Goal: Information Seeking & Learning: Learn about a topic

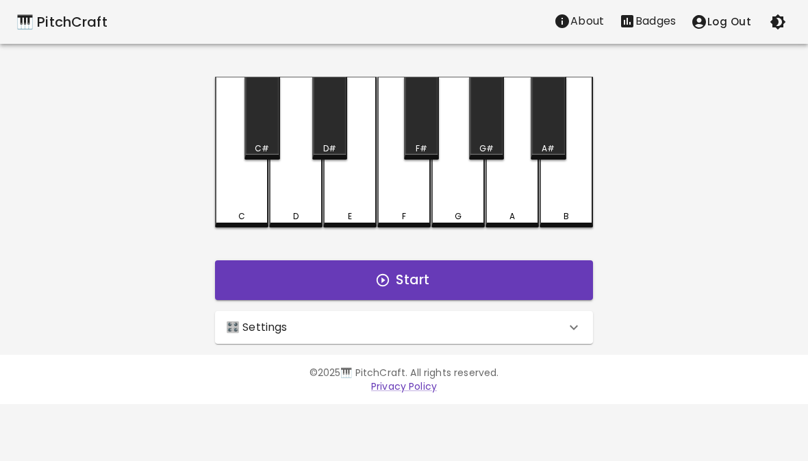
click at [546, 325] on div "🎛️ Settings" at bounding box center [396, 327] width 340 height 16
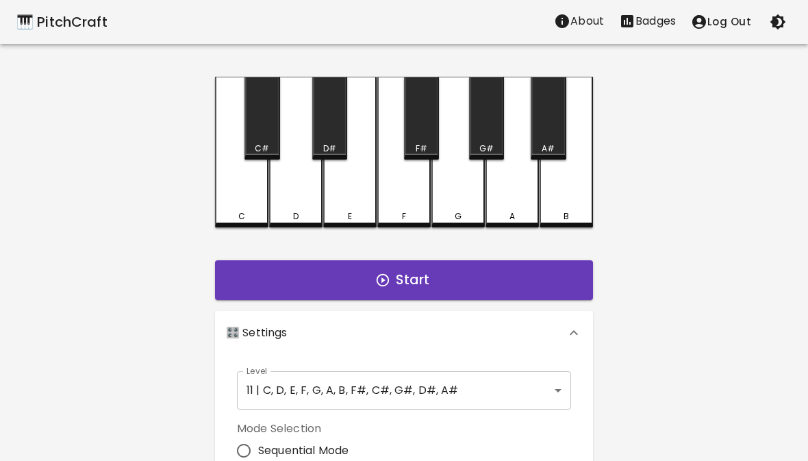
click at [521, 378] on body "🎹 PitchCraft About Badges Log Out C C# D D# E F F# G G# A A# B Start 🎛️ Setting…" at bounding box center [404, 414] width 808 height 829
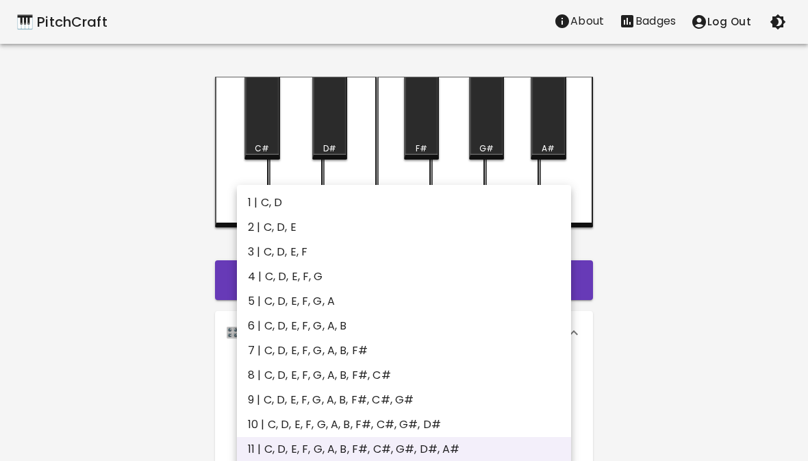
click at [311, 277] on li "4 | C, D, E, F, G" at bounding box center [404, 276] width 334 height 25
type input "7"
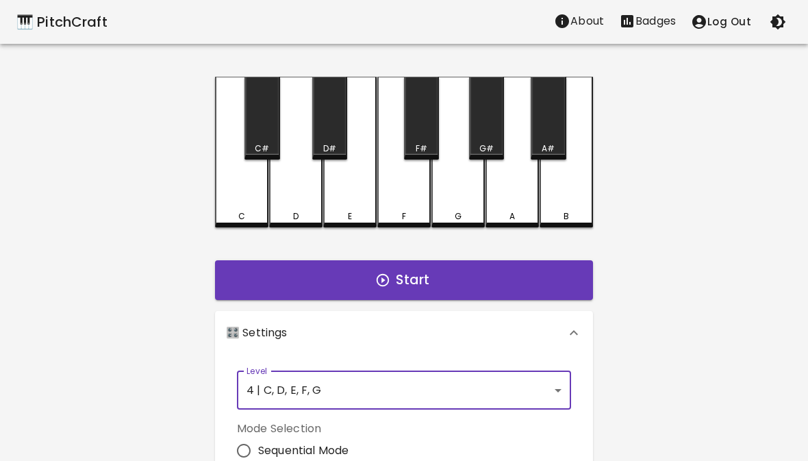
click at [484, 278] on button "Start" at bounding box center [404, 280] width 378 height 40
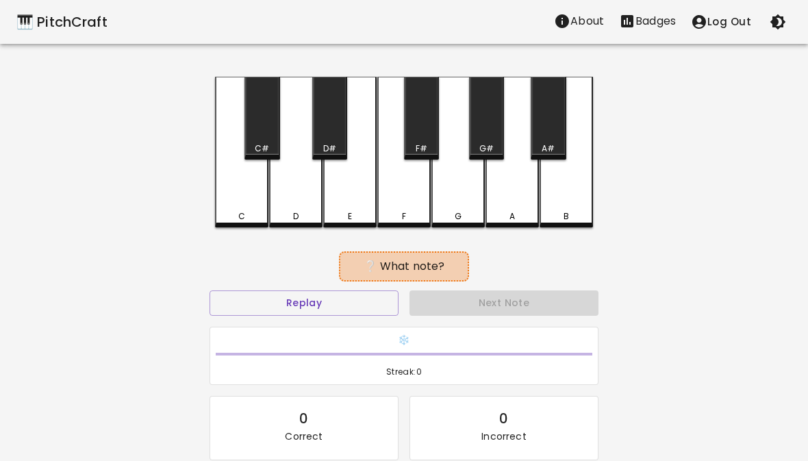
click at [247, 199] on div "C" at bounding box center [241, 152] width 53 height 151
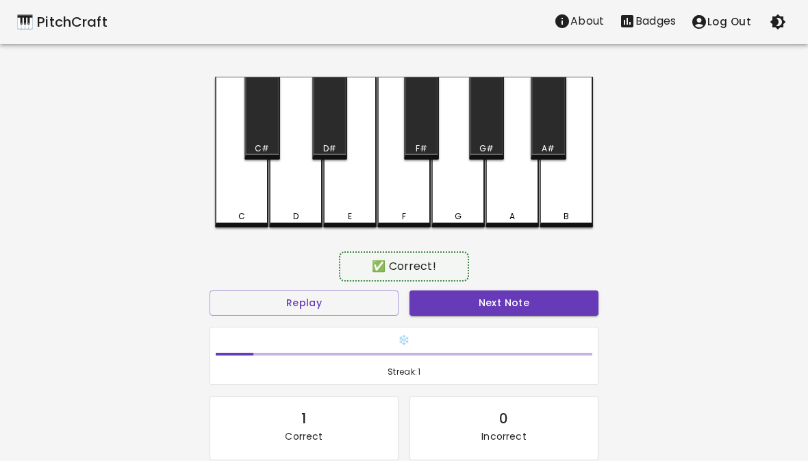
click at [244, 210] on div "C" at bounding box center [241, 216] width 7 height 12
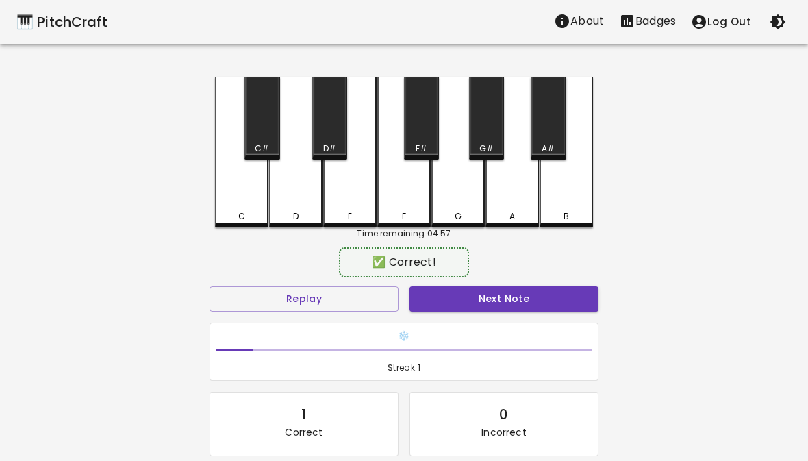
click at [493, 302] on button "Next Note" at bounding box center [504, 298] width 189 height 25
click at [297, 208] on div "D" at bounding box center [295, 152] width 53 height 151
click at [499, 310] on button "Next Note" at bounding box center [504, 298] width 189 height 25
click at [351, 205] on div "E" at bounding box center [349, 152] width 53 height 151
click at [491, 299] on button "Next Note" at bounding box center [504, 298] width 189 height 25
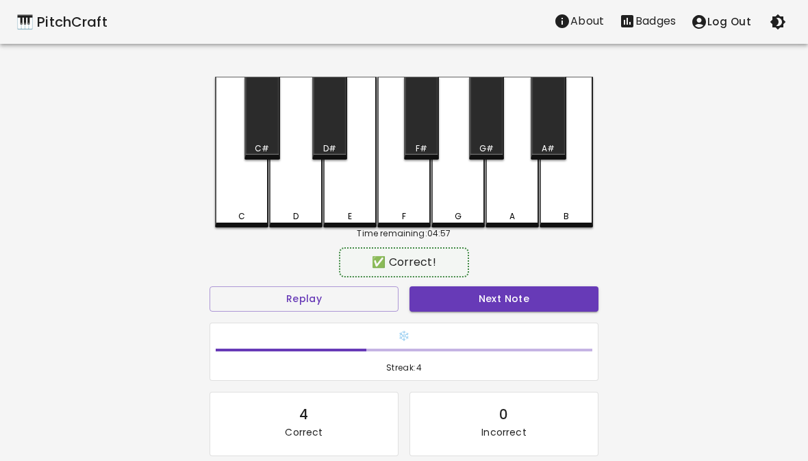
click at [460, 203] on div "G" at bounding box center [457, 152] width 53 height 151
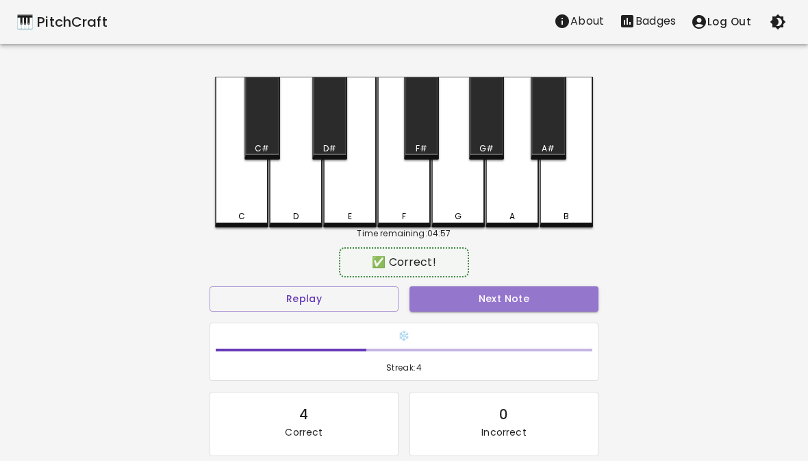
click at [499, 301] on button "Next Note" at bounding box center [504, 298] width 189 height 25
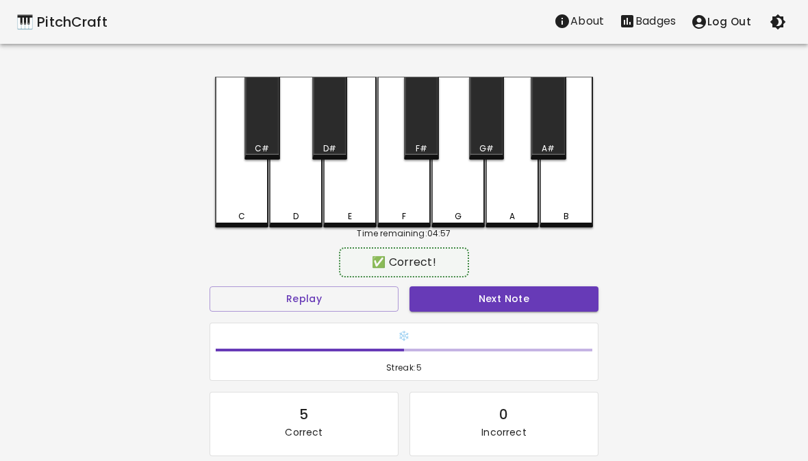
click at [353, 209] on div "E" at bounding box center [349, 152] width 53 height 151
click at [488, 299] on button "Next Note" at bounding box center [504, 298] width 189 height 25
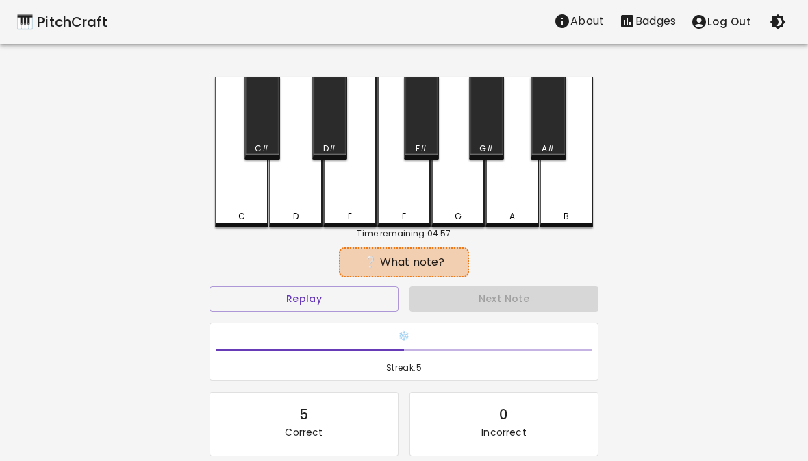
click at [250, 207] on div "C" at bounding box center [241, 152] width 53 height 151
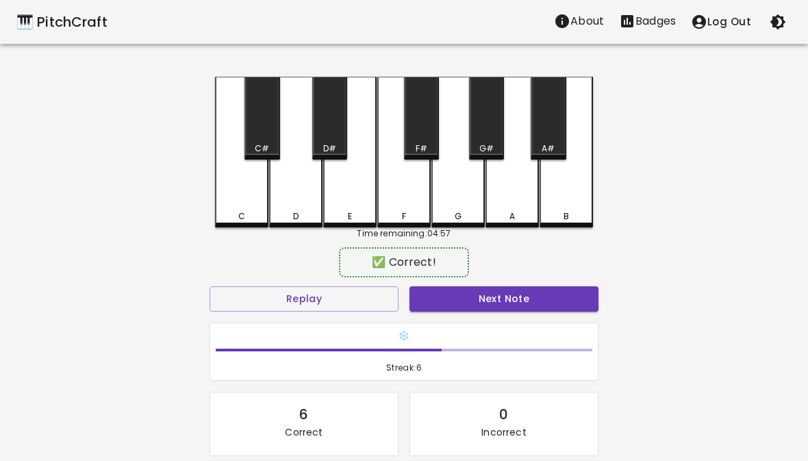
click at [487, 296] on button "Next Note" at bounding box center [504, 298] width 189 height 25
click at [239, 202] on div "C" at bounding box center [241, 152] width 53 height 151
click at [466, 295] on button "Next Note" at bounding box center [504, 298] width 189 height 25
click at [359, 206] on div "E" at bounding box center [349, 152] width 53 height 151
click at [462, 295] on button "Next Note" at bounding box center [504, 298] width 189 height 25
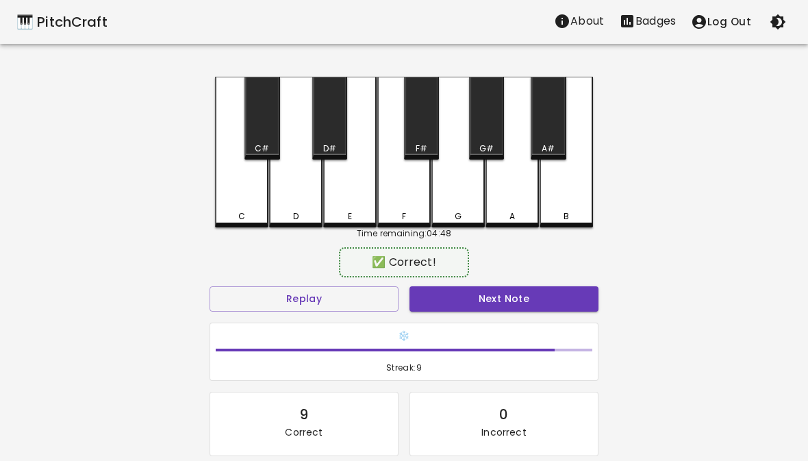
click at [415, 210] on div "F" at bounding box center [403, 152] width 53 height 151
click at [473, 298] on button "Next Note" at bounding box center [504, 298] width 189 height 25
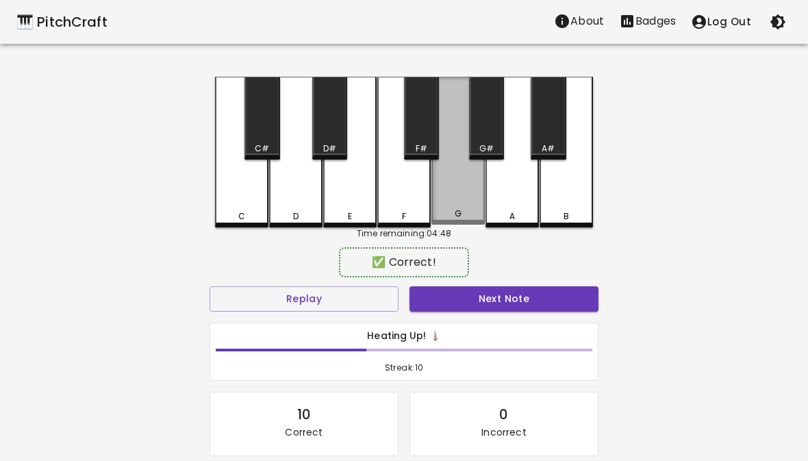
click at [460, 208] on div "G" at bounding box center [457, 151] width 53 height 148
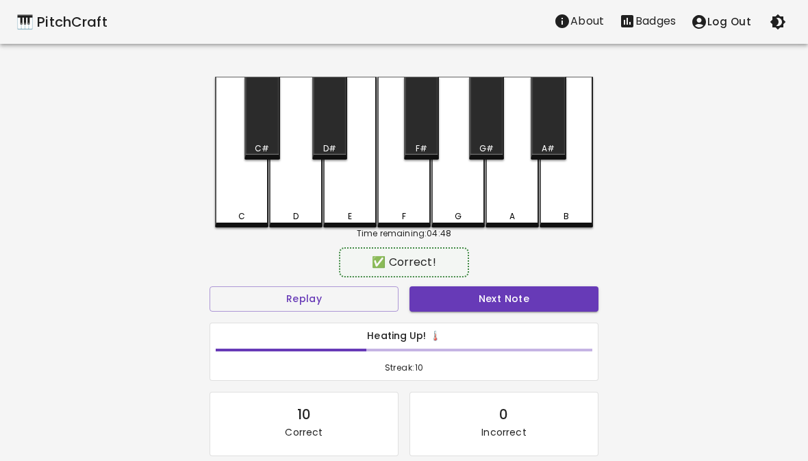
click at [468, 293] on button "Next Note" at bounding box center [504, 298] width 189 height 25
click at [411, 208] on div "F" at bounding box center [403, 152] width 53 height 151
click at [463, 290] on button "Next Note" at bounding box center [504, 298] width 189 height 25
click at [238, 201] on div "C" at bounding box center [241, 152] width 53 height 151
click at [468, 293] on button "Next Note" at bounding box center [504, 298] width 189 height 25
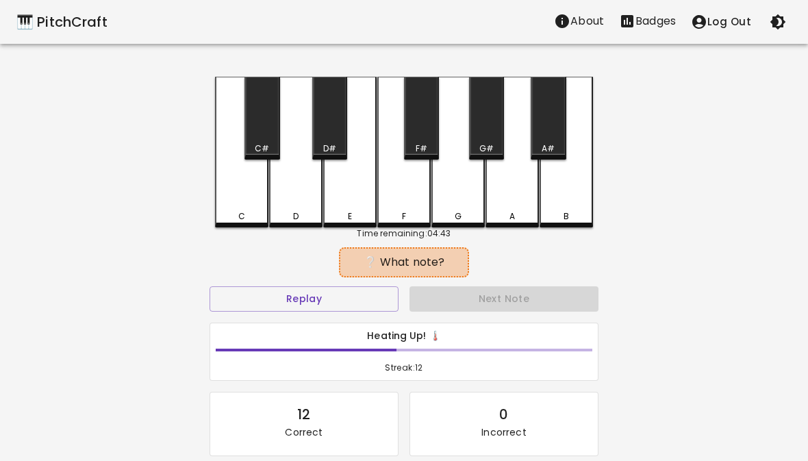
click at [414, 209] on div "F" at bounding box center [403, 152] width 53 height 151
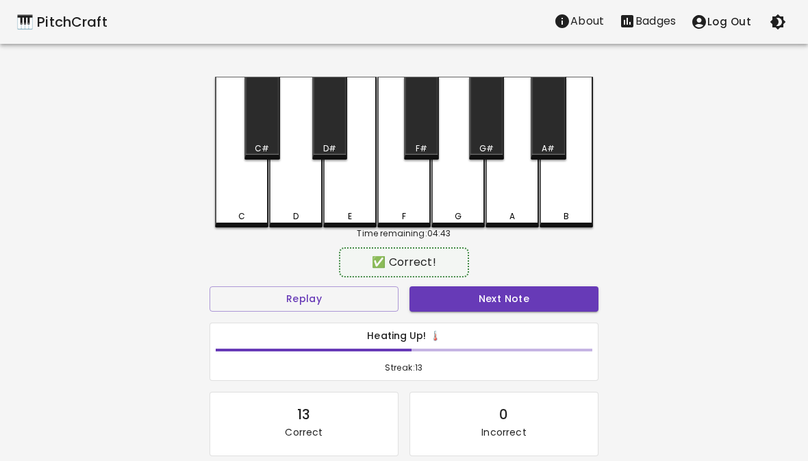
click at [479, 299] on button "Next Note" at bounding box center [504, 298] width 189 height 25
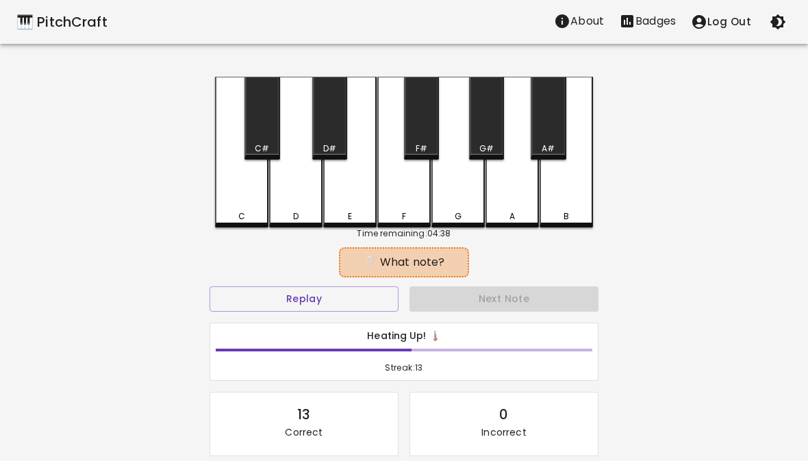
click at [301, 204] on div "D" at bounding box center [295, 152] width 53 height 151
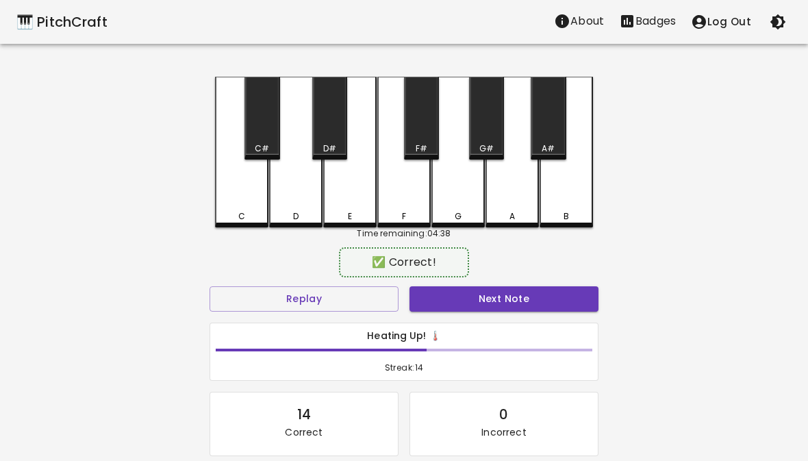
click at [484, 297] on button "Next Note" at bounding box center [504, 298] width 189 height 25
click at [354, 207] on div "E" at bounding box center [349, 152] width 53 height 151
click at [483, 295] on button "Next Note" at bounding box center [504, 298] width 189 height 25
click at [353, 199] on div "E" at bounding box center [349, 152] width 53 height 151
click at [486, 298] on button "Next Note" at bounding box center [504, 298] width 189 height 25
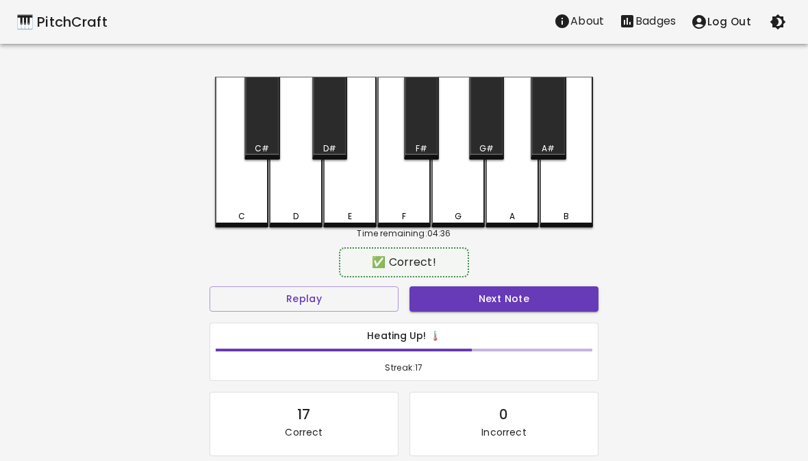
click at [245, 208] on div "C" at bounding box center [241, 152] width 53 height 151
click at [475, 301] on button "Next Note" at bounding box center [504, 298] width 189 height 25
click at [296, 205] on div "D" at bounding box center [295, 152] width 53 height 151
click at [465, 301] on button "Next Note" at bounding box center [504, 298] width 189 height 25
click at [407, 207] on div "F" at bounding box center [403, 152] width 53 height 151
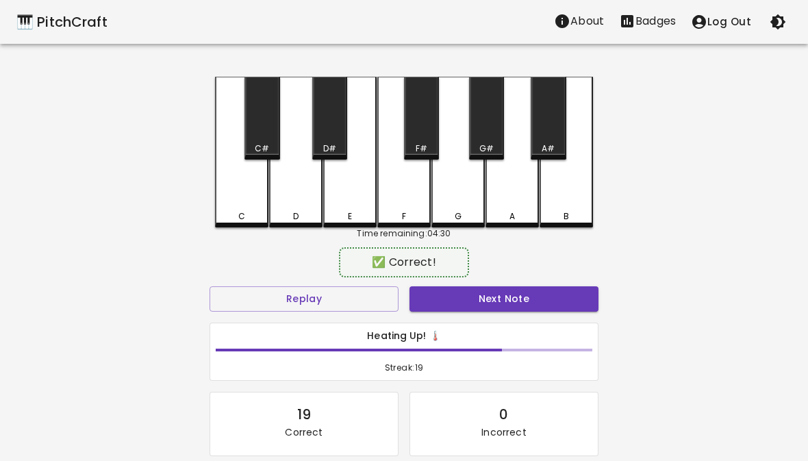
click at [484, 293] on button "Next Note" at bounding box center [504, 298] width 189 height 25
click at [411, 203] on div "F" at bounding box center [403, 152] width 53 height 151
click at [484, 295] on button "Next Note" at bounding box center [504, 298] width 189 height 25
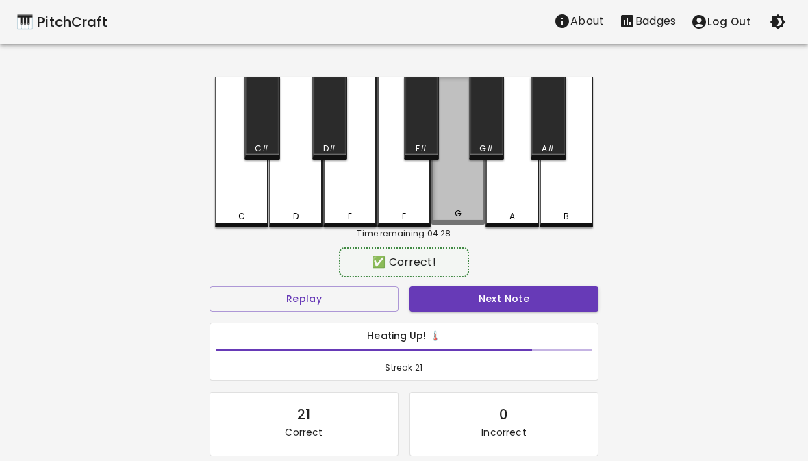
click at [466, 201] on div "G" at bounding box center [457, 151] width 53 height 148
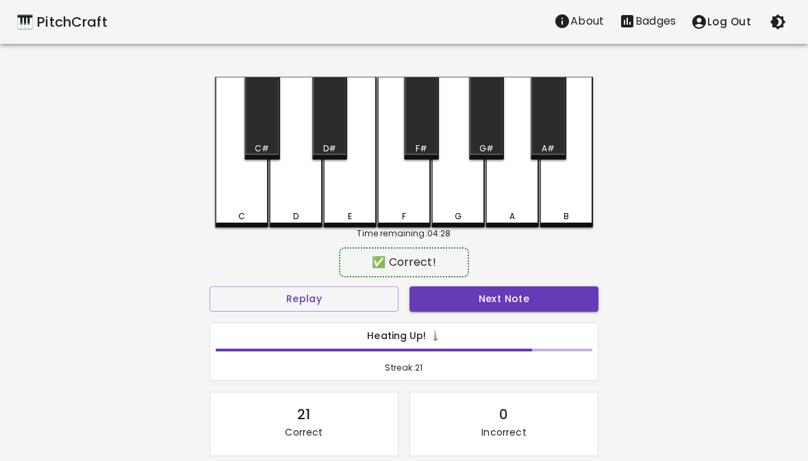
click at [479, 302] on button "Next Note" at bounding box center [504, 298] width 189 height 25
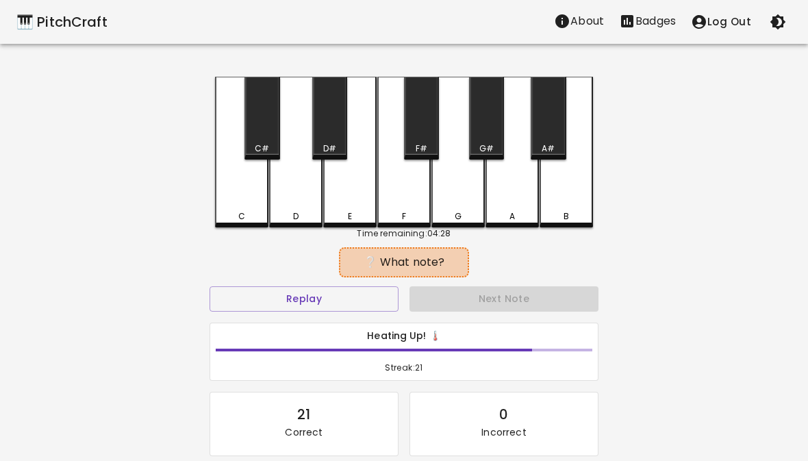
click at [251, 203] on div "C" at bounding box center [241, 152] width 53 height 151
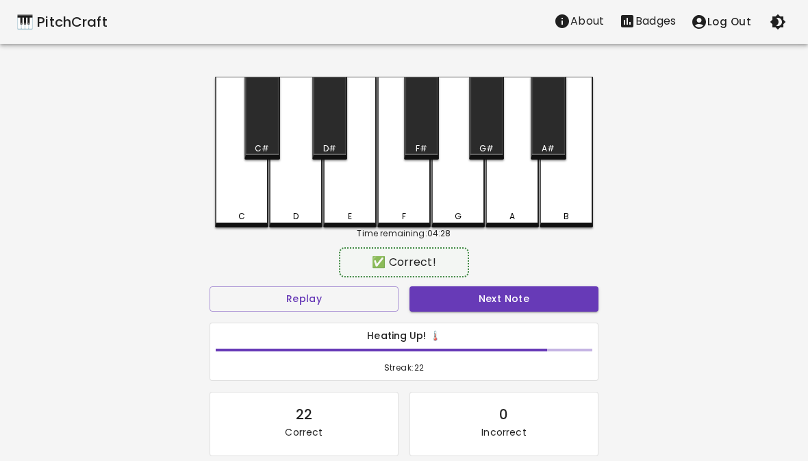
click at [442, 288] on button "Next Note" at bounding box center [504, 298] width 189 height 25
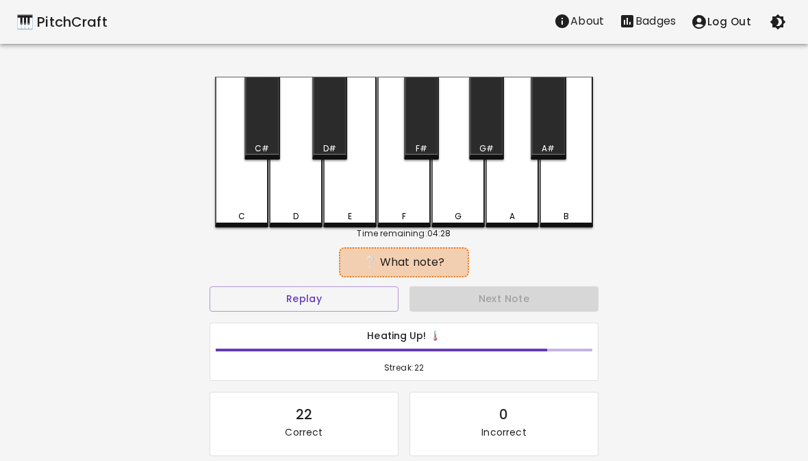
click at [248, 203] on div "C" at bounding box center [241, 152] width 53 height 151
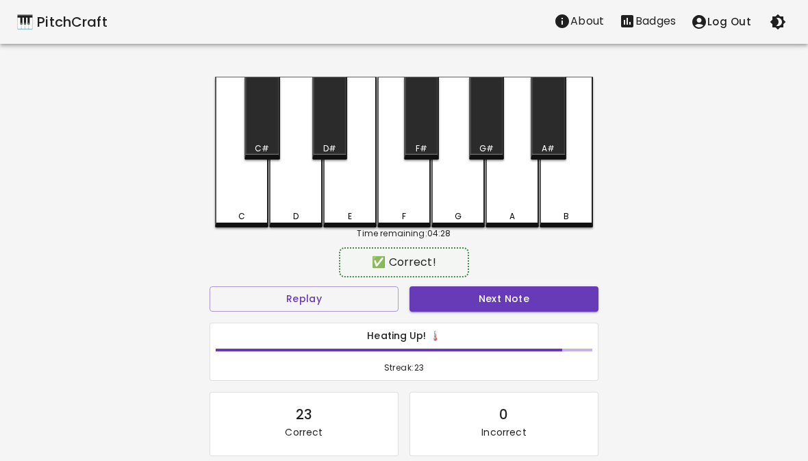
click at [466, 295] on button "Next Note" at bounding box center [504, 298] width 189 height 25
click at [349, 208] on div "E" at bounding box center [349, 152] width 53 height 151
click at [471, 299] on button "Next Note" at bounding box center [504, 298] width 189 height 25
click at [458, 202] on div "G" at bounding box center [457, 152] width 53 height 151
click at [476, 295] on button "Next Note" at bounding box center [504, 298] width 189 height 25
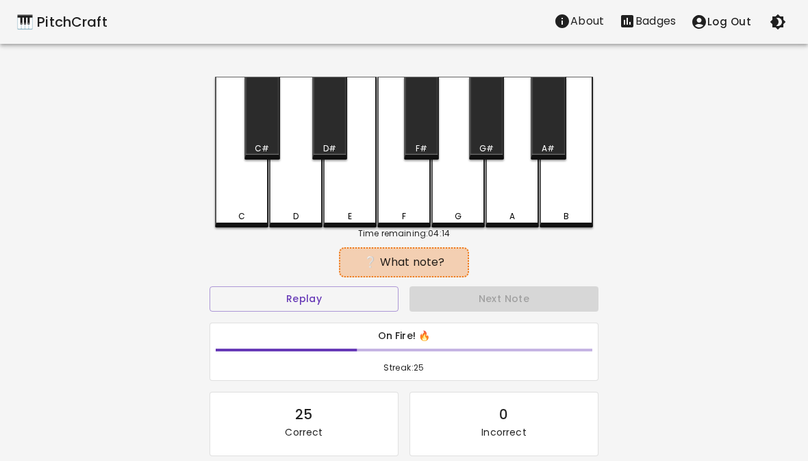
click at [360, 297] on button "Replay" at bounding box center [304, 298] width 189 height 25
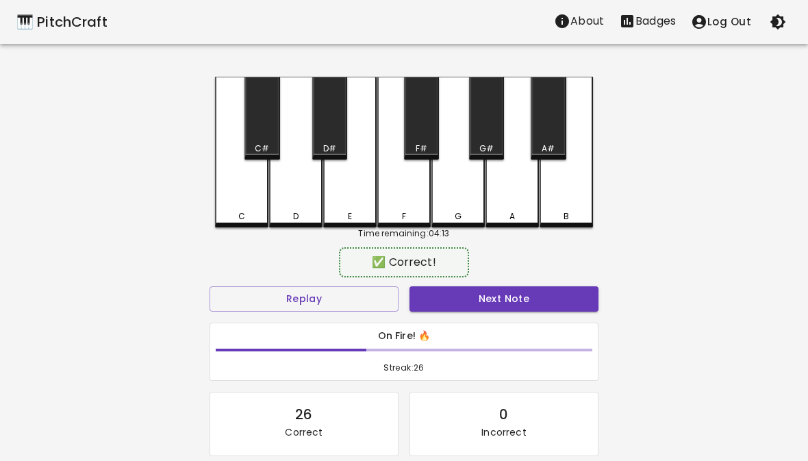
click at [306, 216] on div "D" at bounding box center [296, 216] width 51 height 12
click at [462, 303] on button "Next Note" at bounding box center [504, 298] width 189 height 25
click at [355, 215] on div "E" at bounding box center [350, 216] width 51 height 12
click at [469, 295] on button "Next Note" at bounding box center [504, 298] width 189 height 25
click at [303, 216] on div "D" at bounding box center [296, 216] width 51 height 12
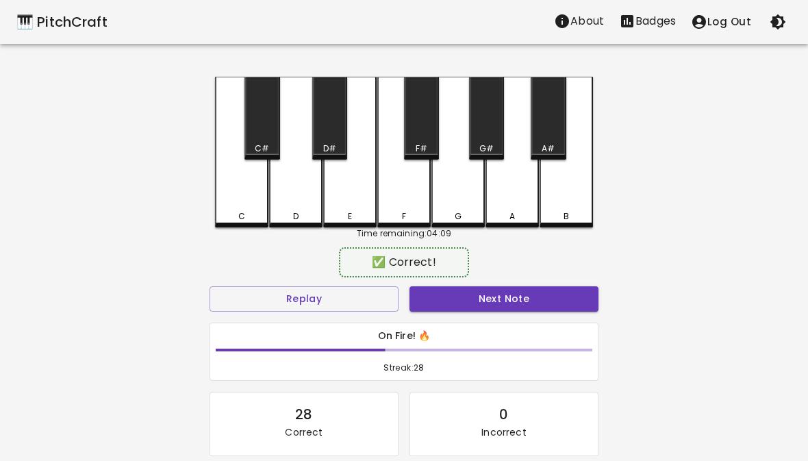
click at [468, 291] on button "Next Note" at bounding box center [504, 298] width 189 height 25
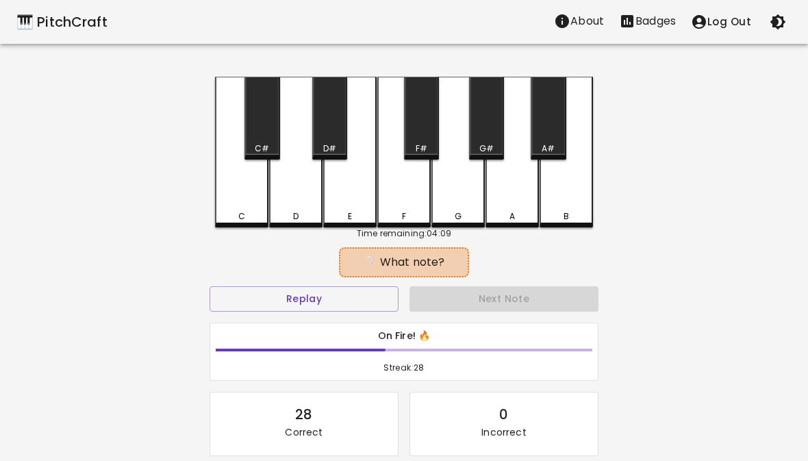
click at [294, 217] on div "D" at bounding box center [295, 216] width 5 height 12
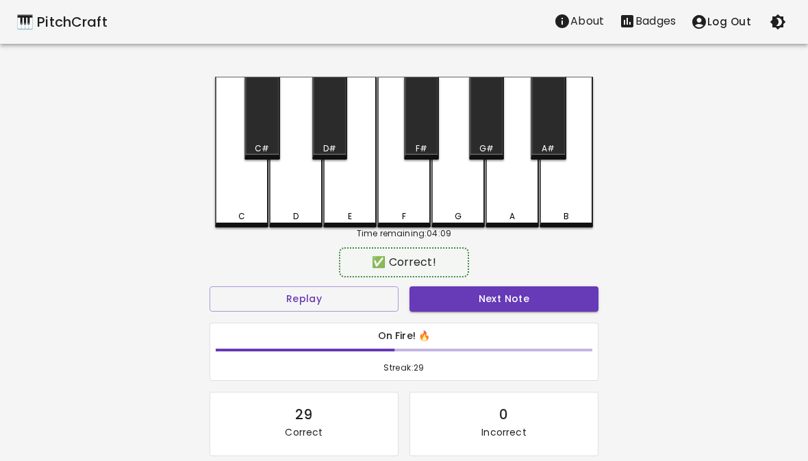
click at [458, 301] on button "Next Note" at bounding box center [504, 298] width 189 height 25
click at [455, 206] on div "G" at bounding box center [457, 152] width 53 height 151
click at [476, 299] on button "Next Note" at bounding box center [504, 298] width 189 height 25
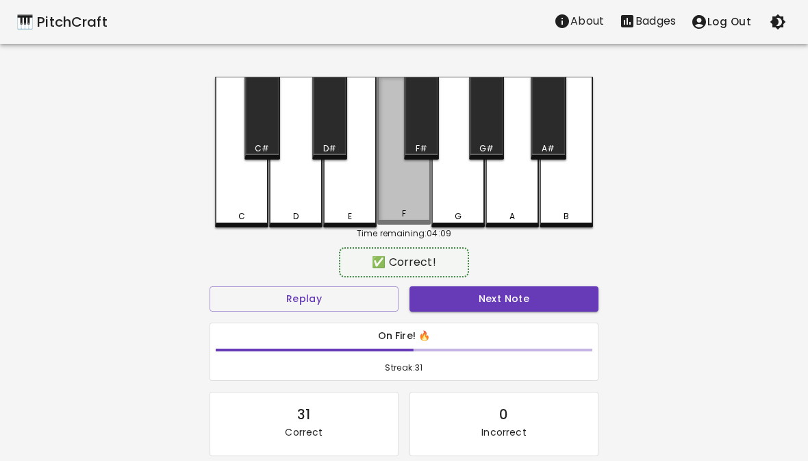
click at [414, 212] on div "F" at bounding box center [404, 214] width 51 height 12
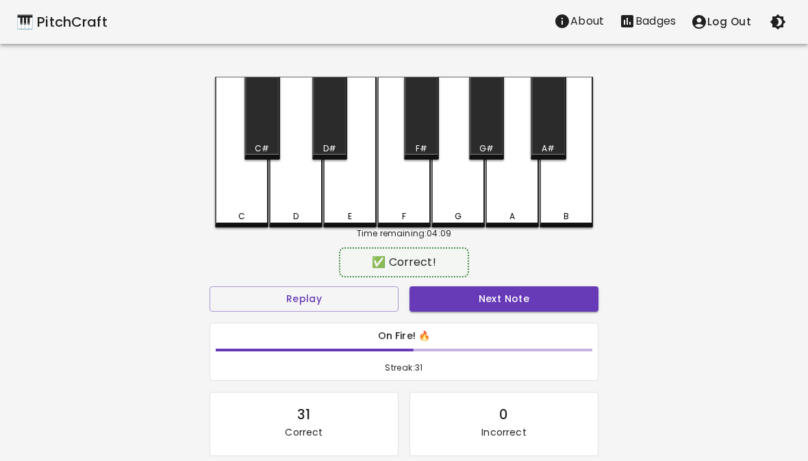
click at [445, 287] on button "Next Note" at bounding box center [504, 298] width 189 height 25
click at [355, 213] on div "E" at bounding box center [350, 216] width 51 height 12
click at [454, 288] on button "Next Note" at bounding box center [504, 298] width 189 height 25
click at [409, 210] on div "F" at bounding box center [404, 216] width 51 height 12
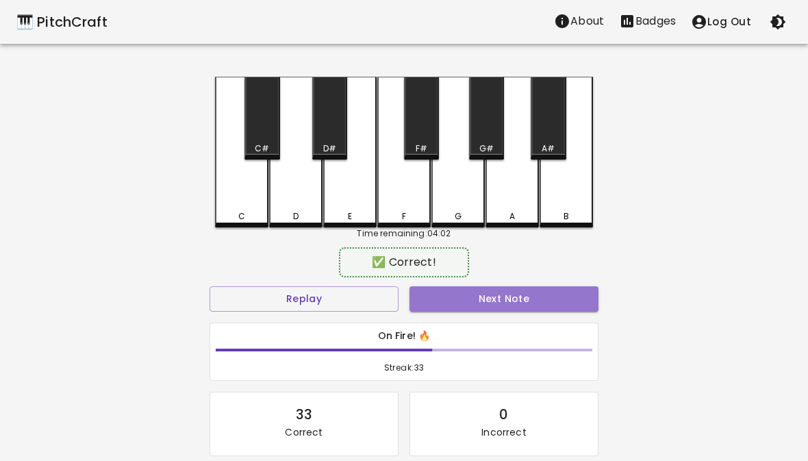
click at [468, 298] on button "Next Note" at bounding box center [504, 298] width 189 height 25
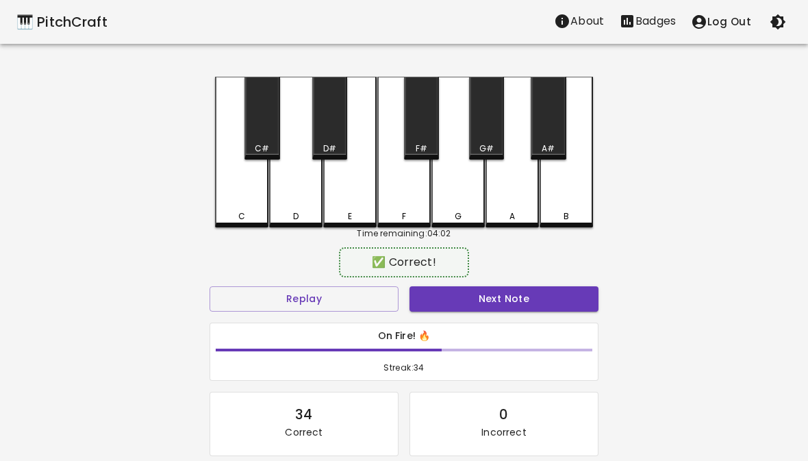
click at [243, 212] on div "C" at bounding box center [241, 216] width 7 height 12
click at [466, 296] on button "Next Note" at bounding box center [504, 298] width 189 height 25
click at [243, 212] on div "C" at bounding box center [241, 216] width 7 height 12
click at [464, 295] on button "Next Note" at bounding box center [504, 298] width 189 height 25
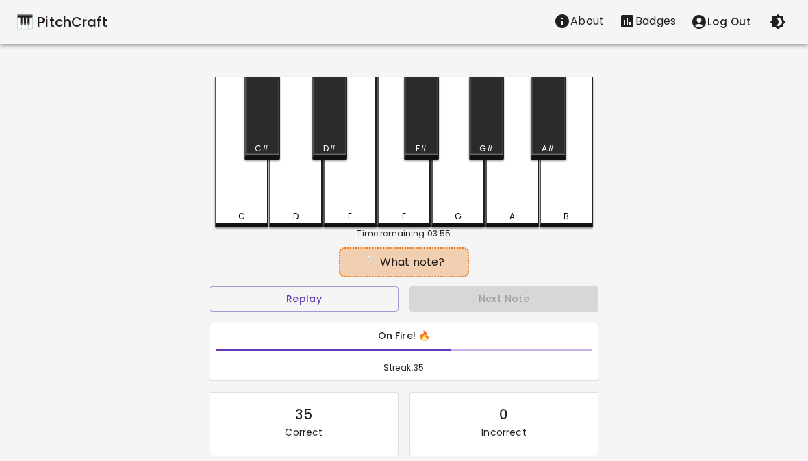
click at [338, 294] on button "Replay" at bounding box center [304, 298] width 189 height 25
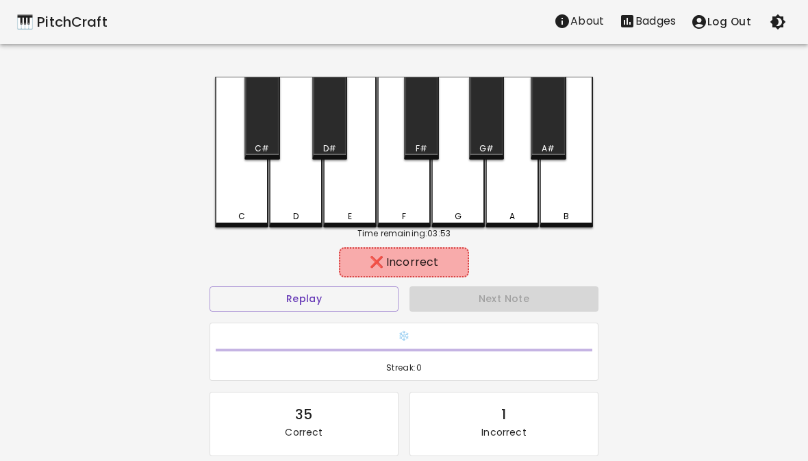
click at [353, 212] on div "E" at bounding box center [350, 216] width 51 height 12
click at [292, 210] on div "D" at bounding box center [295, 152] width 53 height 151
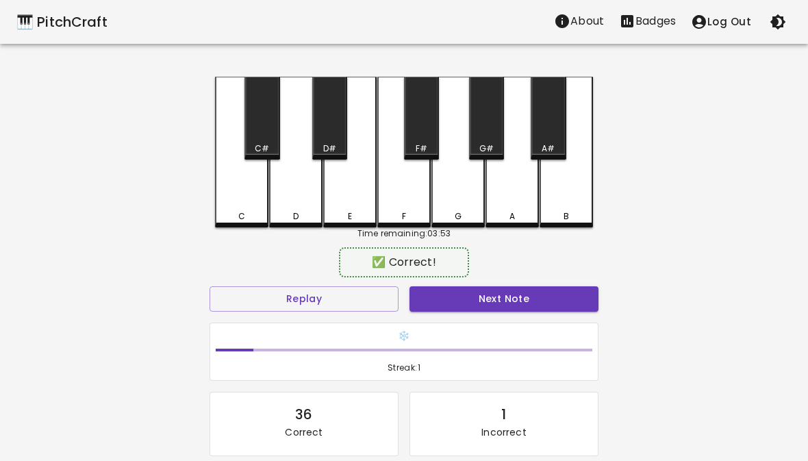
click at [484, 302] on button "Next Note" at bounding box center [504, 298] width 189 height 25
click at [455, 203] on div "G" at bounding box center [457, 152] width 53 height 151
click at [523, 298] on button "Next Note" at bounding box center [504, 298] width 189 height 25
click at [458, 201] on div "G" at bounding box center [457, 152] width 53 height 151
click at [486, 295] on button "Next Note" at bounding box center [504, 298] width 189 height 25
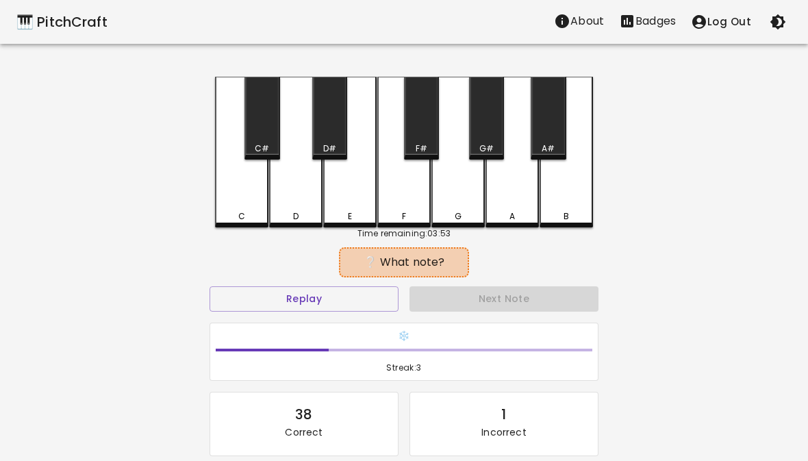
click at [300, 210] on div "D" at bounding box center [296, 216] width 51 height 12
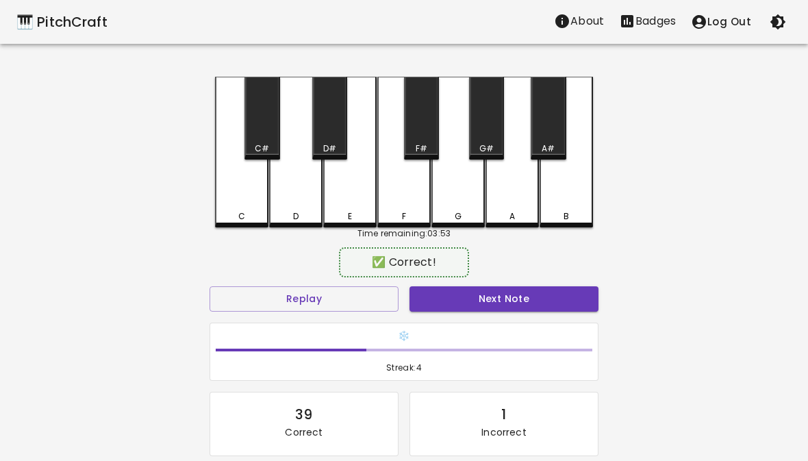
click at [474, 297] on button "Next Note" at bounding box center [504, 298] width 189 height 25
click at [349, 212] on div "E" at bounding box center [350, 216] width 4 height 12
click at [476, 297] on button "Next Note" at bounding box center [504, 298] width 189 height 25
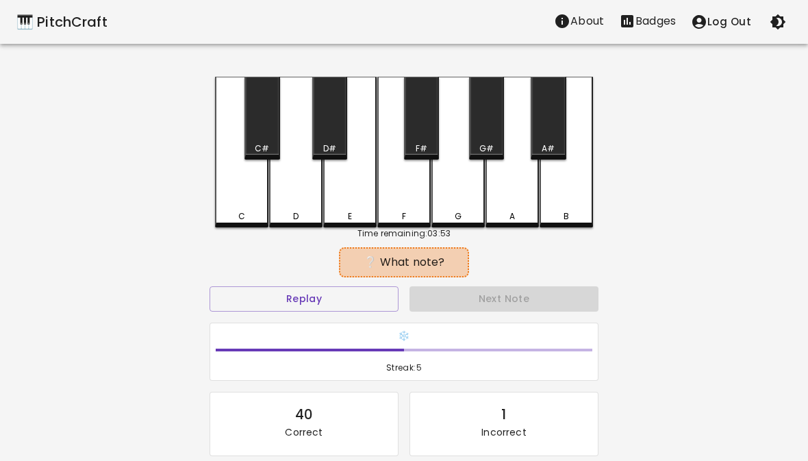
click at [238, 211] on div "C" at bounding box center [241, 216] width 7 height 12
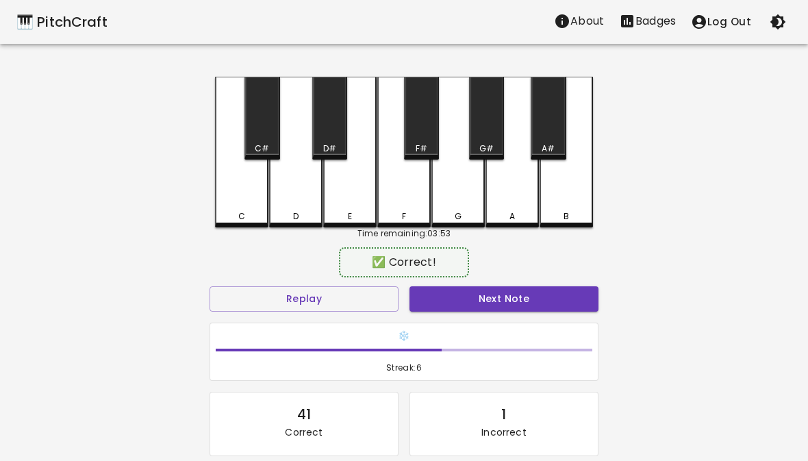
click at [456, 299] on button "Next Note" at bounding box center [504, 298] width 189 height 25
click at [450, 195] on div "G" at bounding box center [457, 152] width 53 height 151
click at [473, 297] on button "Next Note" at bounding box center [504, 298] width 189 height 25
click at [297, 205] on div "D" at bounding box center [295, 152] width 53 height 151
click at [482, 304] on button "Next Note" at bounding box center [504, 298] width 189 height 25
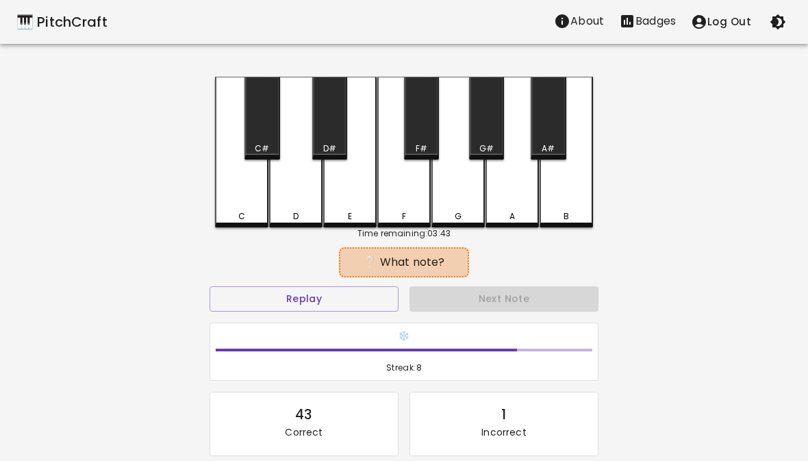
click at [256, 214] on div "C" at bounding box center [241, 216] width 51 height 12
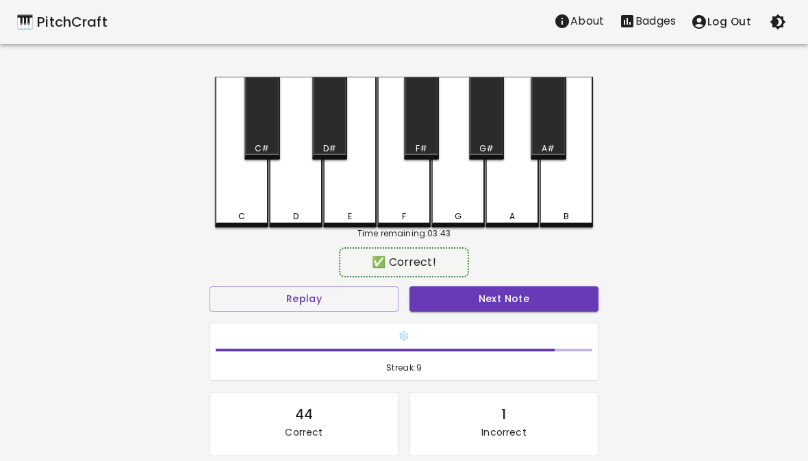
click at [487, 307] on button "Next Note" at bounding box center [504, 298] width 189 height 25
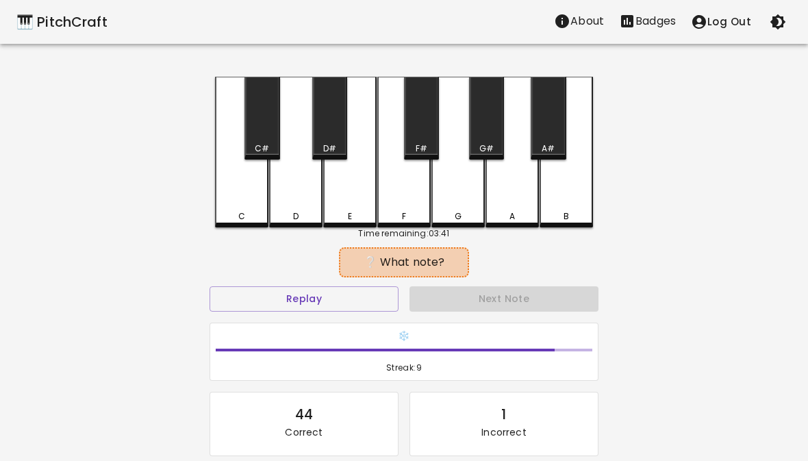
click at [345, 291] on button "Replay" at bounding box center [304, 298] width 189 height 25
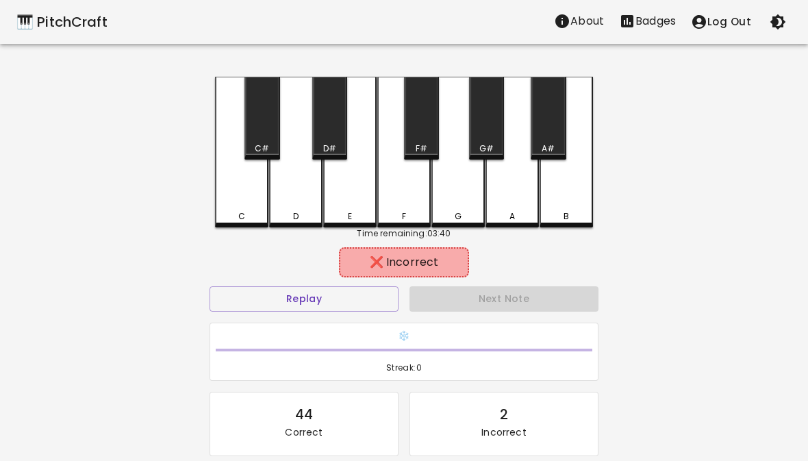
click at [360, 207] on div "E" at bounding box center [349, 152] width 53 height 151
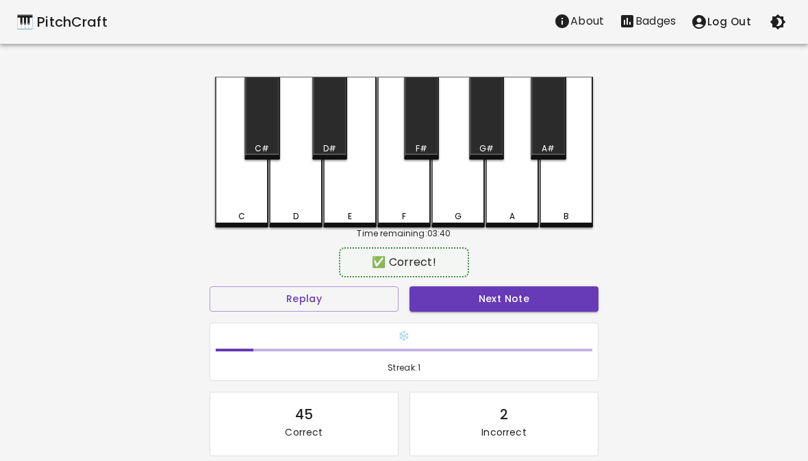
click at [400, 200] on div "F" at bounding box center [403, 152] width 53 height 151
click at [474, 291] on button "Next Note" at bounding box center [504, 298] width 189 height 25
click at [405, 200] on div "F" at bounding box center [403, 152] width 53 height 151
click at [480, 306] on button "Next Note" at bounding box center [504, 298] width 189 height 25
click at [406, 199] on div "F" at bounding box center [403, 152] width 53 height 151
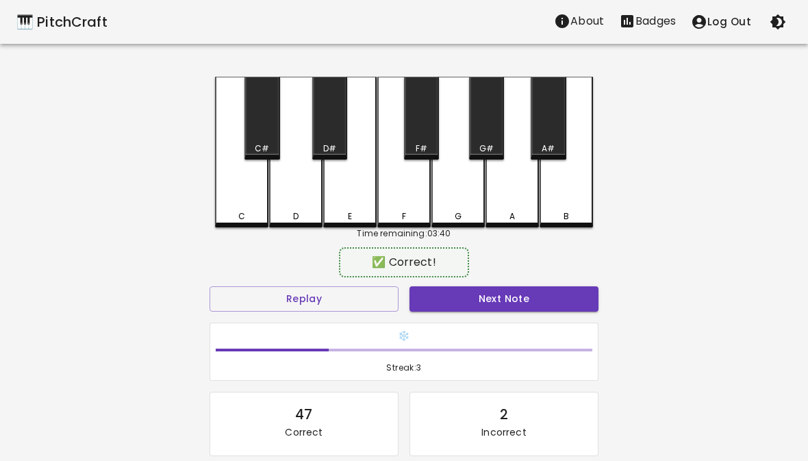
click at [478, 295] on button "Next Note" at bounding box center [504, 298] width 189 height 25
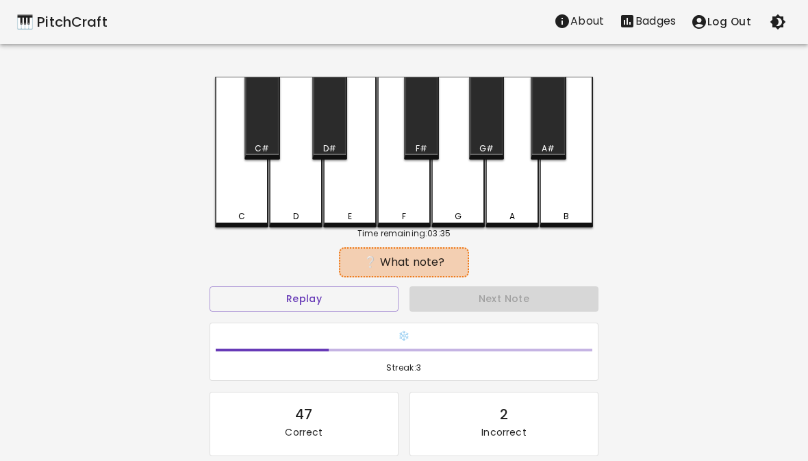
click at [307, 209] on div "D" at bounding box center [295, 152] width 53 height 151
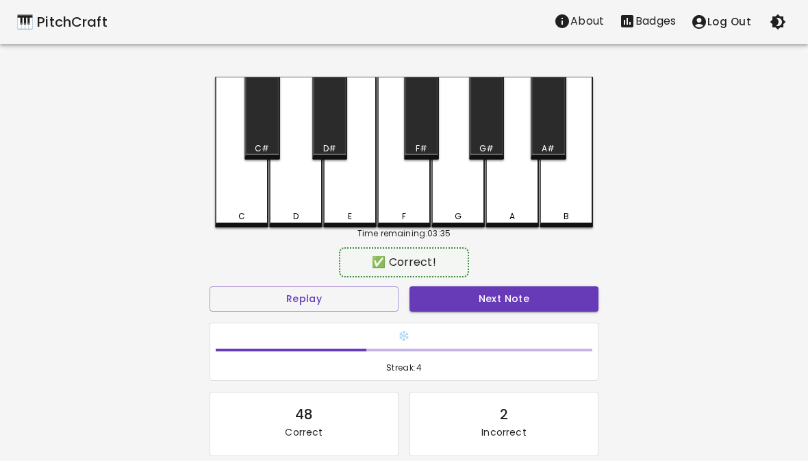
click at [477, 292] on button "Next Note" at bounding box center [504, 298] width 189 height 25
click at [472, 197] on div "G" at bounding box center [457, 152] width 53 height 151
click at [479, 299] on button "Next Note" at bounding box center [504, 298] width 189 height 25
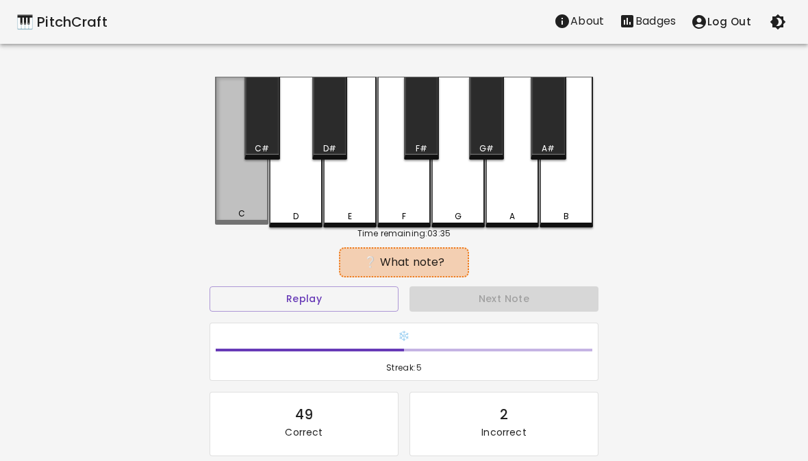
click at [234, 208] on div "C" at bounding box center [241, 151] width 53 height 148
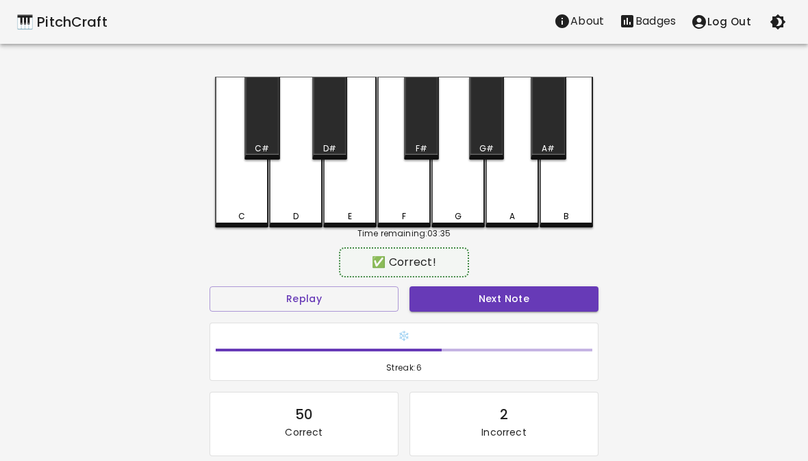
click at [490, 290] on button "Next Note" at bounding box center [504, 298] width 189 height 25
click at [414, 199] on div "F" at bounding box center [403, 152] width 53 height 151
click at [481, 299] on button "Next Note" at bounding box center [504, 298] width 189 height 25
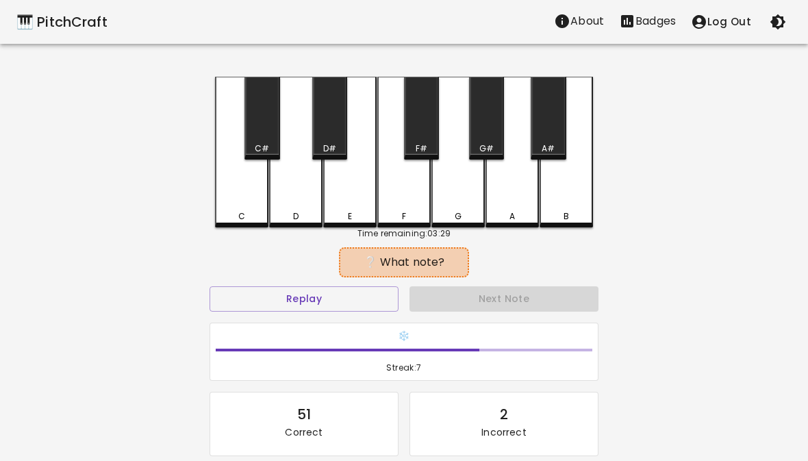
click at [254, 209] on div "C" at bounding box center [241, 152] width 53 height 151
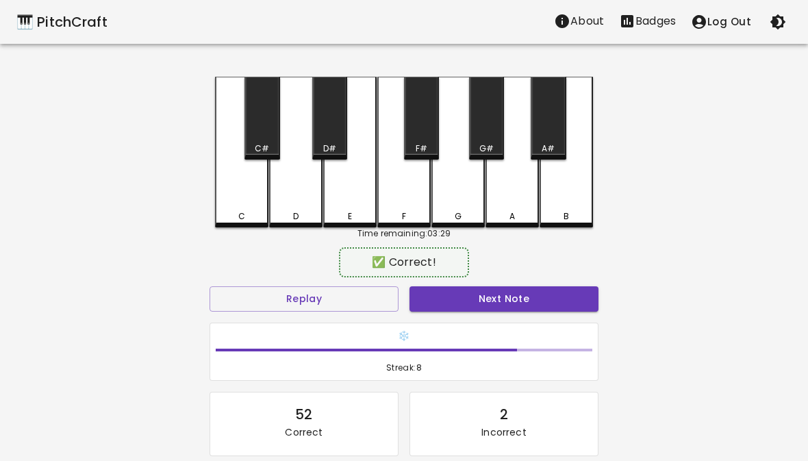
click at [472, 290] on button "Next Note" at bounding box center [504, 298] width 189 height 25
click at [247, 211] on div "C" at bounding box center [241, 216] width 51 height 12
click at [473, 301] on button "Next Note" at bounding box center [504, 298] width 189 height 25
click at [293, 210] on div "D" at bounding box center [295, 216] width 5 height 12
click at [471, 291] on button "Next Note" at bounding box center [504, 298] width 189 height 25
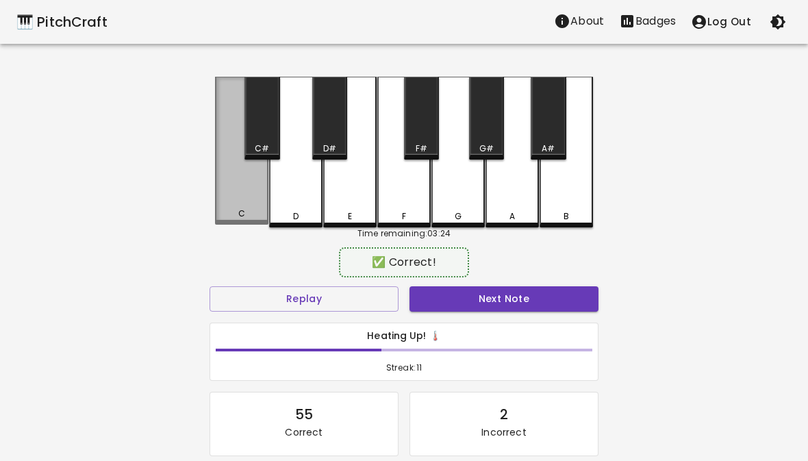
click at [247, 205] on div "C" at bounding box center [241, 151] width 53 height 148
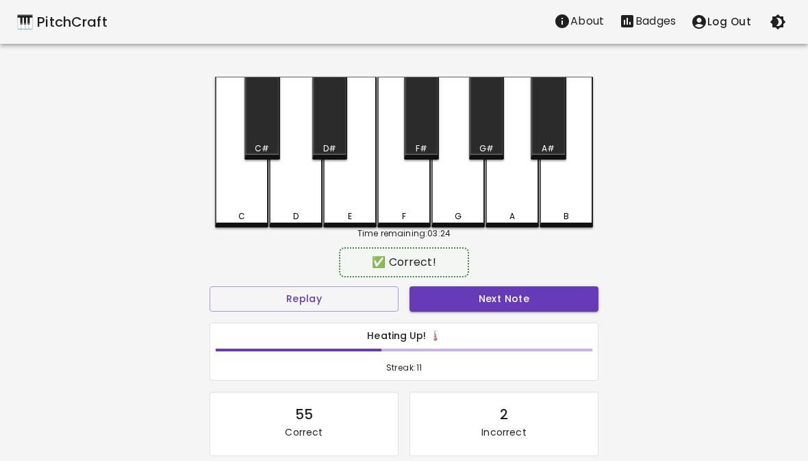
click at [492, 294] on button "Next Note" at bounding box center [504, 298] width 189 height 25
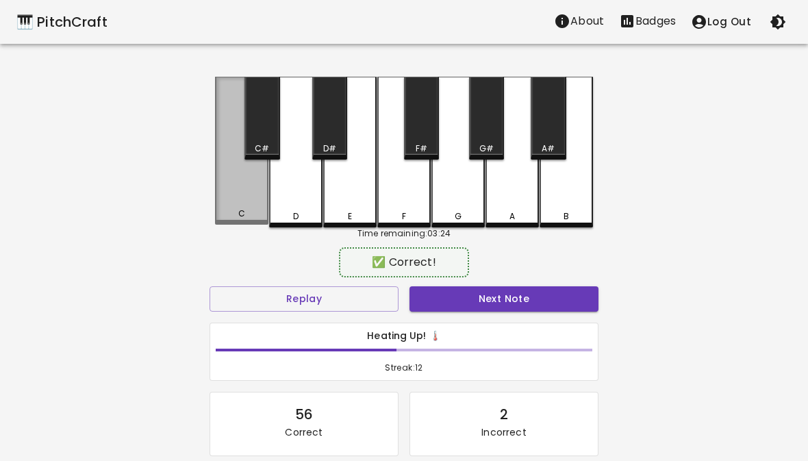
click at [249, 198] on div "C" at bounding box center [241, 151] width 53 height 148
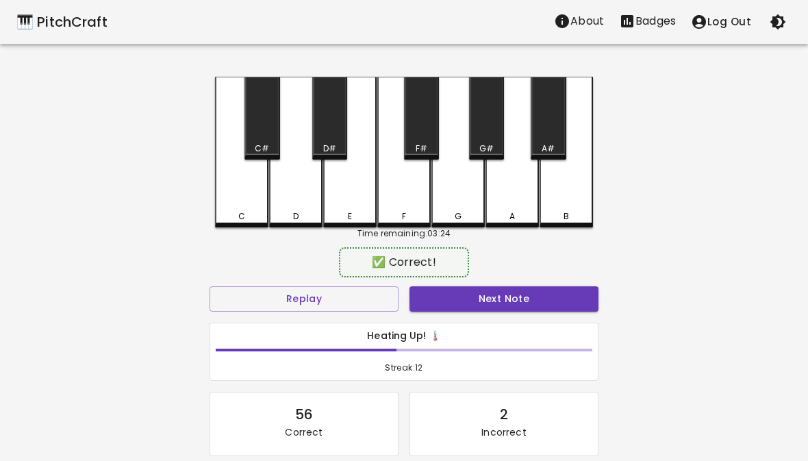
click at [492, 304] on button "Next Note" at bounding box center [504, 298] width 189 height 25
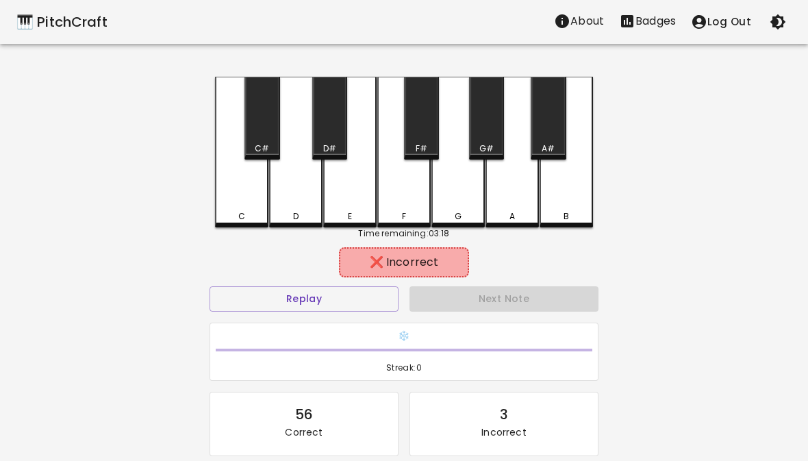
click at [462, 204] on div "G" at bounding box center [457, 152] width 53 height 151
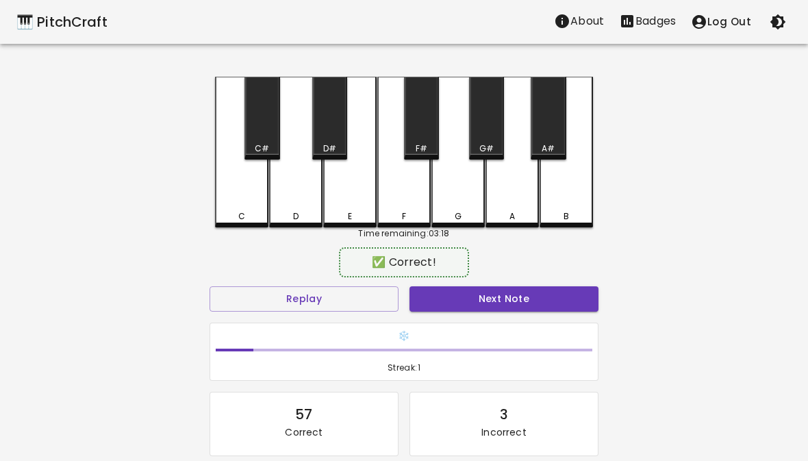
click at [408, 201] on div "F" at bounding box center [403, 152] width 53 height 151
click at [471, 296] on button "Next Note" at bounding box center [504, 298] width 189 height 25
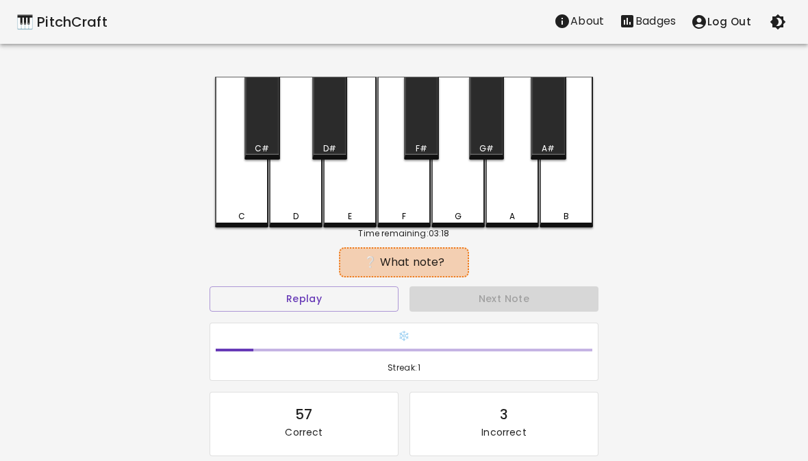
click at [349, 205] on div "E" at bounding box center [349, 152] width 53 height 151
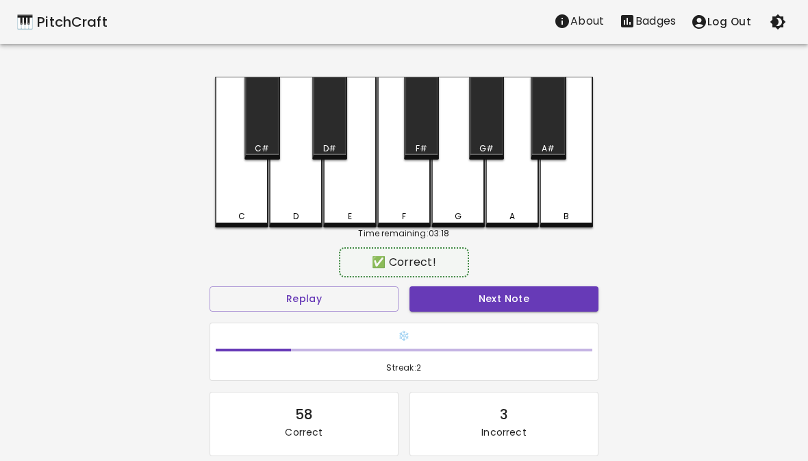
click at [469, 303] on button "Next Note" at bounding box center [504, 298] width 189 height 25
click at [462, 213] on div "G" at bounding box center [458, 216] width 51 height 12
click at [473, 310] on button "Next Note" at bounding box center [504, 298] width 189 height 25
click at [238, 206] on div "C" at bounding box center [241, 152] width 53 height 151
click at [486, 287] on button "Next Note" at bounding box center [504, 298] width 189 height 25
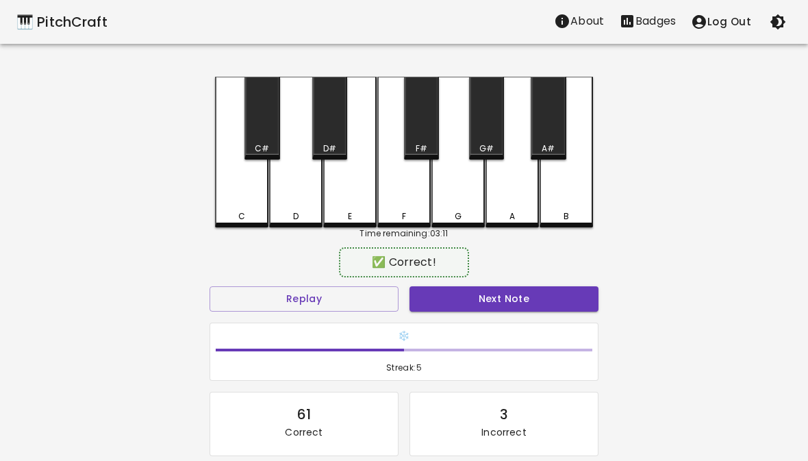
click at [366, 198] on div "E" at bounding box center [349, 152] width 53 height 151
click at [499, 292] on button "Next Note" at bounding box center [504, 298] width 189 height 25
click at [355, 205] on div "E" at bounding box center [349, 152] width 53 height 151
click at [464, 288] on button "Next Note" at bounding box center [504, 298] width 189 height 25
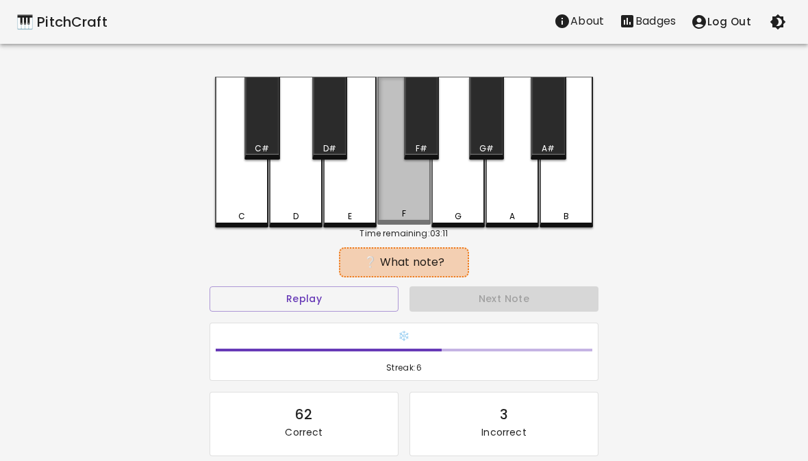
click at [417, 211] on div "F" at bounding box center [404, 214] width 51 height 12
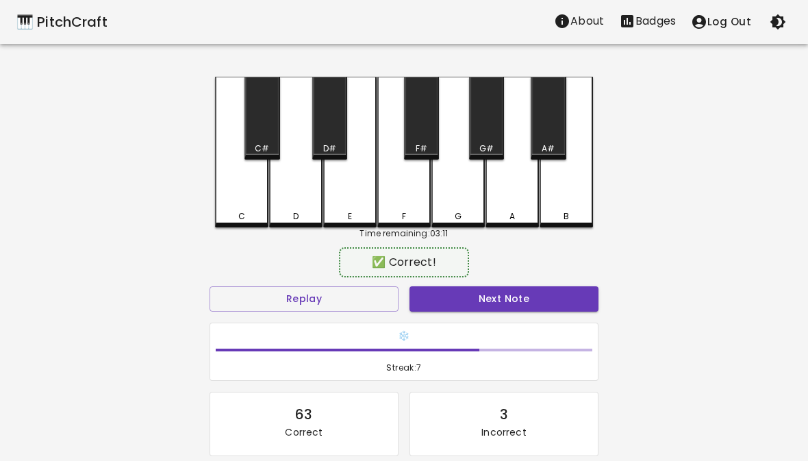
click at [484, 293] on button "Next Note" at bounding box center [504, 298] width 189 height 25
click at [409, 210] on div "F" at bounding box center [403, 152] width 53 height 151
click at [492, 302] on button "Next Note" at bounding box center [504, 298] width 189 height 25
click at [452, 204] on div "G" at bounding box center [457, 152] width 53 height 151
click at [478, 288] on button "Next Note" at bounding box center [504, 298] width 189 height 25
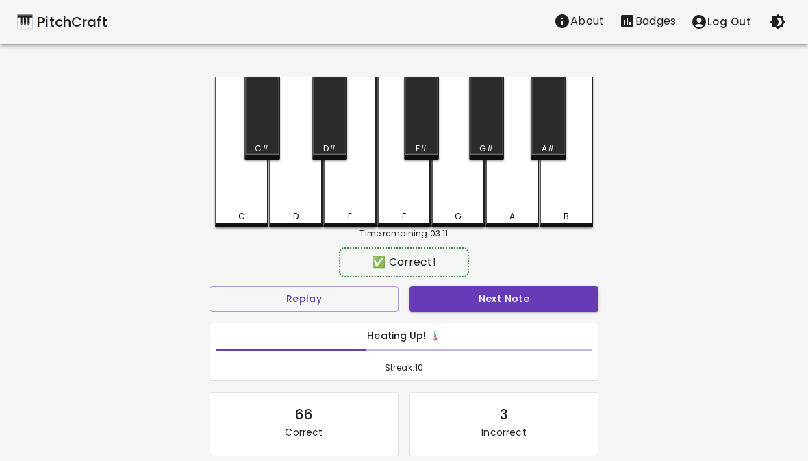
click at [250, 208] on div "C" at bounding box center [241, 152] width 53 height 151
click at [468, 293] on button "Next Note" at bounding box center [504, 298] width 189 height 25
click at [467, 217] on div "G" at bounding box center [458, 216] width 51 height 12
click at [457, 303] on button "Next Note" at bounding box center [504, 298] width 189 height 25
click at [401, 215] on div "F" at bounding box center [404, 216] width 51 height 12
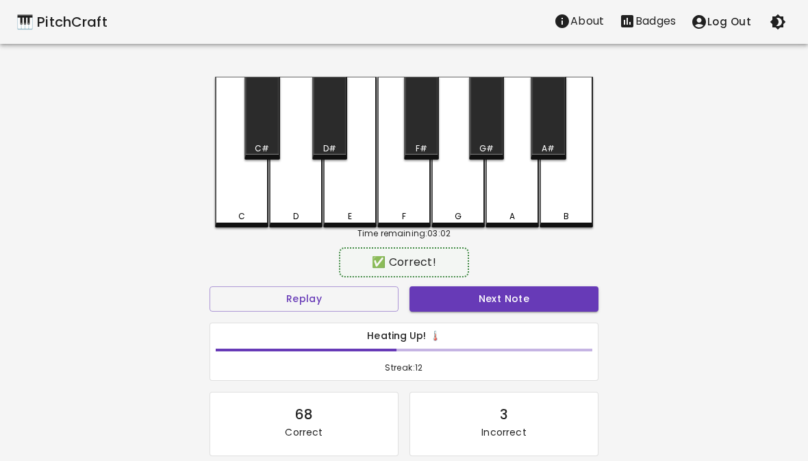
click at [475, 292] on button "Next Note" at bounding box center [504, 298] width 189 height 25
click at [414, 210] on div "F" at bounding box center [404, 216] width 51 height 12
click at [479, 290] on button "Next Note" at bounding box center [504, 298] width 189 height 25
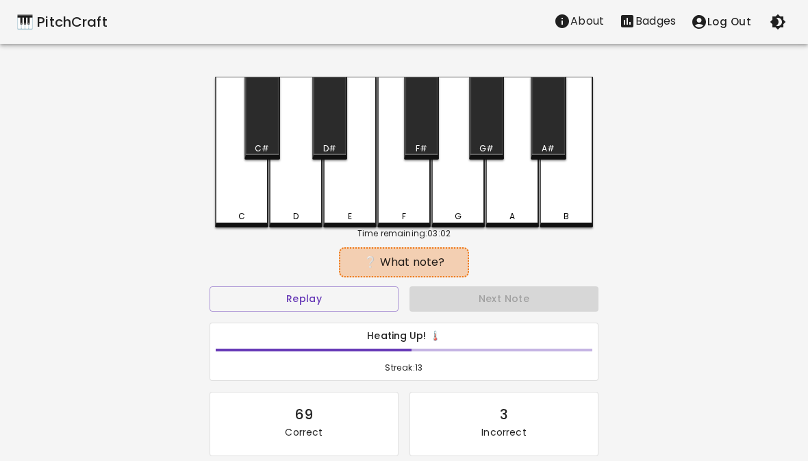
click at [362, 209] on div "E" at bounding box center [349, 152] width 53 height 151
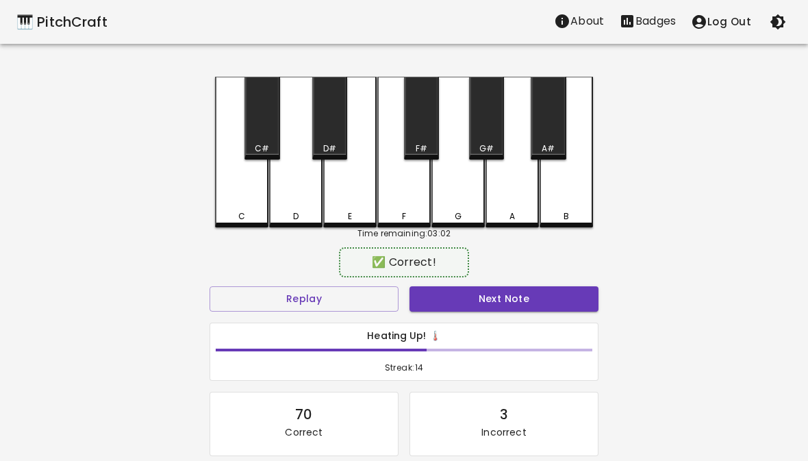
click at [488, 301] on button "Next Note" at bounding box center [504, 298] width 189 height 25
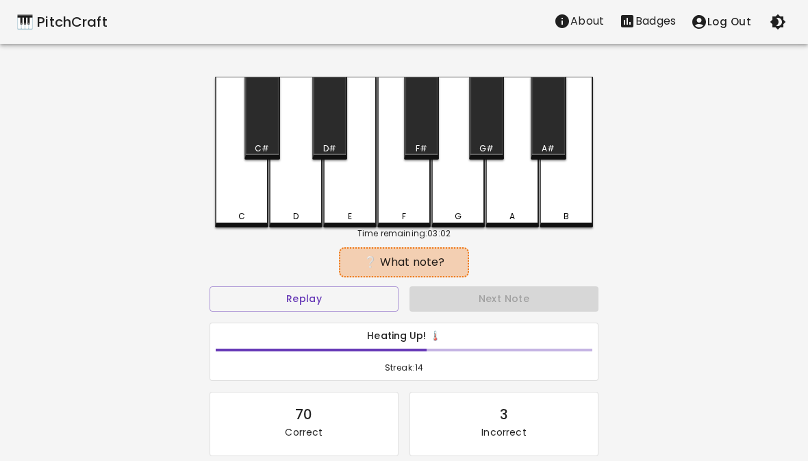
click at [405, 208] on div "F" at bounding box center [403, 152] width 53 height 151
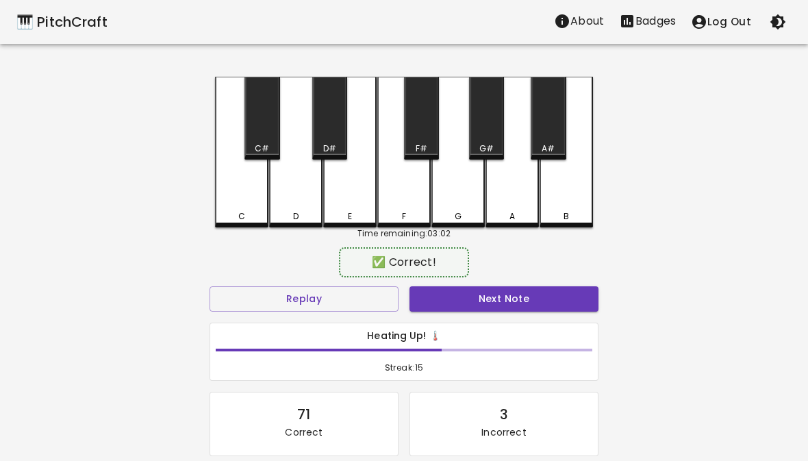
click at [486, 295] on button "Next Note" at bounding box center [504, 298] width 189 height 25
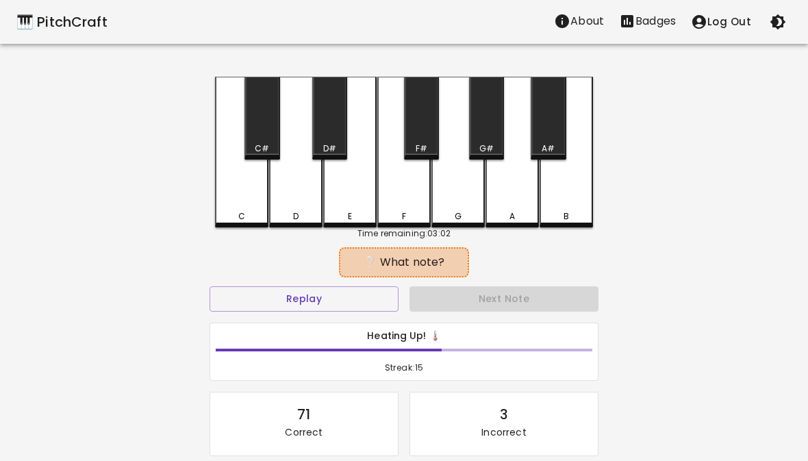
click at [238, 207] on div "C" at bounding box center [241, 152] width 53 height 151
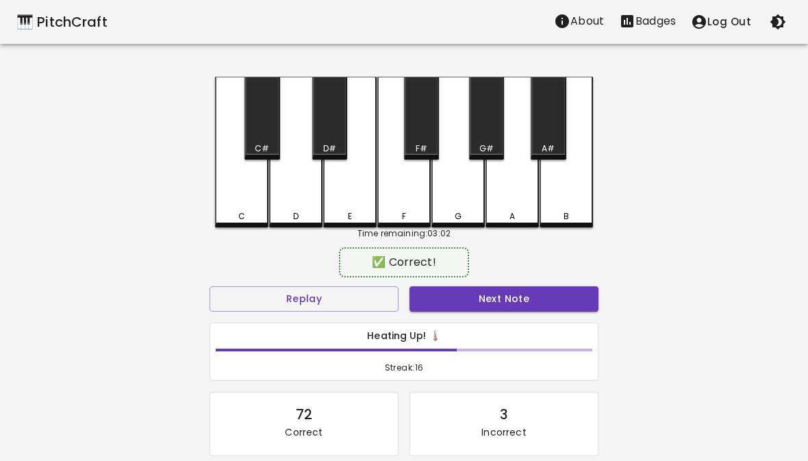
click at [505, 289] on button "Next Note" at bounding box center [504, 298] width 189 height 25
click at [362, 212] on div "E" at bounding box center [350, 216] width 51 height 12
click at [497, 307] on button "Next Note" at bounding box center [504, 298] width 189 height 25
click at [461, 214] on div "G" at bounding box center [458, 216] width 7 height 12
click at [472, 297] on button "Next Note" at bounding box center [504, 298] width 189 height 25
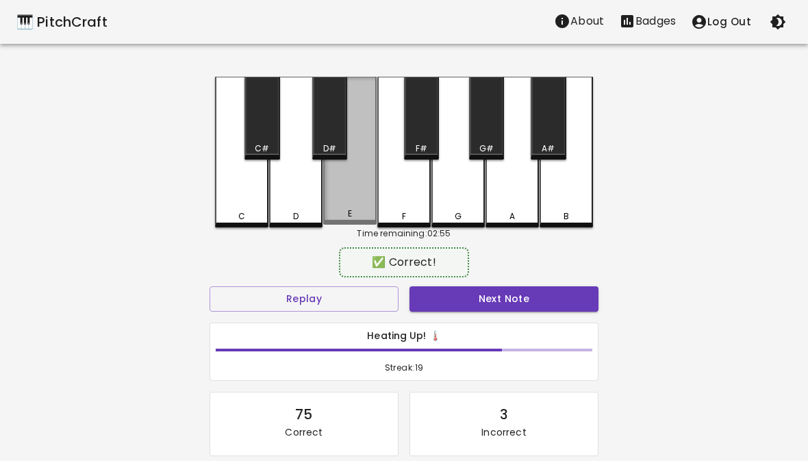
click at [354, 216] on div "E" at bounding box center [350, 214] width 51 height 12
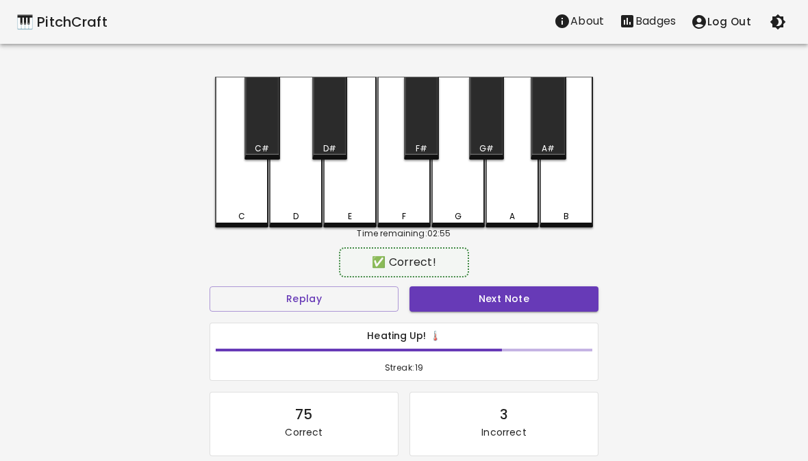
click at [484, 301] on button "Next Note" at bounding box center [504, 298] width 189 height 25
click at [243, 211] on div "C" at bounding box center [241, 216] width 7 height 12
click at [488, 292] on button "Next Note" at bounding box center [504, 298] width 189 height 25
click at [355, 212] on div "E" at bounding box center [350, 216] width 51 height 12
click at [478, 295] on button "Next Note" at bounding box center [504, 298] width 189 height 25
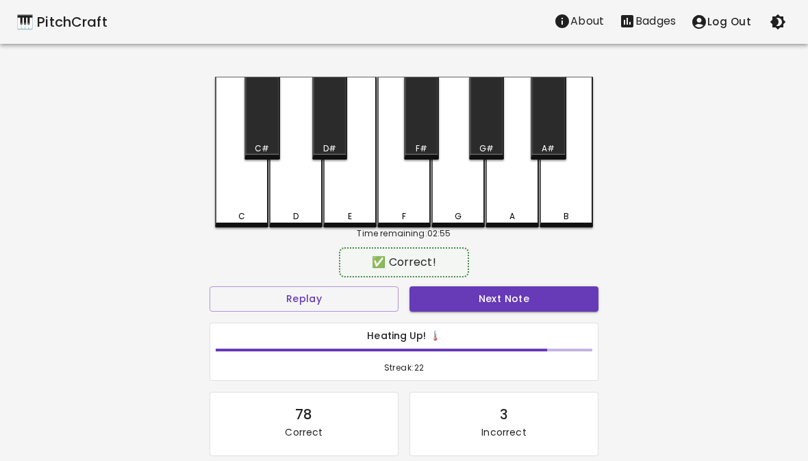
click at [342, 201] on div "E" at bounding box center [349, 152] width 53 height 151
click at [474, 288] on button "Next Note" at bounding box center [504, 298] width 189 height 25
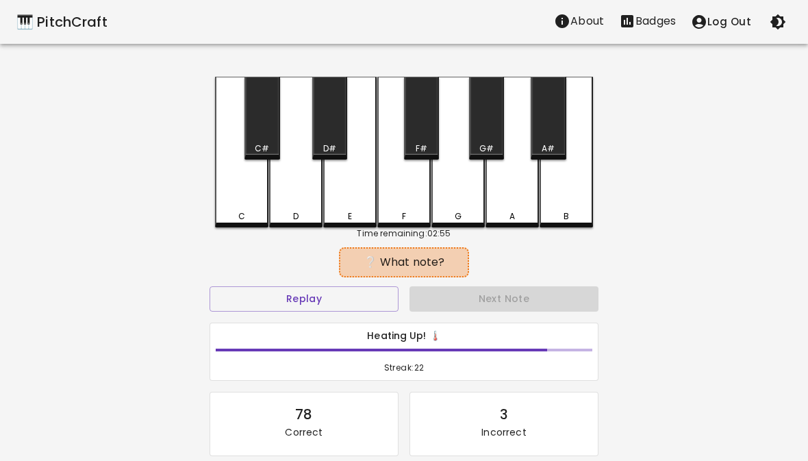
click at [346, 203] on div "E" at bounding box center [349, 152] width 53 height 151
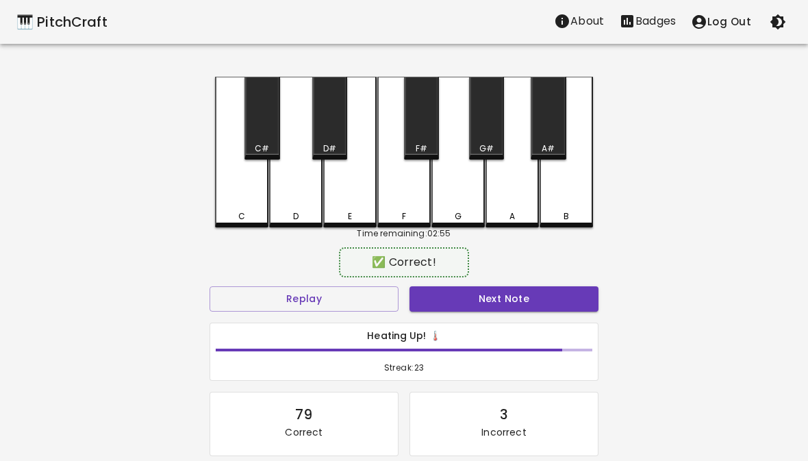
click at [484, 297] on button "Next Note" at bounding box center [504, 298] width 189 height 25
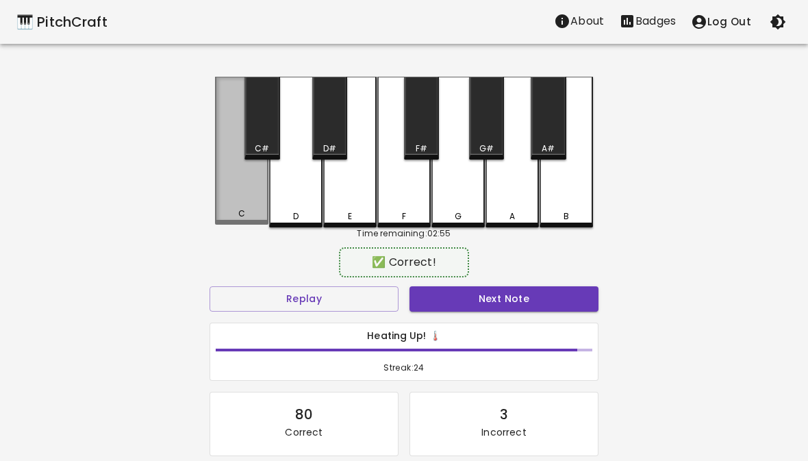
click at [235, 205] on div "C" at bounding box center [241, 151] width 53 height 148
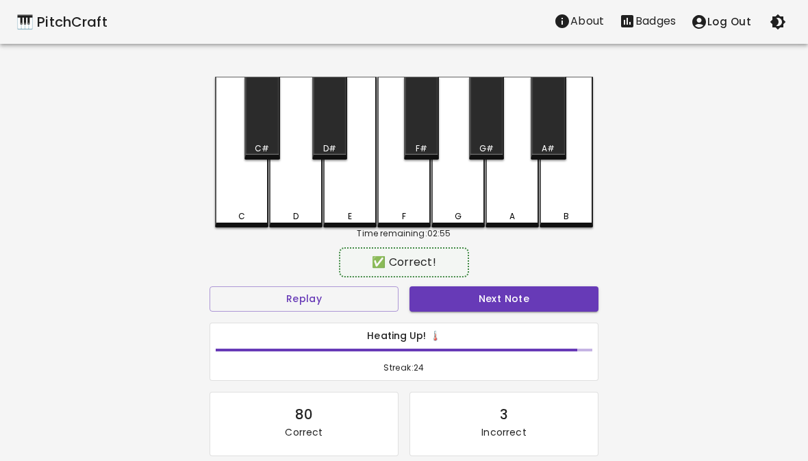
click at [503, 301] on button "Next Note" at bounding box center [504, 298] width 189 height 25
click at [250, 209] on div "C" at bounding box center [241, 152] width 53 height 151
click at [486, 301] on button "Next Note" at bounding box center [504, 298] width 189 height 25
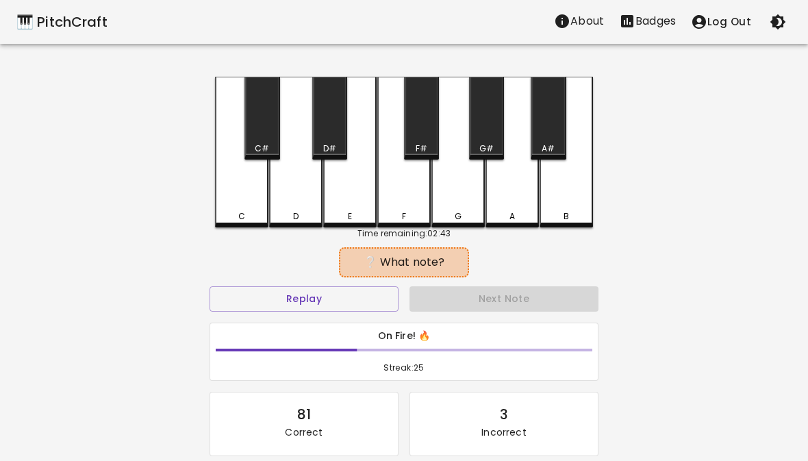
click at [355, 208] on div "E" at bounding box center [349, 152] width 53 height 151
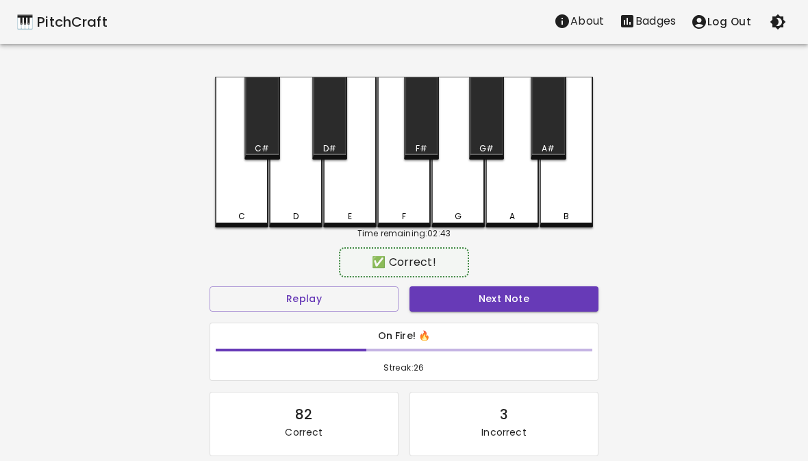
click at [495, 302] on button "Next Note" at bounding box center [504, 298] width 189 height 25
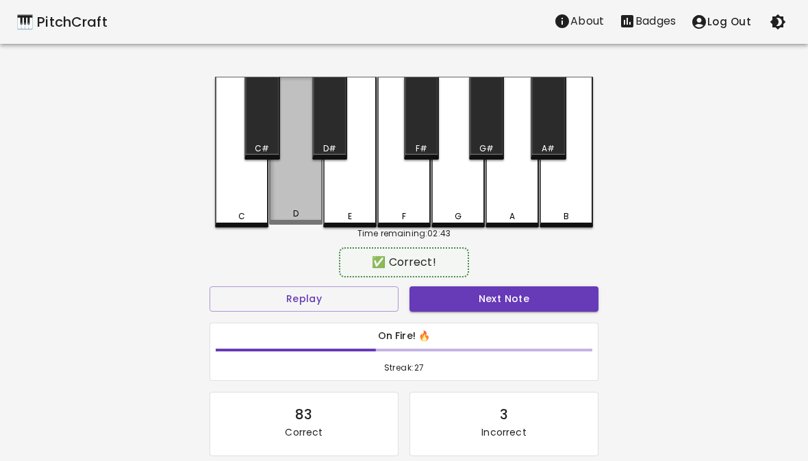
click at [295, 206] on div "D" at bounding box center [295, 151] width 53 height 148
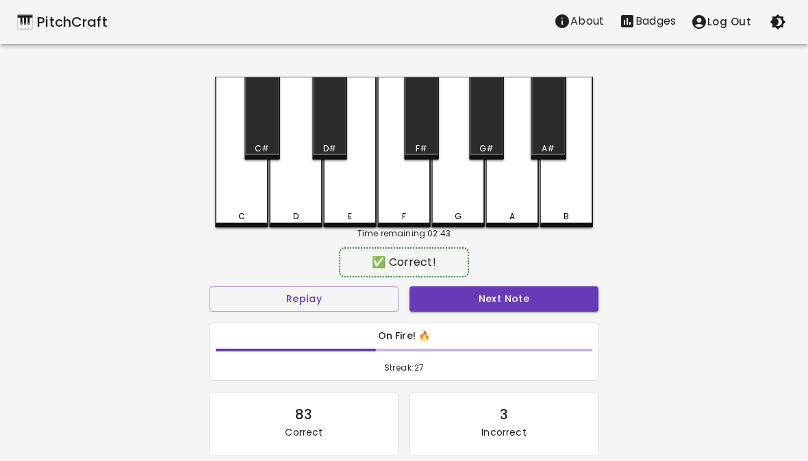
click at [477, 301] on button "Next Note" at bounding box center [504, 298] width 189 height 25
click at [293, 212] on div "D" at bounding box center [295, 216] width 5 height 12
click at [490, 303] on button "Next Note" at bounding box center [504, 298] width 189 height 25
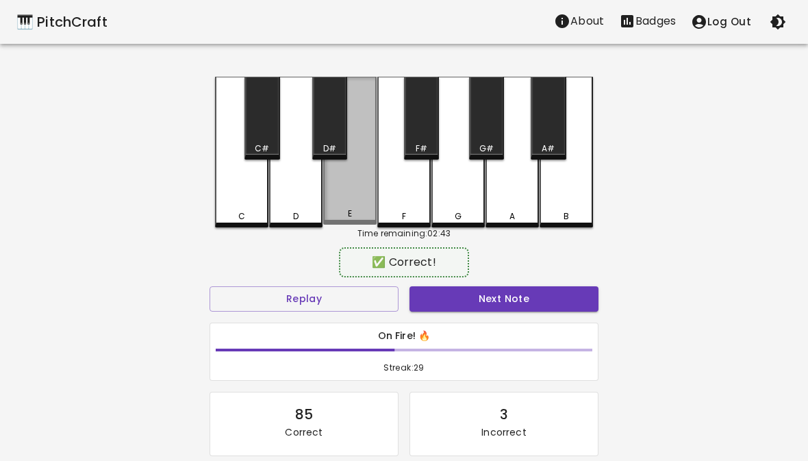
click at [354, 210] on div "E" at bounding box center [349, 151] width 53 height 148
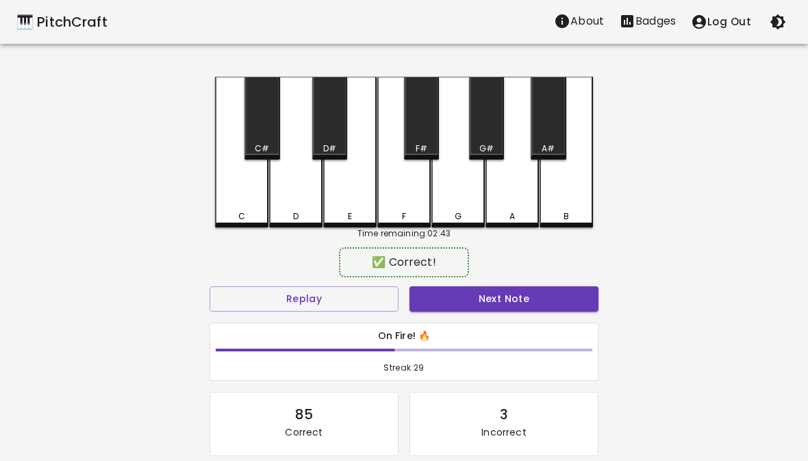
click at [471, 303] on button "Next Note" at bounding box center [504, 298] width 189 height 25
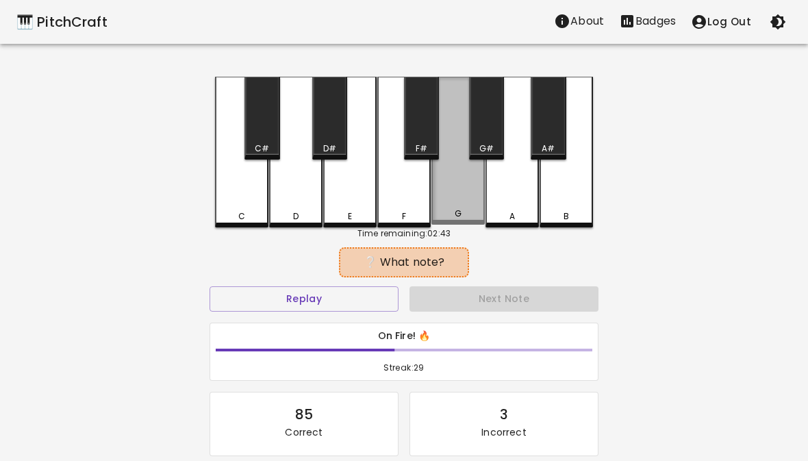
click at [461, 208] on div "G" at bounding box center [457, 151] width 53 height 148
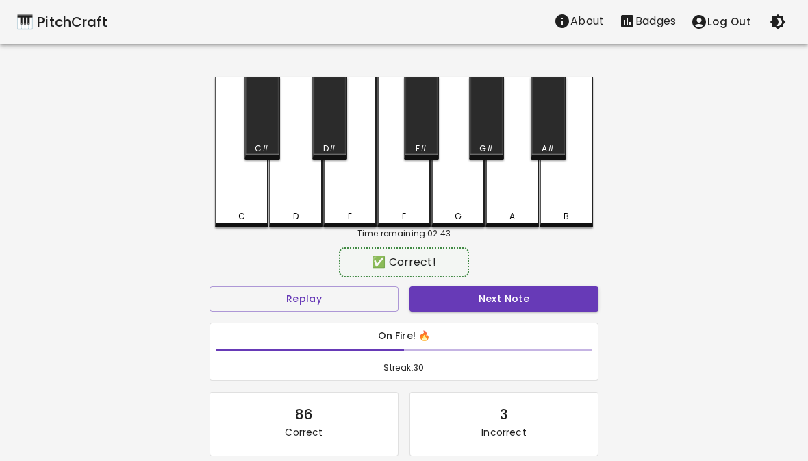
click at [492, 302] on button "Next Note" at bounding box center [504, 298] width 189 height 25
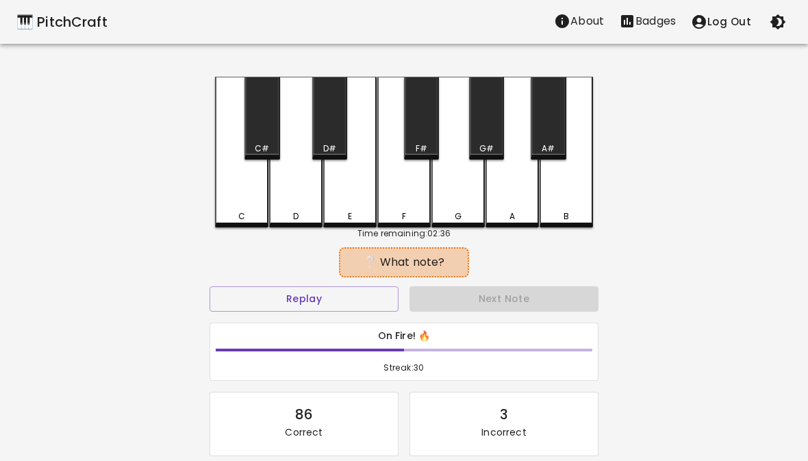
click at [299, 212] on div "D" at bounding box center [296, 216] width 51 height 12
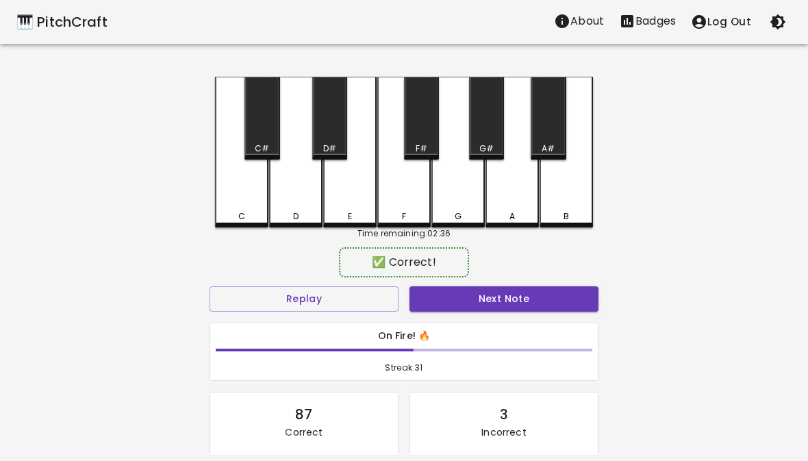
click at [496, 295] on button "Next Note" at bounding box center [504, 298] width 189 height 25
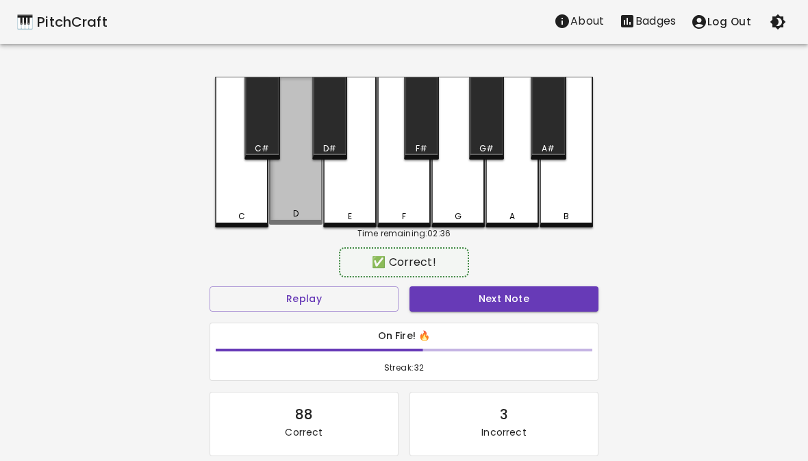
click at [300, 205] on div "D" at bounding box center [295, 151] width 53 height 148
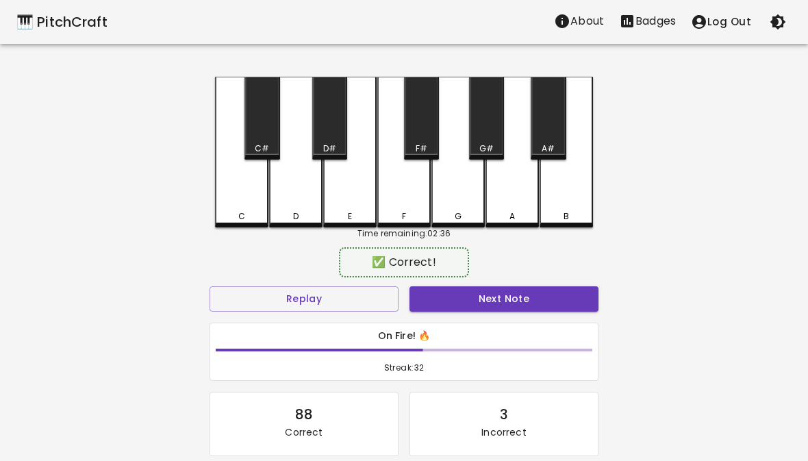
click at [481, 289] on button "Next Note" at bounding box center [504, 298] width 189 height 25
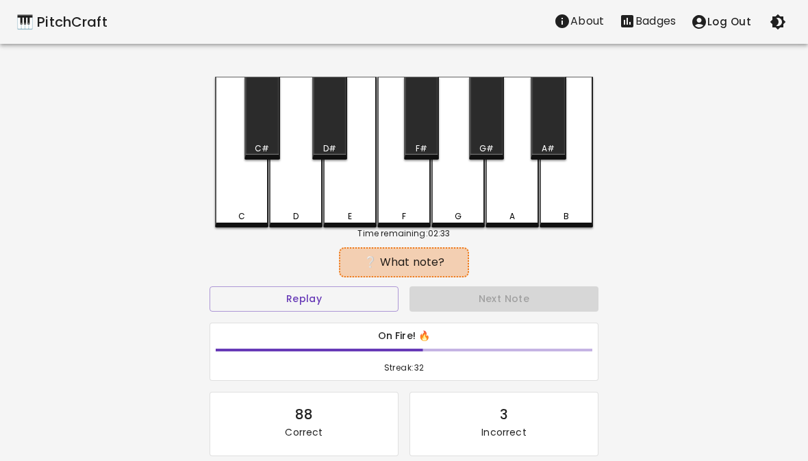
click at [305, 204] on div "D" at bounding box center [295, 152] width 53 height 151
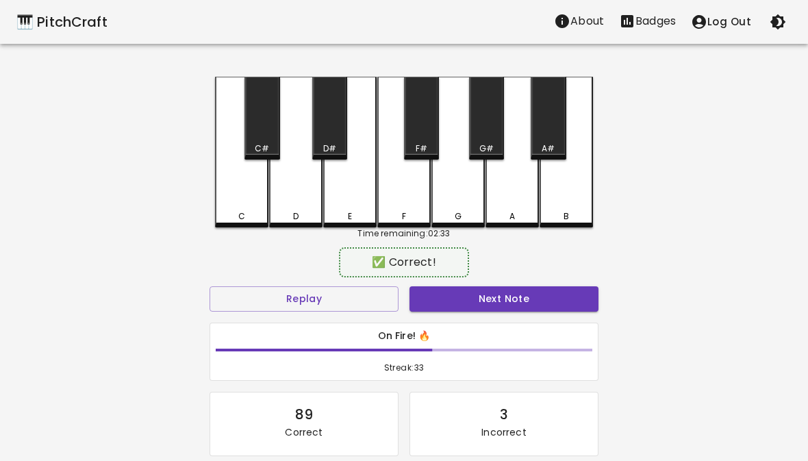
click at [494, 296] on button "Next Note" at bounding box center [504, 298] width 189 height 25
click at [464, 207] on div "G" at bounding box center [457, 152] width 53 height 151
click at [490, 298] on button "Next Note" at bounding box center [504, 298] width 189 height 25
click at [416, 214] on div "F" at bounding box center [404, 216] width 51 height 12
click at [487, 297] on button "Next Note" at bounding box center [504, 298] width 189 height 25
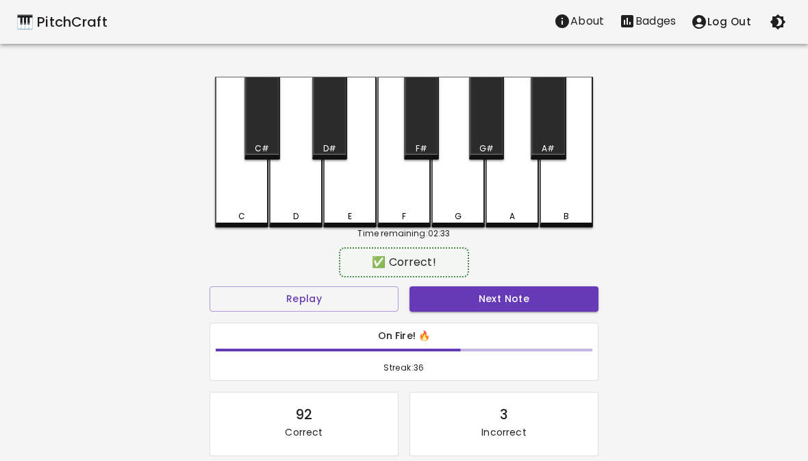
click at [468, 207] on div "G" at bounding box center [457, 152] width 53 height 151
click at [479, 290] on button "Next Note" at bounding box center [504, 298] width 189 height 25
click at [465, 211] on div "G" at bounding box center [458, 216] width 51 height 12
click at [480, 287] on button "Next Note" at bounding box center [504, 298] width 189 height 25
click at [233, 217] on div "C" at bounding box center [241, 216] width 51 height 12
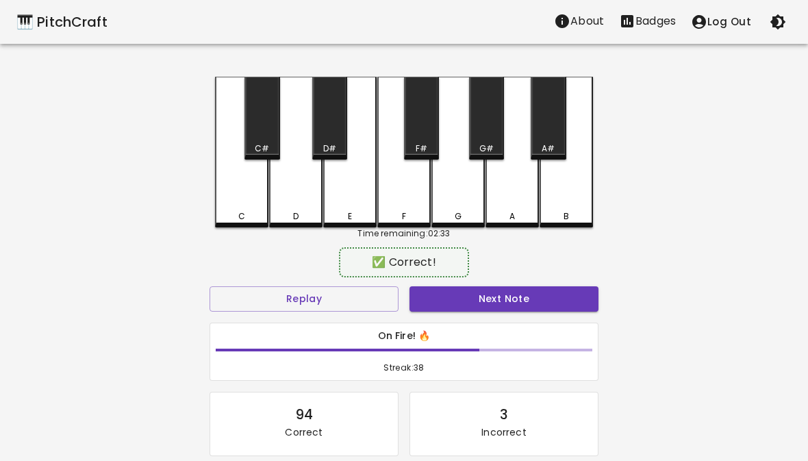
click at [480, 297] on button "Next Note" at bounding box center [504, 298] width 189 height 25
click at [465, 210] on div "G" at bounding box center [457, 152] width 53 height 151
click at [487, 301] on button "Next Note" at bounding box center [504, 298] width 189 height 25
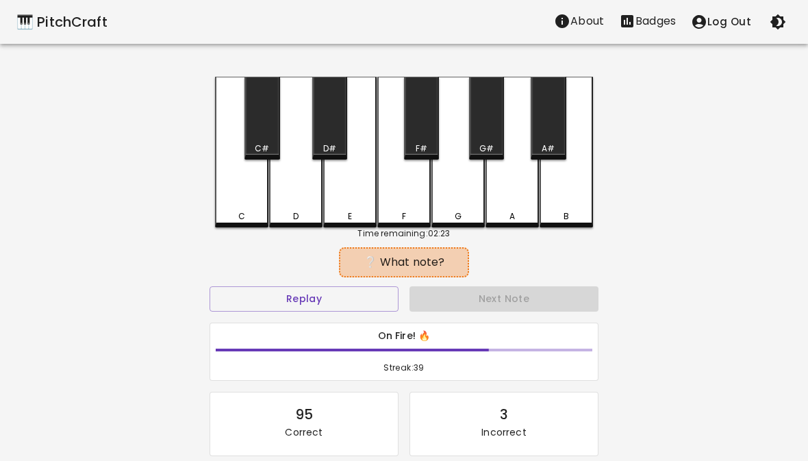
click at [366, 301] on button "Replay" at bounding box center [304, 298] width 189 height 25
click at [366, 300] on button "Replay" at bounding box center [304, 298] width 189 height 25
click at [369, 305] on button "Replay" at bounding box center [304, 298] width 189 height 25
click at [368, 304] on button "Replay" at bounding box center [304, 298] width 189 height 25
click at [360, 310] on button "Replay" at bounding box center [304, 298] width 189 height 25
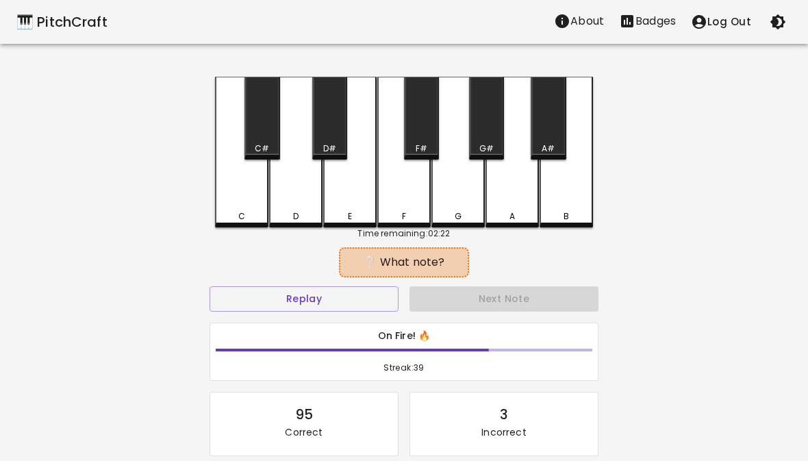
click at [362, 312] on div "Replay" at bounding box center [304, 299] width 200 height 36
click at [353, 203] on div "E" at bounding box center [349, 152] width 53 height 151
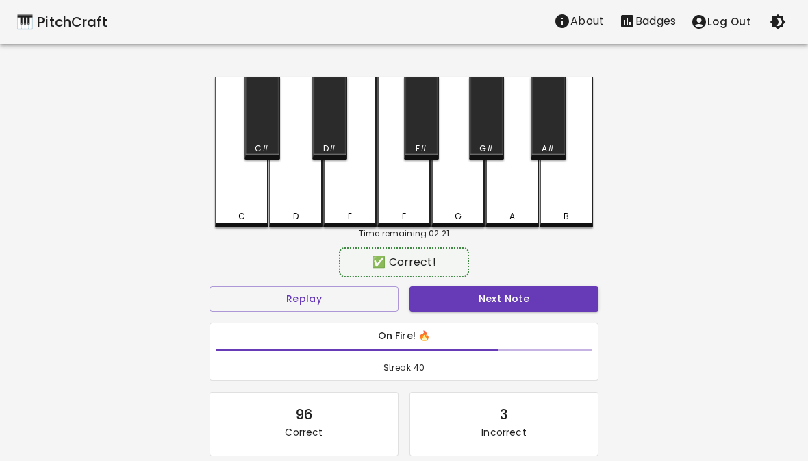
click at [467, 297] on button "Next Note" at bounding box center [504, 298] width 189 height 25
click at [363, 204] on div "E" at bounding box center [349, 152] width 53 height 151
click at [484, 302] on button "Next Note" at bounding box center [504, 298] width 189 height 25
click at [462, 211] on div "G" at bounding box center [458, 216] width 51 height 12
click at [481, 297] on button "Next Note" at bounding box center [504, 298] width 189 height 25
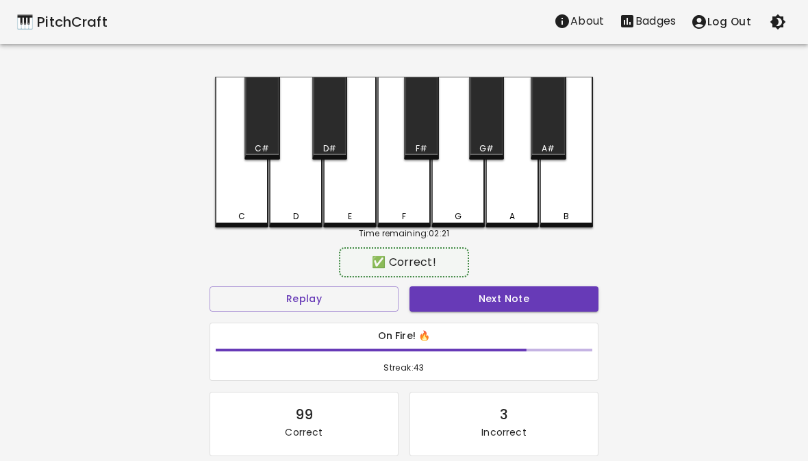
click at [464, 201] on div "G" at bounding box center [457, 152] width 53 height 151
click at [476, 292] on button "Next Note" at bounding box center [504, 298] width 189 height 25
click at [408, 208] on div "F" at bounding box center [403, 152] width 53 height 151
click at [486, 302] on button "Next Note" at bounding box center [504, 298] width 189 height 25
click at [355, 204] on div "E" at bounding box center [349, 152] width 53 height 151
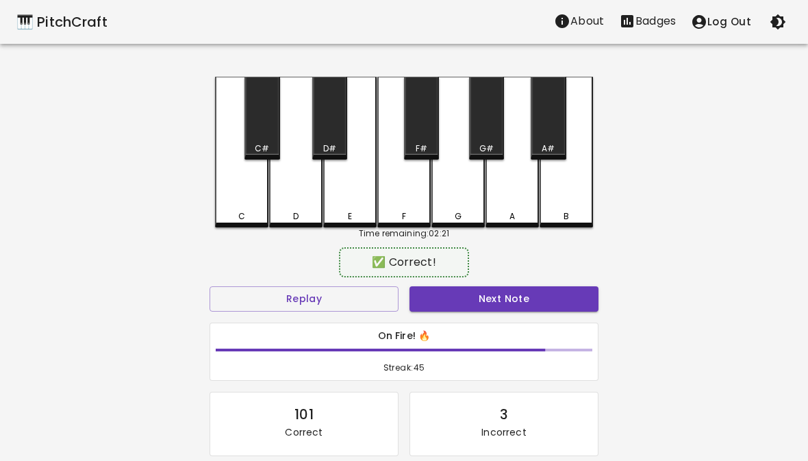
click at [484, 299] on button "Next Note" at bounding box center [504, 298] width 189 height 25
click at [358, 210] on div "E" at bounding box center [349, 152] width 53 height 151
click at [471, 293] on button "Next Note" at bounding box center [504, 298] width 189 height 25
click at [462, 208] on div "G" at bounding box center [457, 152] width 53 height 151
click at [468, 309] on button "Next Note" at bounding box center [504, 298] width 189 height 25
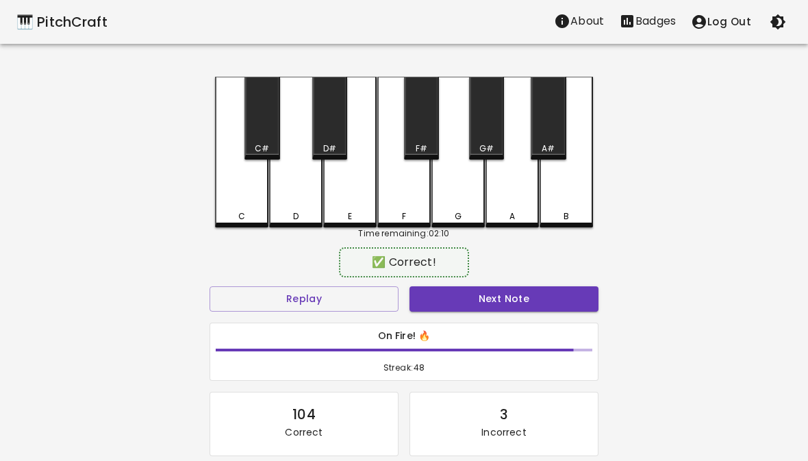
click at [406, 217] on div "F" at bounding box center [404, 216] width 4 height 12
click at [488, 297] on button "Next Note" at bounding box center [504, 298] width 189 height 25
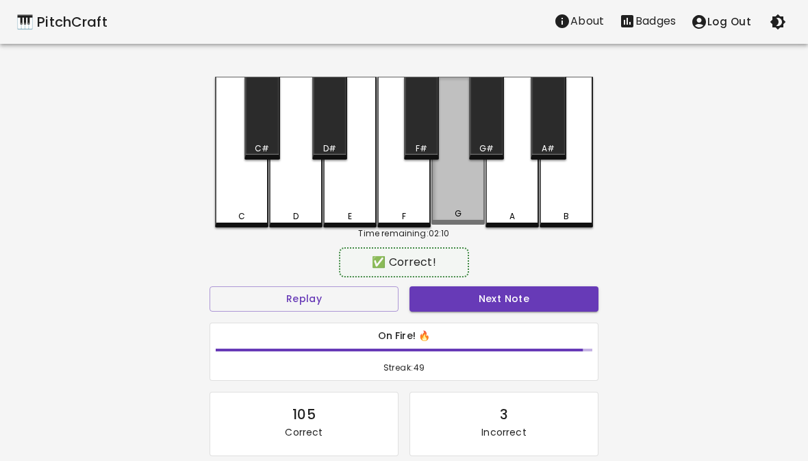
click at [462, 210] on div "G" at bounding box center [457, 151] width 53 height 148
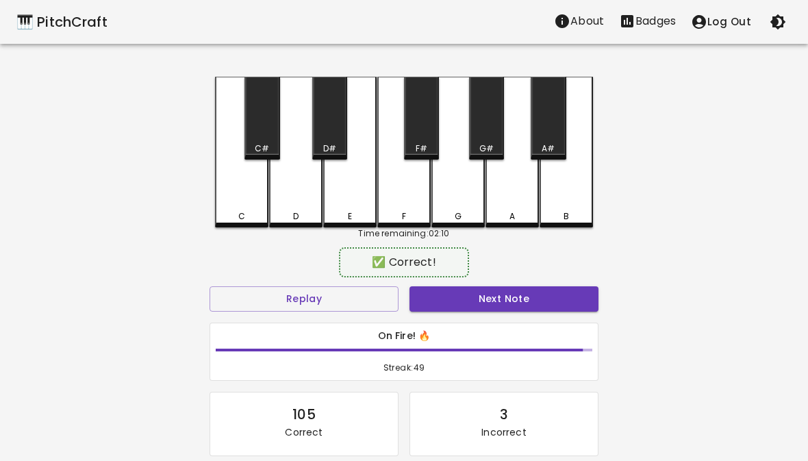
click at [485, 295] on button "Next Note" at bounding box center [504, 298] width 189 height 25
click at [303, 214] on div "D" at bounding box center [296, 216] width 51 height 12
click at [490, 304] on button "Next Note" at bounding box center [504, 298] width 189 height 25
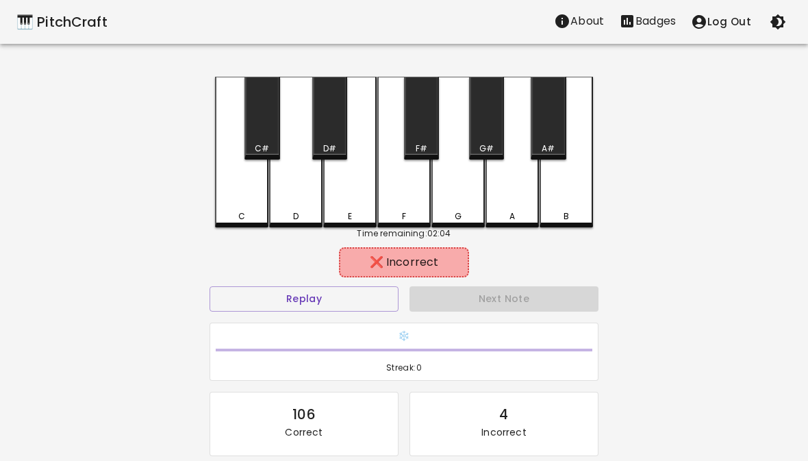
click at [354, 212] on div "E" at bounding box center [350, 216] width 51 height 12
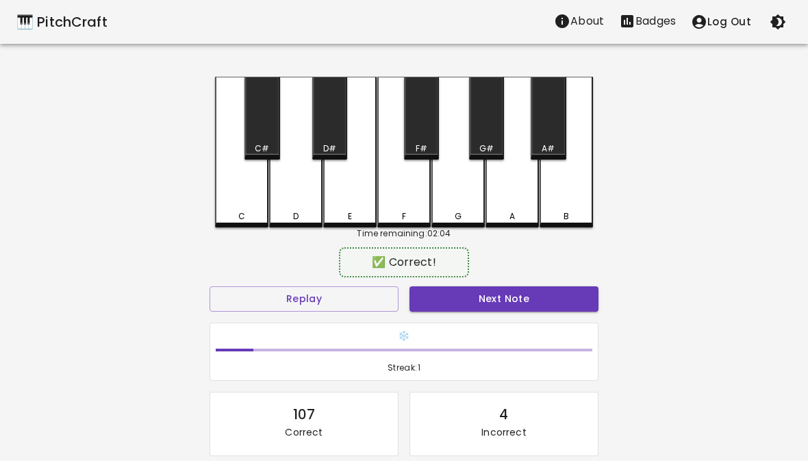
click at [412, 199] on div "F" at bounding box center [403, 152] width 53 height 151
click at [480, 291] on button "Next Note" at bounding box center [504, 298] width 189 height 25
click at [243, 212] on div "C" at bounding box center [241, 216] width 7 height 12
click at [485, 295] on button "Next Note" at bounding box center [504, 298] width 189 height 25
click at [240, 206] on div "C" at bounding box center [241, 152] width 53 height 151
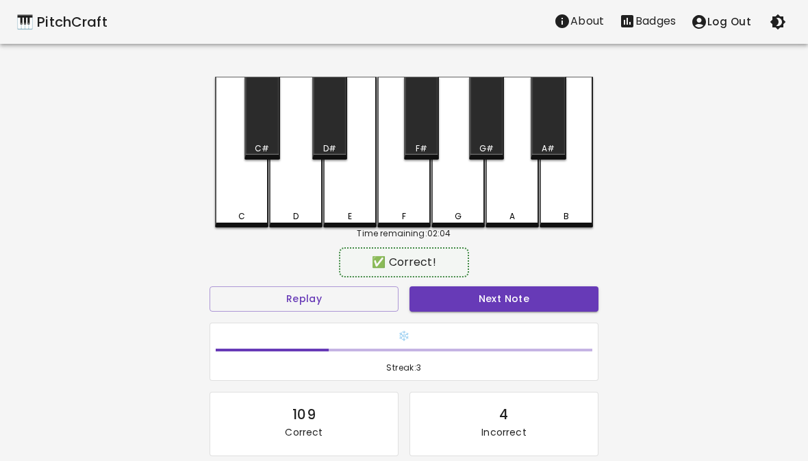
click at [488, 305] on button "Next Note" at bounding box center [504, 298] width 189 height 25
click at [258, 210] on div "C" at bounding box center [241, 152] width 53 height 151
click at [482, 297] on button "Next Note" at bounding box center [504, 298] width 189 height 25
click at [293, 214] on div "D" at bounding box center [295, 216] width 5 height 12
click at [473, 287] on button "Next Note" at bounding box center [504, 298] width 189 height 25
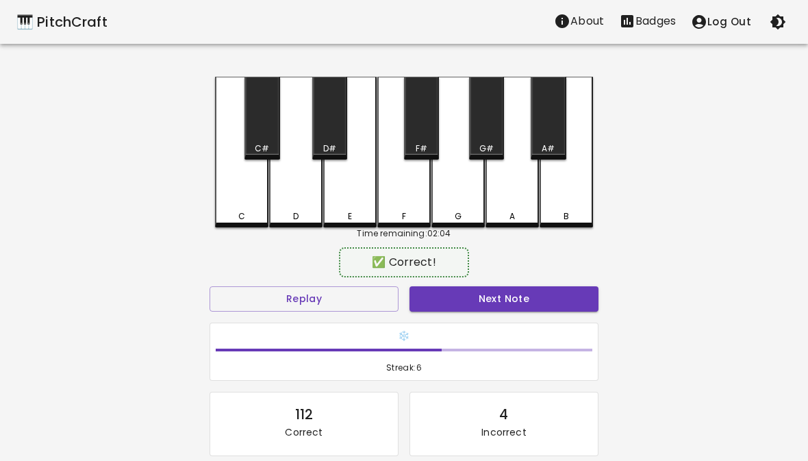
click at [348, 202] on div "E" at bounding box center [349, 152] width 53 height 151
click at [468, 297] on button "Next Note" at bounding box center [504, 298] width 189 height 25
click at [468, 207] on div "G" at bounding box center [457, 152] width 53 height 151
click at [482, 310] on button "Next Note" at bounding box center [504, 298] width 189 height 25
click at [245, 210] on div "C" at bounding box center [241, 152] width 53 height 151
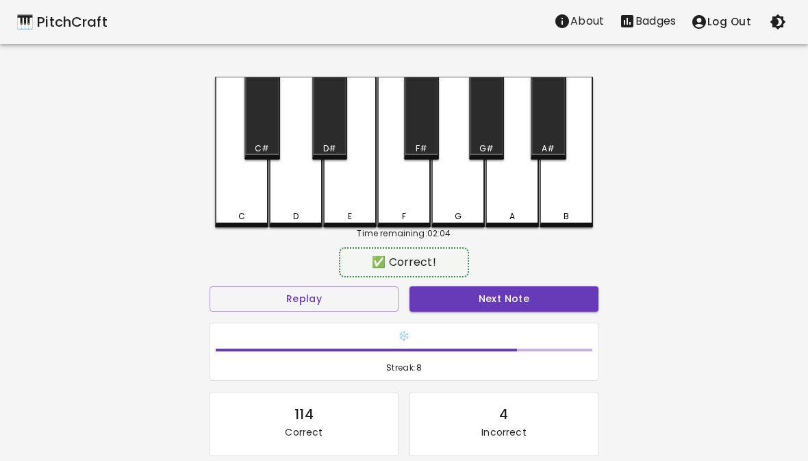
click at [485, 291] on button "Next Note" at bounding box center [504, 298] width 189 height 25
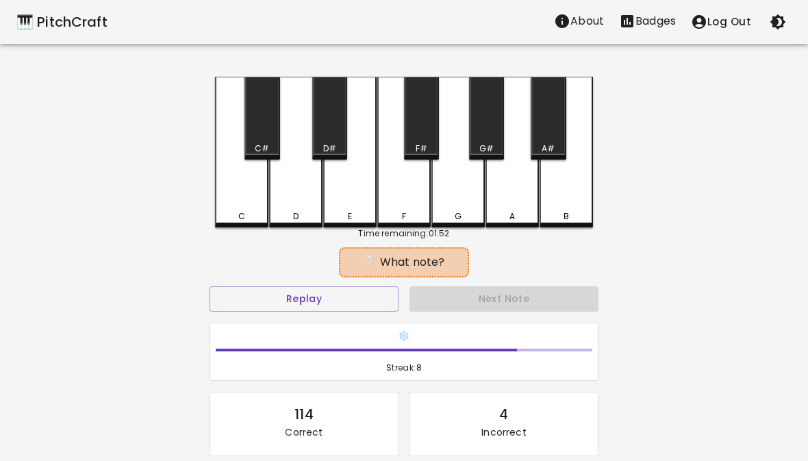
click at [411, 210] on div "F" at bounding box center [404, 216] width 51 height 12
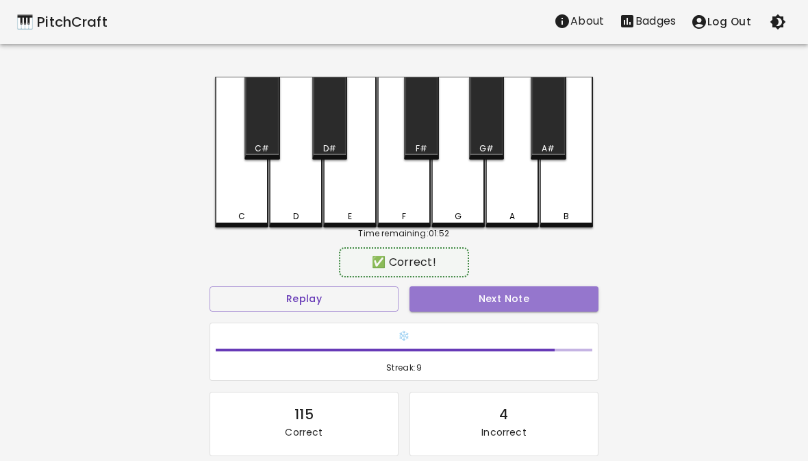
click at [491, 301] on button "Next Note" at bounding box center [504, 298] width 189 height 25
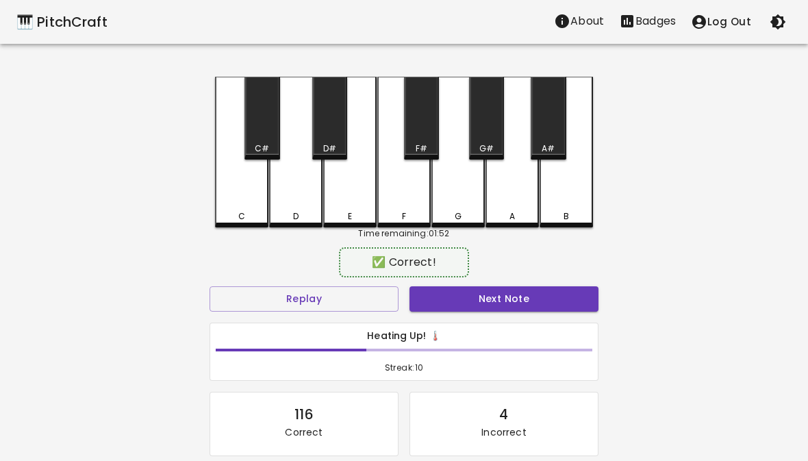
click at [408, 208] on div "F" at bounding box center [403, 152] width 53 height 151
click at [484, 290] on button "Next Note" at bounding box center [504, 298] width 189 height 25
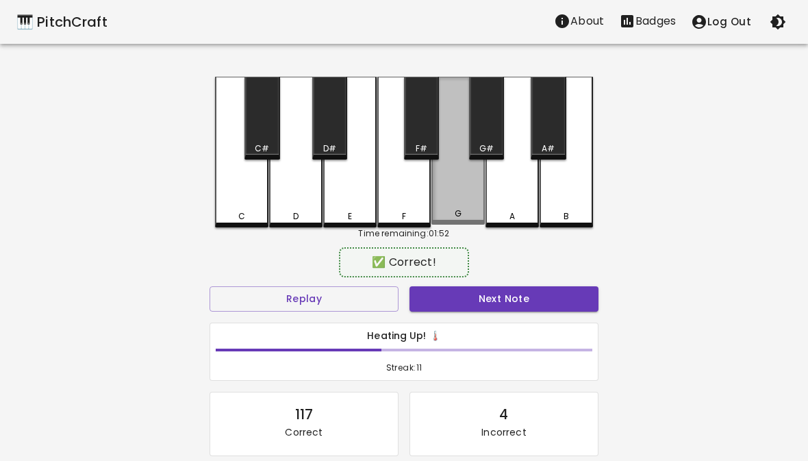
click at [459, 205] on div "G" at bounding box center [457, 151] width 53 height 148
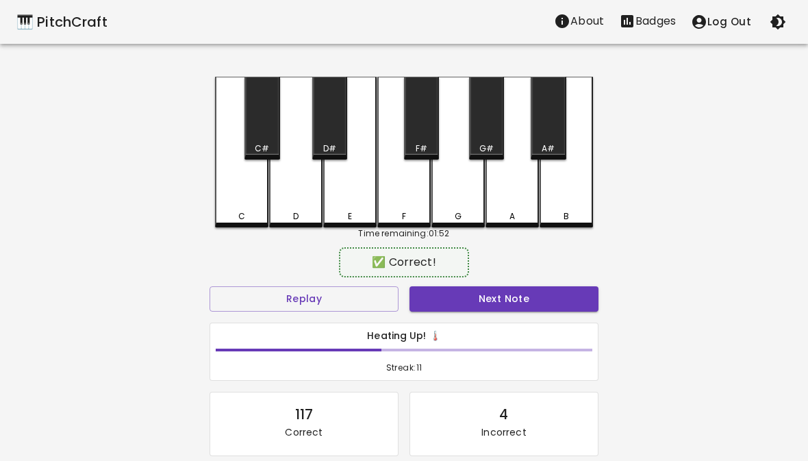
click at [481, 295] on button "Next Note" at bounding box center [504, 298] width 189 height 25
click at [408, 206] on div "F" at bounding box center [403, 152] width 53 height 151
click at [474, 307] on button "Next Note" at bounding box center [504, 298] width 189 height 25
click at [401, 203] on div "F" at bounding box center [403, 152] width 53 height 151
click at [465, 287] on button "Next Note" at bounding box center [504, 298] width 189 height 25
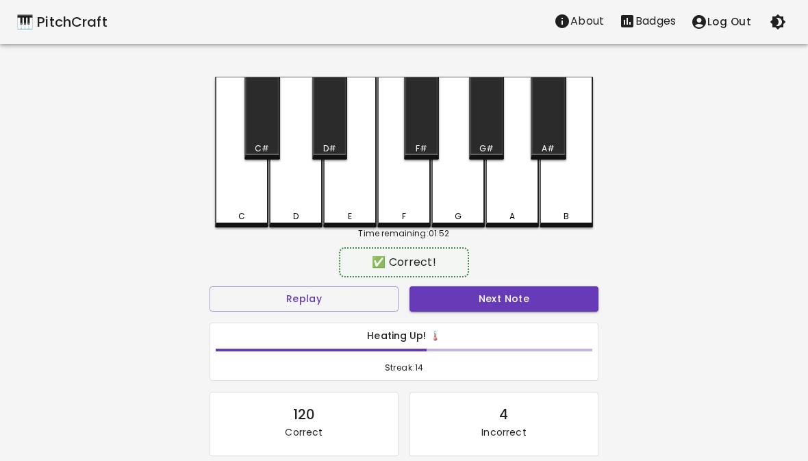
click at [362, 205] on div "E" at bounding box center [349, 152] width 53 height 151
click at [477, 296] on button "Next Note" at bounding box center [504, 298] width 189 height 25
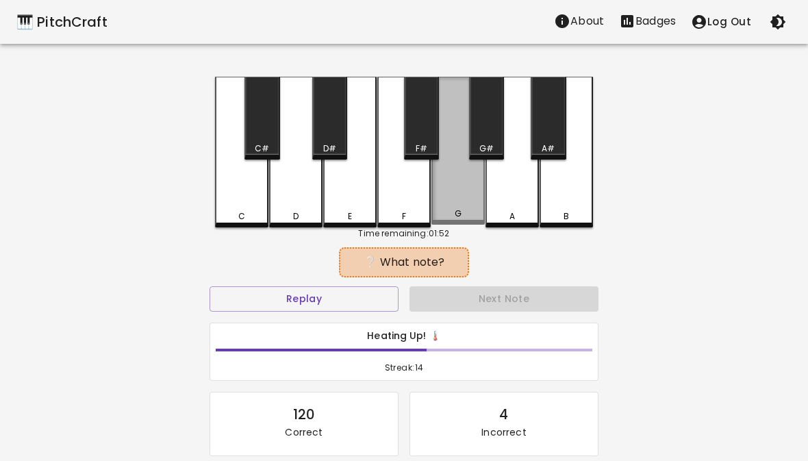
click at [447, 207] on div "G" at bounding box center [457, 151] width 53 height 148
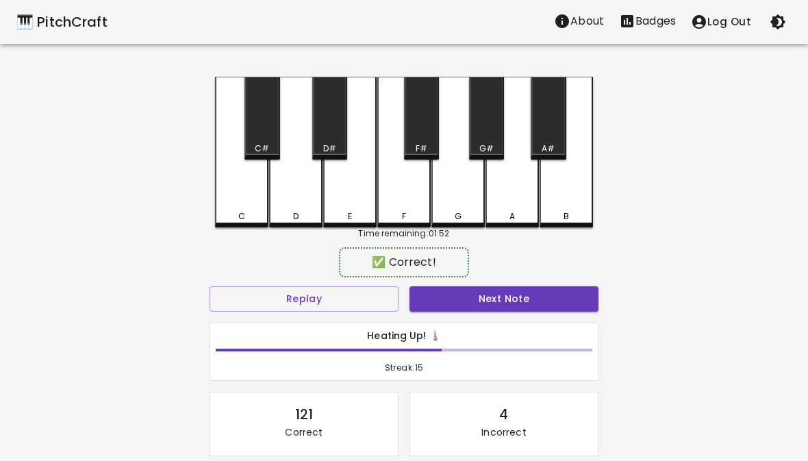
click at [442, 301] on button "Next Note" at bounding box center [504, 298] width 189 height 25
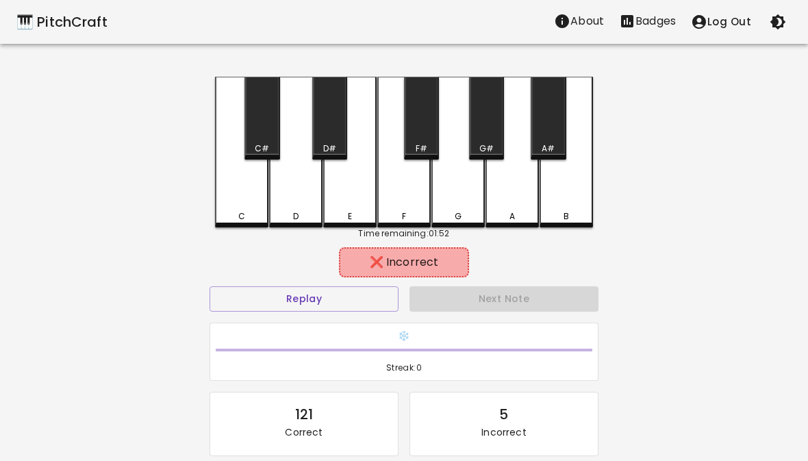
click at [407, 217] on div "F" at bounding box center [404, 216] width 51 height 12
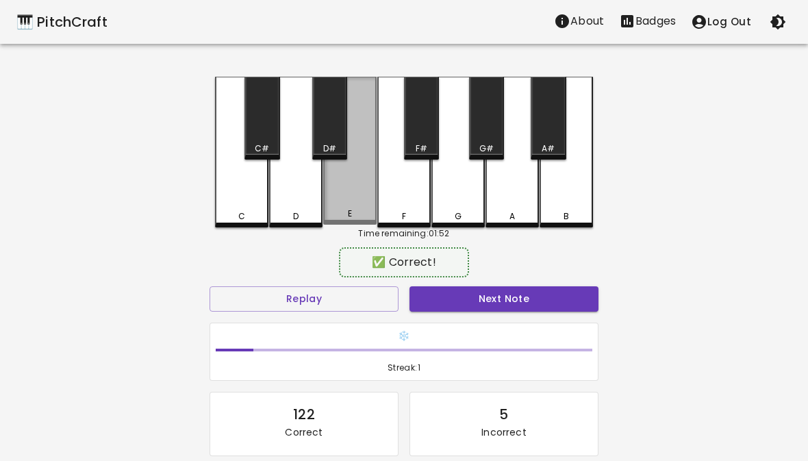
click at [363, 212] on div "E" at bounding box center [350, 214] width 51 height 12
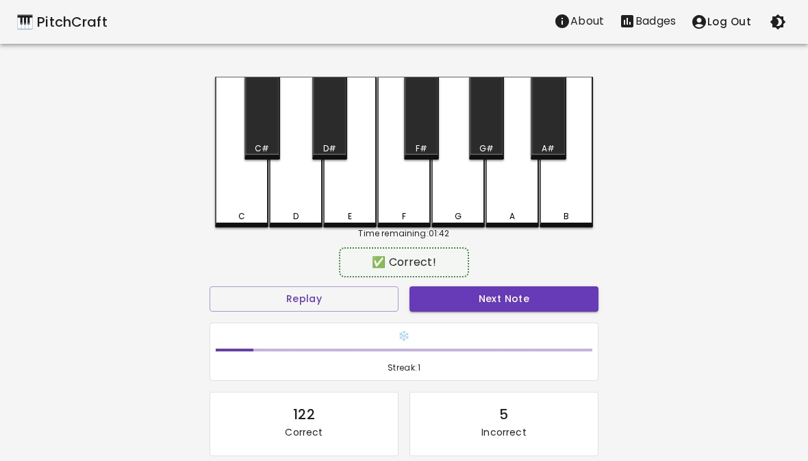
click at [491, 295] on button "Next Note" at bounding box center [504, 298] width 189 height 25
click at [227, 205] on div "C" at bounding box center [241, 152] width 53 height 151
click at [497, 307] on button "Next Note" at bounding box center [504, 298] width 189 height 25
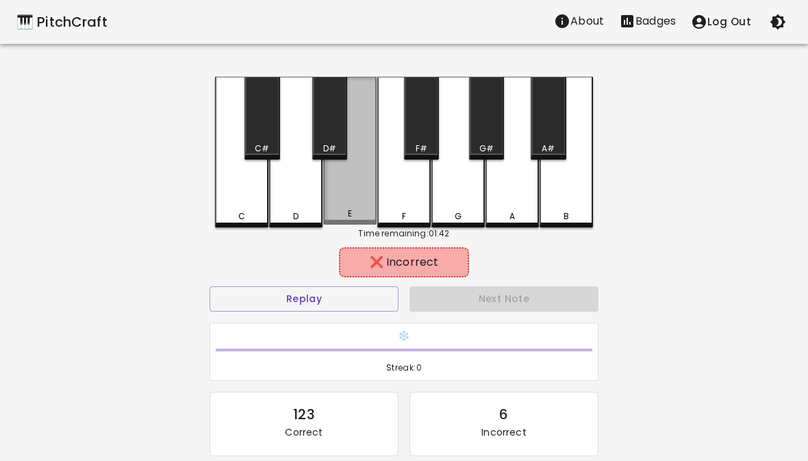
click at [348, 213] on div "E" at bounding box center [350, 214] width 4 height 12
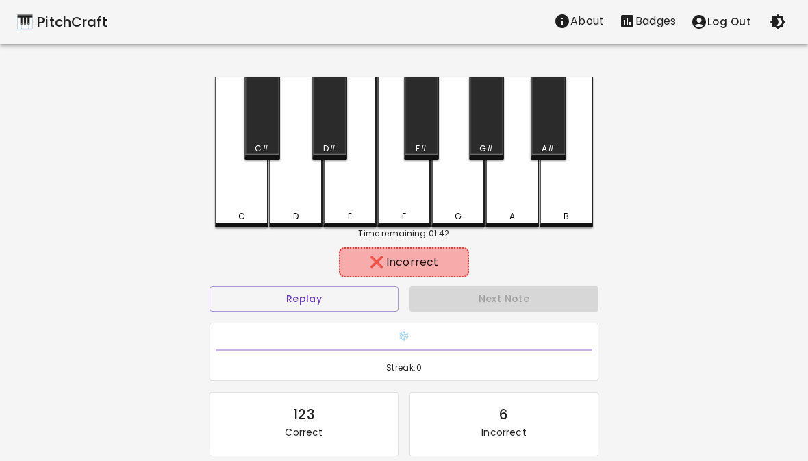
click at [405, 204] on div "F" at bounding box center [403, 152] width 53 height 151
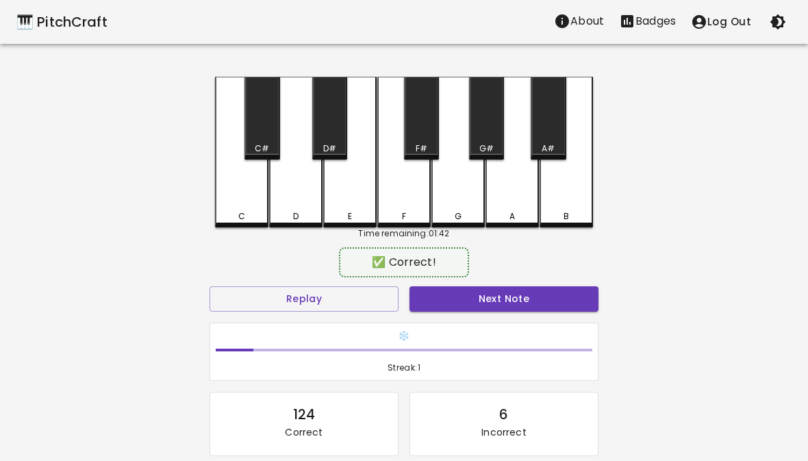
click at [474, 282] on div "Next Note" at bounding box center [504, 299] width 200 height 36
click at [9, 288] on div "🎹 PitchCraft About Badges Log Out C C# D D# E F F# G G# A A# B Time remaining: …" at bounding box center [404, 272] width 808 height 545
click at [471, 306] on button "Next Note" at bounding box center [504, 298] width 189 height 25
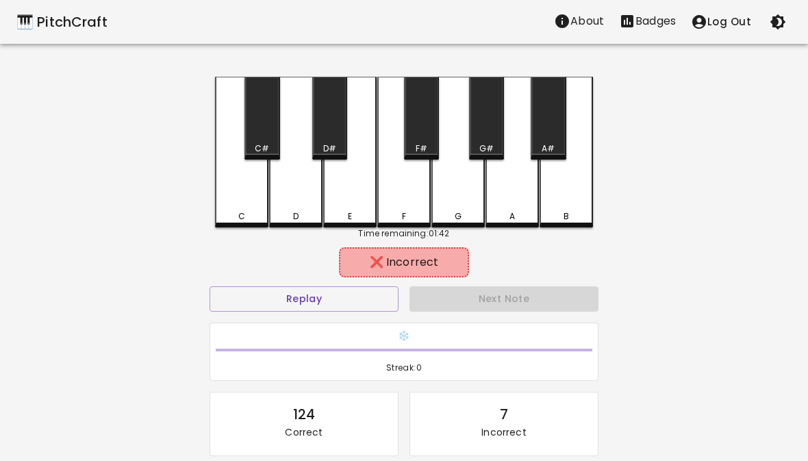
click at [338, 199] on div "E" at bounding box center [349, 152] width 53 height 151
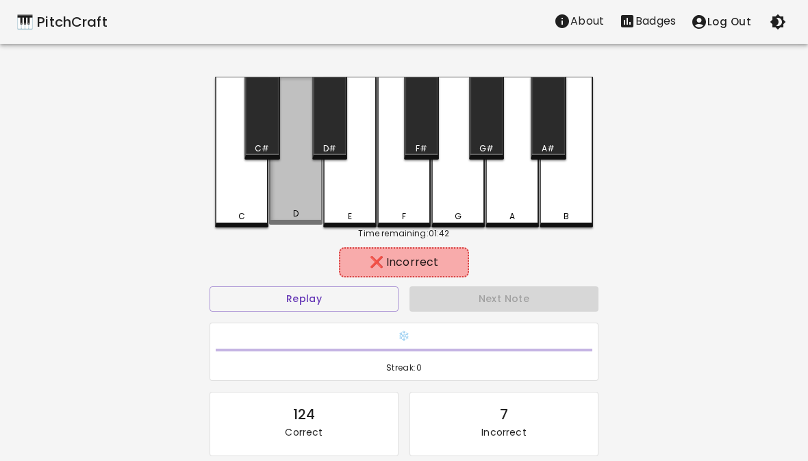
click at [299, 208] on div "D" at bounding box center [295, 151] width 53 height 148
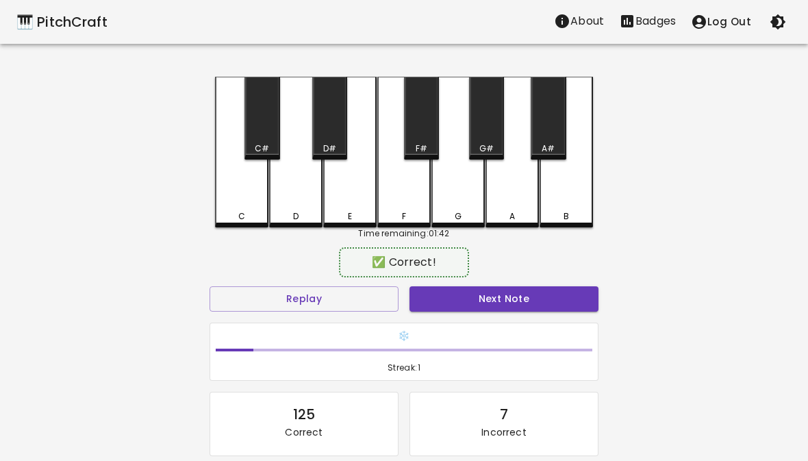
click at [516, 293] on button "Next Note" at bounding box center [504, 298] width 189 height 25
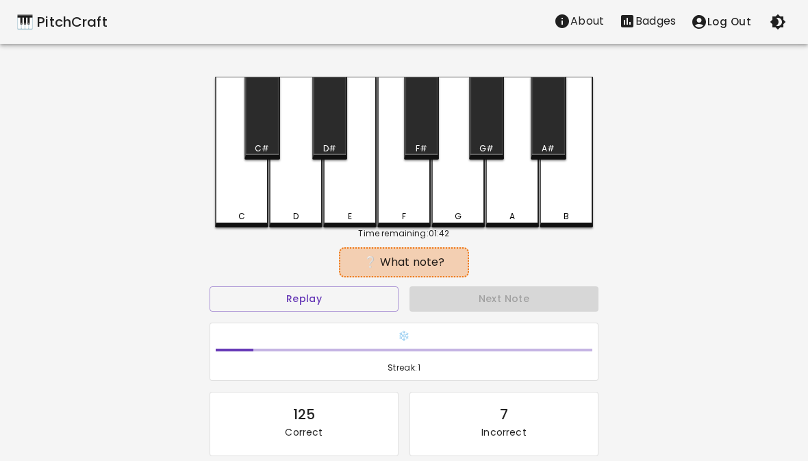
click at [364, 202] on div "E" at bounding box center [349, 152] width 53 height 151
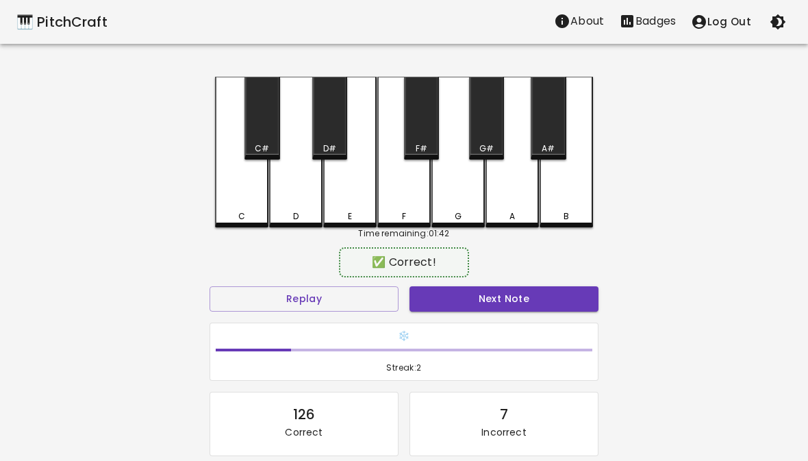
click at [500, 305] on button "Next Note" at bounding box center [504, 298] width 189 height 25
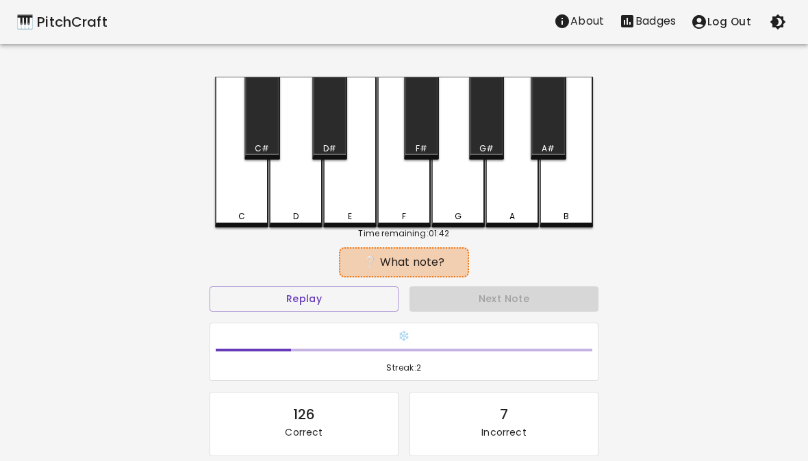
click at [355, 214] on div "E" at bounding box center [350, 216] width 51 height 12
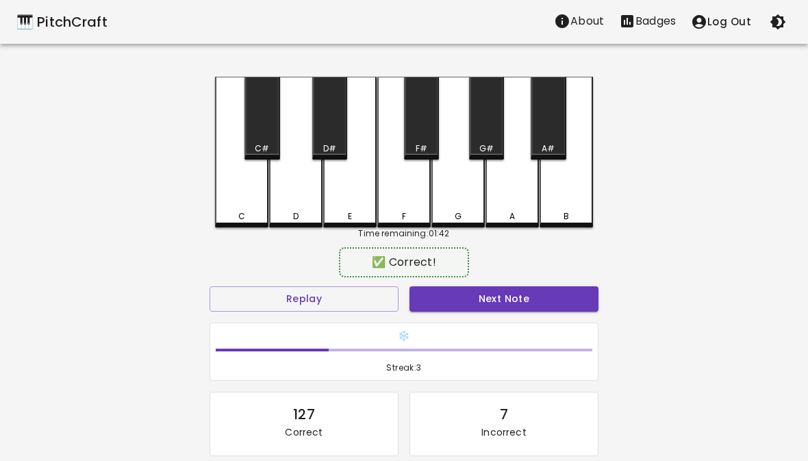
click at [497, 303] on button "Next Note" at bounding box center [504, 298] width 189 height 25
click at [299, 215] on div "D" at bounding box center [295, 216] width 5 height 12
click at [512, 307] on button "Next Note" at bounding box center [504, 298] width 189 height 25
click at [294, 204] on div "D" at bounding box center [295, 152] width 53 height 151
click at [502, 297] on button "Next Note" at bounding box center [504, 298] width 189 height 25
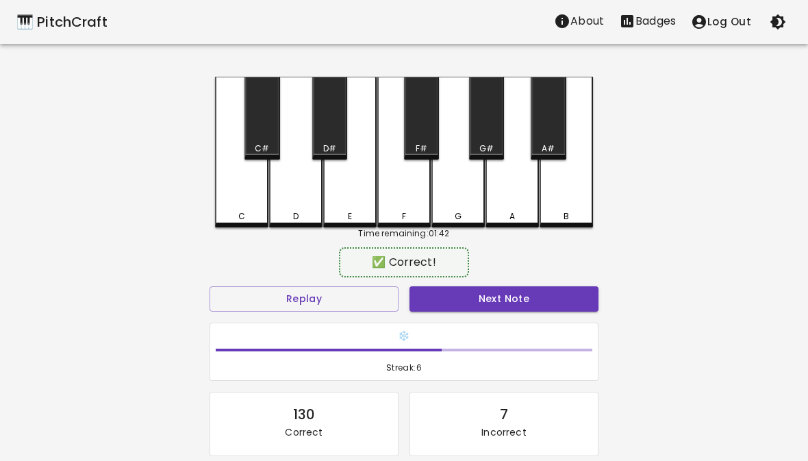
click at [251, 201] on div "C" at bounding box center [241, 152] width 53 height 151
click at [471, 299] on button "Next Note" at bounding box center [504, 298] width 189 height 25
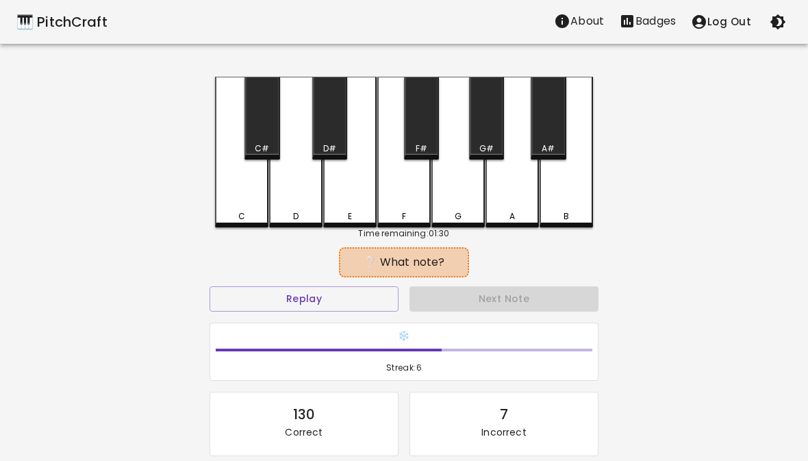
click at [349, 212] on div "E" at bounding box center [350, 216] width 4 height 12
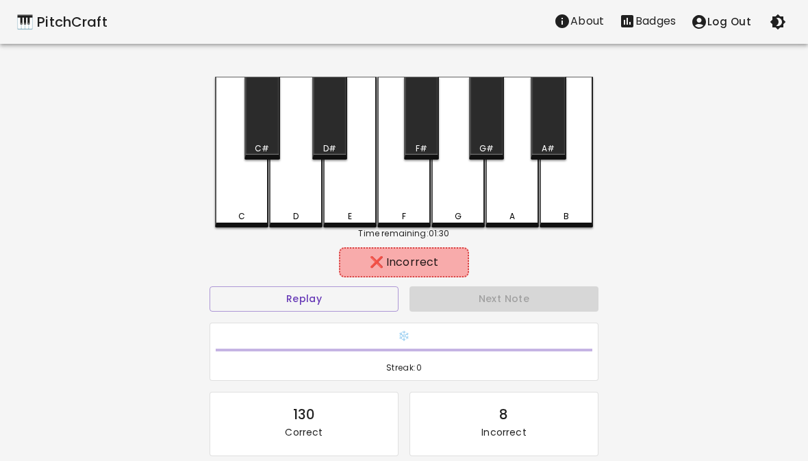
click at [450, 295] on div "Next Note" at bounding box center [504, 299] width 200 height 36
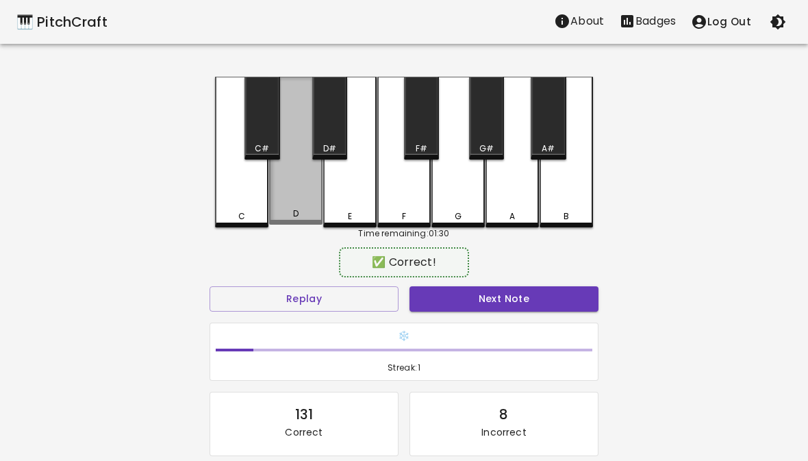
click at [298, 205] on div "D" at bounding box center [295, 151] width 53 height 148
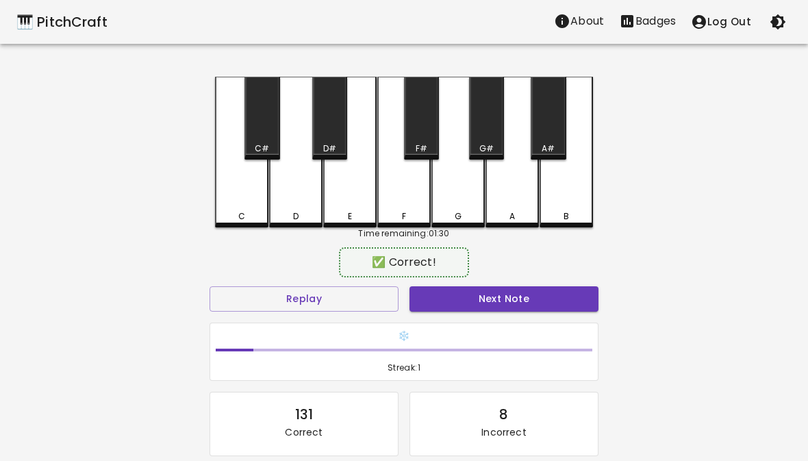
click at [471, 302] on button "Next Note" at bounding box center [504, 298] width 189 height 25
click at [413, 215] on div "F" at bounding box center [404, 216] width 51 height 12
click at [458, 300] on button "Next Note" at bounding box center [504, 298] width 189 height 25
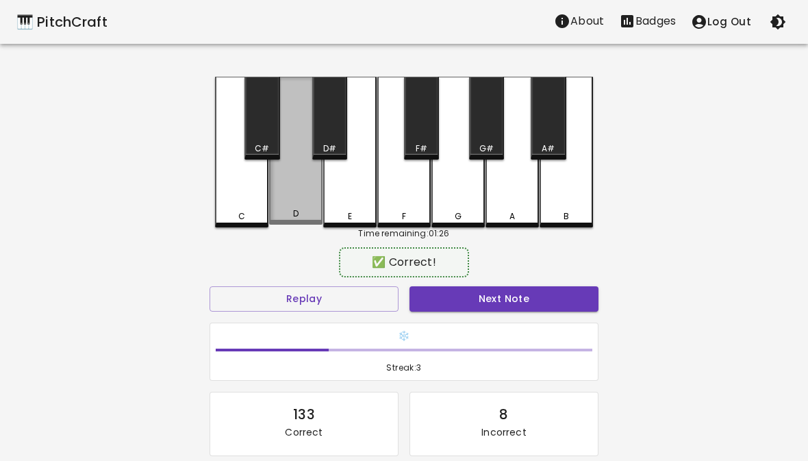
click at [297, 211] on div "D" at bounding box center [295, 214] width 5 height 12
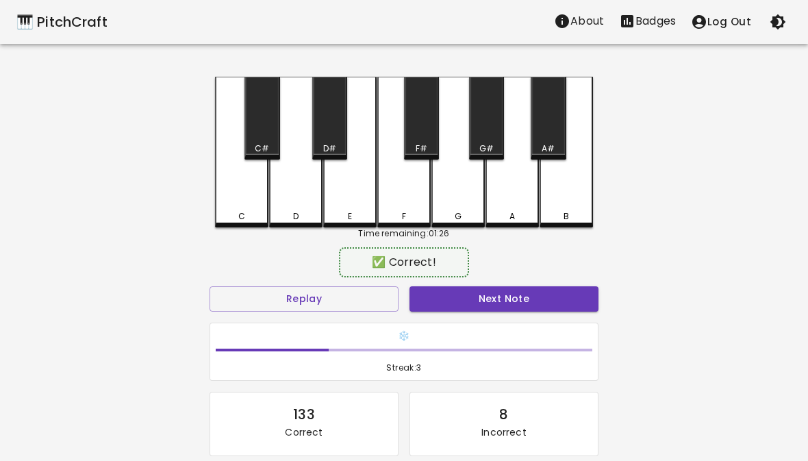
click at [478, 308] on button "Next Note" at bounding box center [504, 298] width 189 height 25
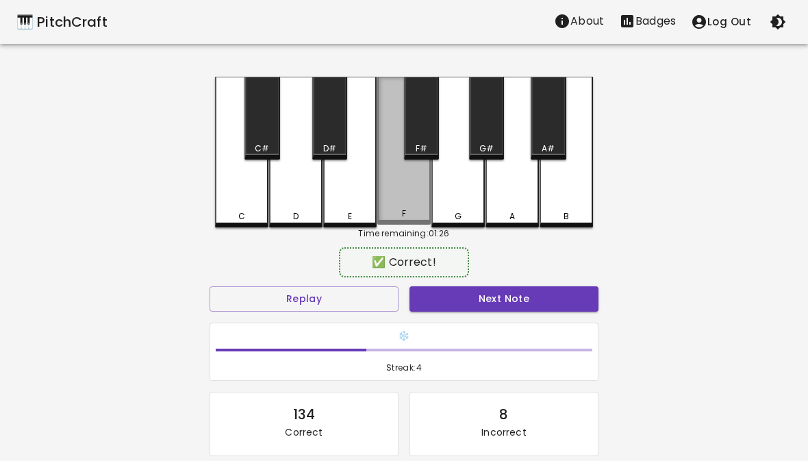
click at [410, 206] on div "F" at bounding box center [403, 151] width 53 height 148
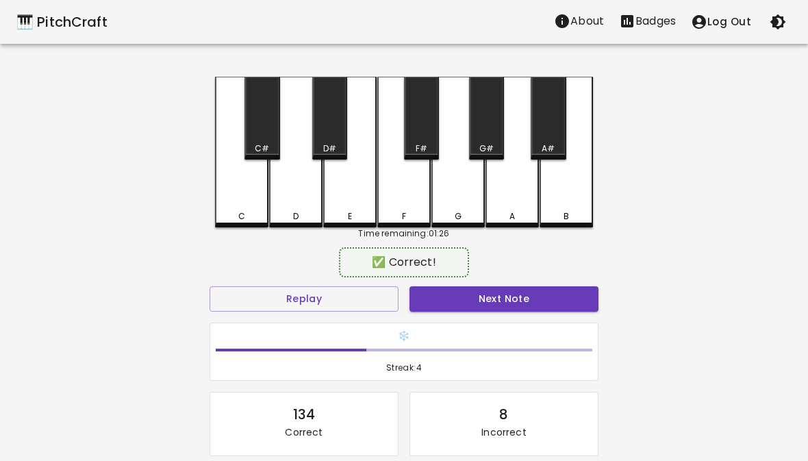
click at [461, 302] on button "Next Note" at bounding box center [504, 298] width 189 height 25
click at [403, 207] on div "F" at bounding box center [403, 152] width 53 height 151
click at [475, 301] on button "Next Note" at bounding box center [504, 298] width 189 height 25
click at [454, 212] on div "G" at bounding box center [458, 216] width 51 height 12
click at [489, 300] on button "Next Note" at bounding box center [504, 298] width 189 height 25
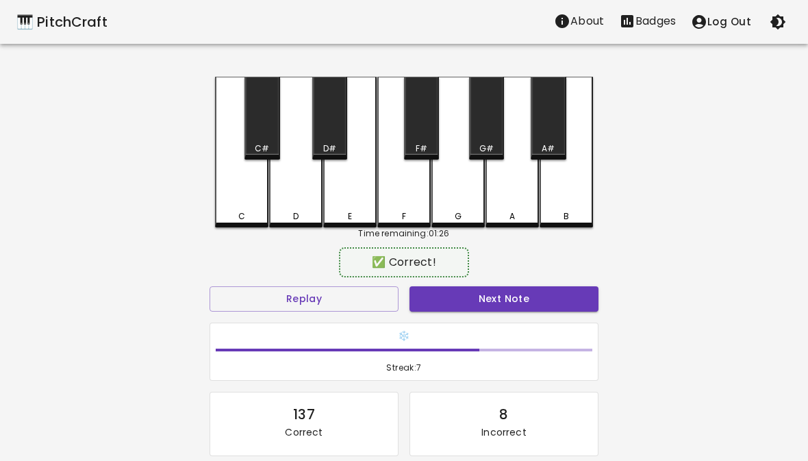
click at [248, 215] on div "C" at bounding box center [241, 216] width 51 height 12
click at [472, 289] on button "Next Note" at bounding box center [504, 298] width 189 height 25
click at [251, 198] on div "C" at bounding box center [241, 152] width 53 height 151
click at [472, 303] on button "Next Note" at bounding box center [504, 298] width 189 height 25
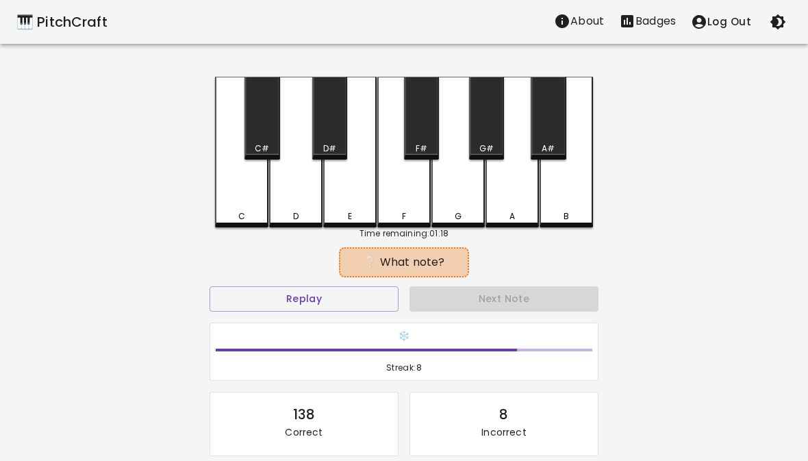
click at [350, 218] on div "E" at bounding box center [350, 216] width 4 height 12
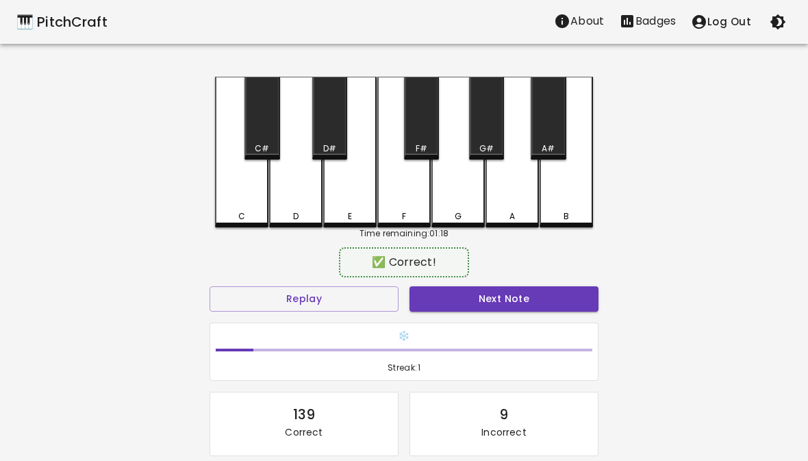
click at [417, 216] on div "F" at bounding box center [404, 216] width 51 height 12
click at [458, 288] on button "Next Note" at bounding box center [504, 298] width 189 height 25
click at [403, 205] on div "F" at bounding box center [403, 152] width 53 height 151
click at [466, 294] on button "Next Note" at bounding box center [504, 298] width 189 height 25
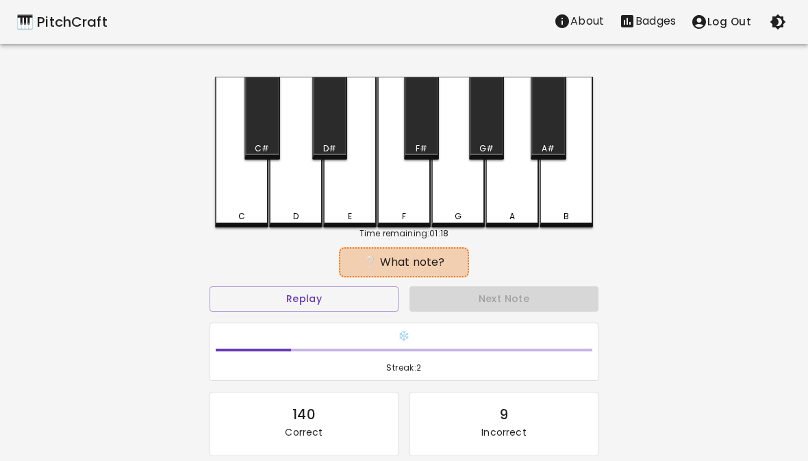
click at [229, 202] on div "C" at bounding box center [241, 152] width 53 height 151
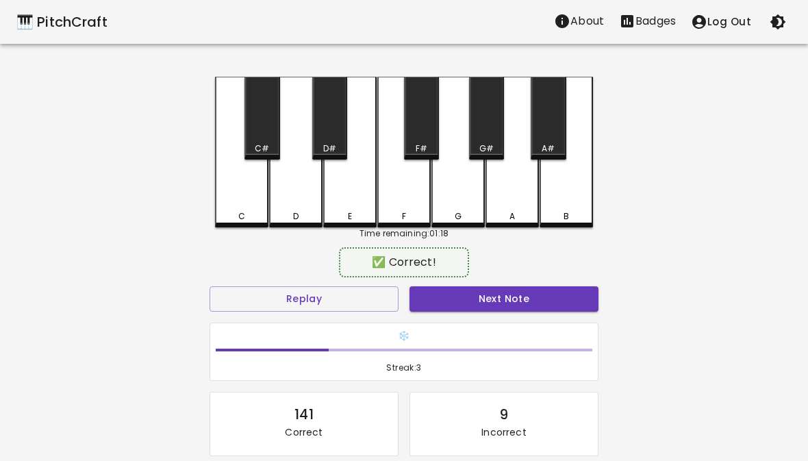
click at [451, 309] on button "Next Note" at bounding box center [504, 298] width 189 height 25
click at [345, 215] on div "E" at bounding box center [350, 216] width 51 height 12
click at [440, 299] on button "Next Note" at bounding box center [504, 298] width 189 height 25
click at [285, 210] on div "D" at bounding box center [296, 216] width 51 height 12
click at [472, 294] on button "Next Note" at bounding box center [504, 298] width 189 height 25
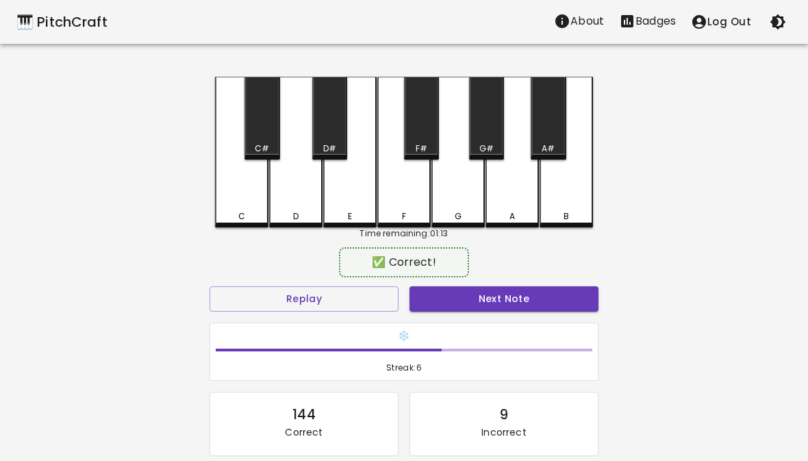
click at [365, 204] on div "E" at bounding box center [349, 152] width 53 height 151
click at [488, 308] on button "Next Note" at bounding box center [504, 298] width 189 height 25
click at [468, 216] on div "G" at bounding box center [458, 216] width 51 height 12
click at [513, 305] on button "Next Note" at bounding box center [504, 298] width 189 height 25
click at [360, 208] on div "E" at bounding box center [349, 152] width 53 height 151
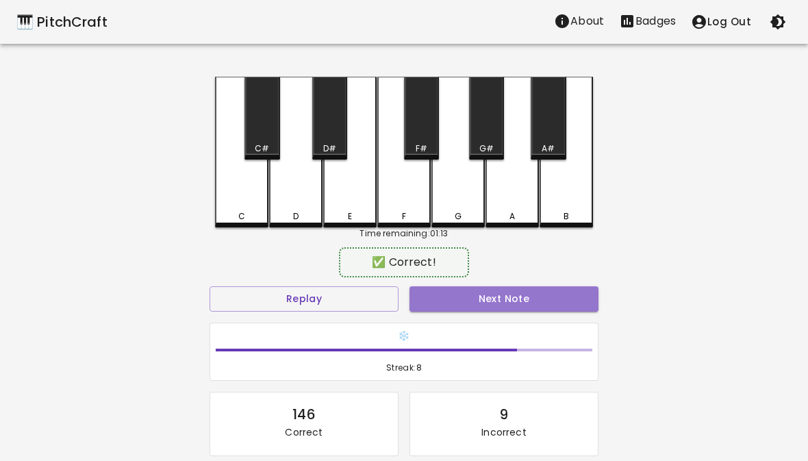
click at [490, 298] on button "Next Note" at bounding box center [504, 298] width 189 height 25
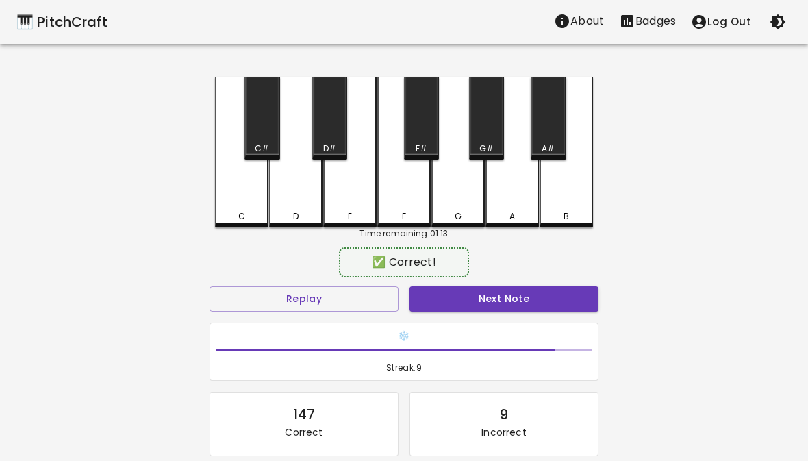
click at [408, 210] on div "F" at bounding box center [403, 152] width 53 height 151
click at [484, 296] on button "Next Note" at bounding box center [504, 298] width 189 height 25
click at [300, 211] on div "D" at bounding box center [296, 216] width 51 height 12
click at [467, 297] on button "Next Note" at bounding box center [504, 298] width 189 height 25
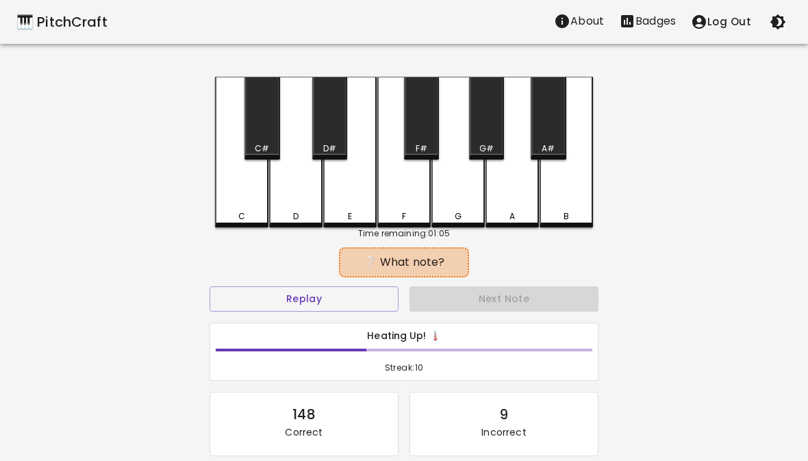
click at [421, 206] on div "F" at bounding box center [403, 152] width 53 height 151
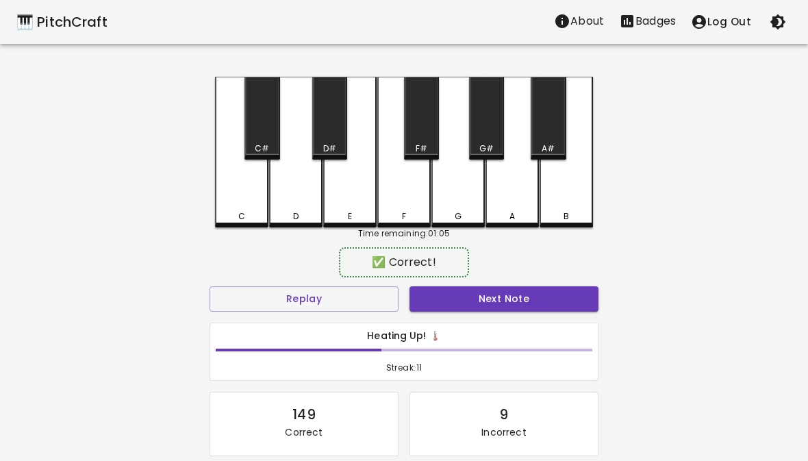
click at [492, 287] on button "Next Note" at bounding box center [504, 298] width 189 height 25
click at [237, 199] on div "C" at bounding box center [241, 152] width 53 height 151
click at [536, 299] on button "Next Note" at bounding box center [504, 298] width 189 height 25
click at [251, 200] on div "C" at bounding box center [241, 152] width 53 height 151
click at [545, 307] on button "Next Note" at bounding box center [504, 298] width 189 height 25
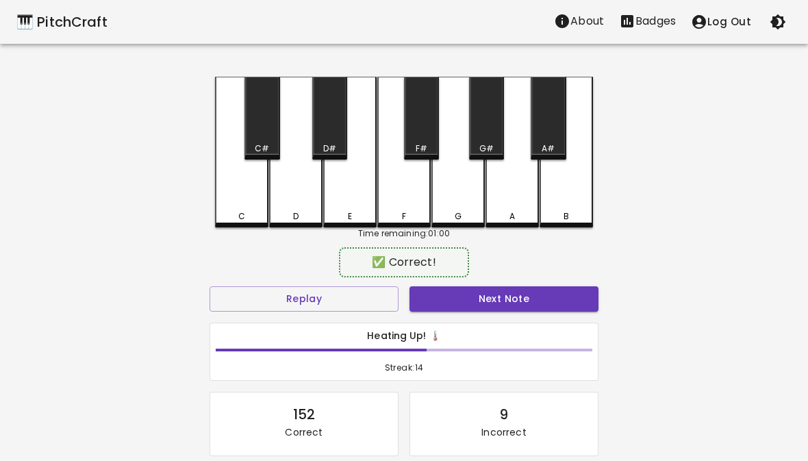
click at [469, 203] on div "G" at bounding box center [457, 152] width 53 height 151
click at [521, 301] on button "Next Note" at bounding box center [504, 298] width 189 height 25
click at [251, 207] on div "C" at bounding box center [241, 152] width 53 height 151
click at [507, 275] on div "✅ Correct!" at bounding box center [404, 262] width 389 height 34
click at [510, 297] on button "Next Note" at bounding box center [504, 298] width 189 height 25
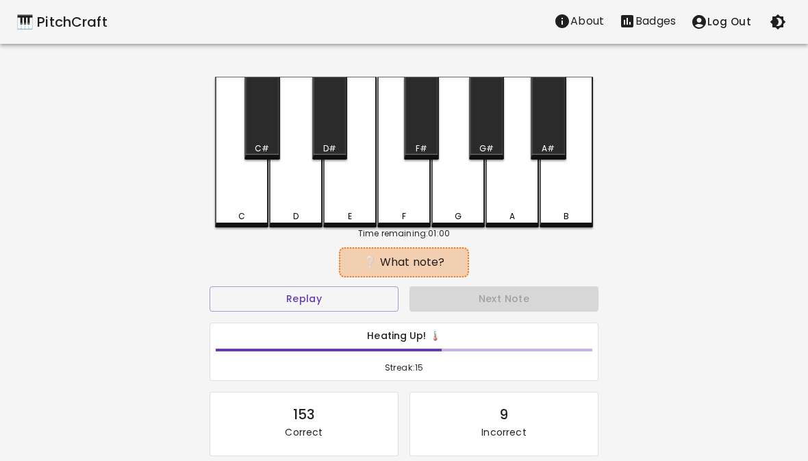
click at [305, 214] on div "D" at bounding box center [296, 216] width 51 height 12
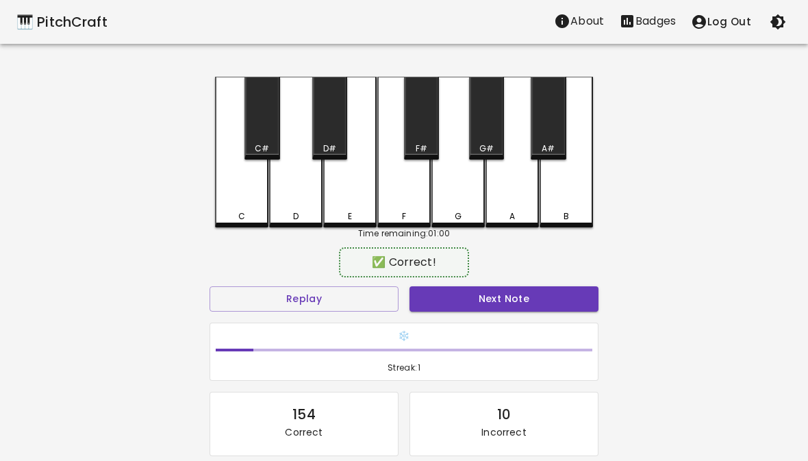
click at [367, 195] on div "E" at bounding box center [349, 152] width 53 height 151
click at [503, 298] on button "Next Note" at bounding box center [504, 298] width 189 height 25
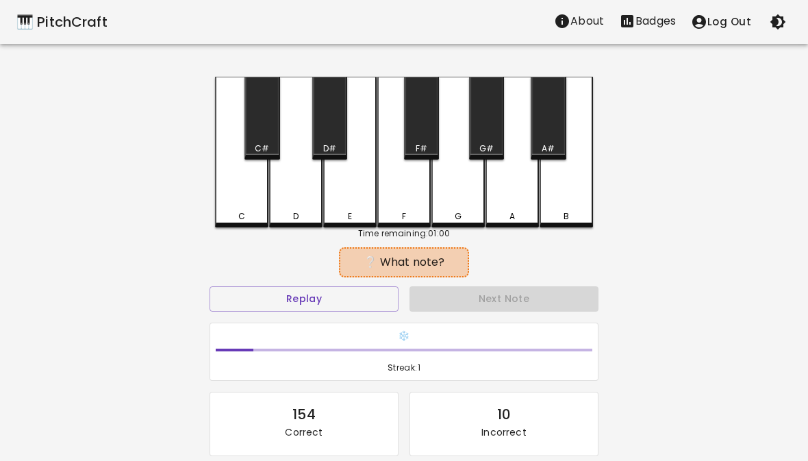
click at [311, 205] on div "D" at bounding box center [295, 152] width 53 height 151
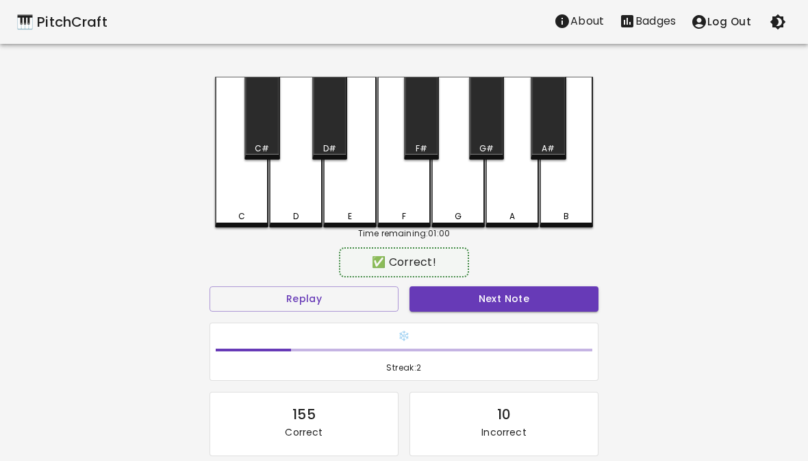
click at [521, 301] on button "Next Note" at bounding box center [504, 298] width 189 height 25
click at [468, 205] on div "G" at bounding box center [457, 152] width 53 height 151
click at [511, 308] on button "Next Note" at bounding box center [504, 298] width 189 height 25
click at [477, 205] on div "G" at bounding box center [457, 152] width 53 height 151
click at [527, 290] on button "Next Note" at bounding box center [504, 298] width 189 height 25
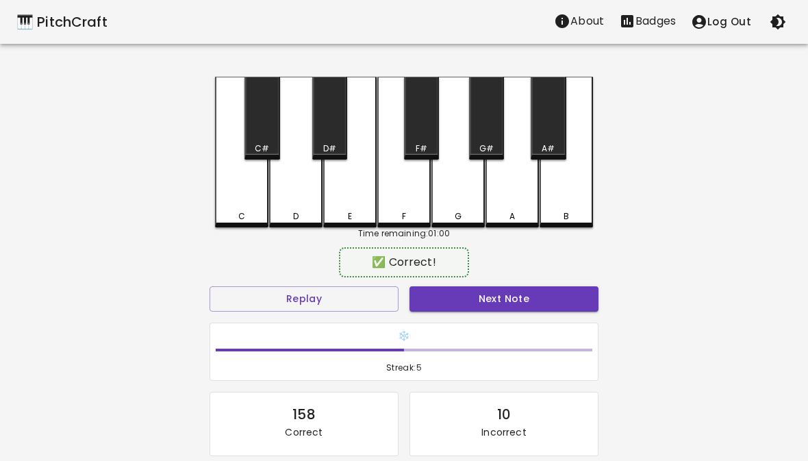
click at [407, 205] on div "F" at bounding box center [403, 152] width 53 height 151
click at [503, 302] on button "Next Note" at bounding box center [504, 298] width 189 height 25
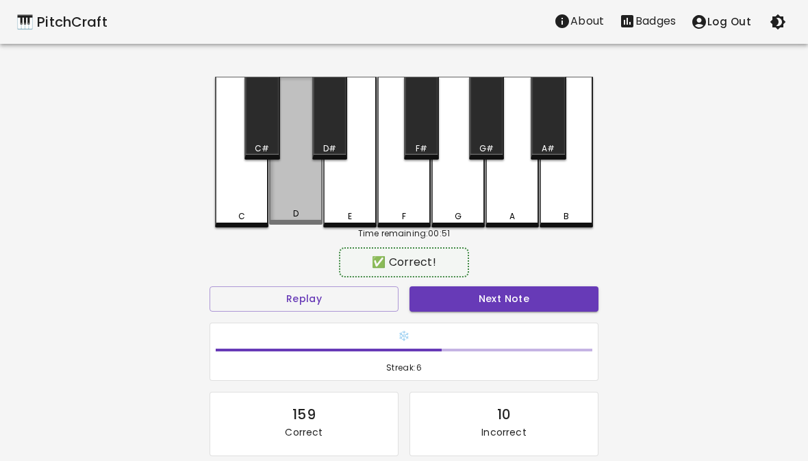
click at [307, 206] on div "D" at bounding box center [295, 151] width 53 height 148
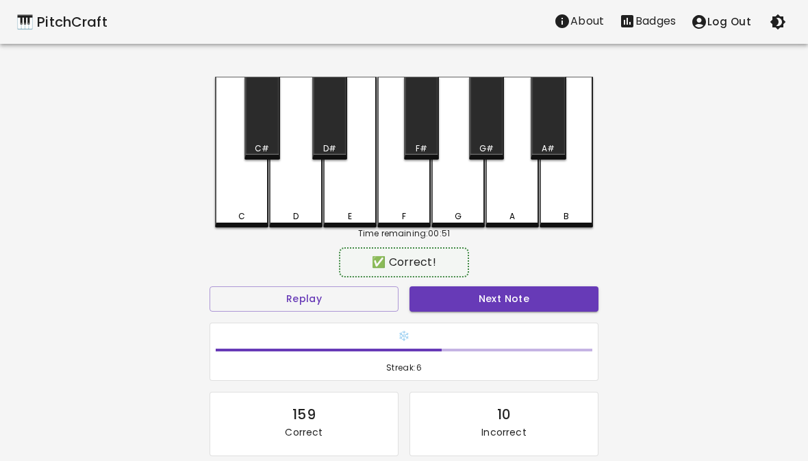
click at [469, 299] on button "Next Note" at bounding box center [504, 298] width 189 height 25
click at [255, 203] on div "C" at bounding box center [241, 152] width 53 height 151
click at [488, 292] on button "Next Note" at bounding box center [504, 298] width 189 height 25
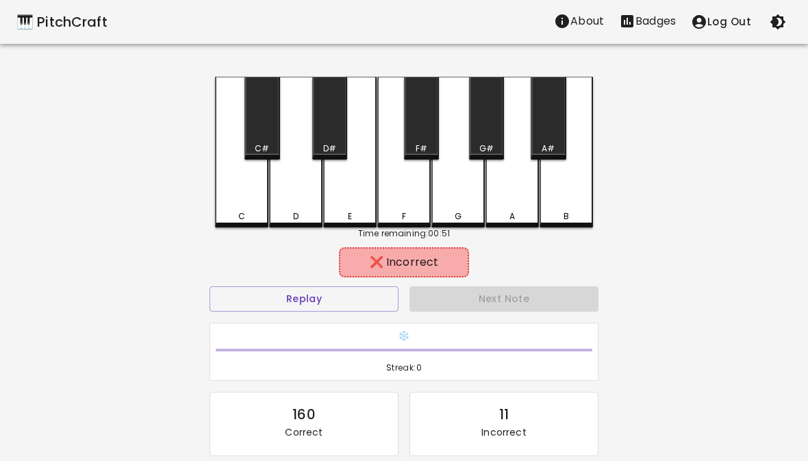
click at [354, 205] on div "E" at bounding box center [349, 152] width 53 height 151
click at [303, 208] on div "D" at bounding box center [295, 152] width 53 height 151
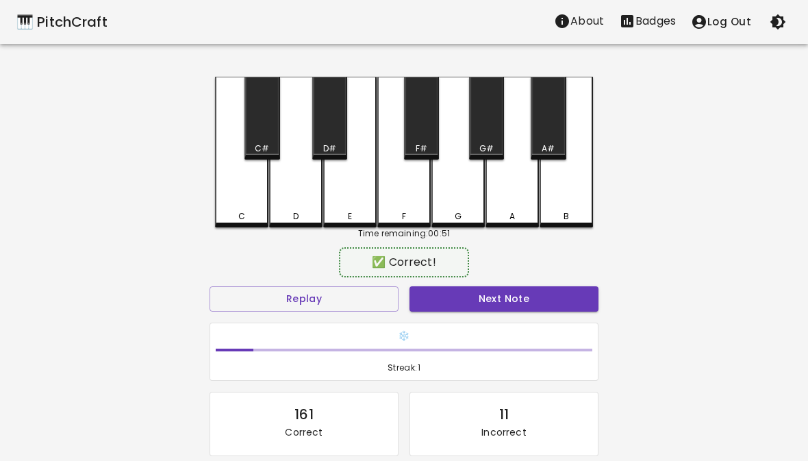
click at [531, 298] on button "Next Note" at bounding box center [504, 298] width 189 height 25
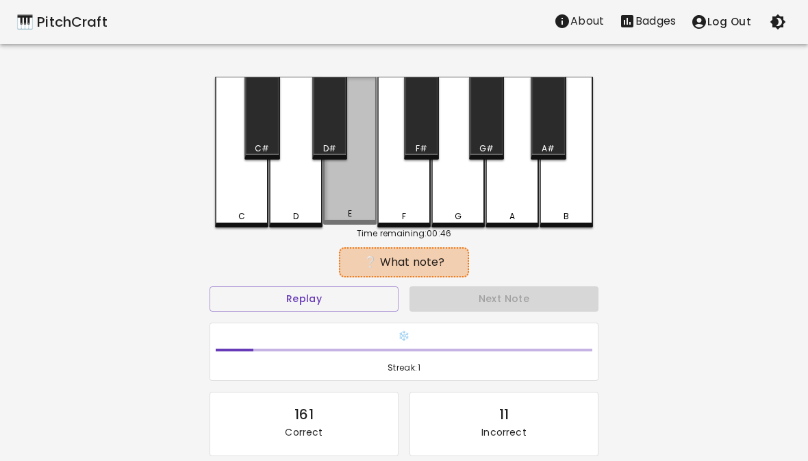
click at [376, 210] on div "E" at bounding box center [349, 151] width 53 height 148
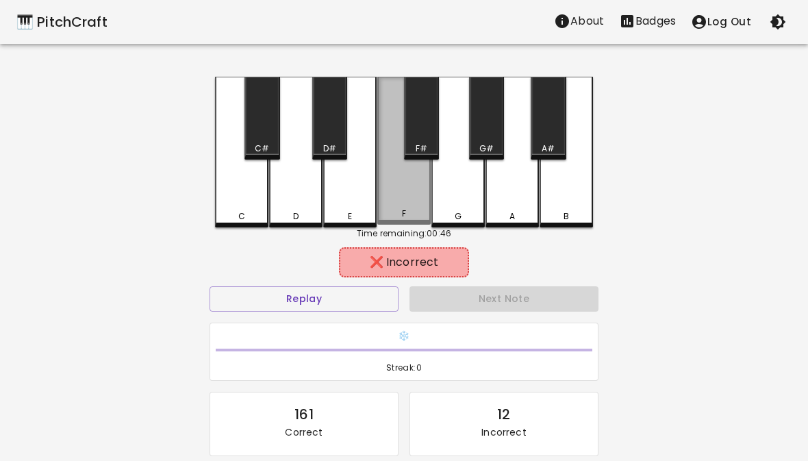
click at [416, 208] on div "F" at bounding box center [403, 151] width 53 height 148
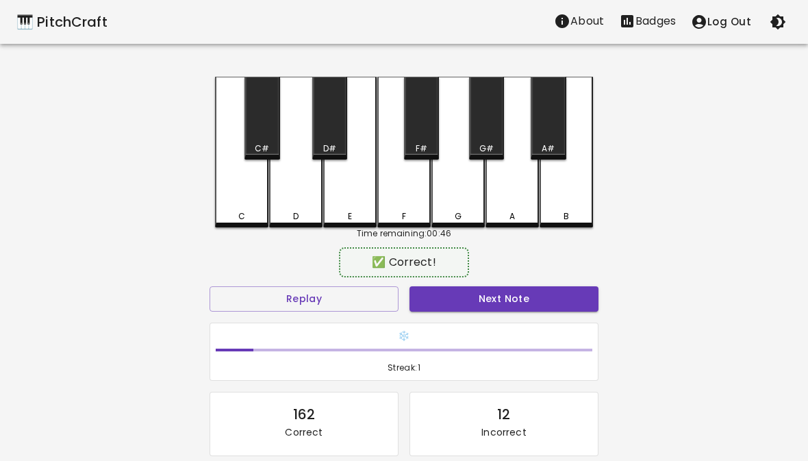
click at [487, 308] on button "Next Note" at bounding box center [504, 298] width 189 height 25
click at [303, 210] on div "D" at bounding box center [295, 152] width 53 height 151
click at [497, 275] on div "✅ Correct!" at bounding box center [404, 262] width 389 height 34
click at [473, 298] on button "Next Note" at bounding box center [504, 298] width 189 height 25
click at [255, 198] on div "C" at bounding box center [241, 152] width 53 height 151
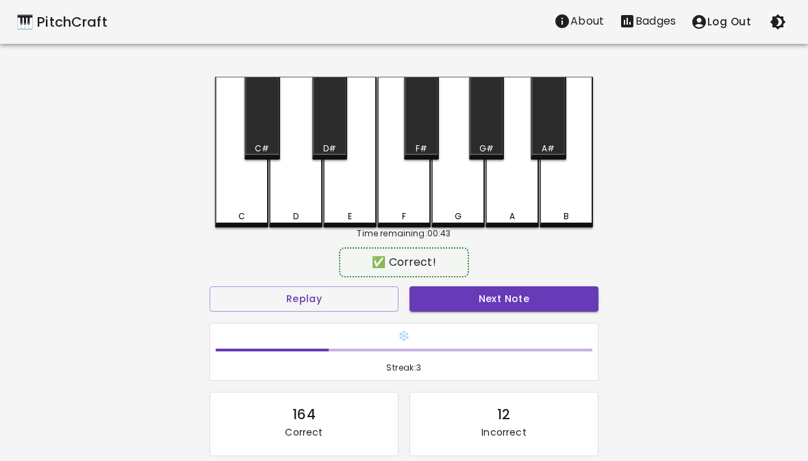
click at [488, 309] on button "Next Note" at bounding box center [504, 298] width 189 height 25
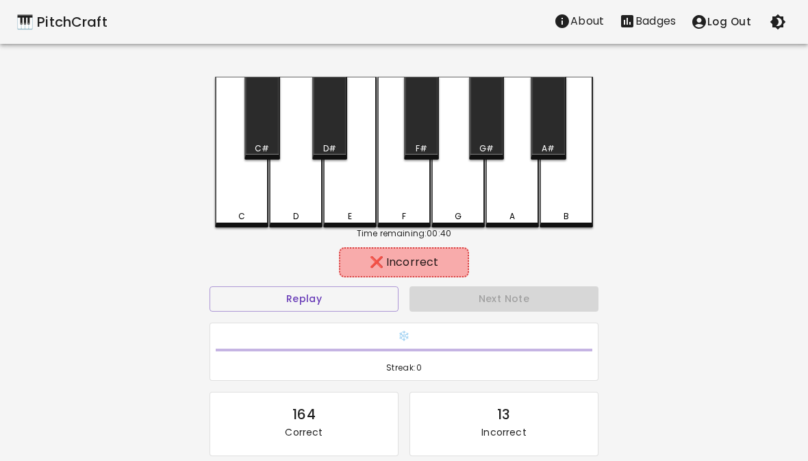
click at [469, 206] on div "G" at bounding box center [457, 152] width 53 height 151
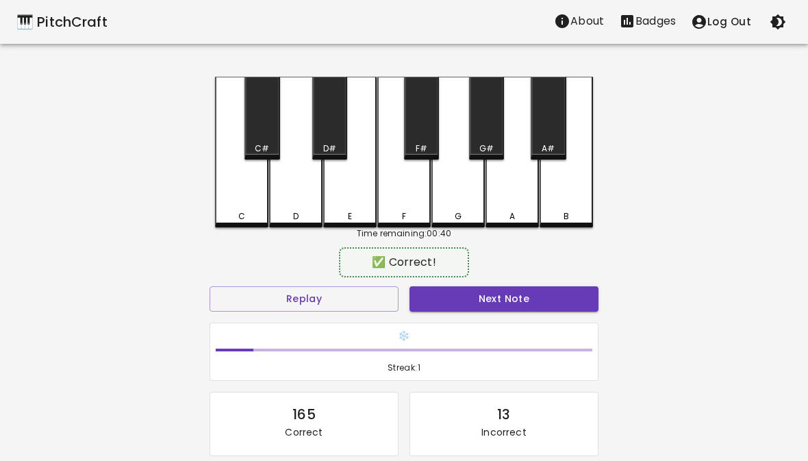
click at [355, 204] on div "E" at bounding box center [349, 152] width 53 height 151
click at [408, 211] on div "F" at bounding box center [404, 216] width 51 height 12
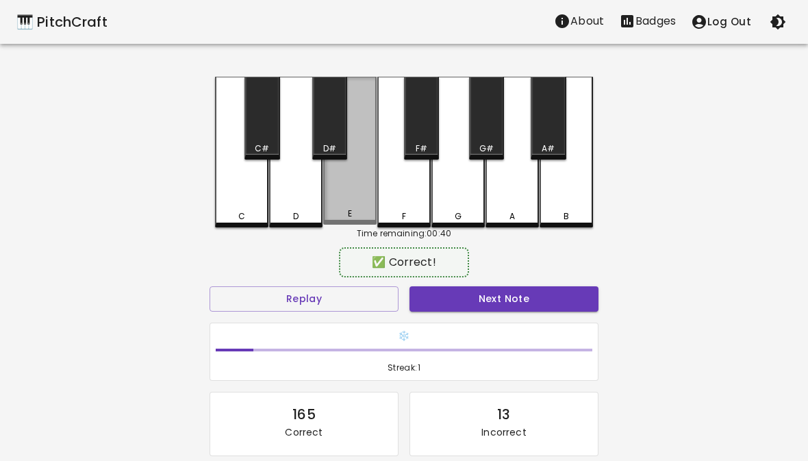
click at [355, 216] on div "E" at bounding box center [350, 214] width 51 height 12
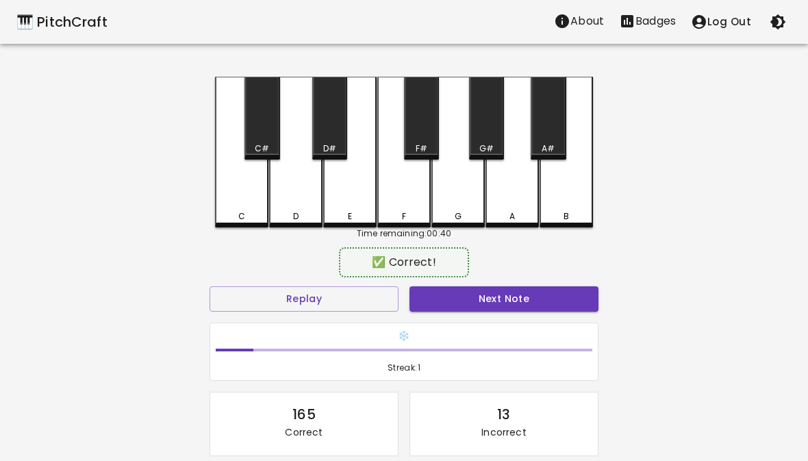
click at [516, 298] on button "Next Note" at bounding box center [504, 298] width 189 height 25
click at [466, 207] on div "G" at bounding box center [457, 152] width 53 height 151
click at [531, 301] on button "Next Note" at bounding box center [504, 298] width 189 height 25
click at [411, 217] on div "F" at bounding box center [404, 216] width 51 height 12
click at [490, 301] on button "Next Note" at bounding box center [504, 298] width 189 height 25
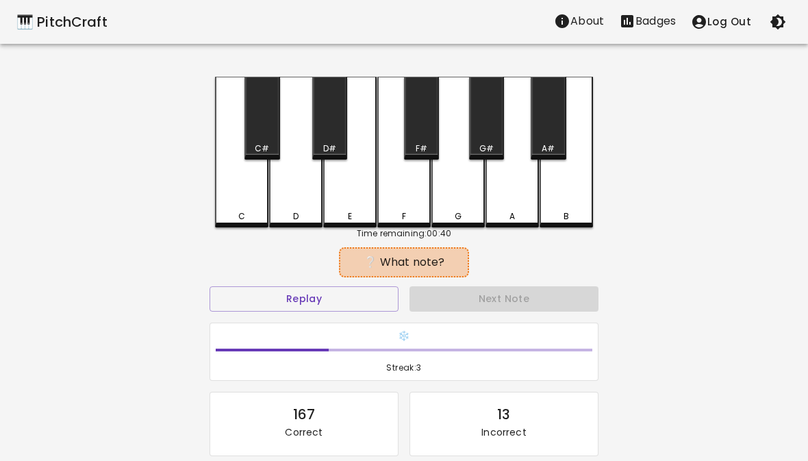
click at [284, 219] on div "D" at bounding box center [296, 216] width 51 height 12
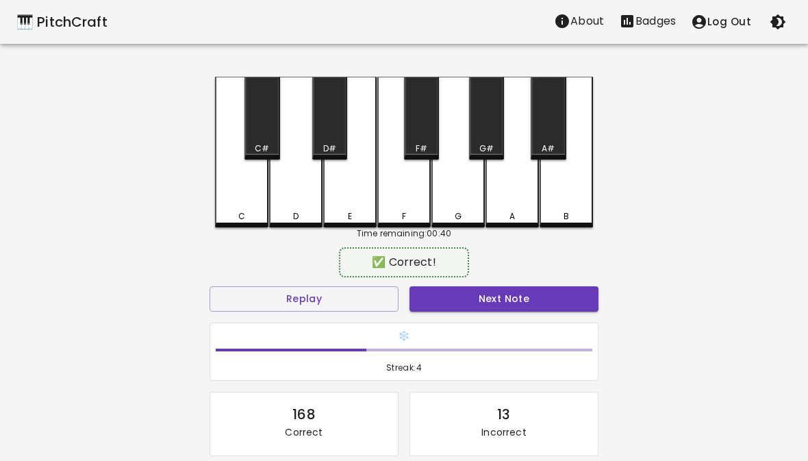
click at [466, 286] on button "Next Note" at bounding box center [504, 298] width 189 height 25
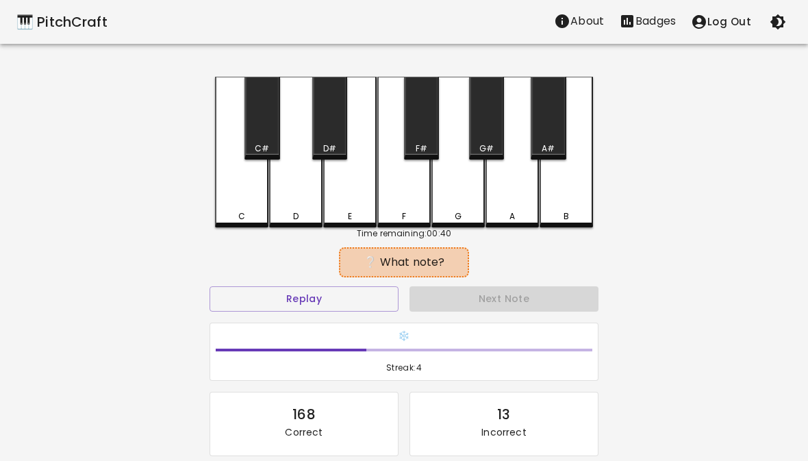
click at [302, 208] on div "D" at bounding box center [295, 152] width 53 height 151
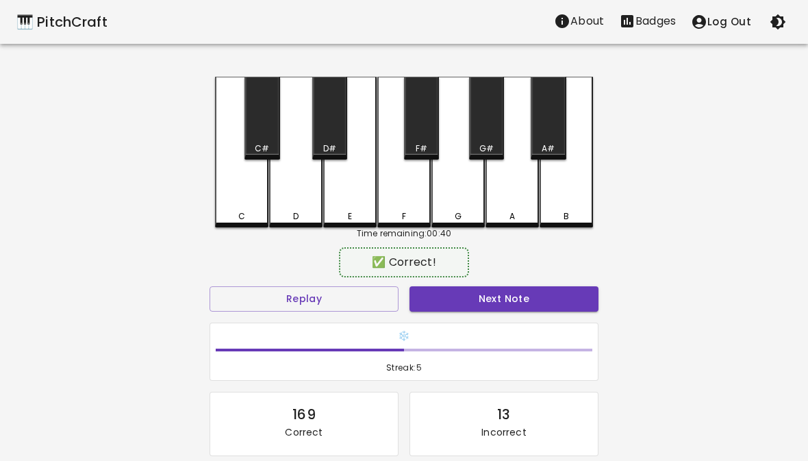
click at [479, 280] on div "✅ Correct! Replay Next Note ❄️ Streak: 5 169 Correct 13 Incorrect Placeholder f…" at bounding box center [404, 400] width 389 height 299
click at [478, 309] on button "Next Note" at bounding box center [504, 298] width 189 height 25
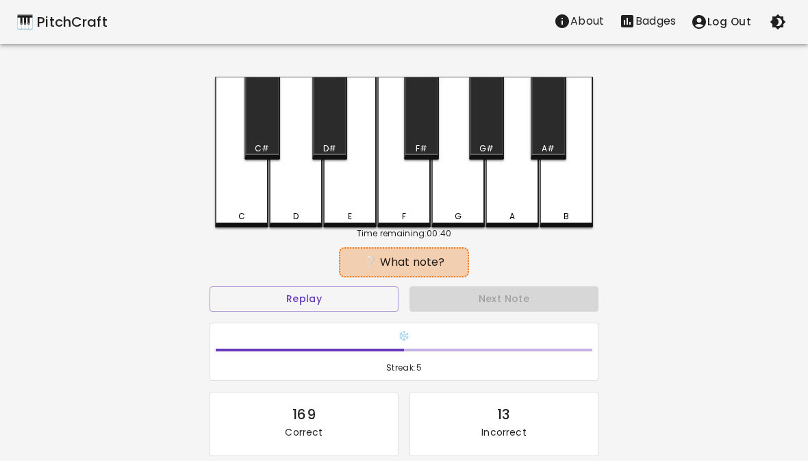
click at [358, 201] on div "E" at bounding box center [349, 152] width 53 height 151
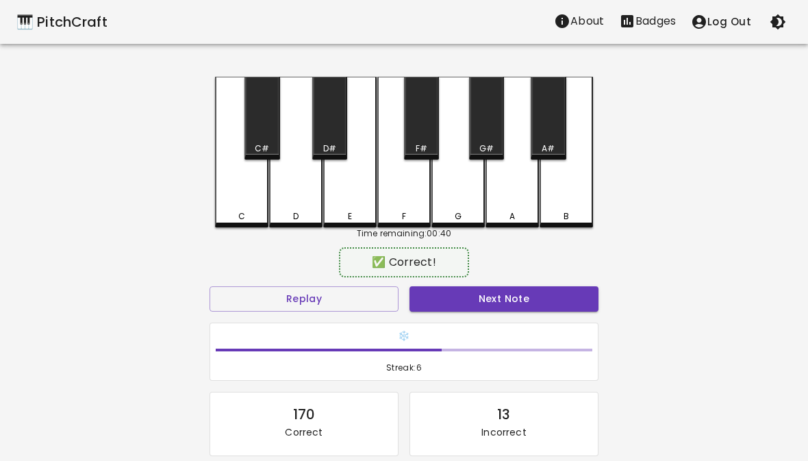
click at [466, 295] on button "Next Note" at bounding box center [504, 298] width 189 height 25
click at [299, 203] on div "D" at bounding box center [295, 152] width 53 height 151
click at [463, 287] on button "Next Note" at bounding box center [504, 298] width 189 height 25
click at [297, 210] on div "D" at bounding box center [295, 152] width 53 height 151
click at [493, 287] on button "Next Note" at bounding box center [504, 298] width 189 height 25
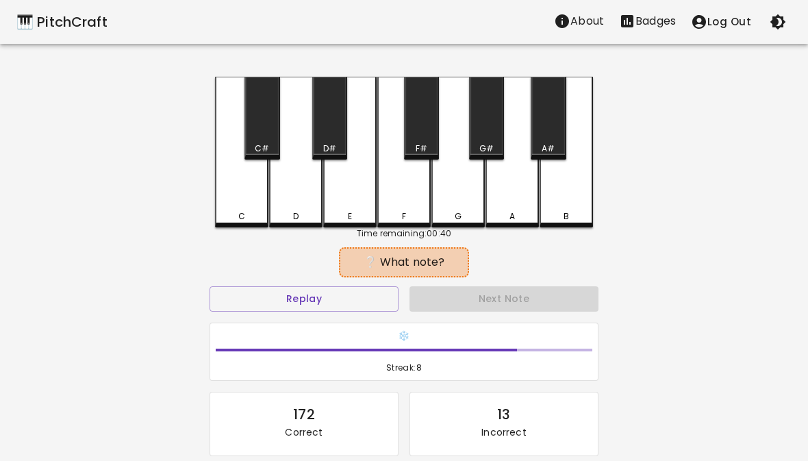
click at [251, 208] on div "C" at bounding box center [241, 152] width 53 height 151
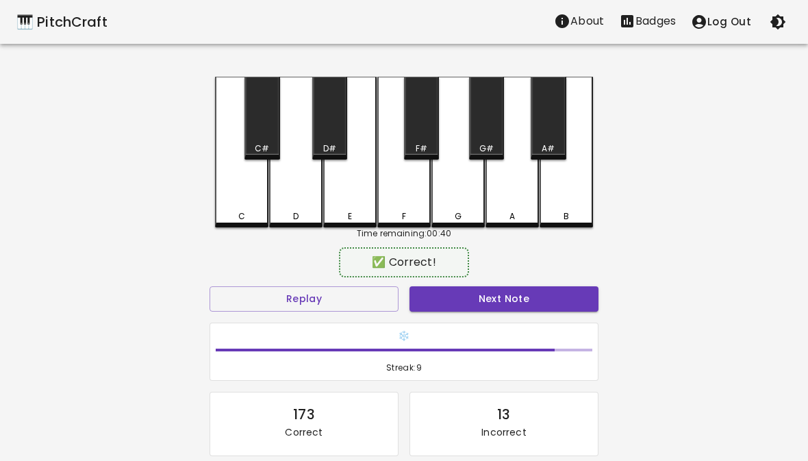
click at [486, 296] on button "Next Note" at bounding box center [504, 298] width 189 height 25
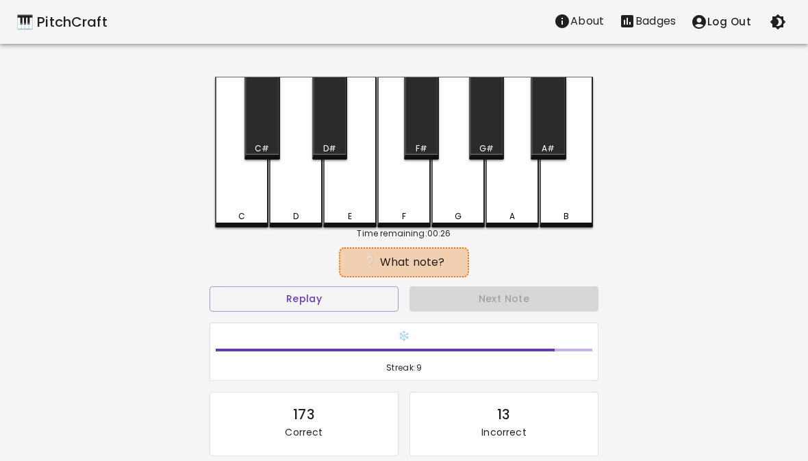
click at [408, 217] on div "F" at bounding box center [404, 216] width 51 height 12
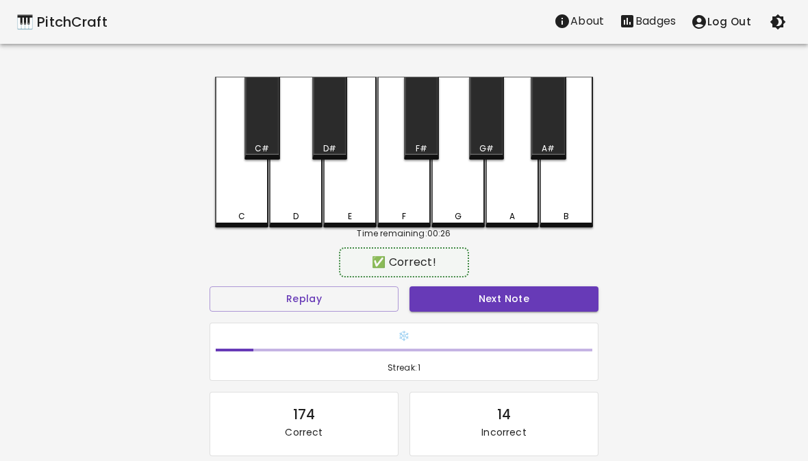
click at [358, 218] on div "E" at bounding box center [350, 216] width 51 height 12
click at [484, 305] on button "Next Note" at bounding box center [504, 298] width 189 height 25
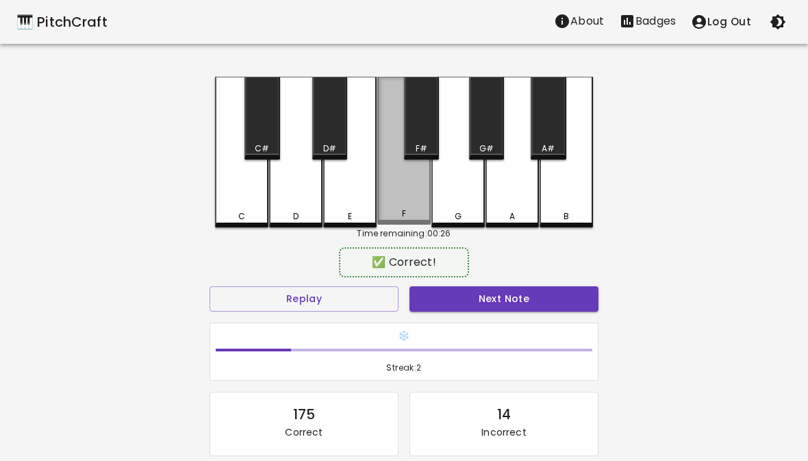
click at [408, 201] on div "F" at bounding box center [403, 151] width 53 height 148
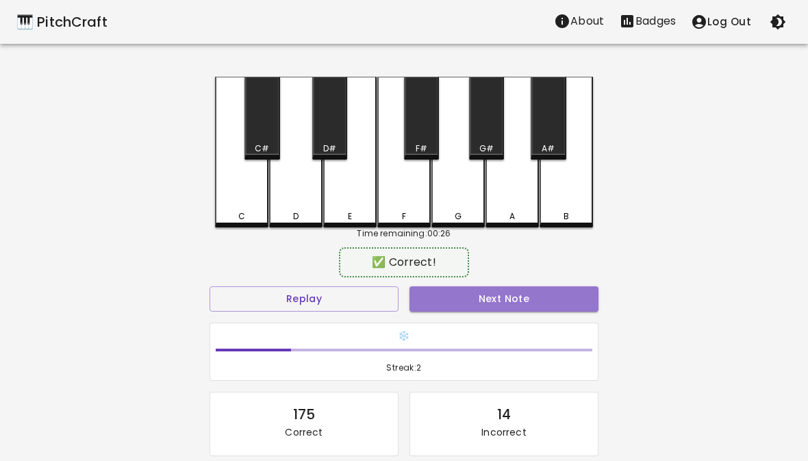
click at [488, 288] on button "Next Note" at bounding box center [504, 298] width 189 height 25
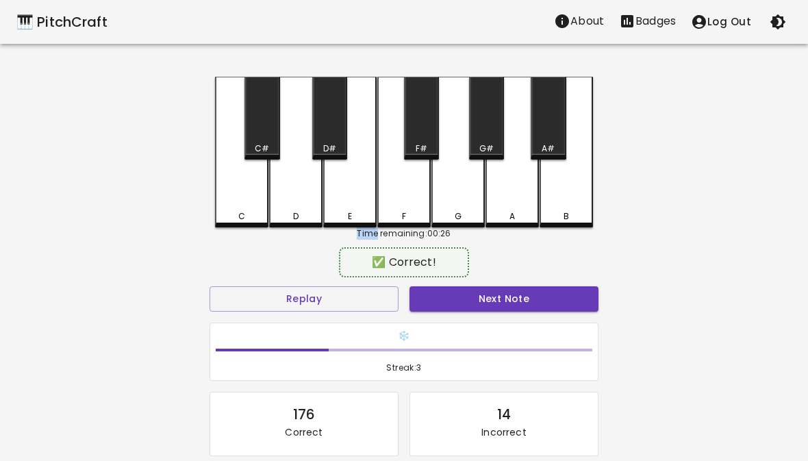
click at [495, 298] on button "Next Note" at bounding box center [504, 298] width 189 height 25
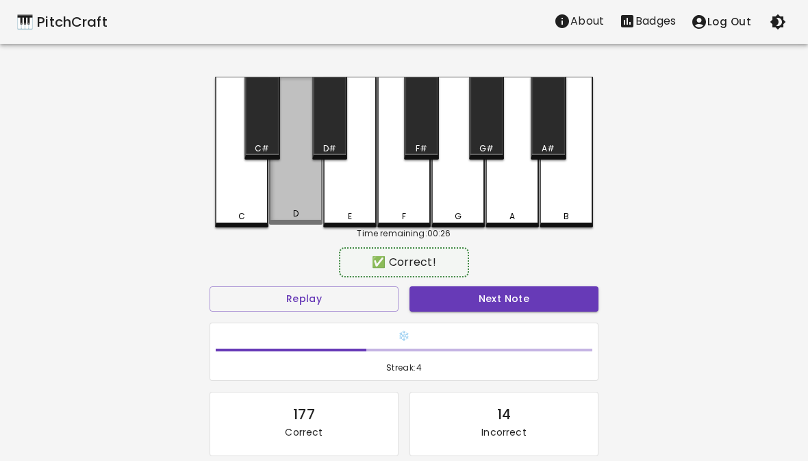
click at [299, 212] on div "D" at bounding box center [296, 214] width 51 height 12
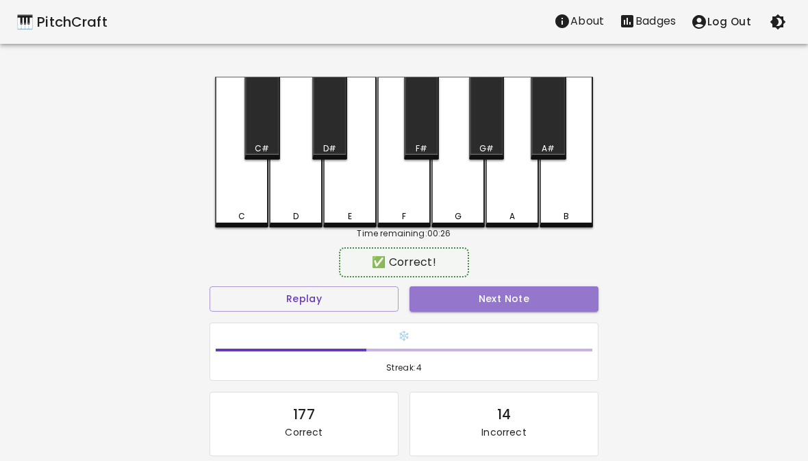
click at [503, 309] on button "Next Note" at bounding box center [504, 298] width 189 height 25
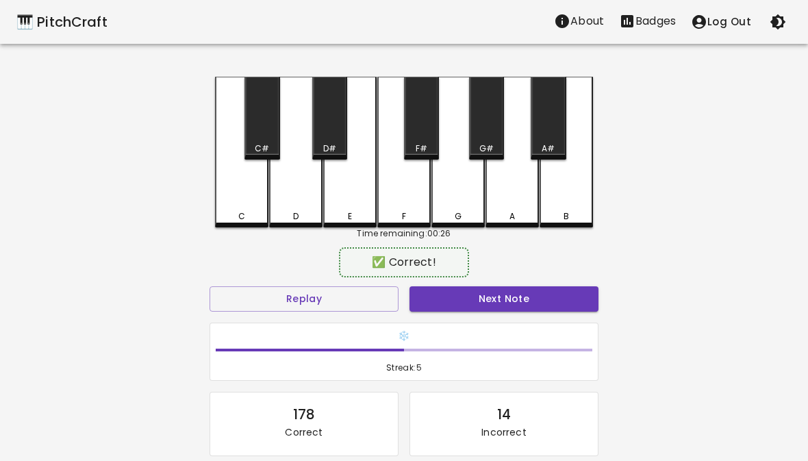
click at [241, 208] on div "C" at bounding box center [241, 152] width 53 height 151
click at [492, 290] on button "Next Note" at bounding box center [504, 298] width 189 height 25
click at [355, 210] on div "E" at bounding box center [349, 152] width 53 height 151
click at [510, 295] on button "Next Note" at bounding box center [504, 298] width 189 height 25
click at [240, 206] on div "C" at bounding box center [241, 152] width 53 height 151
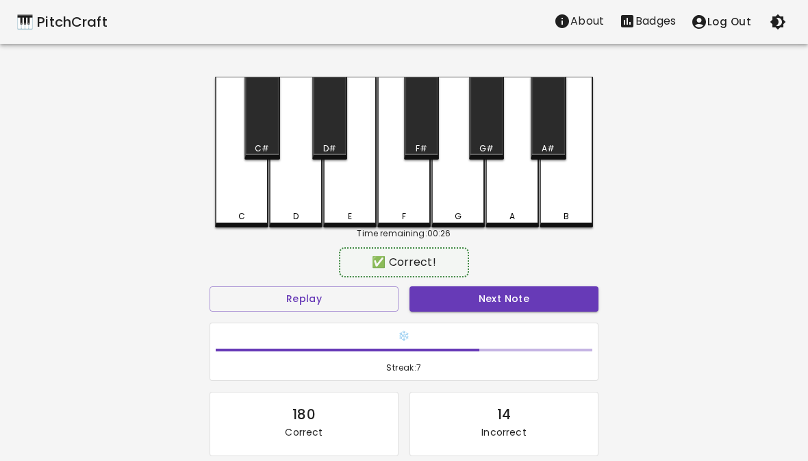
click at [466, 299] on button "Next Note" at bounding box center [504, 298] width 189 height 25
click at [351, 202] on div "E" at bounding box center [349, 152] width 53 height 151
click at [469, 309] on button "Next Note" at bounding box center [504, 298] width 189 height 25
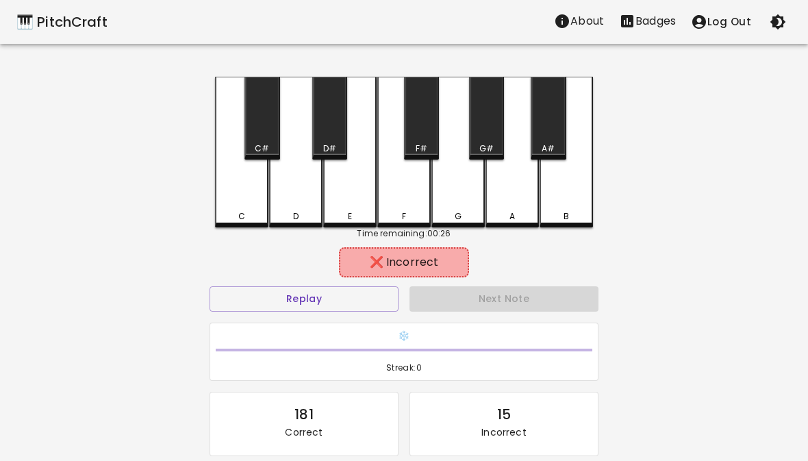
click at [412, 202] on div "F" at bounding box center [403, 152] width 53 height 151
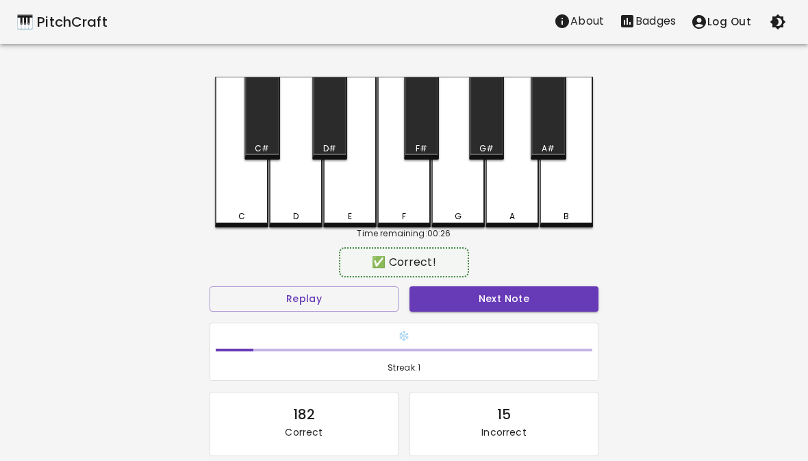
click at [472, 205] on div "G" at bounding box center [457, 152] width 53 height 151
click at [505, 291] on button "Next Note" at bounding box center [504, 298] width 189 height 25
click at [299, 216] on div "D" at bounding box center [296, 216] width 51 height 12
click at [490, 284] on div "Next Note" at bounding box center [504, 299] width 200 height 36
click at [465, 304] on button "Next Note" at bounding box center [504, 298] width 189 height 25
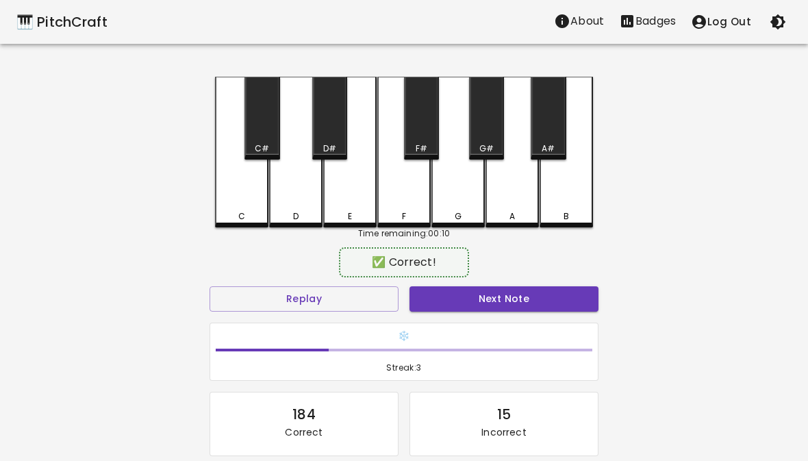
click at [464, 227] on div "Time remaining: 00:10" at bounding box center [404, 233] width 378 height 12
click at [496, 295] on button "Next Note" at bounding box center [504, 298] width 189 height 25
click at [249, 202] on div "C" at bounding box center [241, 152] width 53 height 151
click at [499, 287] on button "Next Note" at bounding box center [504, 298] width 189 height 25
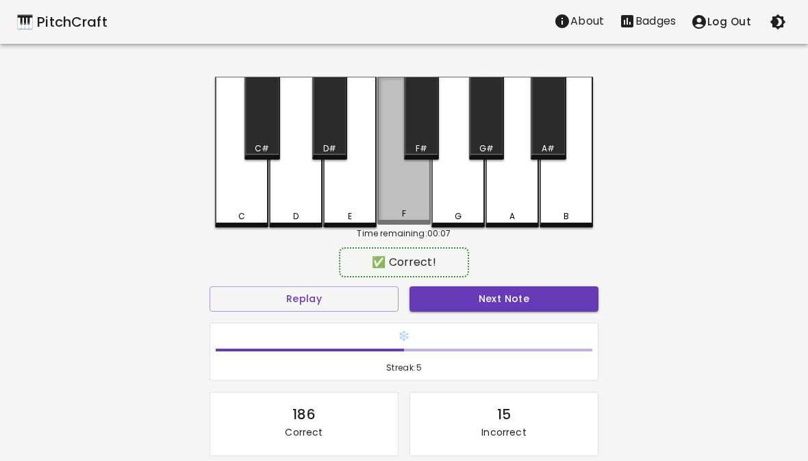
click at [419, 208] on div "F" at bounding box center [403, 151] width 53 height 148
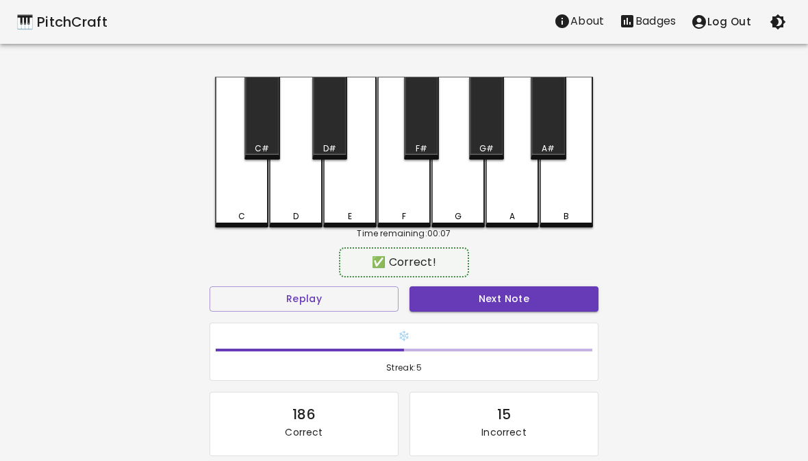
click at [482, 305] on button "Next Note" at bounding box center [504, 298] width 189 height 25
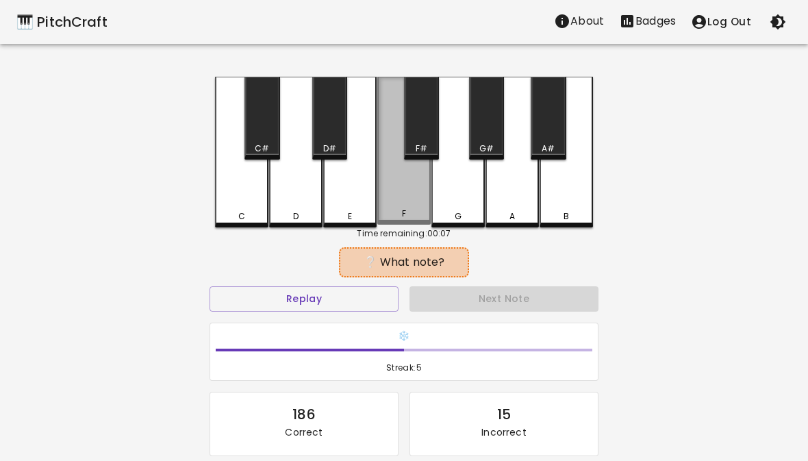
click at [411, 201] on div "F" at bounding box center [403, 151] width 53 height 148
click at [484, 299] on button "Next Note" at bounding box center [504, 298] width 189 height 25
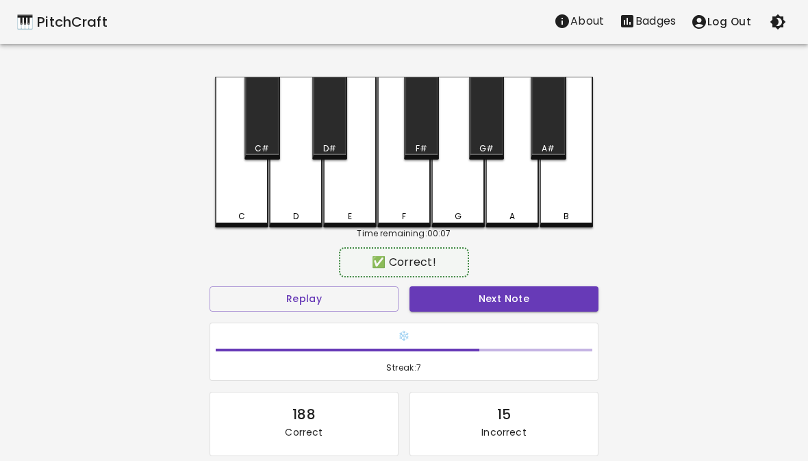
click at [252, 213] on div "C" at bounding box center [241, 216] width 51 height 12
click at [464, 293] on button "Next Note" at bounding box center [504, 298] width 189 height 25
click at [356, 209] on div "E" at bounding box center [349, 152] width 53 height 151
click at [449, 286] on button "Next Note" at bounding box center [504, 298] width 189 height 25
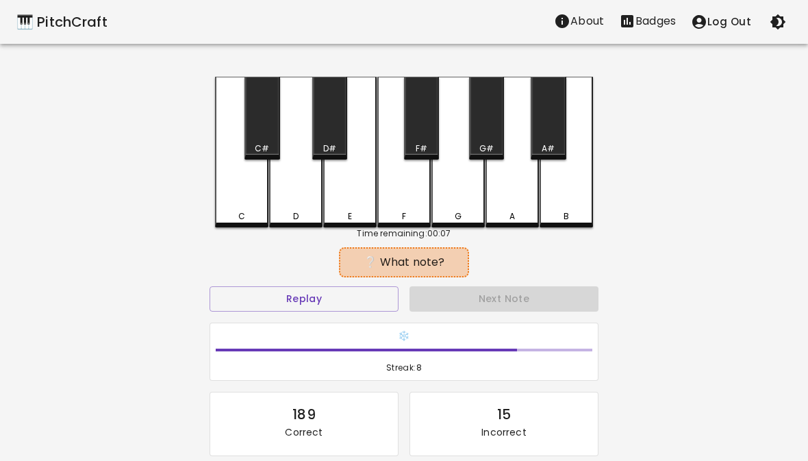
click at [297, 210] on div "D" at bounding box center [295, 152] width 53 height 151
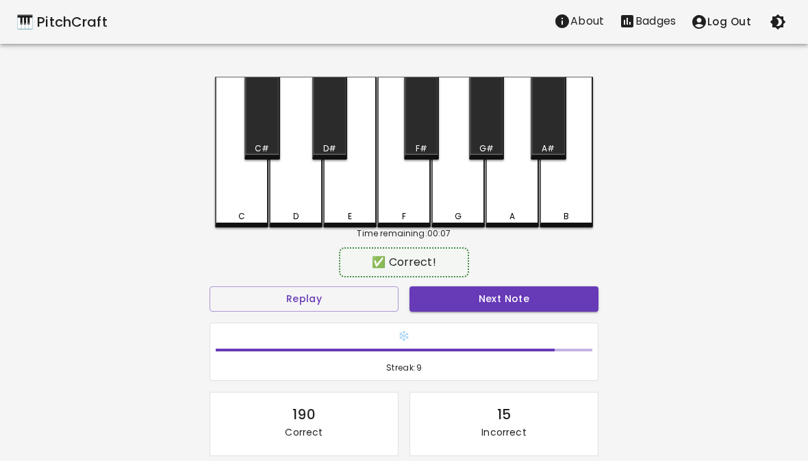
click at [473, 310] on button "Next Note" at bounding box center [504, 298] width 189 height 25
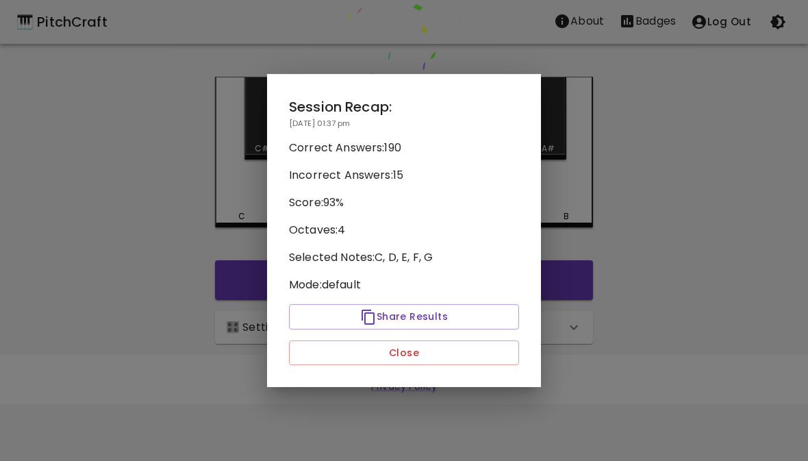
click at [416, 212] on div "Session Recap: [DATE] 01:37 pm Correct Answers: 190 Incorrect Answers: 15 Score…" at bounding box center [404, 231] width 274 height 314
click at [794, 356] on div at bounding box center [404, 230] width 808 height 461
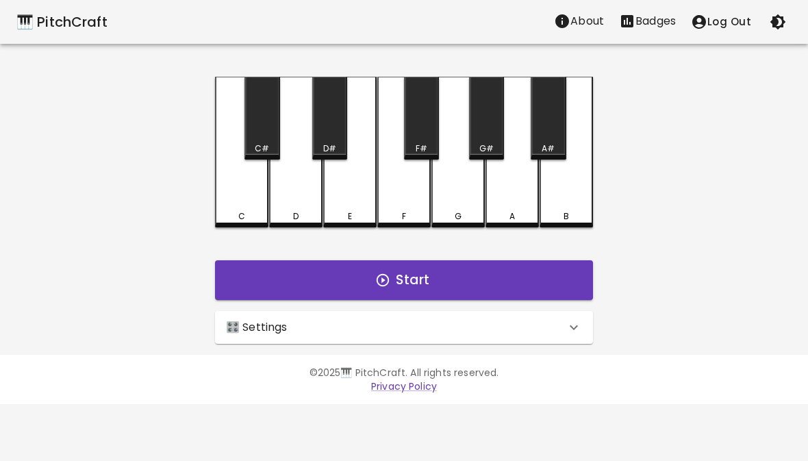
click at [625, 21] on icon "Stats" at bounding box center [627, 21] width 12 height 12
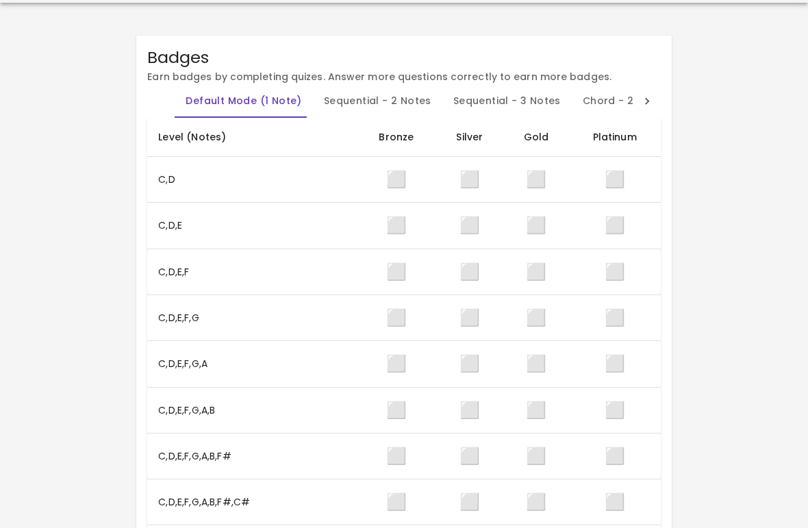
scroll to position [40, 0]
click at [390, 320] on span "⬜" at bounding box center [396, 318] width 21 height 23
click at [399, 319] on span "⬜" at bounding box center [396, 318] width 21 height 23
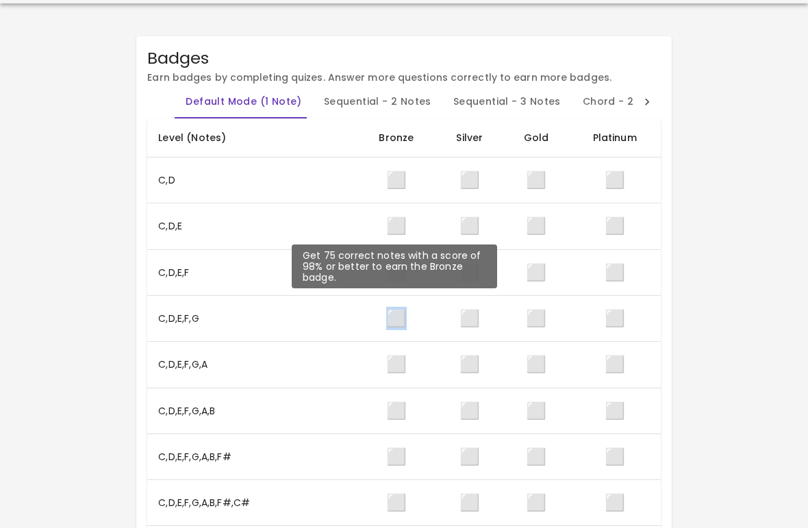
click at [363, 329] on td "⬜" at bounding box center [396, 318] width 79 height 46
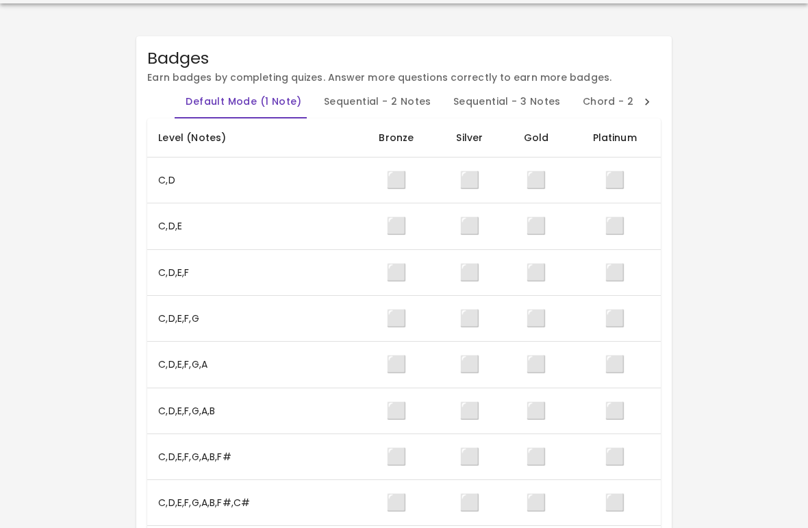
click at [392, 314] on span "⬜" at bounding box center [396, 318] width 21 height 23
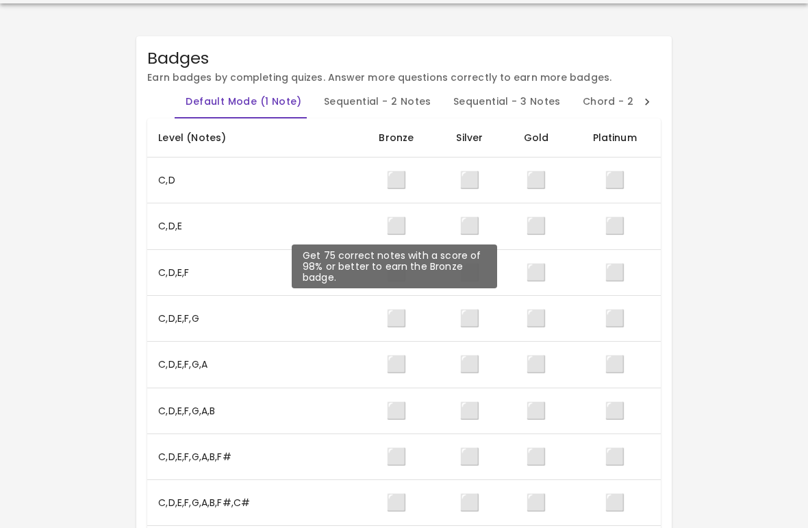
click at [401, 322] on span "⬜" at bounding box center [396, 318] width 21 height 23
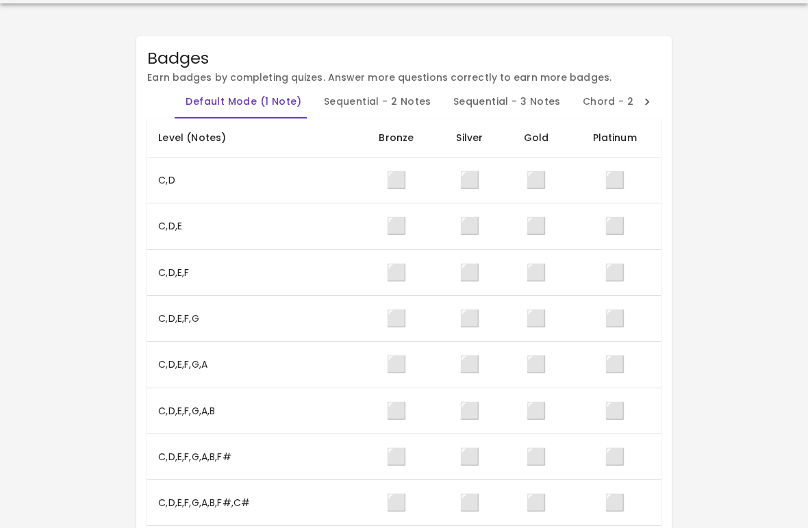
click at [387, 264] on span "⬜" at bounding box center [396, 272] width 21 height 23
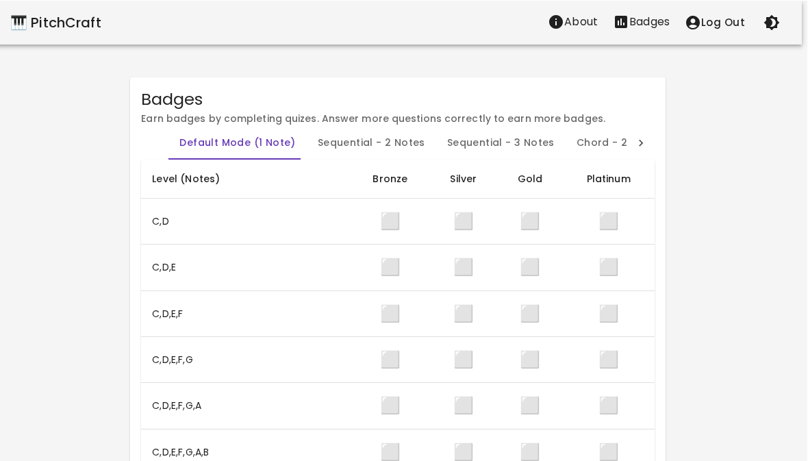
scroll to position [0, 0]
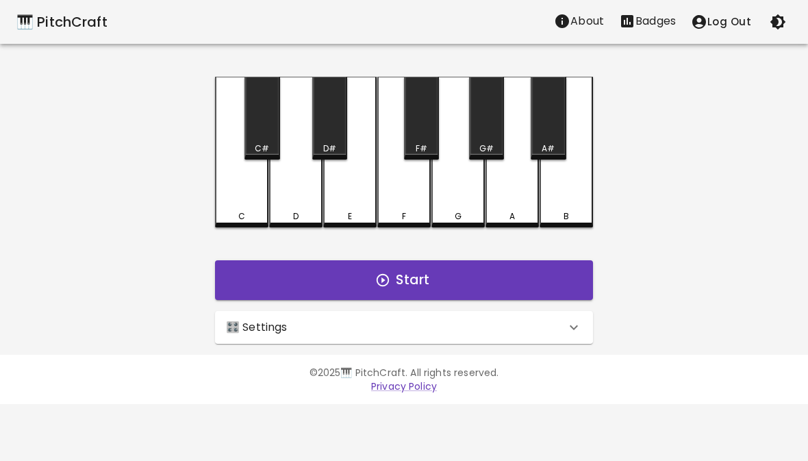
click at [426, 325] on div "🎛️ Settings" at bounding box center [396, 327] width 340 height 16
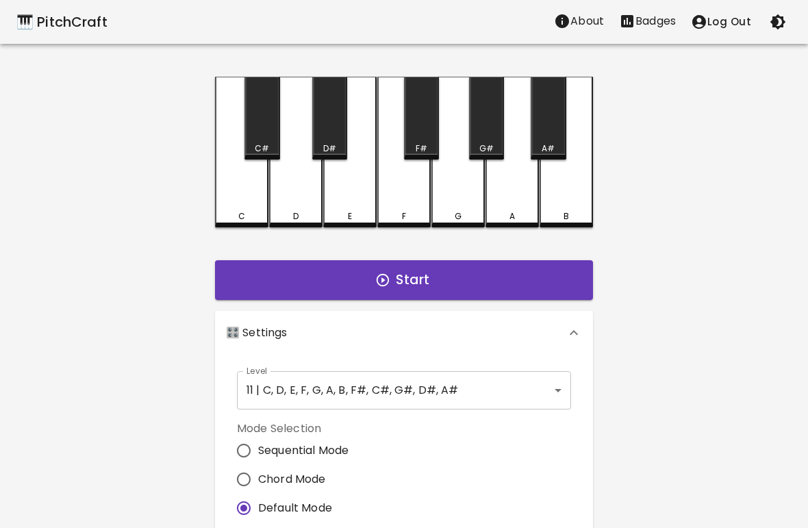
click at [520, 381] on body "🎹 PitchCraft About Badges Log Out C C# D D# E F F# G G# A A# B Start 🎛️ Setting…" at bounding box center [404, 414] width 808 height 829
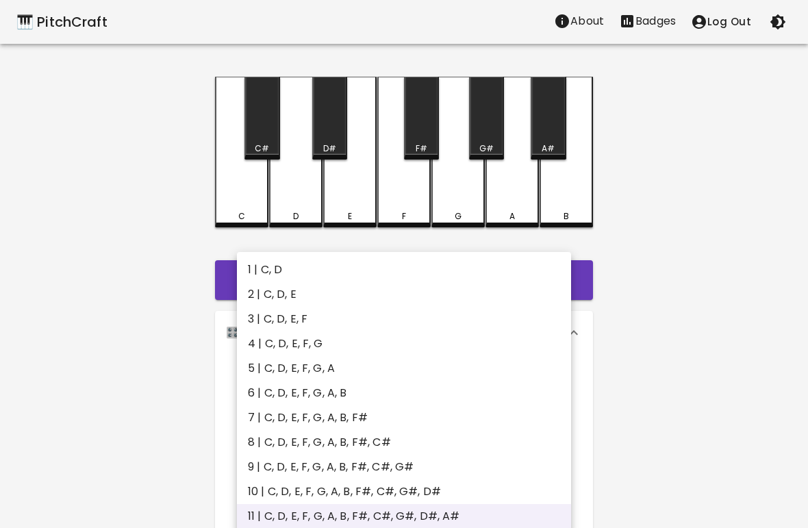
click at [278, 265] on li "1 | C, D" at bounding box center [404, 270] width 334 height 25
type input "1"
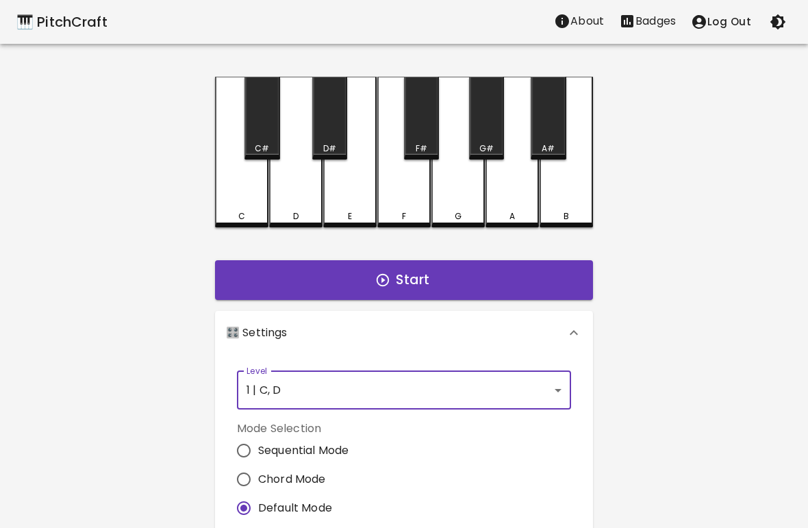
click at [535, 279] on button "Start" at bounding box center [404, 280] width 378 height 40
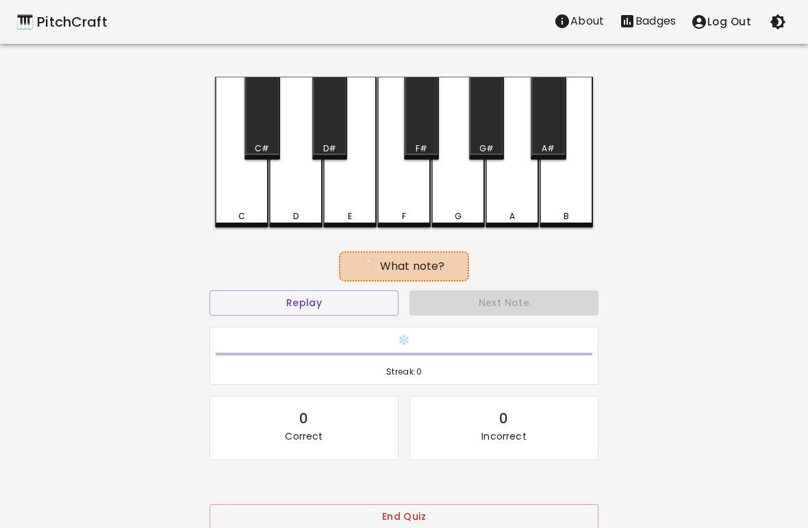
click at [249, 195] on div "C" at bounding box center [241, 152] width 53 height 151
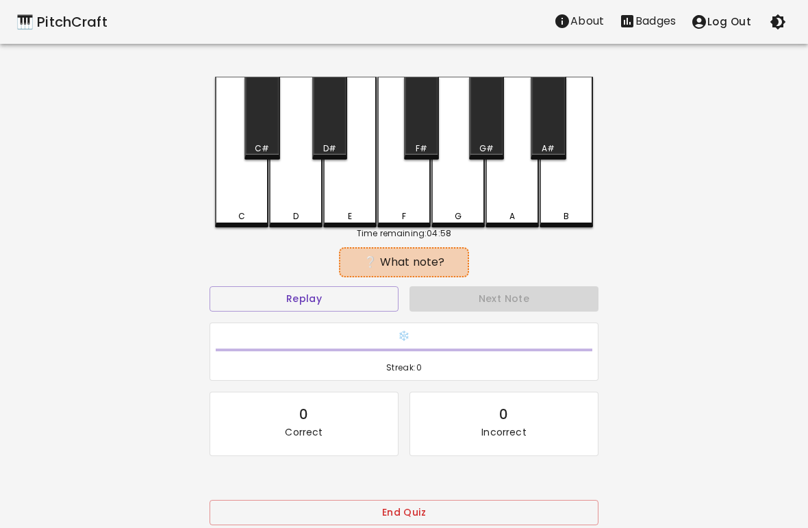
click at [242, 207] on div "C" at bounding box center [241, 152] width 53 height 151
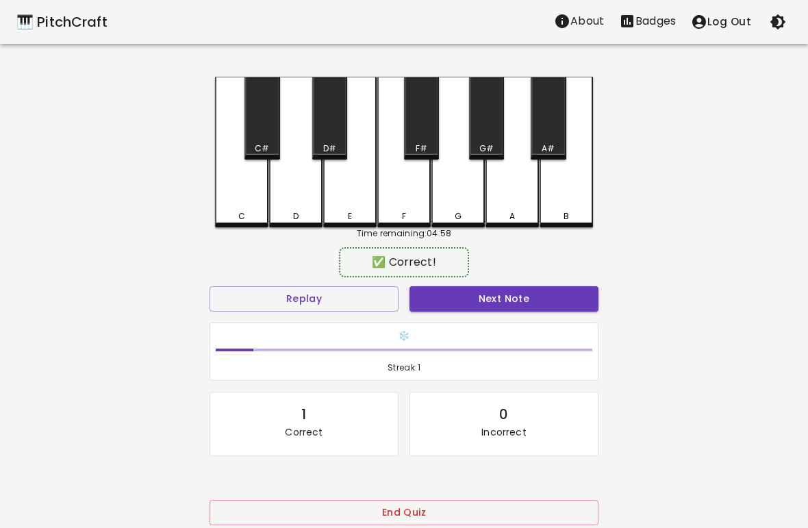
click at [486, 318] on div "❄️ Streak: 1" at bounding box center [404, 352] width 400 height 70
click at [478, 306] on button "Next Note" at bounding box center [504, 298] width 189 height 25
click at [292, 208] on div "D" at bounding box center [295, 152] width 53 height 151
click at [488, 308] on button "Next Note" at bounding box center [504, 298] width 189 height 25
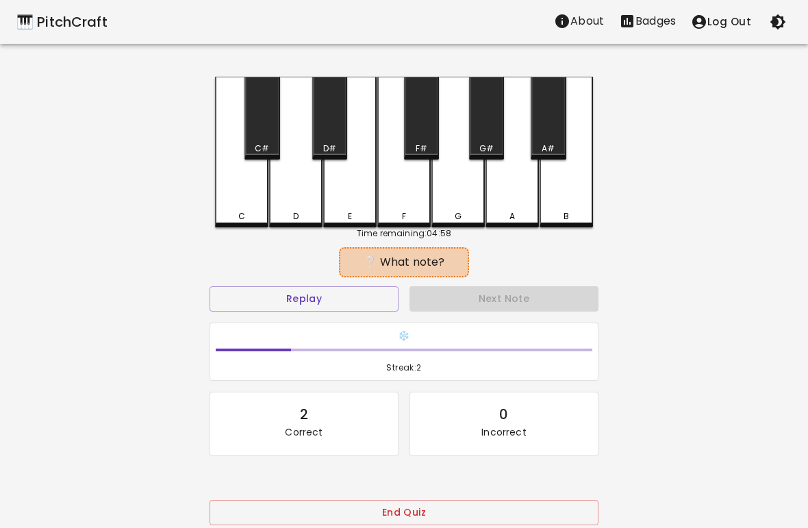
click at [277, 199] on div "D" at bounding box center [295, 152] width 53 height 151
click at [364, 298] on button "Replay" at bounding box center [304, 298] width 189 height 25
click at [355, 310] on button "Replay" at bounding box center [304, 298] width 189 height 25
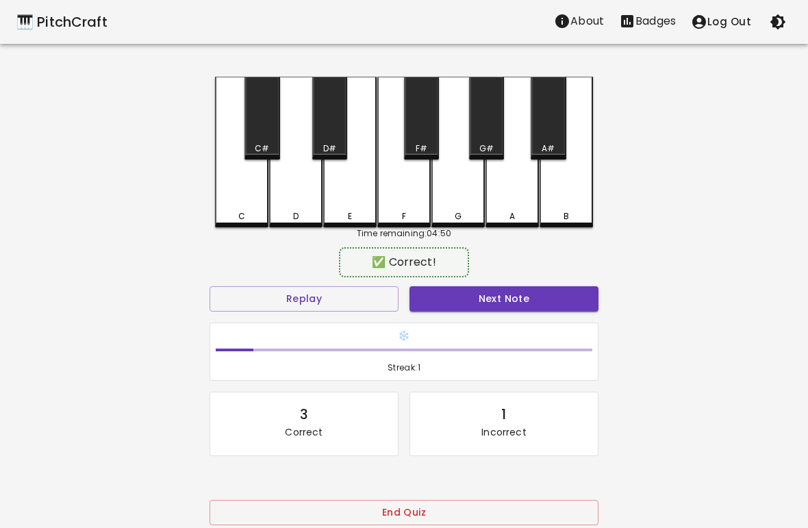
click at [232, 195] on div "C" at bounding box center [241, 152] width 53 height 151
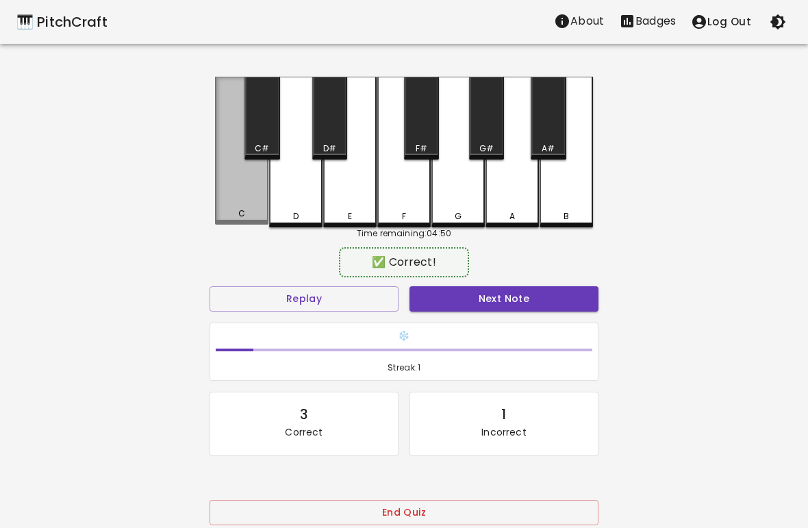
click at [239, 194] on div "C" at bounding box center [241, 151] width 53 height 148
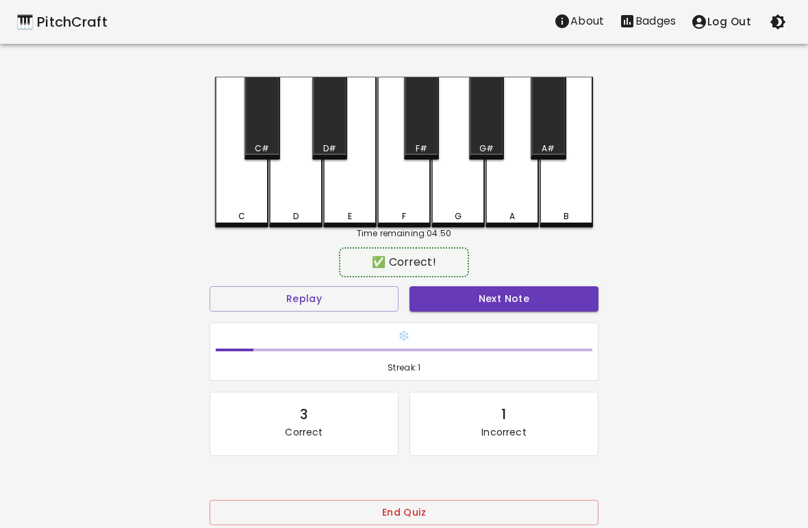
click at [240, 197] on div "C" at bounding box center [241, 152] width 53 height 151
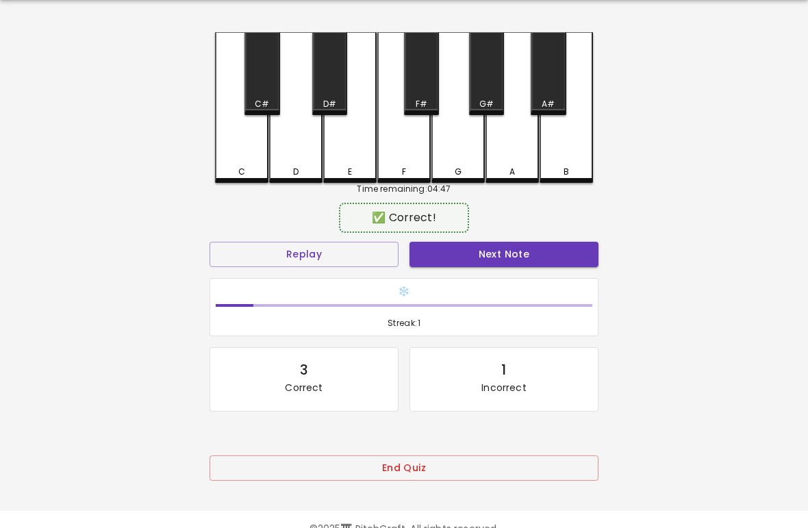
click at [5, 444] on div "🎹 PitchCraft About Badges Log Out C C# D D# E F F# G G# A A# B Time remaining: …" at bounding box center [404, 227] width 808 height 545
click at [513, 264] on button "Next Note" at bounding box center [504, 254] width 189 height 25
click at [549, 261] on button "Next Note" at bounding box center [504, 254] width 189 height 25
click at [284, 162] on div "D" at bounding box center [295, 107] width 53 height 151
click at [486, 265] on button "Next Note" at bounding box center [504, 254] width 189 height 25
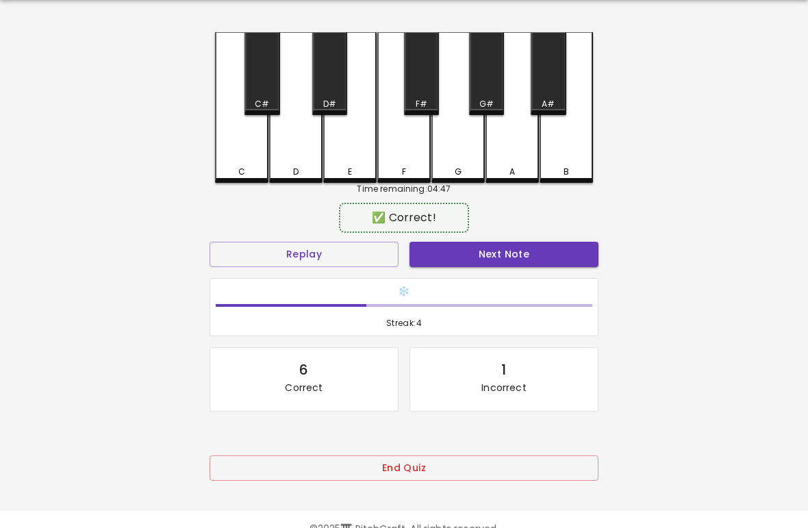
click at [499, 262] on button "Next Note" at bounding box center [504, 254] width 189 height 25
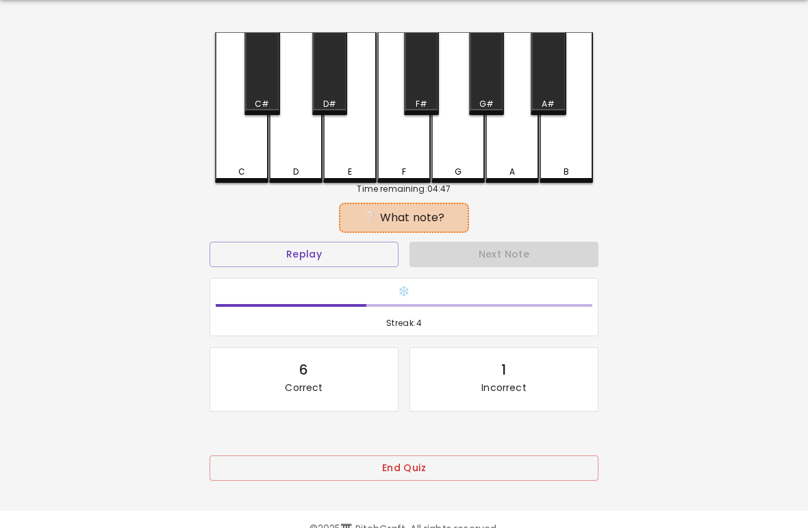
click at [495, 257] on button "Next Note" at bounding box center [504, 254] width 189 height 25
click at [491, 261] on button "Next Note" at bounding box center [504, 254] width 189 height 25
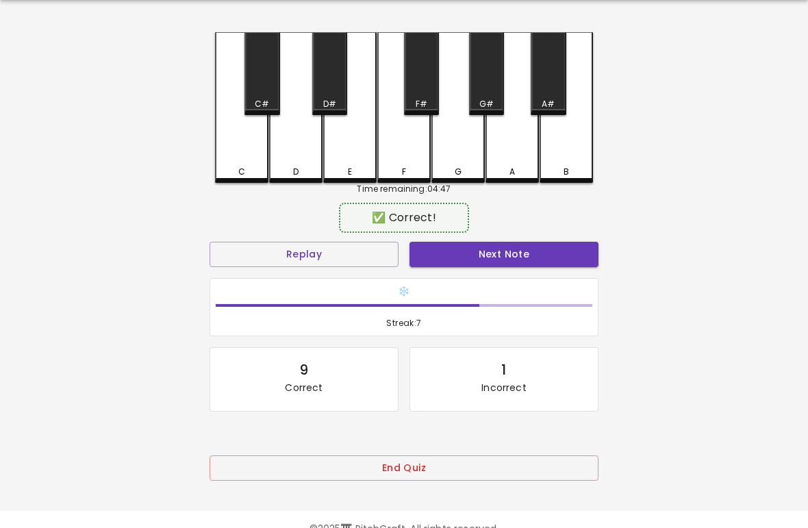
click at [286, 162] on div "D" at bounding box center [295, 107] width 53 height 151
click at [487, 253] on button "Next Note" at bounding box center [504, 254] width 189 height 25
click at [284, 157] on div "D" at bounding box center [295, 107] width 53 height 151
click at [492, 266] on button "Next Note" at bounding box center [504, 254] width 189 height 25
click at [495, 262] on button "Next Note" at bounding box center [504, 254] width 189 height 25
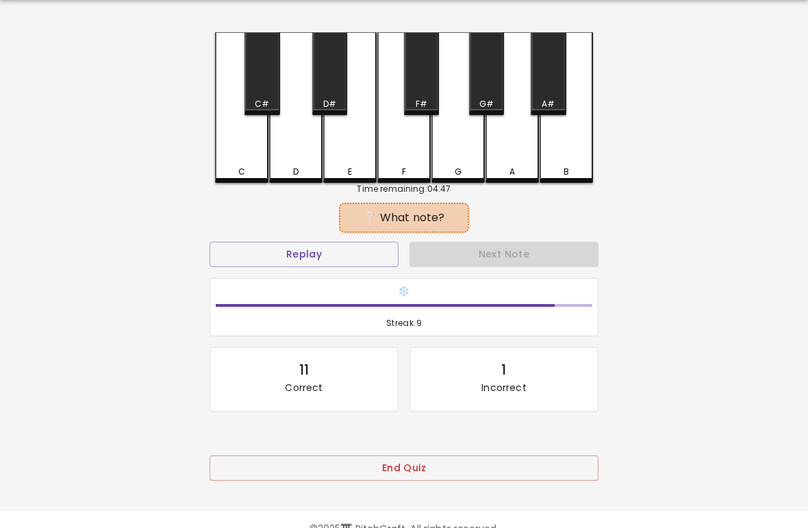
click at [479, 266] on button "Next Note" at bounding box center [504, 254] width 189 height 25
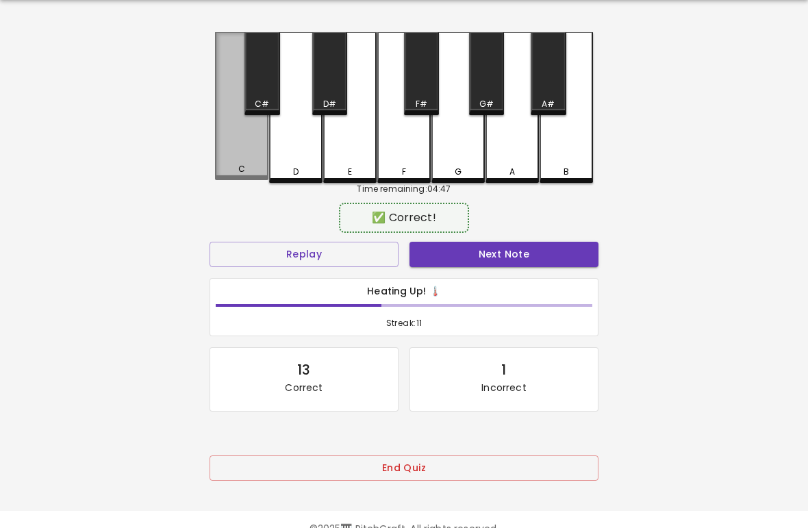
click at [482, 266] on button "Next Note" at bounding box center [504, 254] width 189 height 25
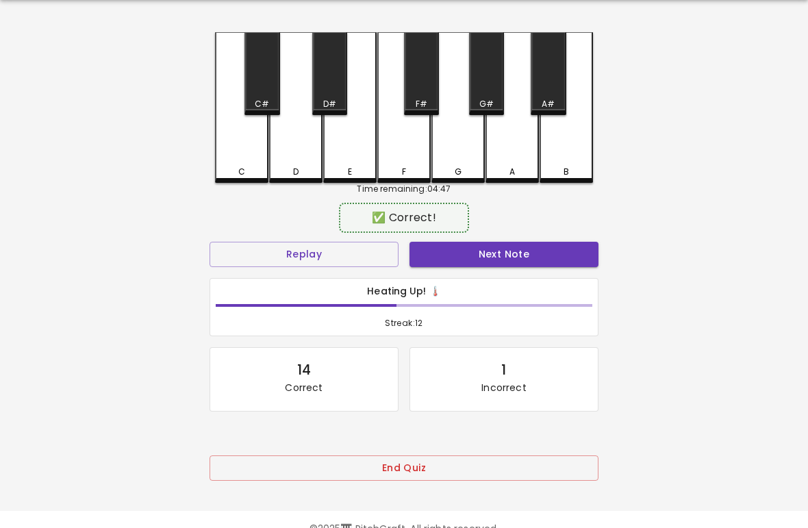
click at [486, 263] on button "Next Note" at bounding box center [504, 254] width 189 height 25
click at [488, 264] on button "Next Note" at bounding box center [504, 254] width 189 height 25
click at [481, 255] on button "Next Note" at bounding box center [504, 254] width 189 height 25
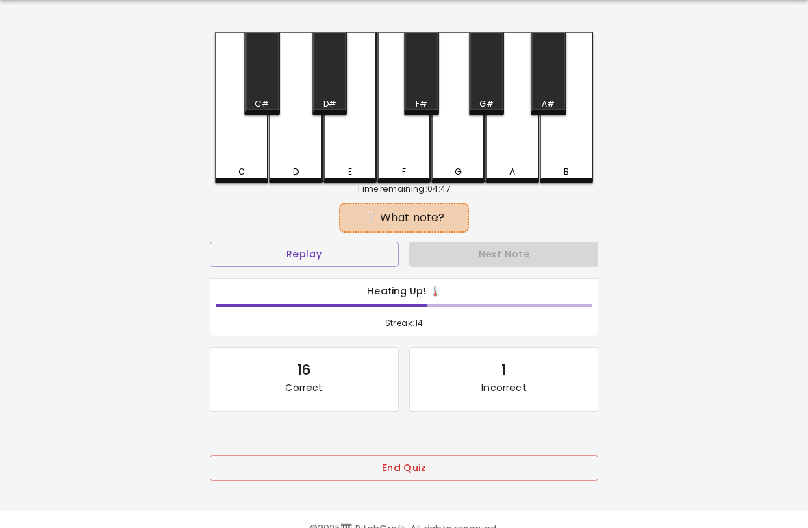
click at [478, 260] on button "Next Note" at bounding box center [504, 254] width 189 height 25
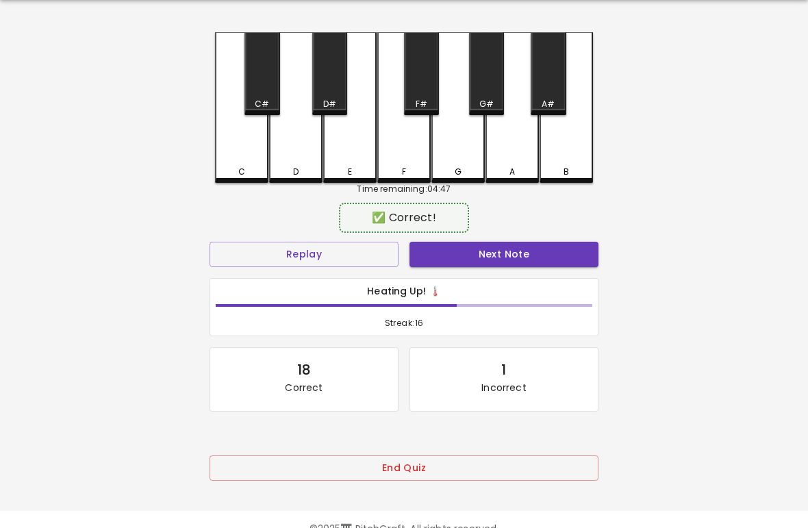
click at [484, 261] on button "Next Note" at bounding box center [504, 254] width 189 height 25
click at [481, 262] on button "Next Note" at bounding box center [504, 254] width 189 height 25
click at [297, 154] on div "D" at bounding box center [295, 107] width 53 height 151
click at [531, 259] on button "Next Note" at bounding box center [504, 254] width 189 height 25
click at [522, 261] on button "Next Note" at bounding box center [504, 254] width 189 height 25
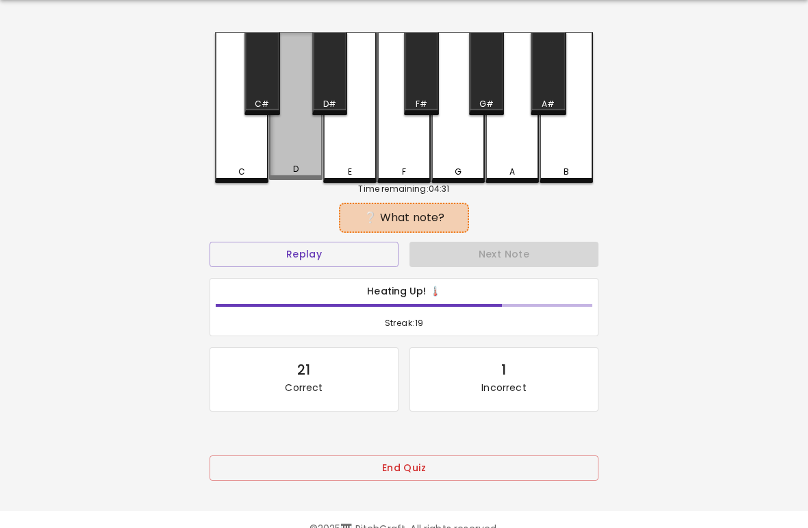
click at [292, 150] on div "D" at bounding box center [295, 106] width 53 height 148
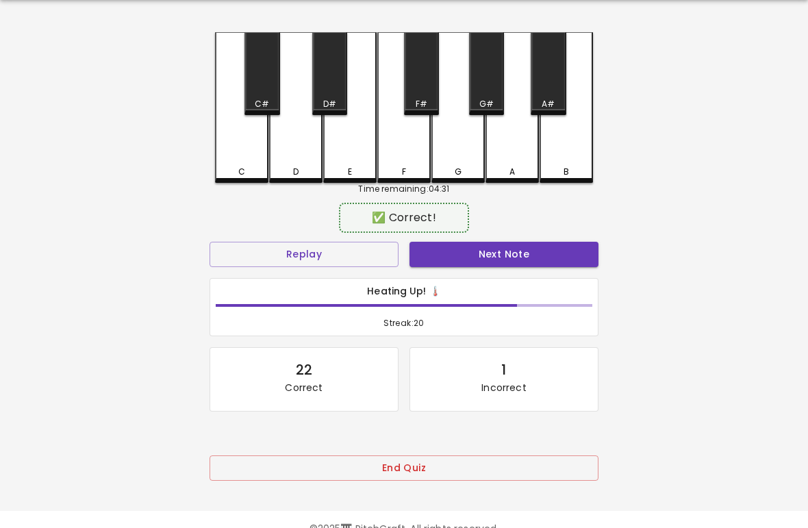
click at [523, 258] on button "Next Note" at bounding box center [504, 254] width 189 height 25
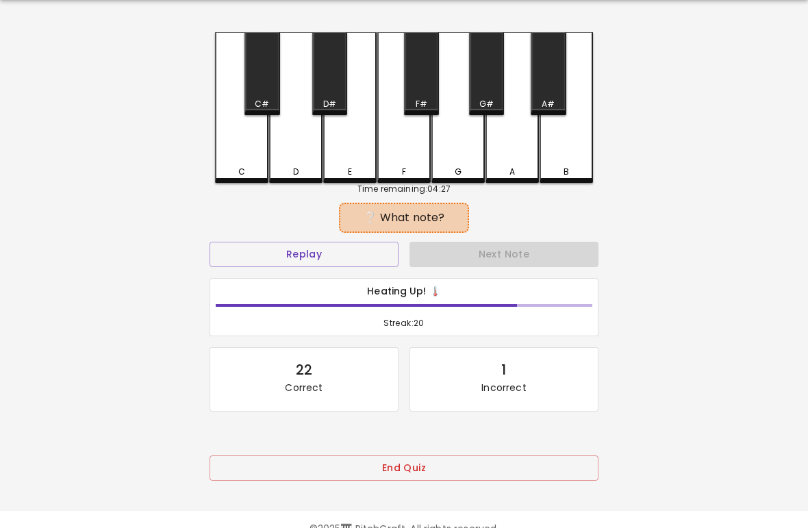
click at [242, 153] on div "C" at bounding box center [241, 107] width 53 height 151
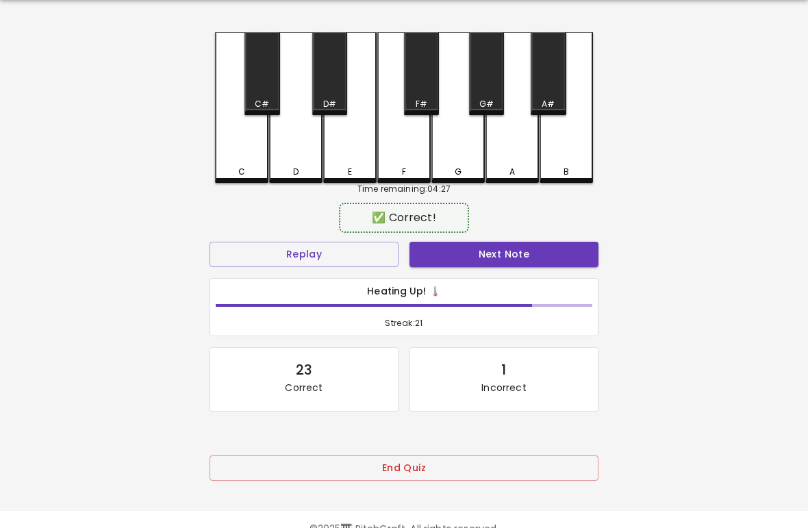
click at [529, 255] on button "Next Note" at bounding box center [504, 254] width 189 height 25
click at [521, 260] on button "Next Note" at bounding box center [504, 254] width 189 height 25
click at [245, 172] on div "C" at bounding box center [241, 172] width 7 height 12
click at [518, 260] on button "Next Note" at bounding box center [504, 254] width 189 height 25
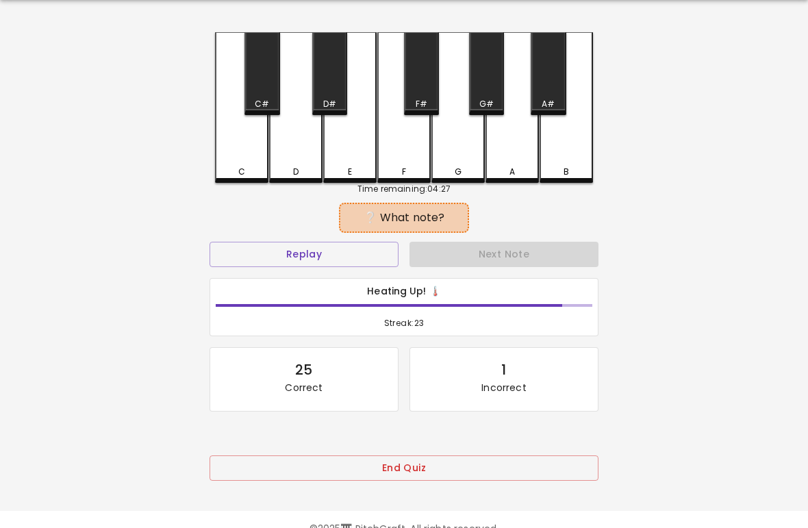
click at [296, 163] on div "D" at bounding box center [295, 107] width 53 height 151
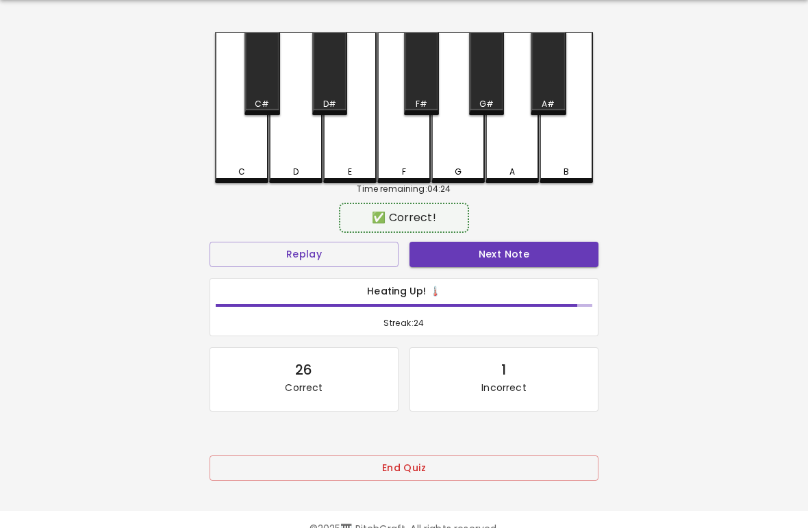
click at [521, 255] on button "Next Note" at bounding box center [504, 254] width 189 height 25
click at [236, 153] on div "C" at bounding box center [241, 107] width 53 height 151
click at [521, 260] on button "Next Note" at bounding box center [504, 254] width 189 height 25
click at [249, 155] on div "C" at bounding box center [241, 107] width 53 height 151
click at [522, 258] on button "Next Note" at bounding box center [504, 254] width 189 height 25
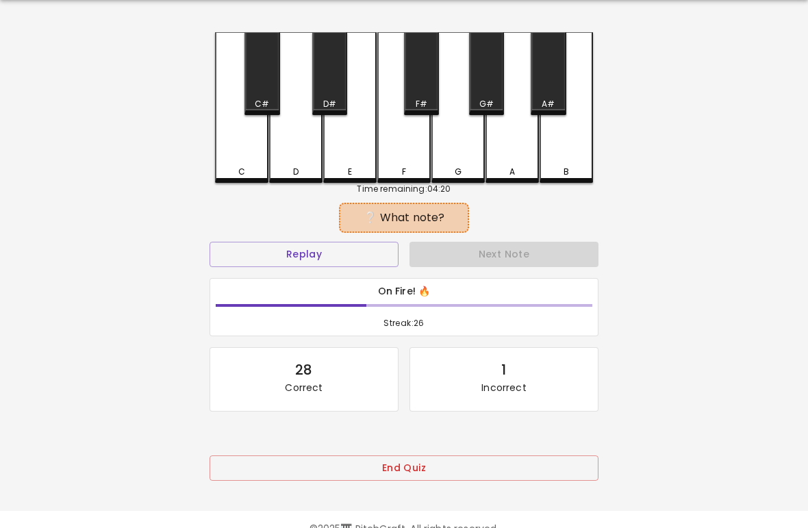
click at [286, 161] on div "D" at bounding box center [295, 107] width 53 height 151
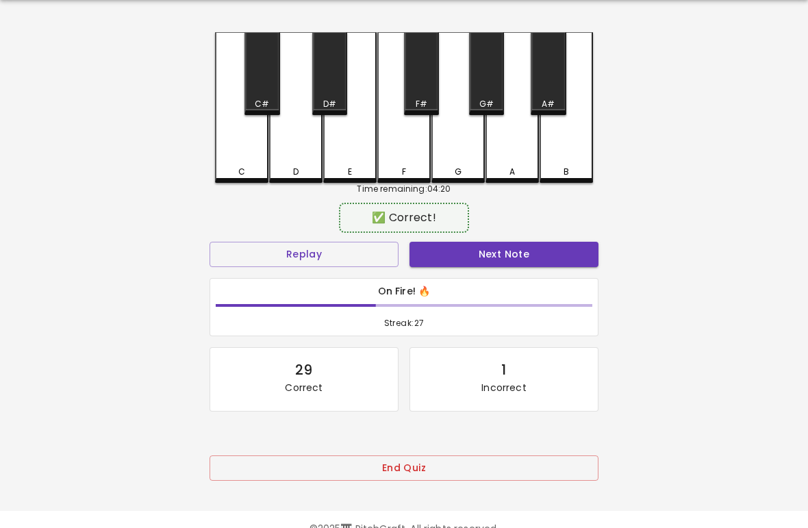
click at [521, 254] on button "Next Note" at bounding box center [504, 254] width 189 height 25
click at [249, 155] on div "C" at bounding box center [241, 107] width 53 height 151
click at [520, 255] on button "Next Note" at bounding box center [504, 254] width 189 height 25
click at [243, 154] on div "C" at bounding box center [241, 107] width 53 height 151
click at [519, 257] on button "Next Note" at bounding box center [504, 254] width 189 height 25
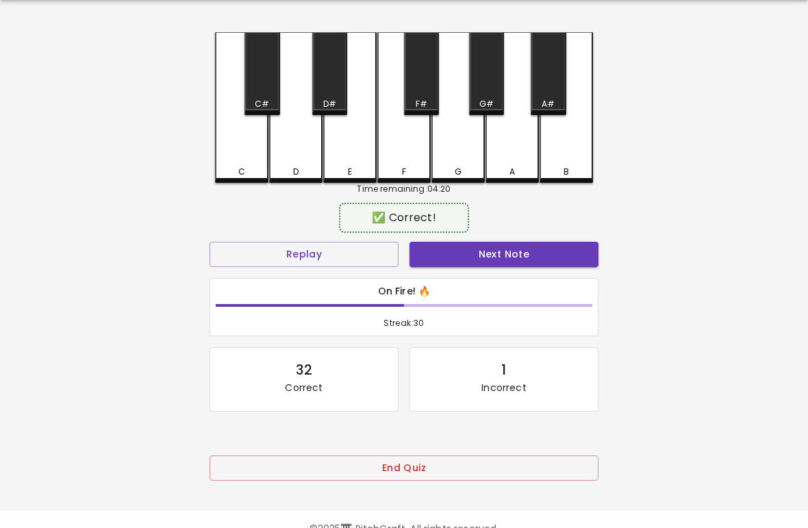
click at [285, 158] on div "D" at bounding box center [295, 107] width 53 height 151
click at [516, 258] on button "Next Note" at bounding box center [504, 254] width 189 height 25
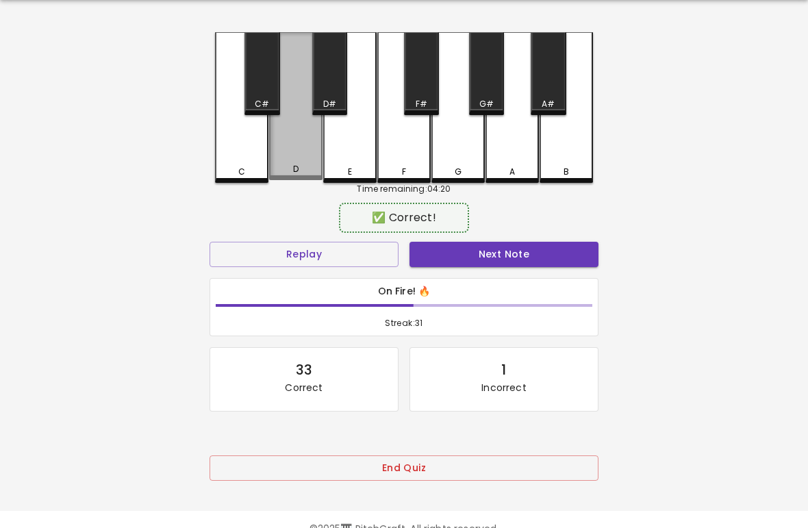
click at [287, 160] on div "D" at bounding box center [295, 106] width 53 height 148
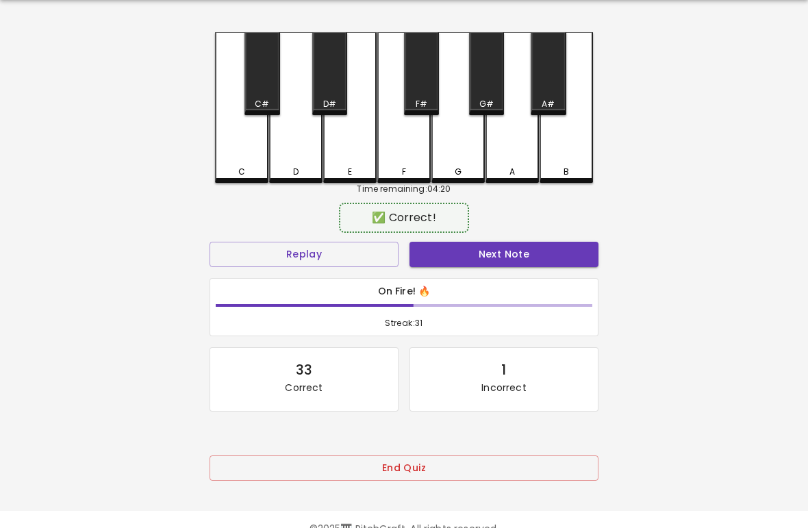
click at [516, 253] on button "Next Note" at bounding box center [504, 254] width 189 height 25
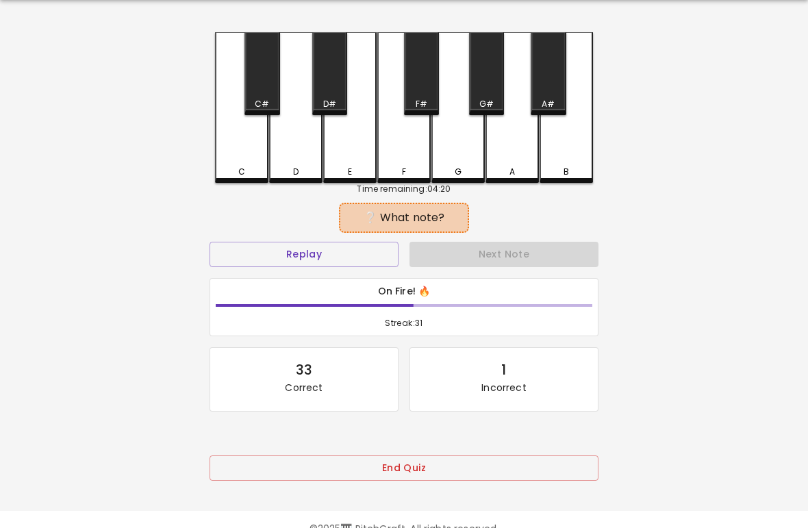
click at [288, 158] on div "D" at bounding box center [295, 107] width 53 height 151
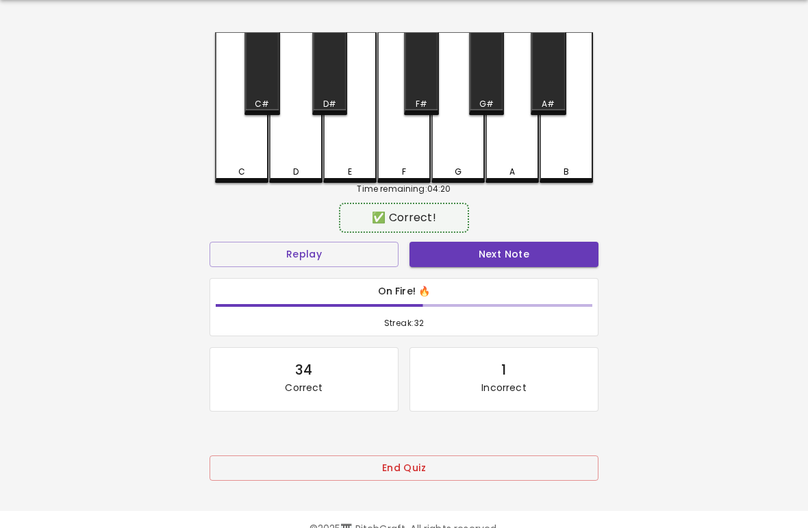
click at [515, 253] on button "Next Note" at bounding box center [504, 254] width 189 height 25
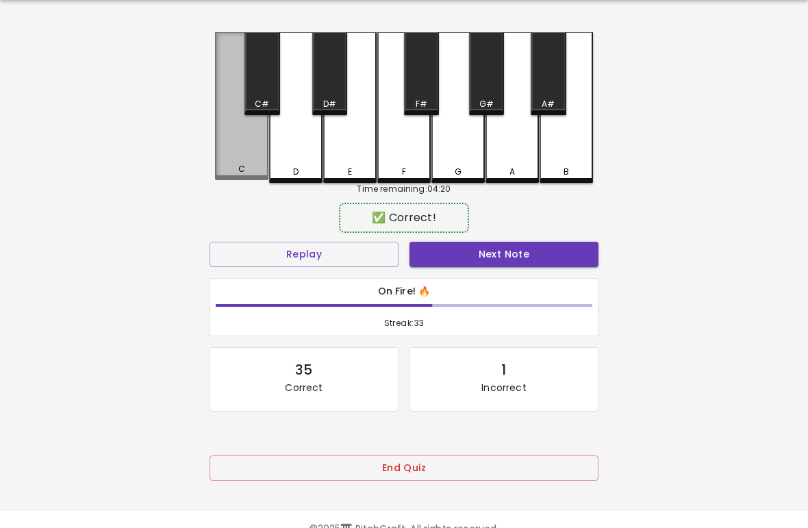
click at [241, 155] on div "C" at bounding box center [241, 106] width 53 height 148
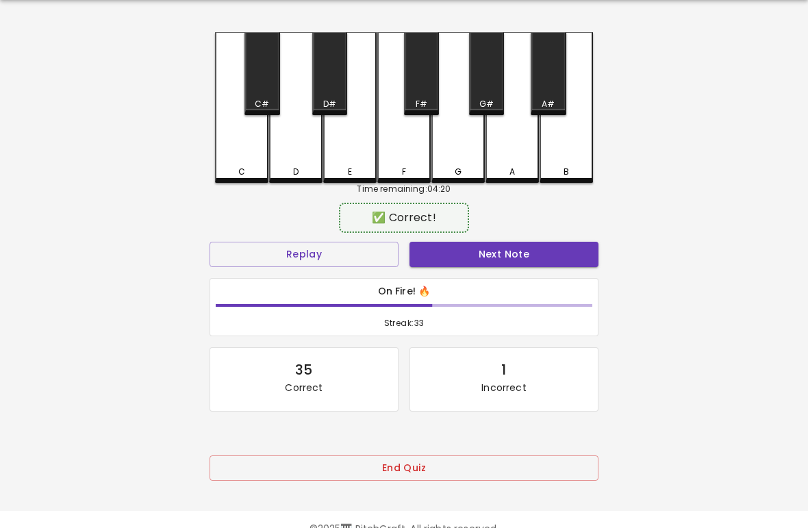
click at [518, 255] on button "Next Note" at bounding box center [504, 254] width 189 height 25
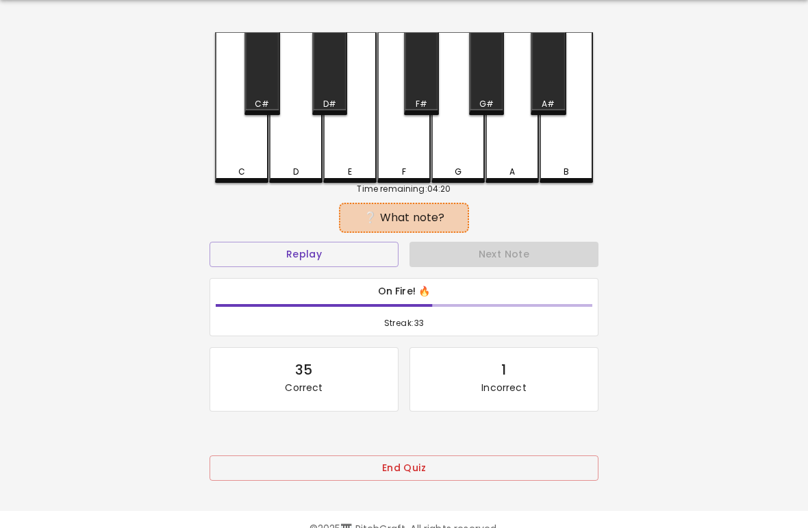
click at [239, 160] on div "C" at bounding box center [241, 107] width 53 height 151
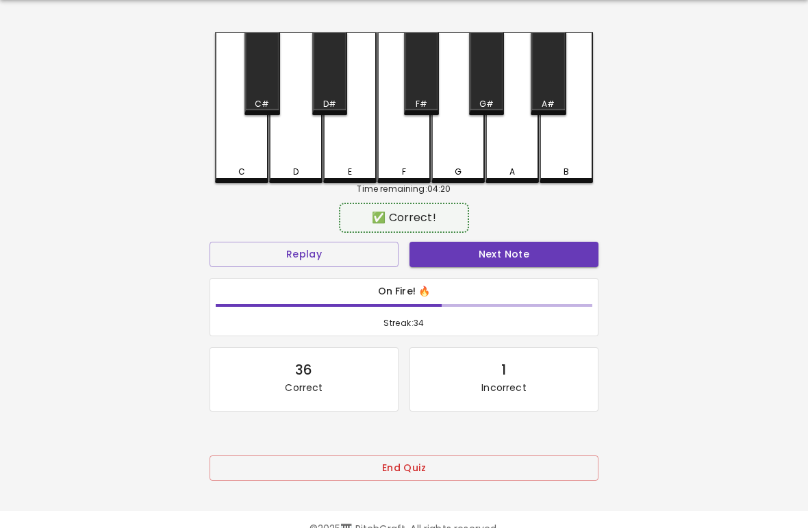
click at [516, 254] on button "Next Note" at bounding box center [504, 254] width 189 height 25
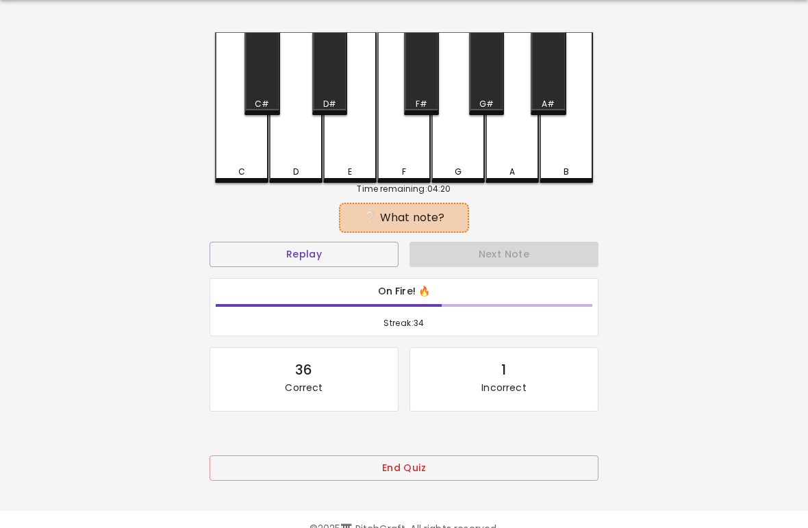
click at [286, 163] on div "D" at bounding box center [295, 107] width 53 height 151
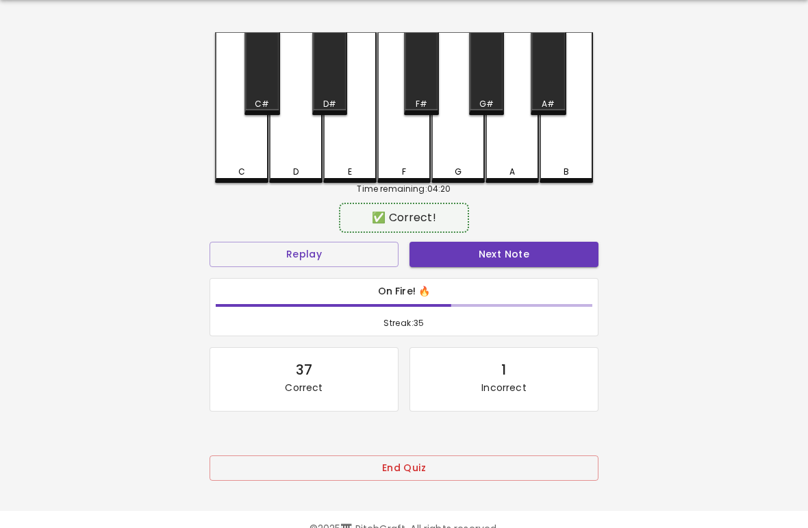
click at [513, 255] on button "Next Note" at bounding box center [504, 254] width 189 height 25
click at [232, 155] on div "C" at bounding box center [241, 107] width 53 height 151
click at [517, 254] on button "Next Note" at bounding box center [504, 254] width 189 height 25
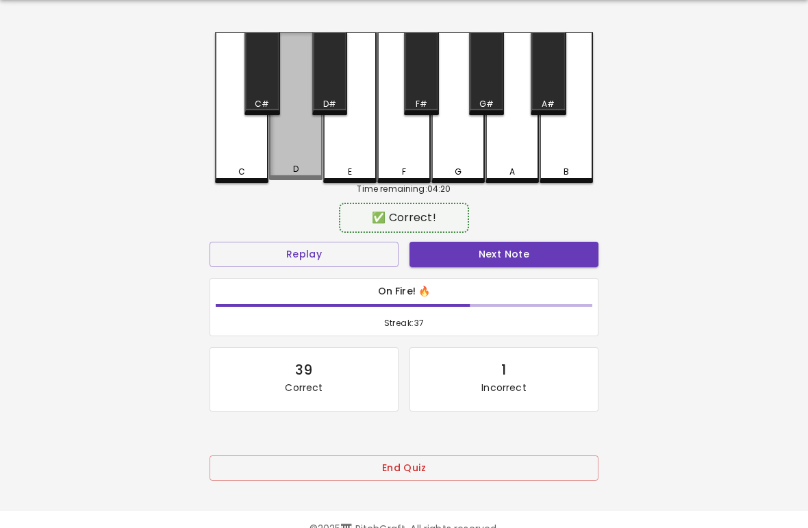
click at [294, 153] on div "D" at bounding box center [295, 106] width 53 height 148
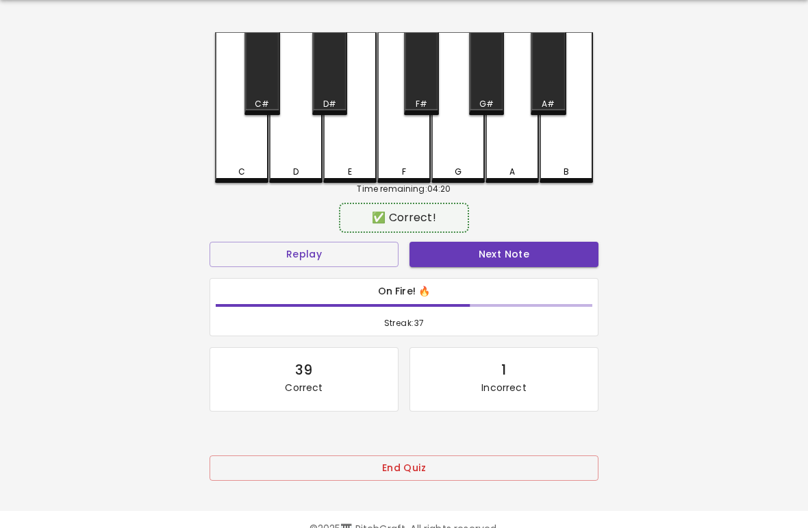
click at [521, 255] on button "Next Note" at bounding box center [504, 254] width 189 height 25
click at [245, 154] on div "C" at bounding box center [241, 107] width 53 height 151
click at [521, 253] on button "Next Note" at bounding box center [504, 254] width 189 height 25
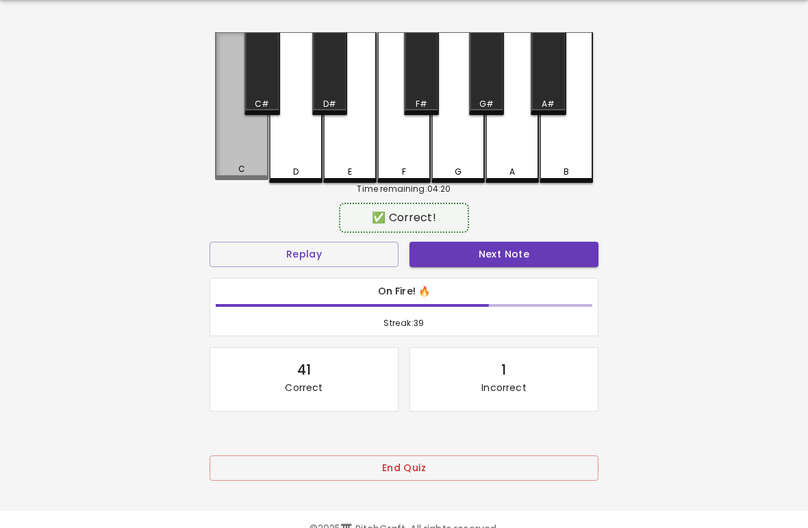
click at [242, 151] on div "C" at bounding box center [241, 106] width 53 height 148
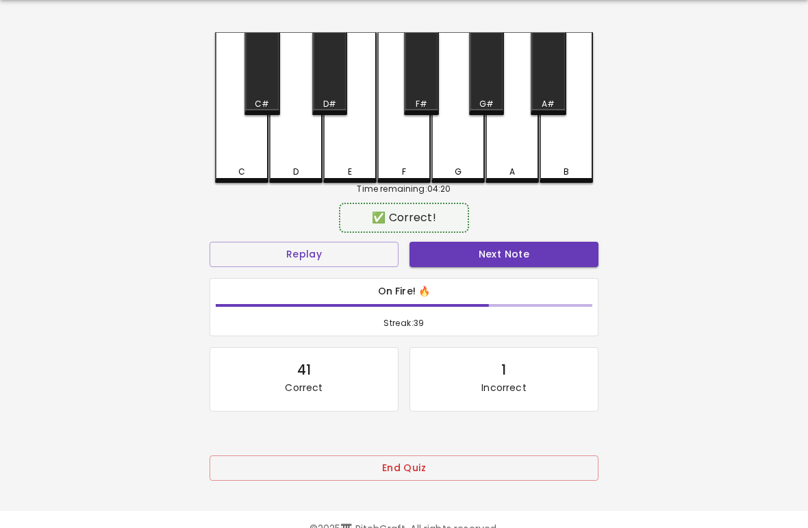
click at [514, 264] on button "Next Note" at bounding box center [504, 254] width 189 height 25
click at [291, 154] on div "D" at bounding box center [295, 107] width 53 height 151
click at [516, 257] on button "Next Note" at bounding box center [504, 254] width 189 height 25
click at [242, 157] on div "C" at bounding box center [241, 107] width 53 height 151
click at [518, 255] on button "Next Note" at bounding box center [504, 254] width 189 height 25
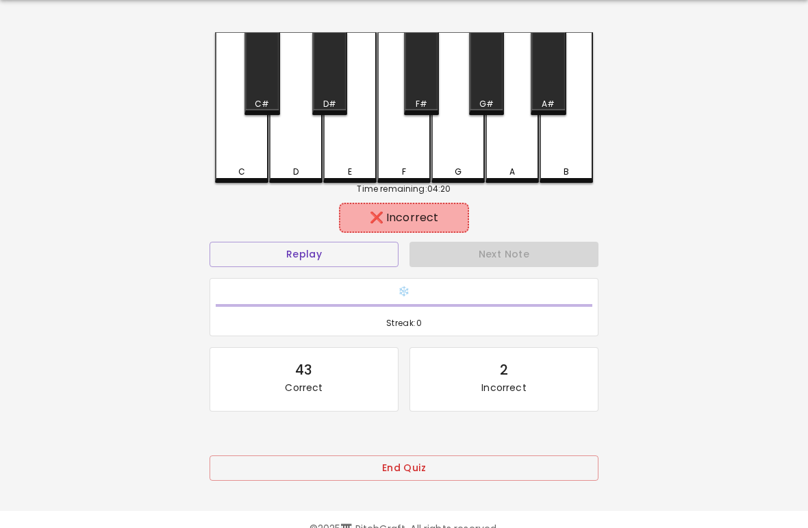
click at [295, 156] on div "D" at bounding box center [295, 107] width 53 height 151
click at [517, 255] on div "Next Note" at bounding box center [504, 254] width 200 height 36
click at [292, 258] on button "Replay" at bounding box center [304, 254] width 189 height 25
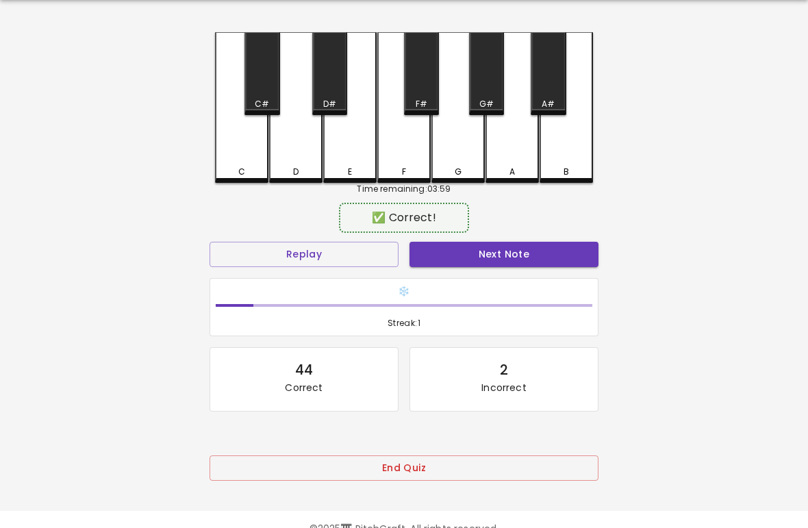
click at [241, 163] on div "C" at bounding box center [241, 107] width 53 height 151
click at [531, 266] on button "Next Note" at bounding box center [504, 254] width 189 height 25
click at [523, 262] on button "Next Note" at bounding box center [504, 254] width 189 height 25
click at [523, 258] on button "Next Note" at bounding box center [504, 254] width 189 height 25
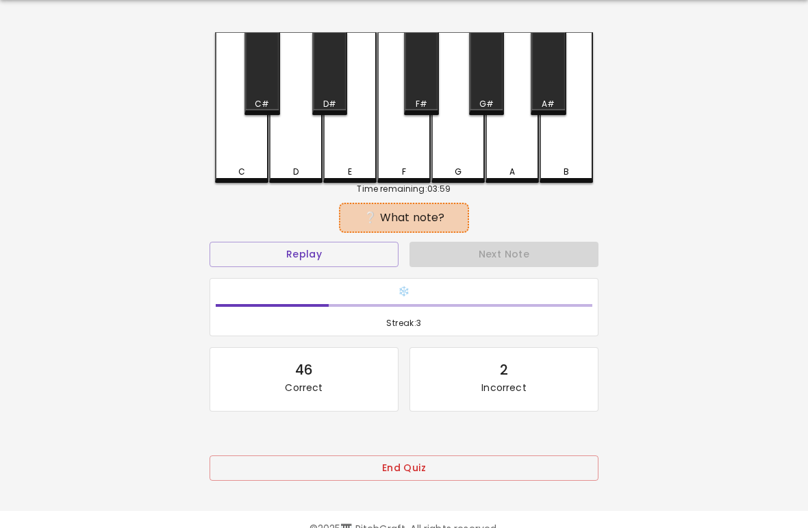
click at [521, 261] on button "Next Note" at bounding box center [504, 254] width 189 height 25
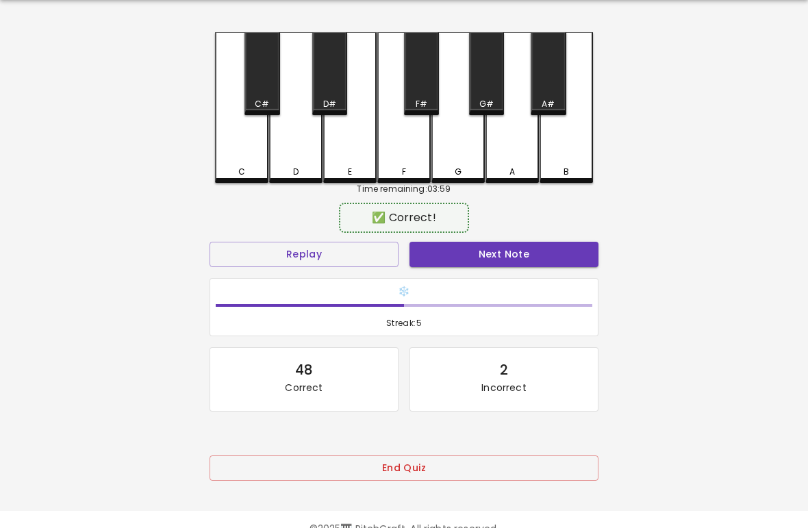
click at [518, 262] on button "Next Note" at bounding box center [504, 254] width 189 height 25
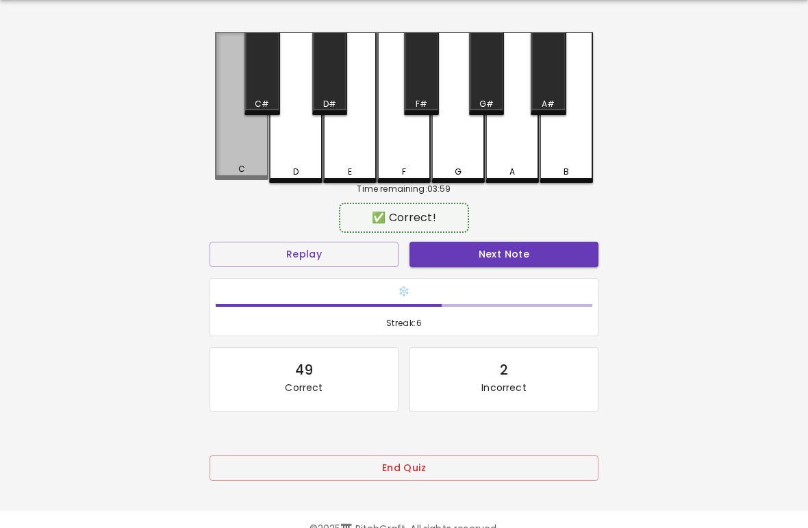
click at [244, 158] on div "C" at bounding box center [241, 106] width 53 height 148
click at [517, 259] on button "Next Note" at bounding box center [504, 254] width 189 height 25
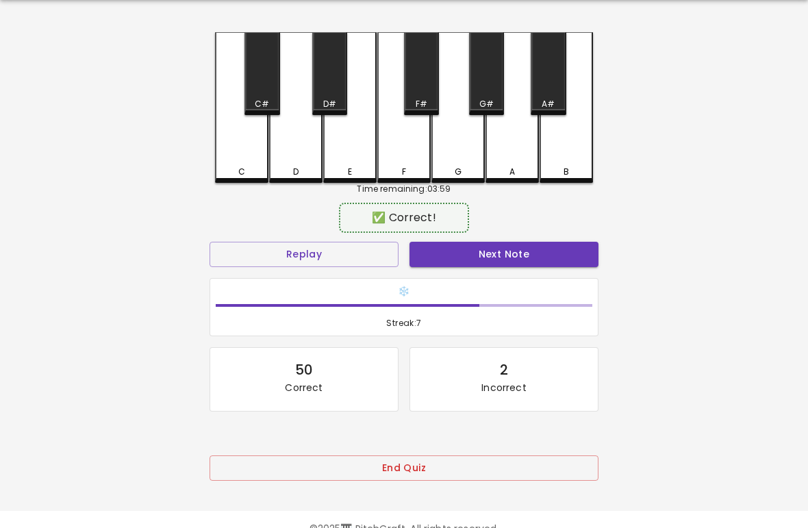
click at [518, 261] on button "Next Note" at bounding box center [504, 254] width 189 height 25
click at [518, 260] on button "Next Note" at bounding box center [504, 254] width 189 height 25
click at [251, 160] on div "C" at bounding box center [241, 107] width 53 height 151
click at [519, 259] on button "Next Note" at bounding box center [504, 254] width 189 height 25
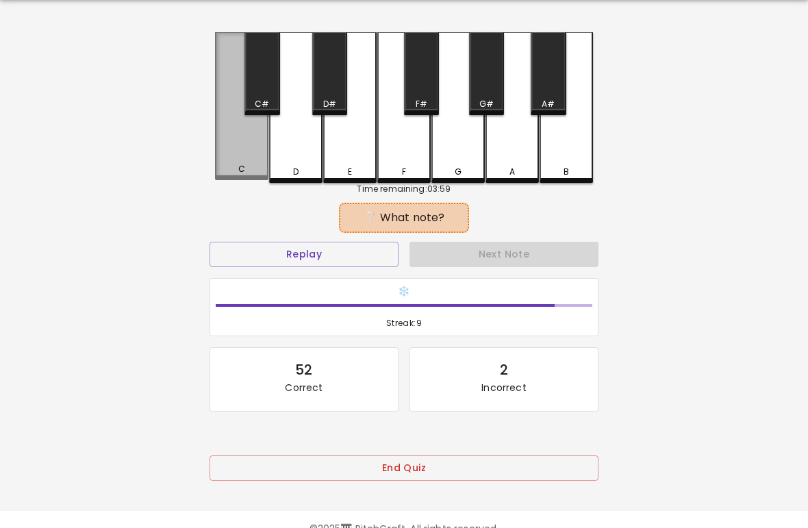
click at [524, 258] on button "Next Note" at bounding box center [504, 254] width 189 height 25
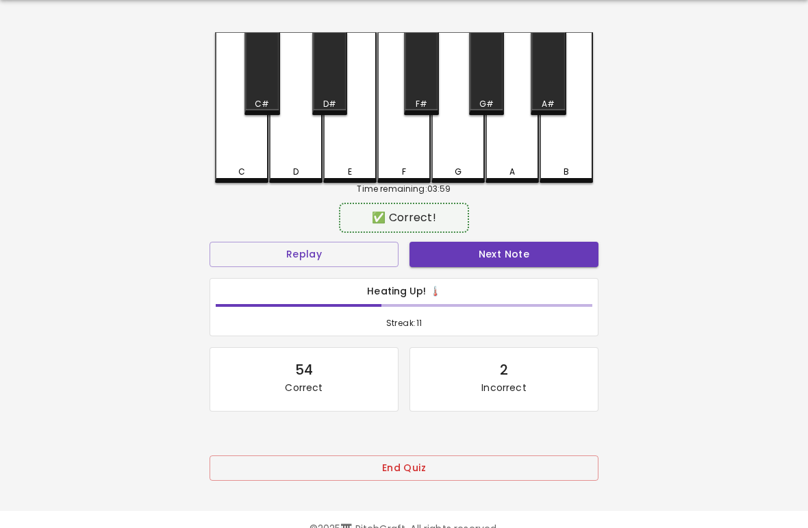
click at [521, 255] on button "Next Note" at bounding box center [504, 254] width 189 height 25
click at [522, 260] on button "Next Note" at bounding box center [504, 254] width 189 height 25
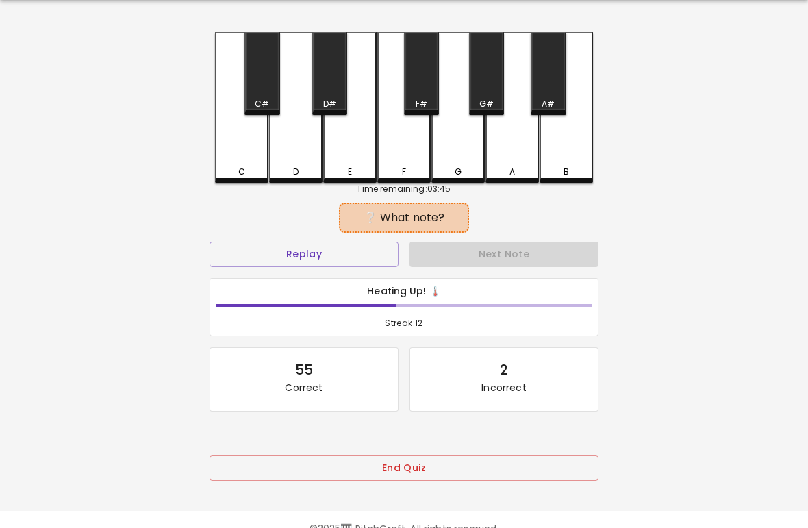
click at [288, 166] on div "D" at bounding box center [296, 172] width 51 height 12
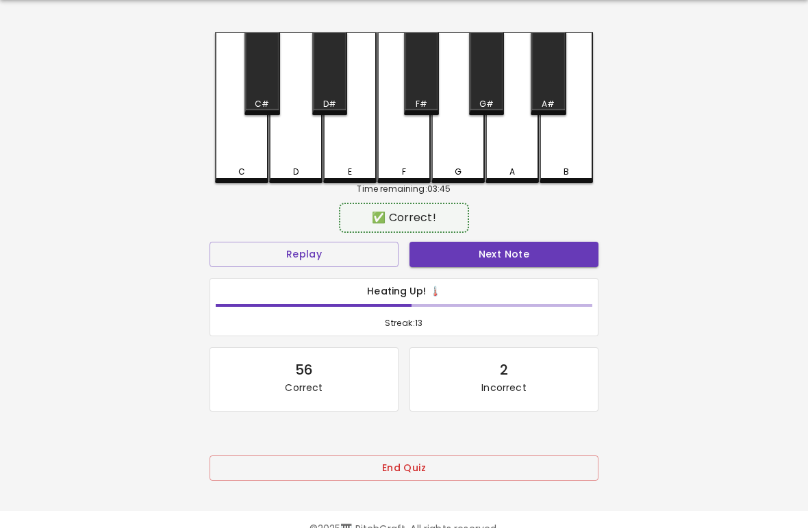
click at [521, 261] on button "Next Note" at bounding box center [504, 254] width 189 height 25
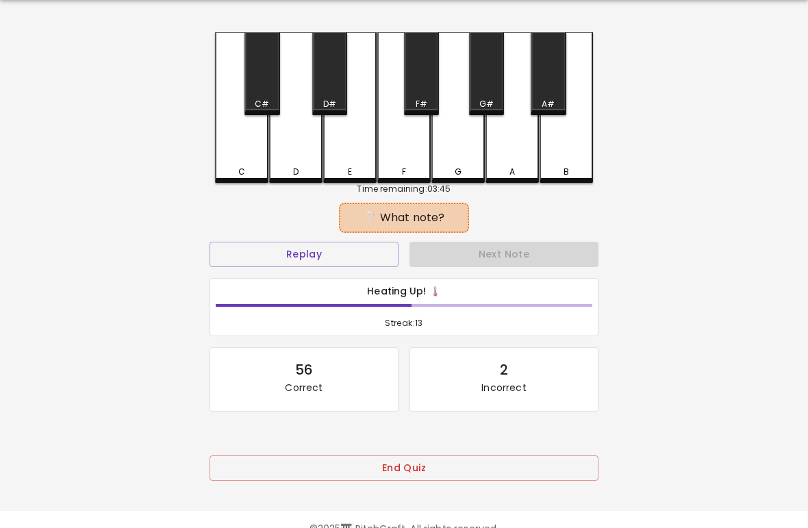
click at [297, 168] on div "D" at bounding box center [295, 172] width 5 height 12
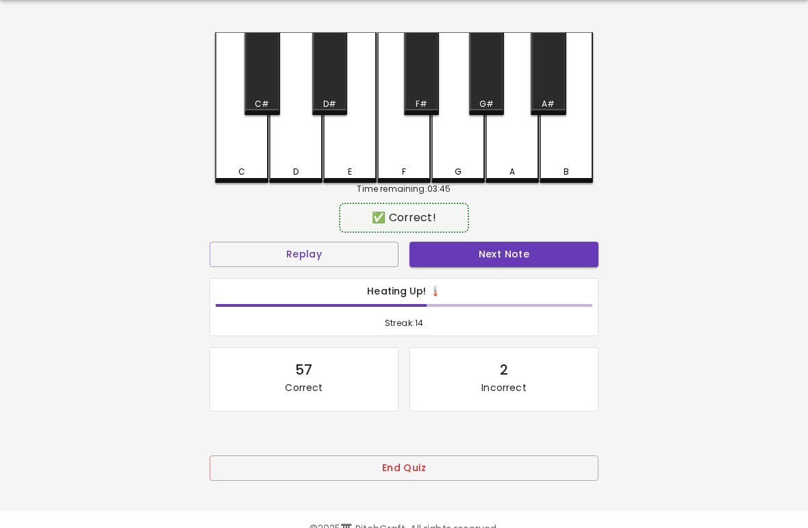
click at [521, 260] on button "Next Note" at bounding box center [504, 254] width 189 height 25
click at [288, 159] on div "D" at bounding box center [295, 107] width 53 height 151
click at [525, 255] on button "Next Note" at bounding box center [504, 254] width 189 height 25
click at [285, 155] on div "D" at bounding box center [295, 107] width 53 height 151
click at [519, 260] on button "Next Note" at bounding box center [504, 254] width 189 height 25
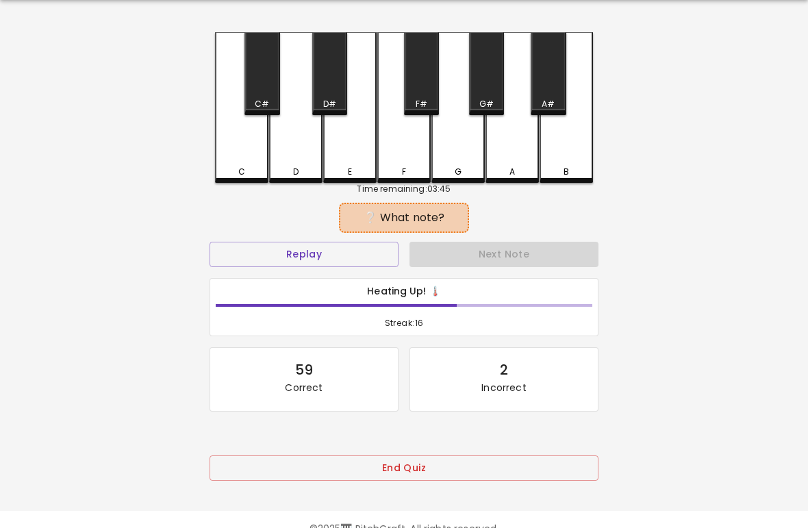
click at [240, 155] on div "C" at bounding box center [241, 107] width 53 height 151
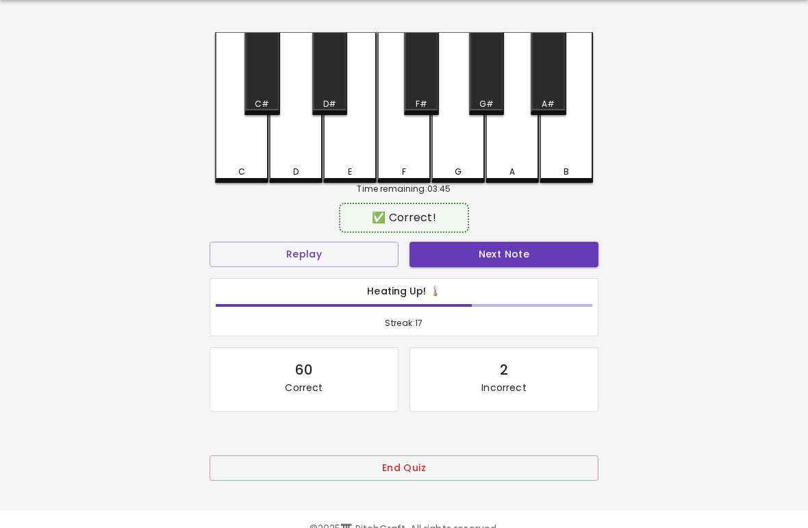
click at [521, 258] on button "Next Note" at bounding box center [504, 254] width 189 height 25
click at [282, 157] on div "D" at bounding box center [295, 107] width 53 height 151
click at [523, 260] on button "Next Note" at bounding box center [504, 254] width 189 height 25
click at [288, 153] on div "D" at bounding box center [295, 107] width 53 height 151
click at [524, 255] on button "Next Note" at bounding box center [504, 254] width 189 height 25
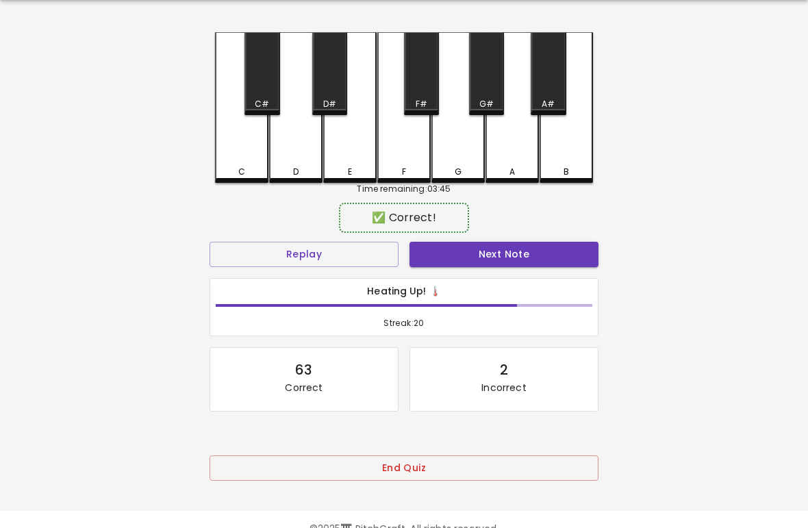
click at [250, 156] on div "C" at bounding box center [241, 107] width 53 height 151
click at [532, 253] on button "Next Note" at bounding box center [504, 254] width 189 height 25
click at [296, 161] on div "D" at bounding box center [295, 107] width 53 height 151
click at [527, 257] on button "Next Note" at bounding box center [504, 254] width 189 height 25
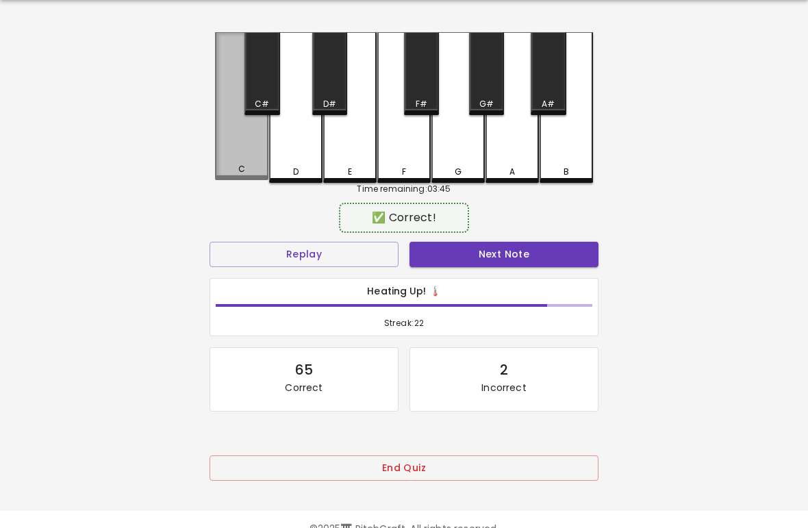
click at [245, 149] on div "C" at bounding box center [241, 106] width 53 height 148
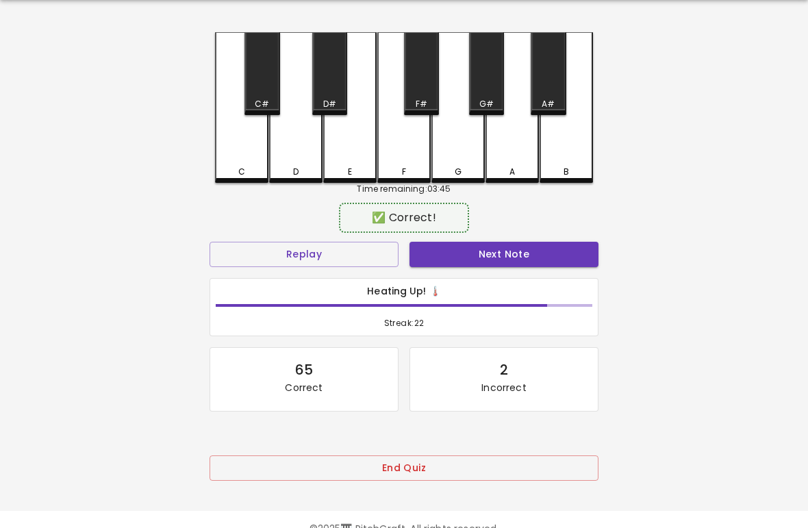
click at [542, 257] on button "Next Note" at bounding box center [504, 254] width 189 height 25
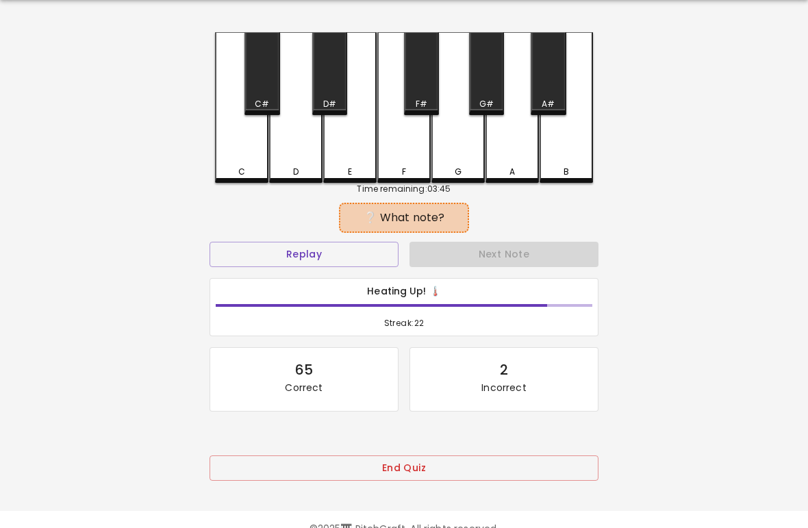
click at [287, 153] on div "D" at bounding box center [295, 107] width 53 height 151
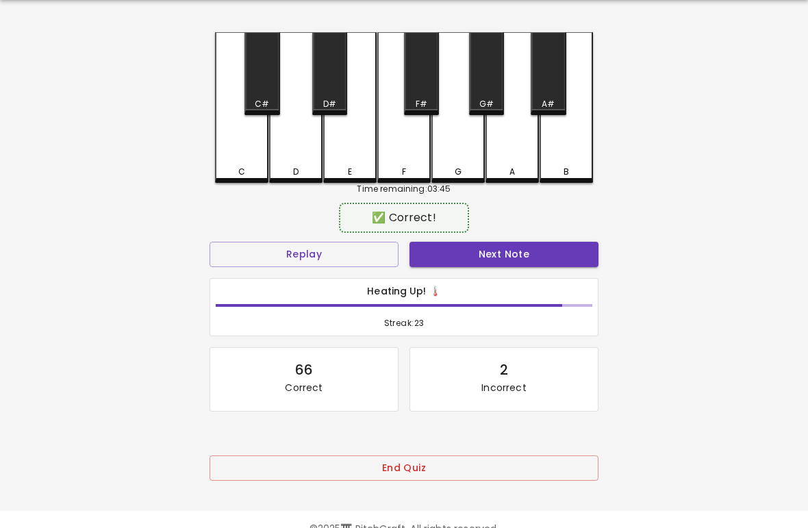
click at [546, 257] on button "Next Note" at bounding box center [504, 254] width 189 height 25
click at [293, 153] on div "D" at bounding box center [295, 107] width 53 height 151
click at [545, 255] on button "Next Note" at bounding box center [504, 254] width 189 height 25
click at [545, 254] on div "Next Note" at bounding box center [504, 254] width 200 height 36
click at [252, 152] on div "C" at bounding box center [241, 107] width 53 height 151
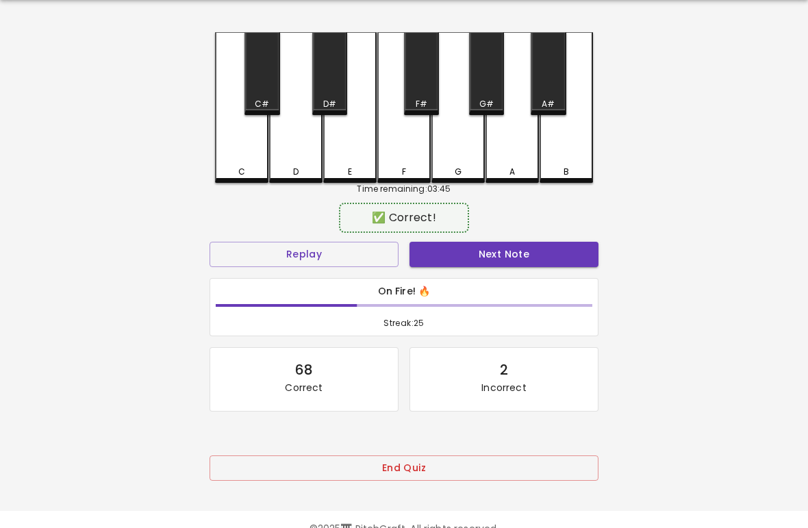
click at [545, 254] on button "Next Note" at bounding box center [504, 254] width 189 height 25
click at [301, 156] on div "D" at bounding box center [295, 107] width 53 height 151
click at [539, 253] on button "Next Note" at bounding box center [504, 254] width 189 height 25
click at [242, 163] on div "C" at bounding box center [241, 107] width 53 height 151
click at [534, 258] on button "Next Note" at bounding box center [504, 254] width 189 height 25
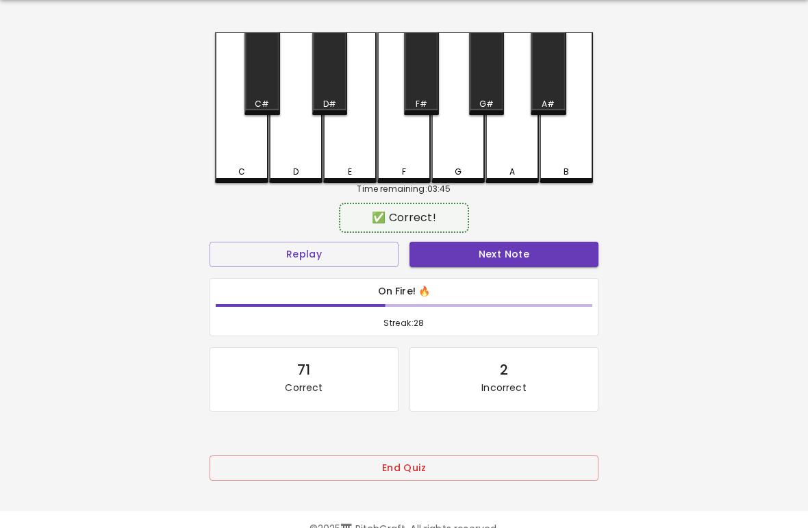
click at [289, 155] on div "D" at bounding box center [295, 107] width 53 height 151
click at [540, 256] on button "Next Note" at bounding box center [504, 254] width 189 height 25
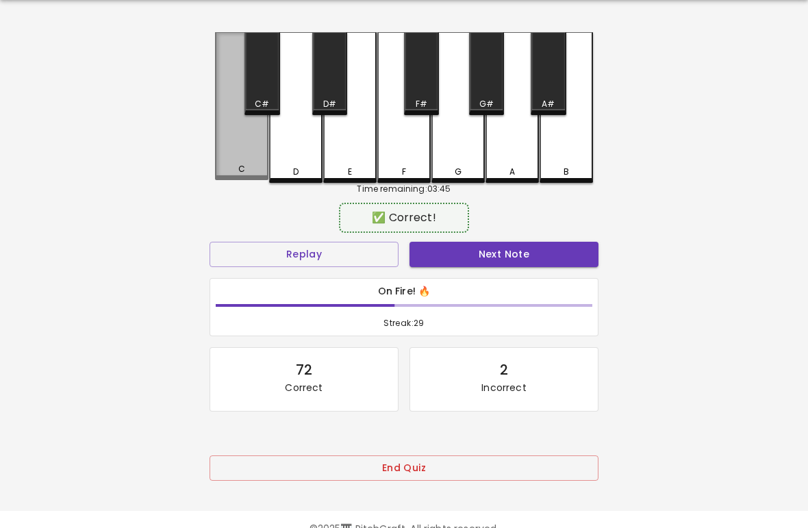
click at [239, 156] on div "C" at bounding box center [241, 106] width 53 height 148
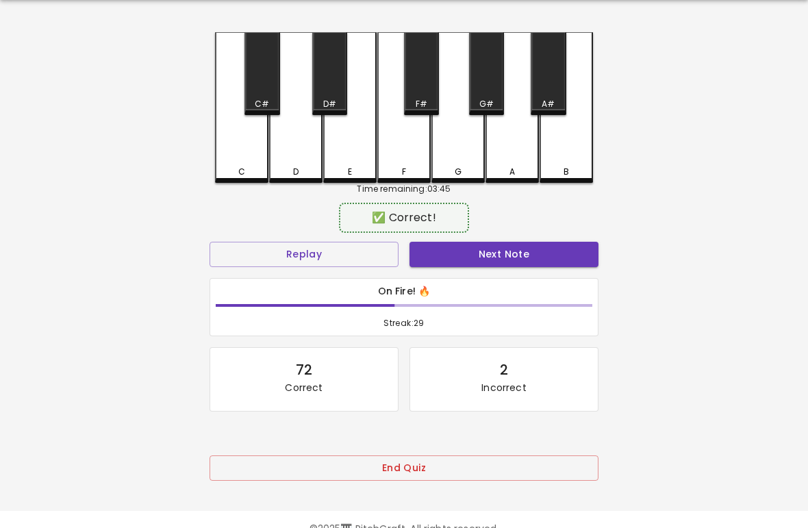
click at [541, 253] on button "Next Note" at bounding box center [504, 254] width 189 height 25
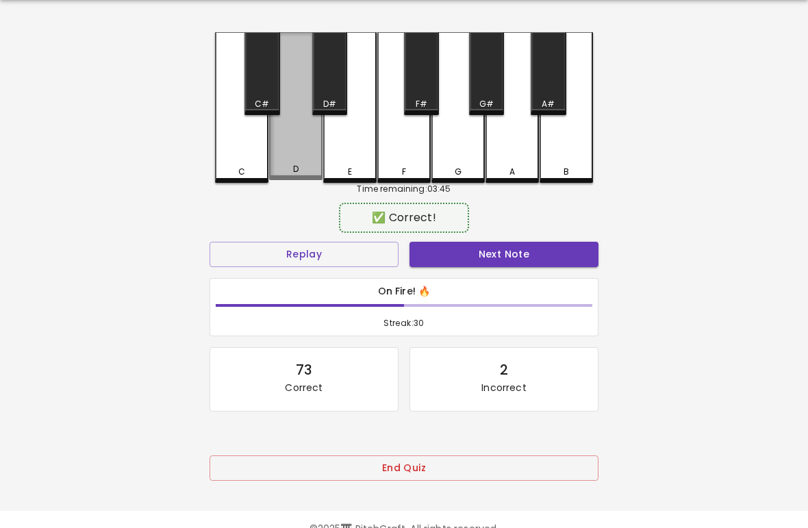
click at [297, 151] on div "D" at bounding box center [295, 106] width 53 height 148
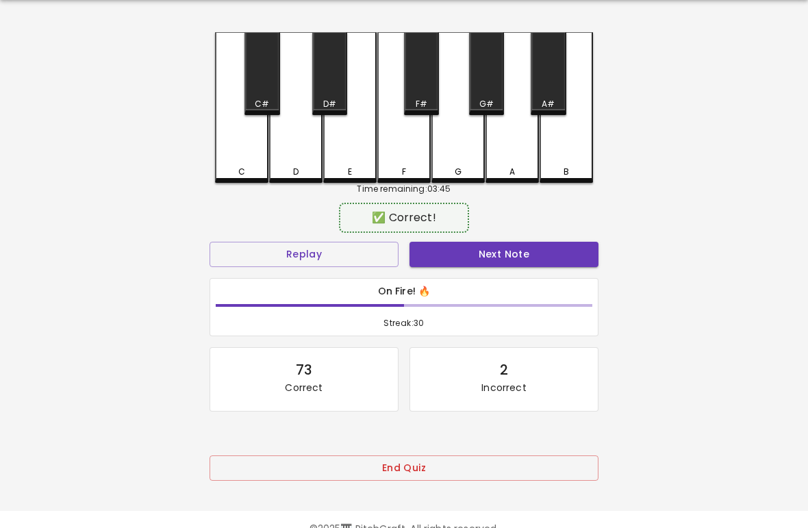
click at [528, 263] on button "Next Note" at bounding box center [504, 254] width 189 height 25
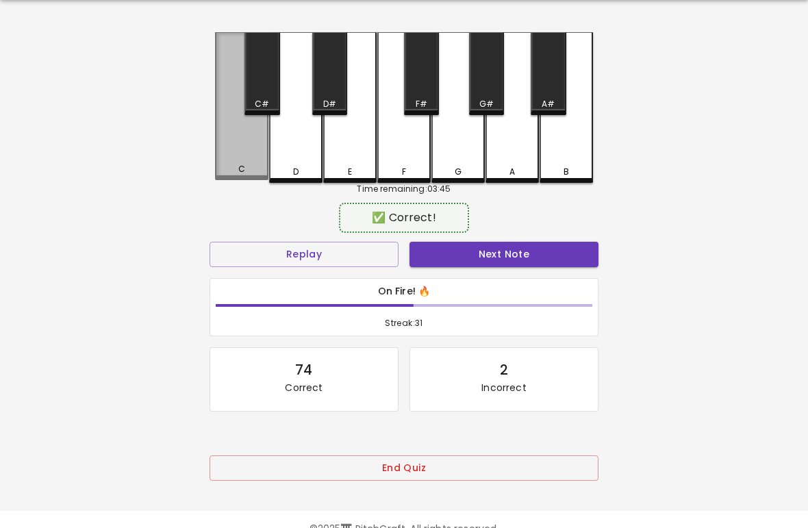
click at [233, 149] on div "C" at bounding box center [241, 106] width 53 height 148
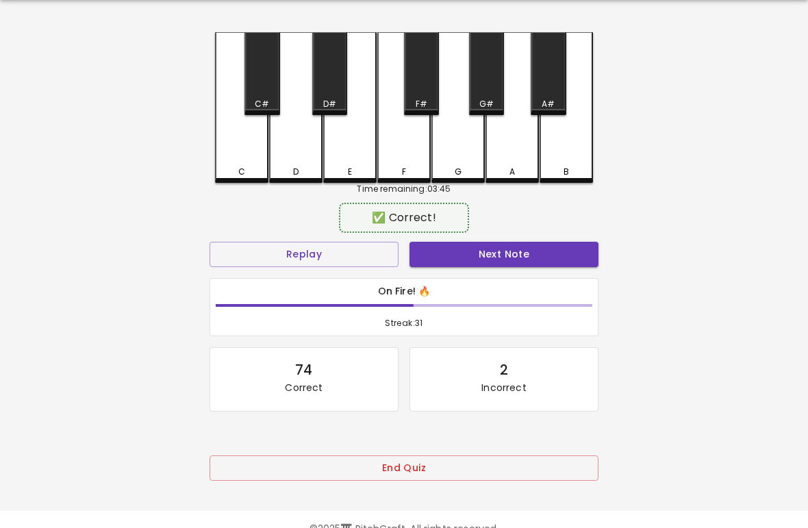
click at [538, 262] on button "Next Note" at bounding box center [504, 254] width 189 height 25
click at [286, 153] on div "D" at bounding box center [295, 107] width 53 height 151
click at [538, 259] on button "Next Note" at bounding box center [504, 254] width 189 height 25
click at [236, 151] on div "C" at bounding box center [241, 107] width 53 height 151
click at [538, 259] on button "Next Note" at bounding box center [504, 254] width 189 height 25
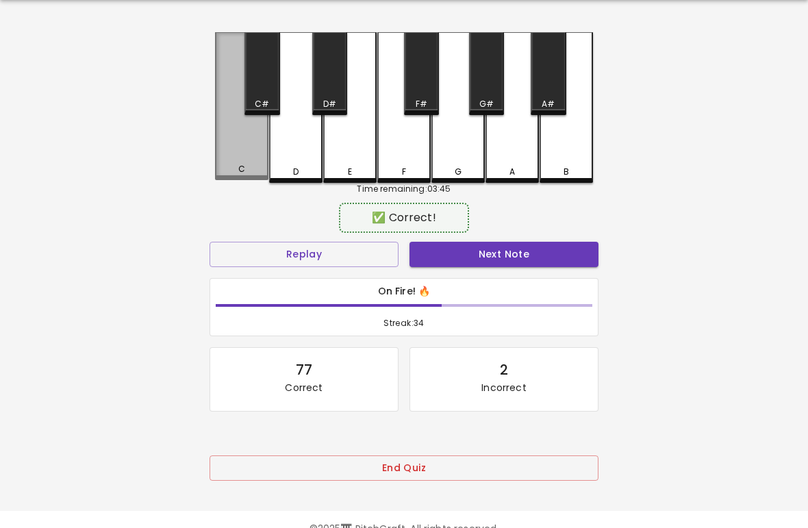
click at [245, 150] on div "C" at bounding box center [241, 106] width 53 height 148
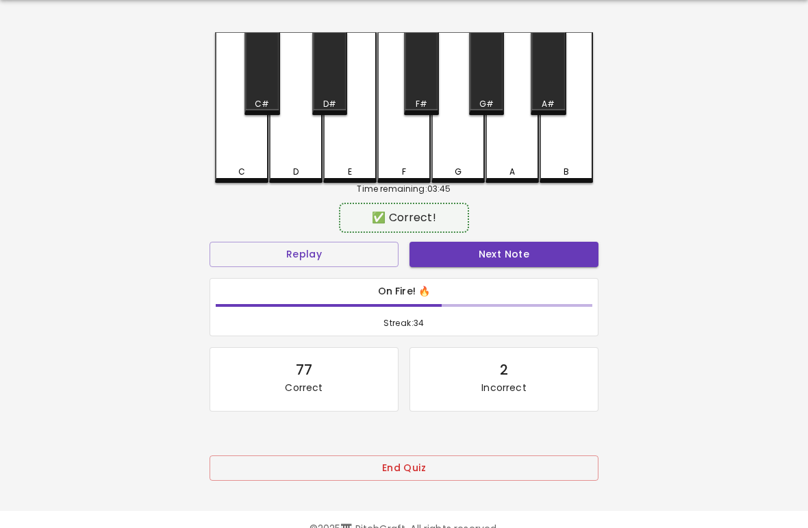
click at [538, 258] on button "Next Note" at bounding box center [504, 254] width 189 height 25
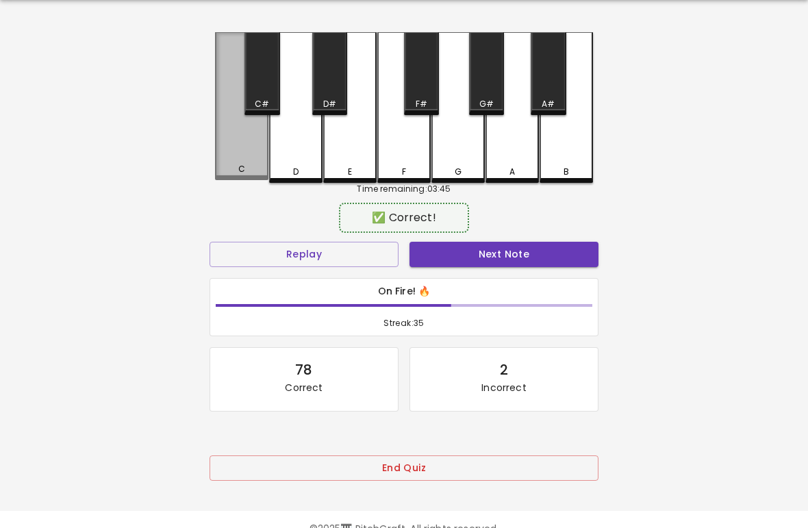
click at [253, 148] on div "C" at bounding box center [241, 106] width 53 height 148
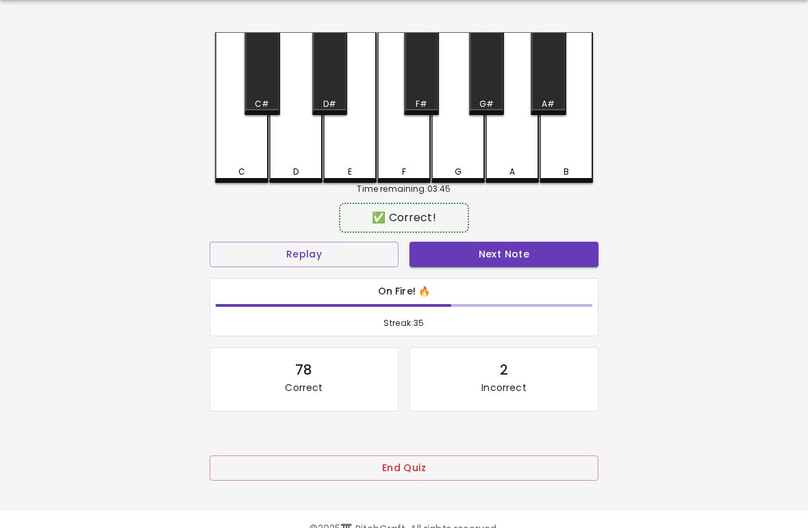
click at [539, 257] on button "Next Note" at bounding box center [504, 254] width 189 height 25
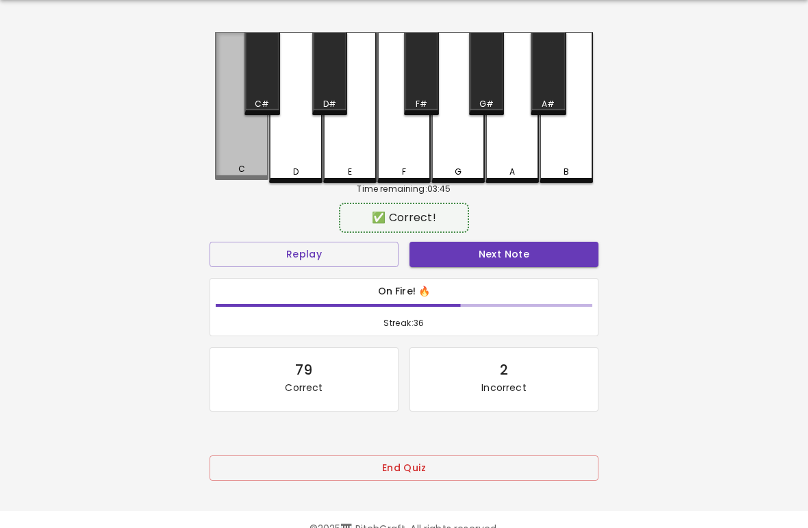
click at [238, 142] on div "C" at bounding box center [241, 106] width 53 height 148
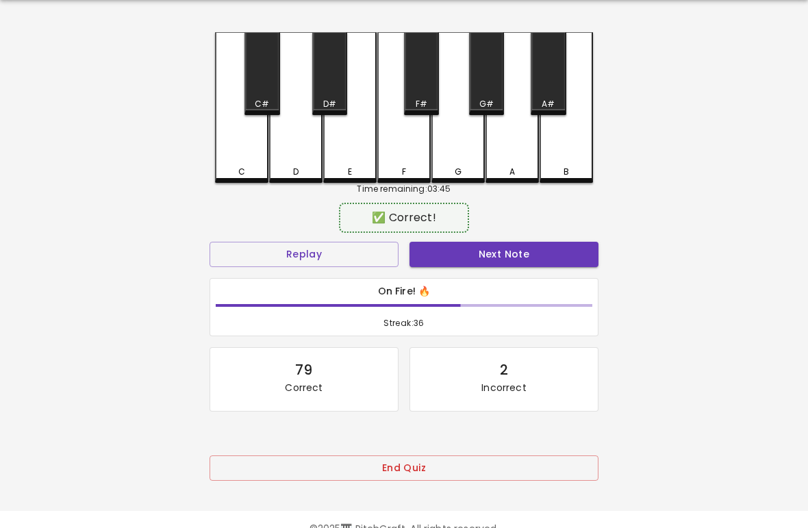
click at [540, 257] on button "Next Note" at bounding box center [504, 254] width 189 height 25
click at [235, 151] on div "C" at bounding box center [241, 107] width 53 height 151
click at [536, 256] on button "Next Note" at bounding box center [504, 254] width 189 height 25
click at [232, 149] on div "C" at bounding box center [241, 107] width 53 height 151
click at [533, 254] on button "Next Note" at bounding box center [504, 254] width 189 height 25
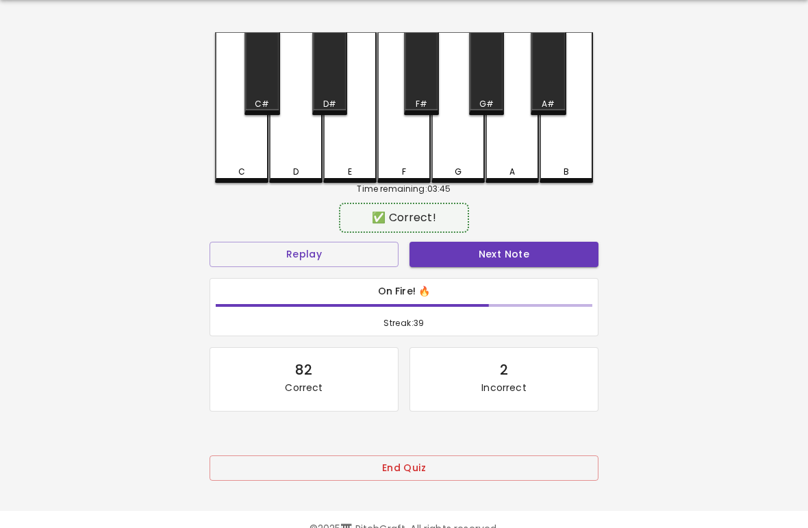
click at [220, 151] on div "C" at bounding box center [241, 107] width 53 height 151
click at [482, 255] on button "Next Note" at bounding box center [504, 254] width 189 height 25
click at [294, 160] on div "D" at bounding box center [295, 107] width 53 height 151
click at [500, 251] on button "Next Note" at bounding box center [504, 254] width 189 height 25
click at [288, 153] on div "D" at bounding box center [295, 107] width 53 height 151
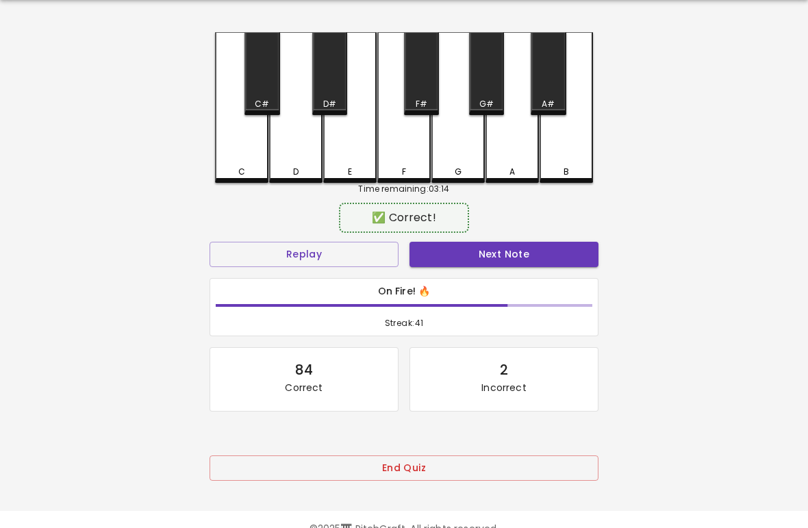
click at [495, 254] on button "Next Note" at bounding box center [504, 254] width 189 height 25
click at [242, 153] on div "C" at bounding box center [241, 107] width 53 height 151
click at [521, 254] on button "Next Note" at bounding box center [504, 254] width 189 height 25
click at [279, 155] on div "D" at bounding box center [295, 107] width 53 height 151
click at [505, 243] on button "Next Note" at bounding box center [504, 254] width 189 height 25
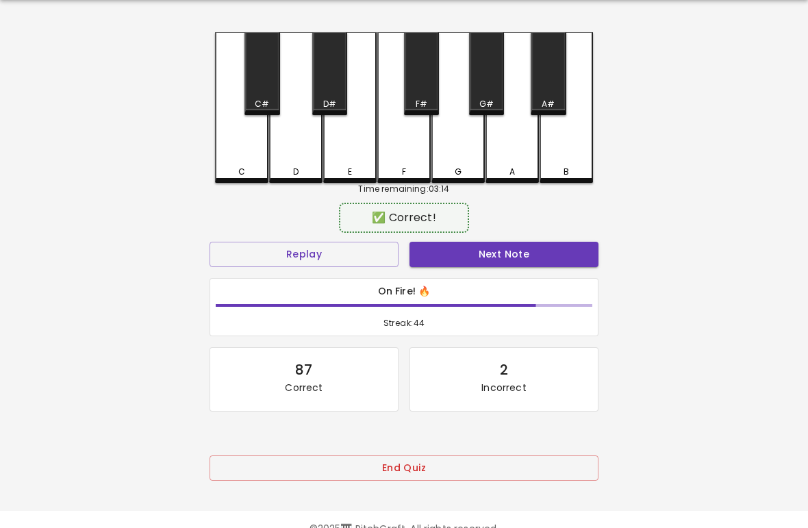
click at [231, 148] on div "C" at bounding box center [241, 107] width 53 height 151
click at [501, 249] on button "Next Note" at bounding box center [504, 254] width 189 height 25
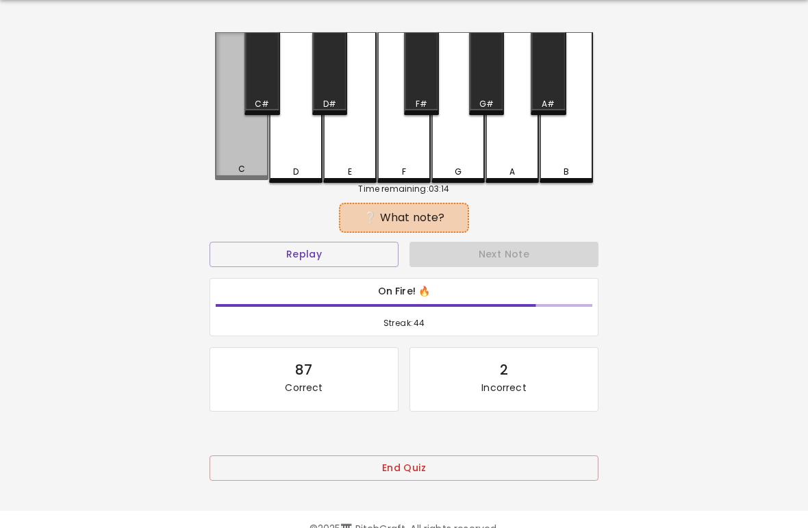
click at [241, 147] on div "C" at bounding box center [241, 106] width 53 height 148
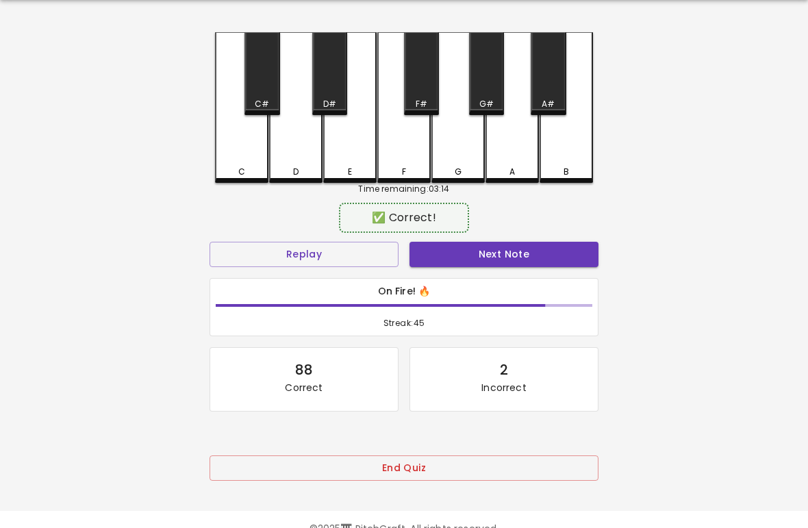
click at [504, 251] on button "Next Note" at bounding box center [504, 254] width 189 height 25
click at [286, 155] on div "D" at bounding box center [295, 107] width 53 height 151
click at [496, 252] on button "Next Note" at bounding box center [504, 254] width 189 height 25
click at [236, 149] on div "C" at bounding box center [241, 107] width 53 height 151
click at [494, 261] on button "Next Note" at bounding box center [504, 254] width 189 height 25
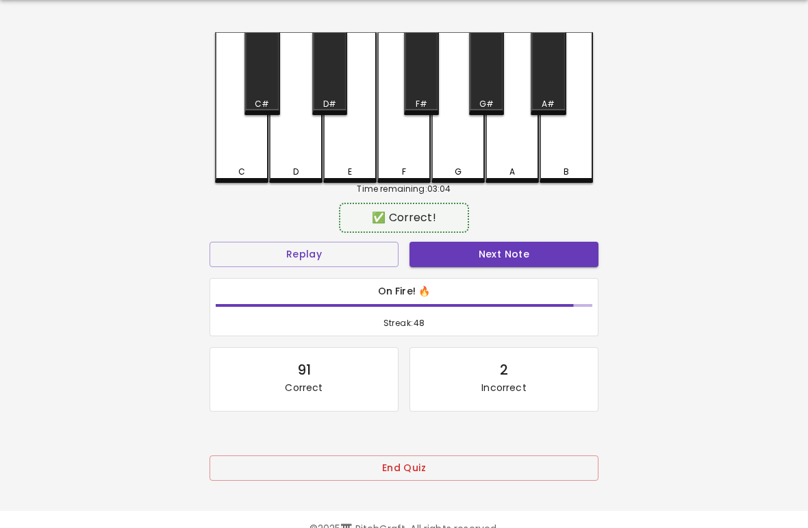
click at [237, 150] on div "C" at bounding box center [241, 107] width 53 height 151
click at [501, 260] on button "Next Note" at bounding box center [504, 254] width 189 height 25
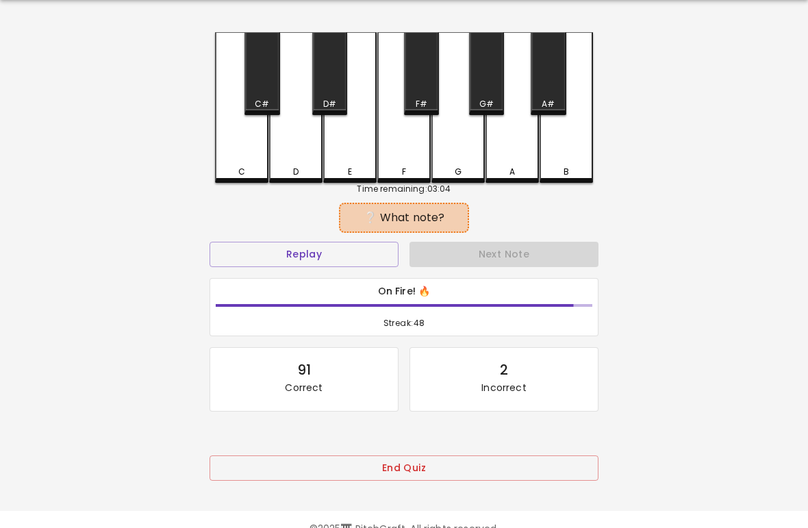
click at [282, 155] on div "D" at bounding box center [295, 107] width 53 height 151
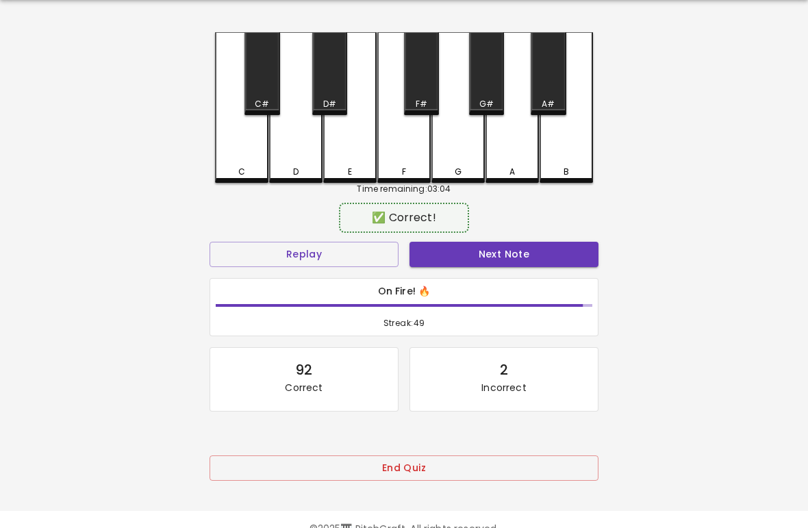
click at [499, 264] on button "Next Note" at bounding box center [504, 254] width 189 height 25
click at [236, 153] on div "C" at bounding box center [241, 107] width 53 height 151
click at [280, 245] on button "Replay" at bounding box center [304, 254] width 189 height 25
click at [247, 159] on div "C" at bounding box center [241, 107] width 53 height 151
click at [482, 252] on button "Next Note" at bounding box center [504, 254] width 189 height 25
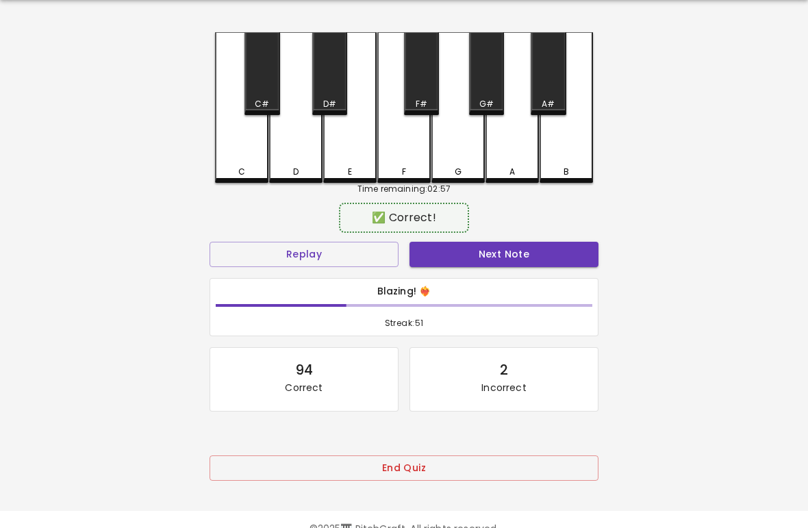
click at [285, 162] on div "D" at bounding box center [295, 107] width 53 height 151
click at [495, 255] on button "Next Note" at bounding box center [504, 254] width 189 height 25
click at [231, 164] on div "C" at bounding box center [241, 107] width 53 height 151
click at [504, 258] on button "Next Note" at bounding box center [504, 254] width 189 height 25
click at [284, 155] on div "D" at bounding box center [295, 107] width 53 height 151
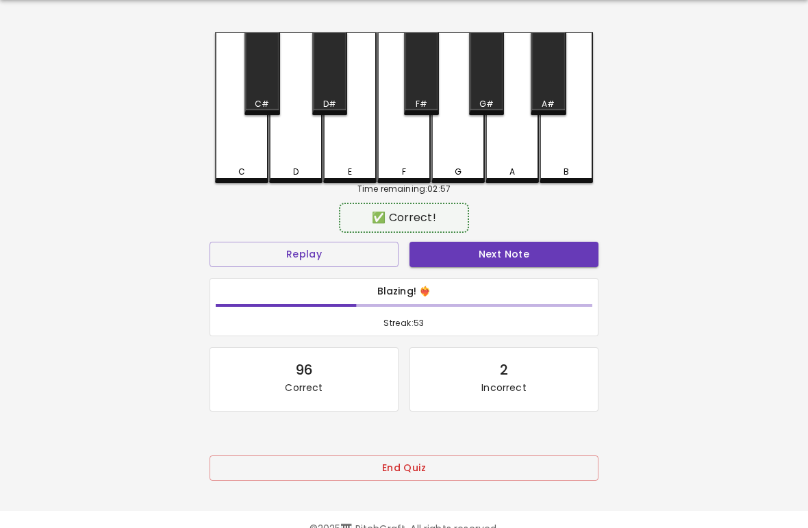
click at [507, 262] on button "Next Note" at bounding box center [504, 254] width 189 height 25
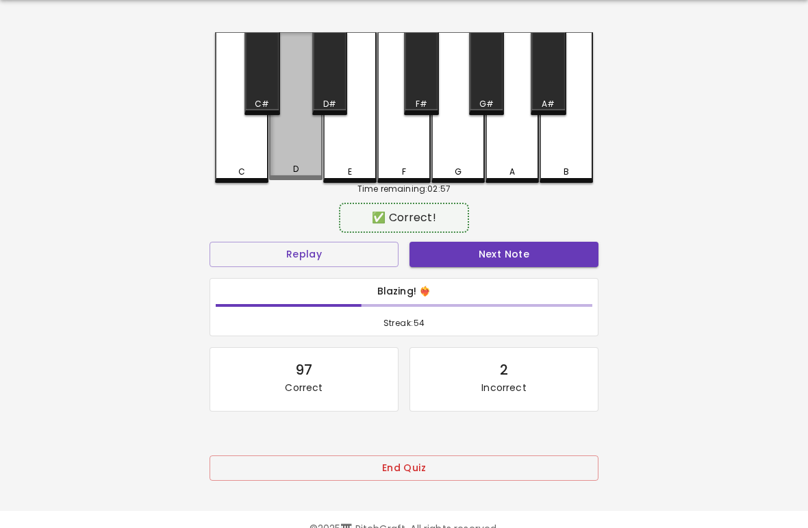
click at [282, 158] on div "D" at bounding box center [295, 106] width 53 height 148
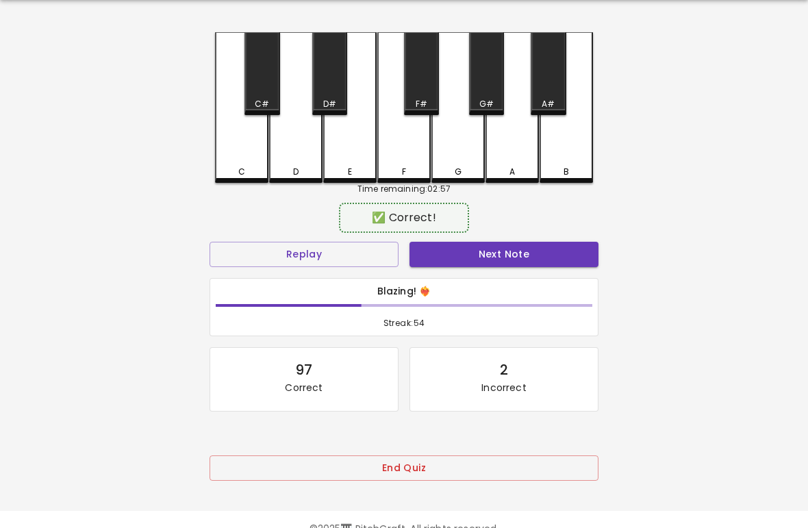
click at [505, 259] on button "Next Note" at bounding box center [504, 254] width 189 height 25
click at [225, 147] on div "C" at bounding box center [241, 107] width 53 height 151
click at [501, 253] on button "Next Note" at bounding box center [504, 254] width 189 height 25
click at [285, 160] on div "D" at bounding box center [295, 107] width 53 height 151
click at [492, 251] on button "Next Note" at bounding box center [504, 254] width 189 height 25
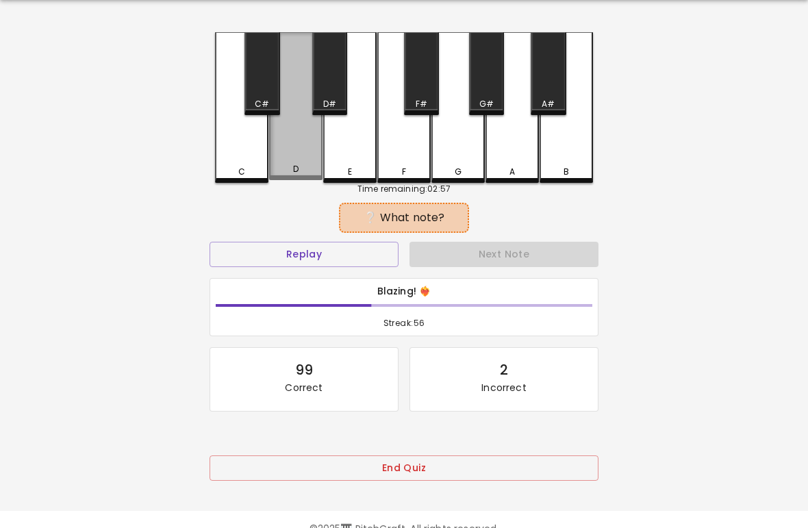
click at [289, 167] on div "D" at bounding box center [296, 169] width 51 height 12
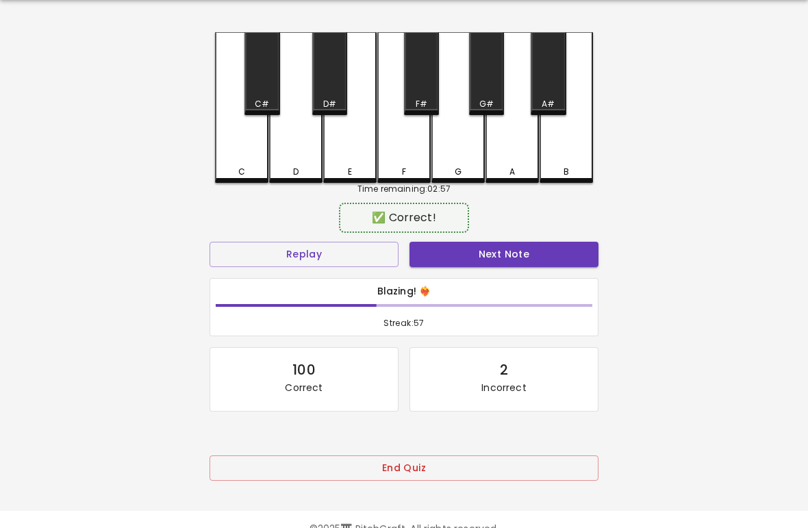
click at [489, 255] on button "Next Note" at bounding box center [504, 254] width 189 height 25
click at [236, 161] on div "C" at bounding box center [241, 107] width 53 height 151
click at [494, 253] on button "Next Note" at bounding box center [504, 254] width 189 height 25
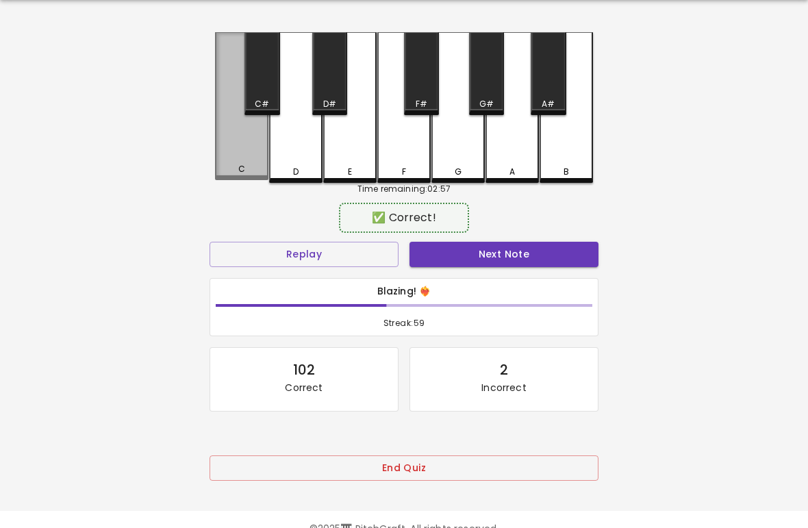
click at [240, 158] on div "C" at bounding box center [241, 106] width 53 height 148
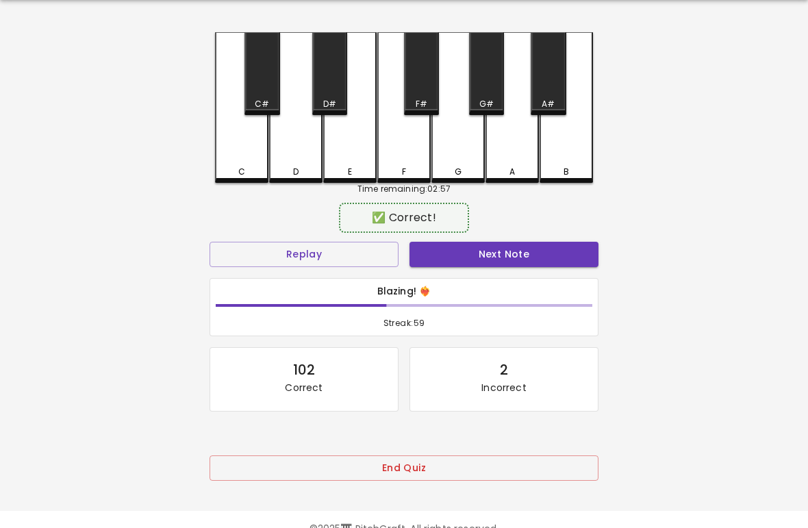
click at [502, 262] on button "Next Note" at bounding box center [504, 254] width 189 height 25
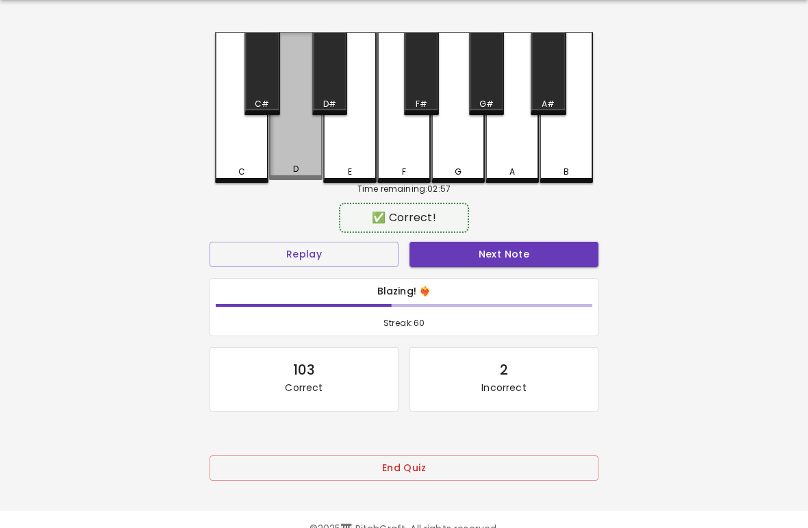
click at [282, 158] on div "D" at bounding box center [295, 106] width 53 height 148
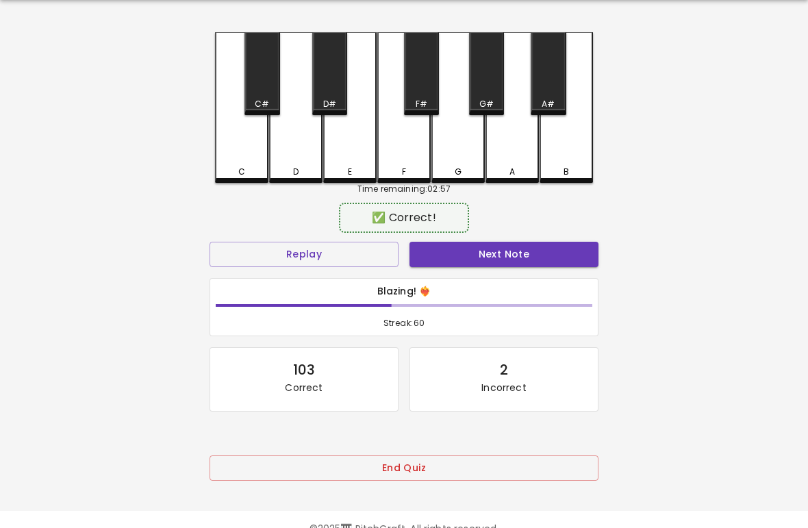
click at [503, 264] on button "Next Note" at bounding box center [504, 254] width 189 height 25
click at [281, 154] on div "D" at bounding box center [295, 107] width 53 height 151
click at [502, 262] on button "Next Note" at bounding box center [504, 254] width 189 height 25
click at [242, 160] on div "C" at bounding box center [241, 107] width 53 height 151
click at [503, 249] on button "Next Note" at bounding box center [504, 254] width 189 height 25
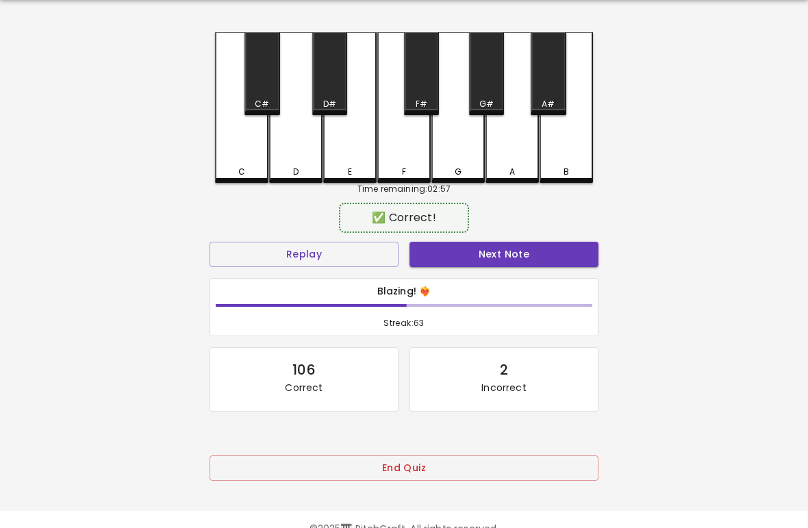
click at [238, 164] on div "C" at bounding box center [241, 107] width 53 height 151
click at [501, 264] on button "Next Note" at bounding box center [504, 254] width 189 height 25
click at [236, 158] on div "C" at bounding box center [241, 107] width 53 height 151
click at [503, 260] on button "Next Note" at bounding box center [504, 254] width 189 height 25
click at [237, 156] on div "C" at bounding box center [241, 107] width 53 height 151
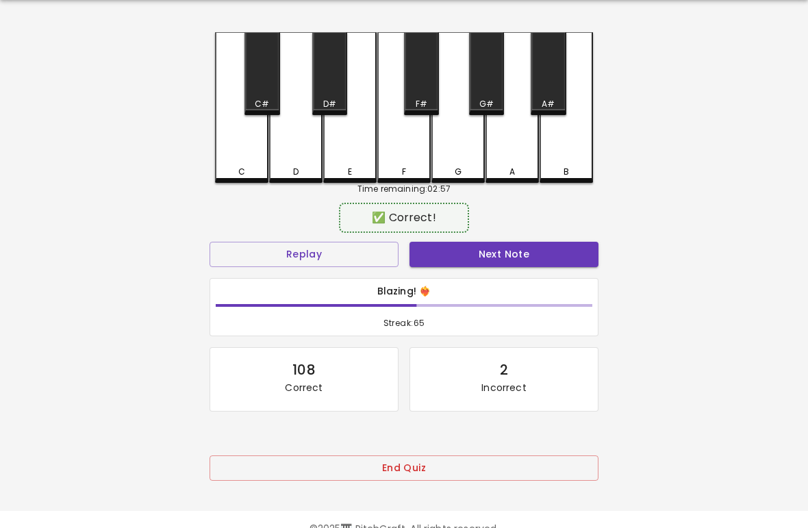
click at [507, 258] on button "Next Note" at bounding box center [504, 254] width 189 height 25
click at [232, 154] on div "C" at bounding box center [241, 107] width 53 height 151
click at [505, 255] on button "Next Note" at bounding box center [504, 254] width 189 height 25
click at [282, 160] on div "D" at bounding box center [295, 107] width 53 height 151
click at [512, 255] on button "Next Note" at bounding box center [504, 254] width 189 height 25
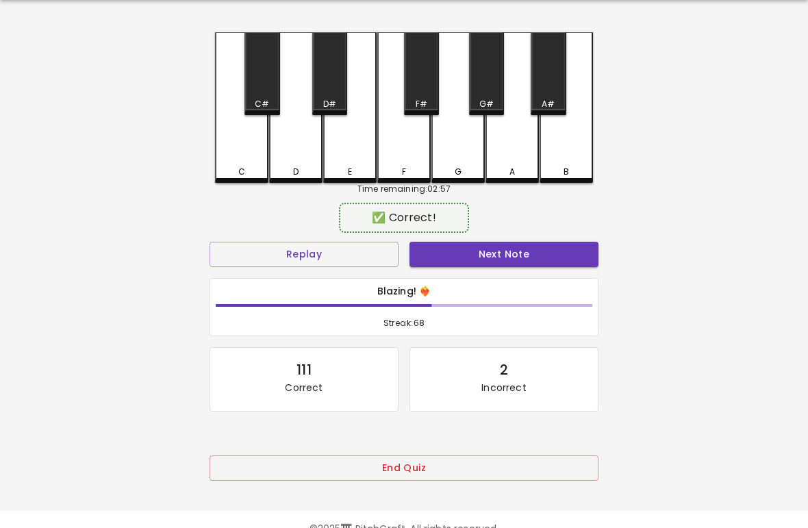
click at [285, 160] on div "D" at bounding box center [295, 107] width 53 height 151
click at [508, 259] on button "Next Note" at bounding box center [504, 254] width 189 height 25
click at [233, 156] on div "C" at bounding box center [241, 107] width 53 height 151
click at [512, 253] on button "Next Note" at bounding box center [504, 254] width 189 height 25
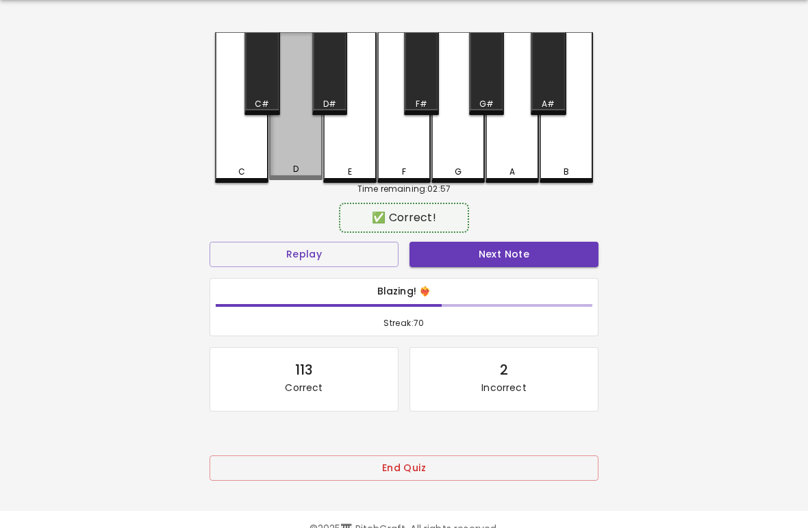
click at [282, 160] on div "D" at bounding box center [295, 106] width 53 height 148
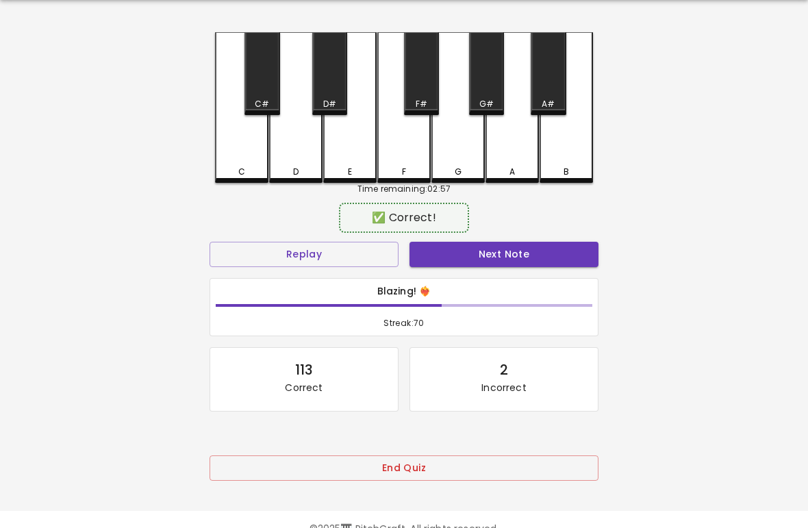
click at [513, 255] on button "Next Note" at bounding box center [504, 254] width 189 height 25
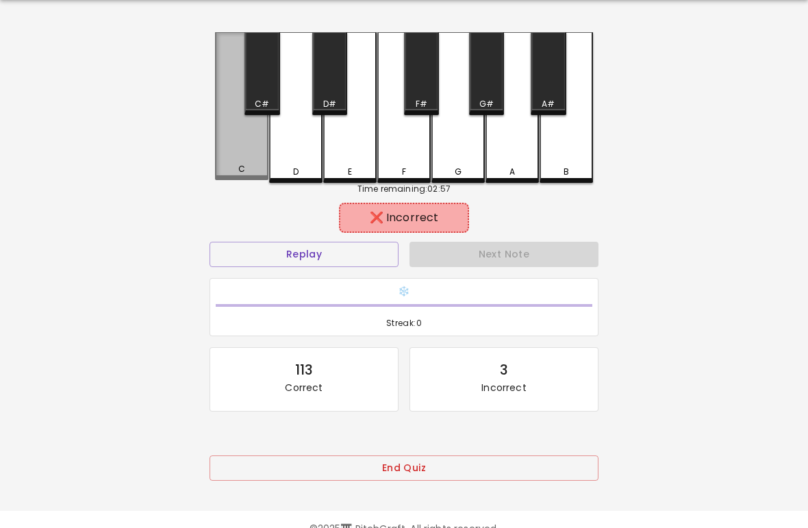
click at [231, 157] on div "C" at bounding box center [241, 106] width 53 height 148
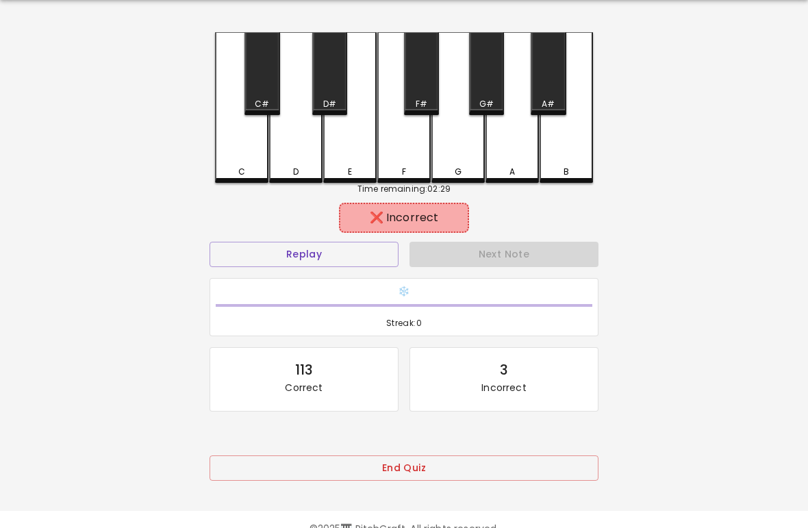
click at [273, 247] on button "Replay" at bounding box center [304, 254] width 189 height 25
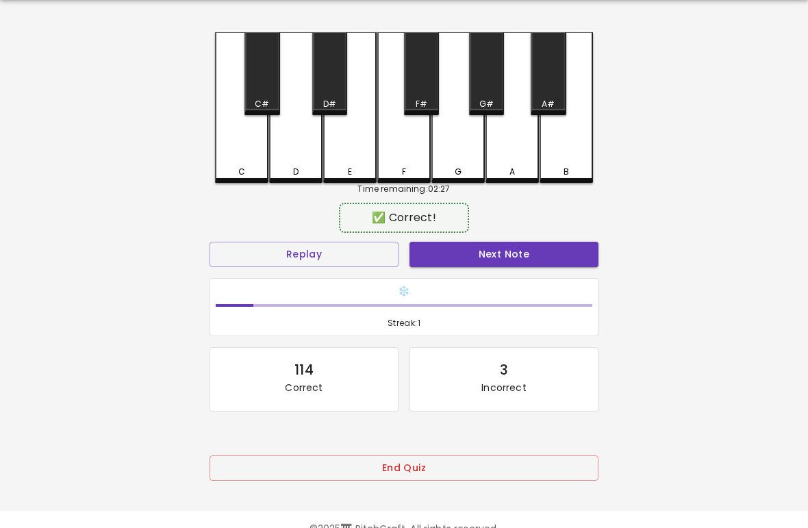
click at [306, 154] on div "D" at bounding box center [295, 107] width 53 height 151
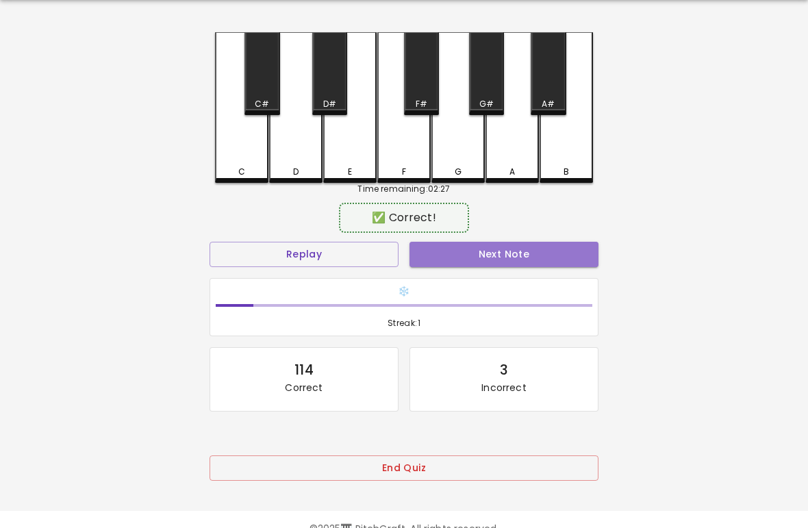
click at [485, 261] on button "Next Note" at bounding box center [504, 254] width 189 height 25
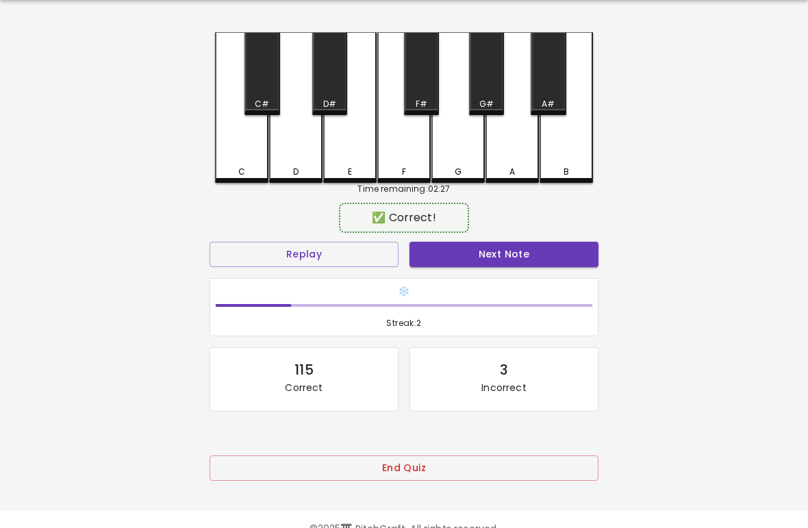
click at [240, 174] on div "C" at bounding box center [241, 172] width 7 height 12
click at [487, 251] on button "Next Note" at bounding box center [504, 254] width 189 height 25
click at [283, 169] on div "D" at bounding box center [296, 172] width 51 height 12
click at [538, 259] on button "Next Note" at bounding box center [504, 254] width 189 height 25
click at [232, 171] on div "C" at bounding box center [241, 172] width 51 height 12
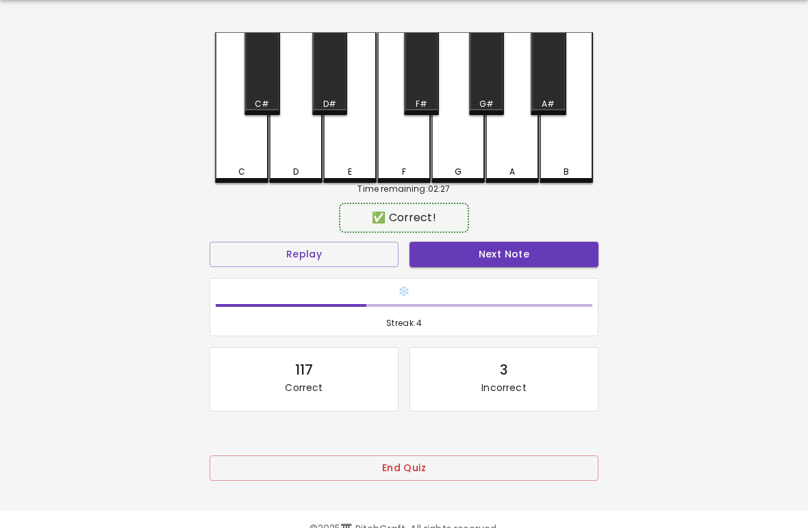
click at [527, 263] on button "Next Note" at bounding box center [504, 254] width 189 height 25
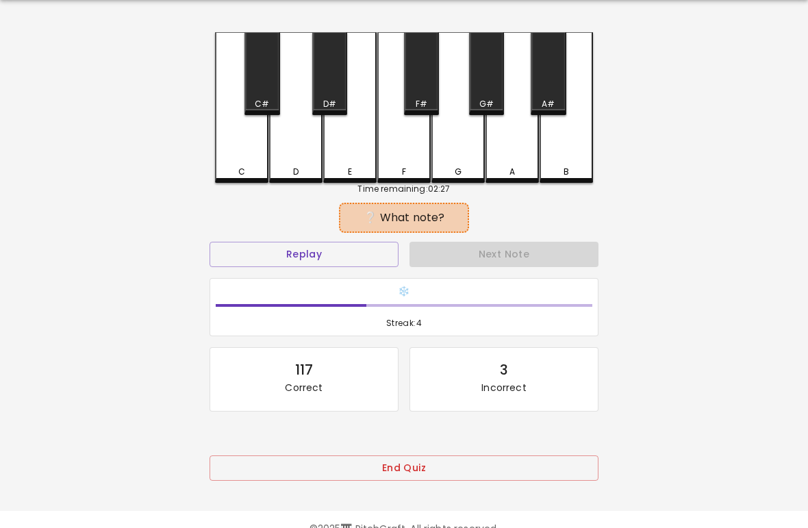
click at [278, 163] on div "D" at bounding box center [295, 107] width 53 height 151
click at [496, 254] on div "Next Note" at bounding box center [504, 254] width 200 height 36
click at [495, 254] on div "Next Note" at bounding box center [504, 254] width 200 height 36
click at [360, 258] on button "Replay" at bounding box center [304, 254] width 189 height 25
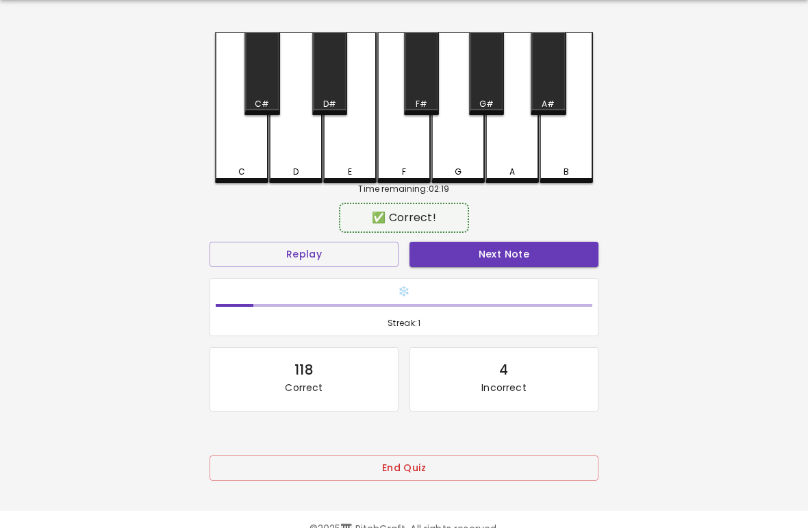
click at [240, 164] on div "C" at bounding box center [241, 107] width 53 height 151
click at [489, 258] on button "Next Note" at bounding box center [504, 254] width 189 height 25
click at [475, 265] on button "Next Note" at bounding box center [504, 254] width 189 height 25
click at [236, 177] on div "C" at bounding box center [241, 172] width 51 height 12
click at [501, 261] on button "Next Note" at bounding box center [504, 254] width 189 height 25
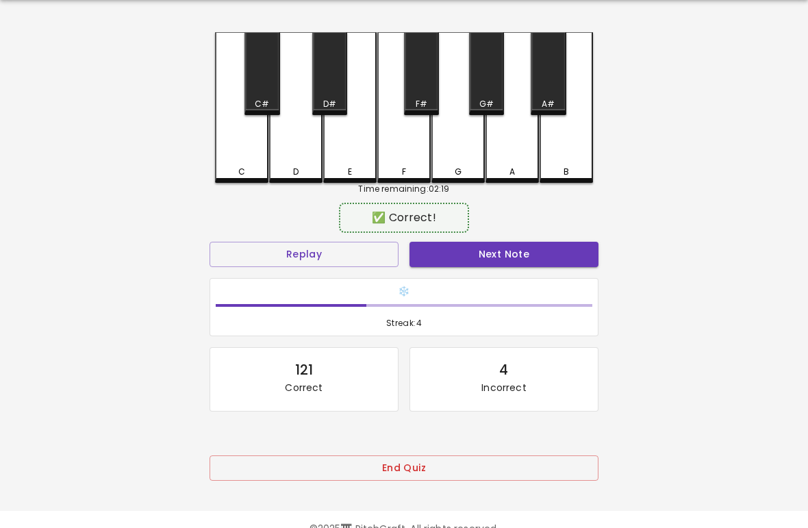
click at [240, 164] on div "C" at bounding box center [241, 107] width 53 height 151
click at [499, 256] on button "Next Note" at bounding box center [504, 254] width 189 height 25
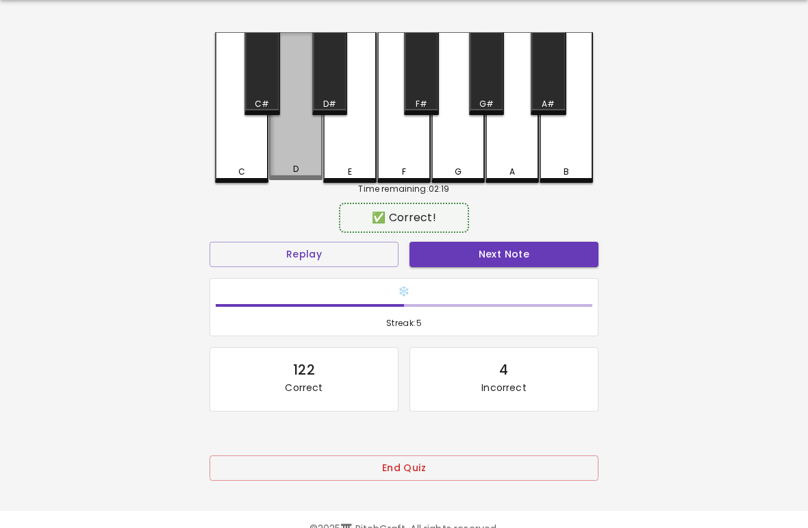
click at [279, 167] on div "D" at bounding box center [296, 169] width 51 height 12
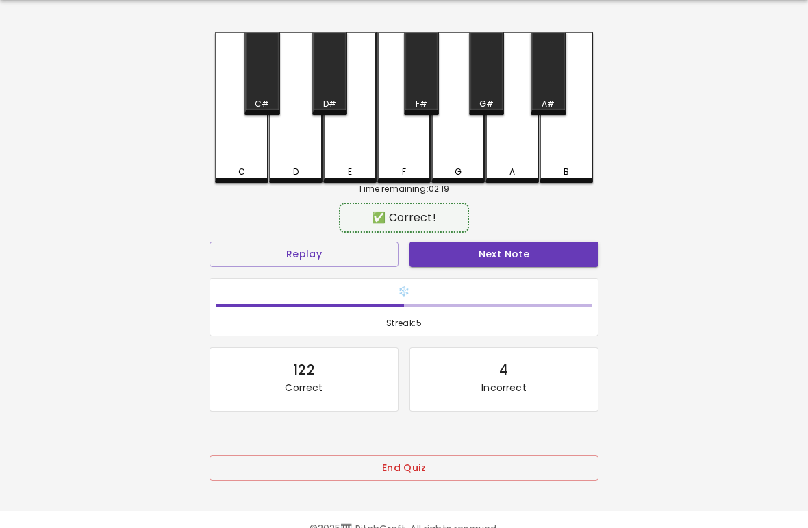
click at [489, 265] on button "Next Note" at bounding box center [504, 254] width 189 height 25
click at [288, 168] on div "D" at bounding box center [296, 172] width 51 height 12
click at [492, 264] on button "Next Note" at bounding box center [504, 254] width 189 height 25
click at [242, 158] on div "C" at bounding box center [241, 107] width 53 height 151
click at [494, 262] on button "Next Note" at bounding box center [504, 254] width 189 height 25
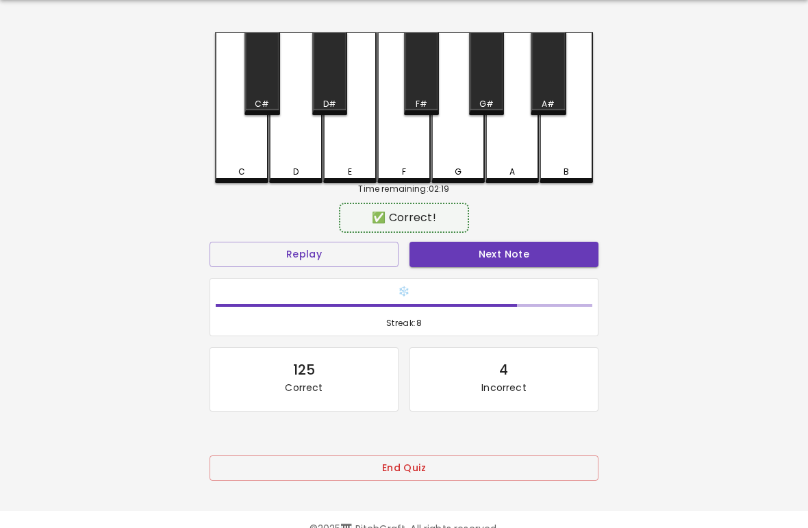
click at [240, 159] on div "C" at bounding box center [241, 107] width 53 height 151
click at [497, 261] on button "Next Note" at bounding box center [504, 254] width 189 height 25
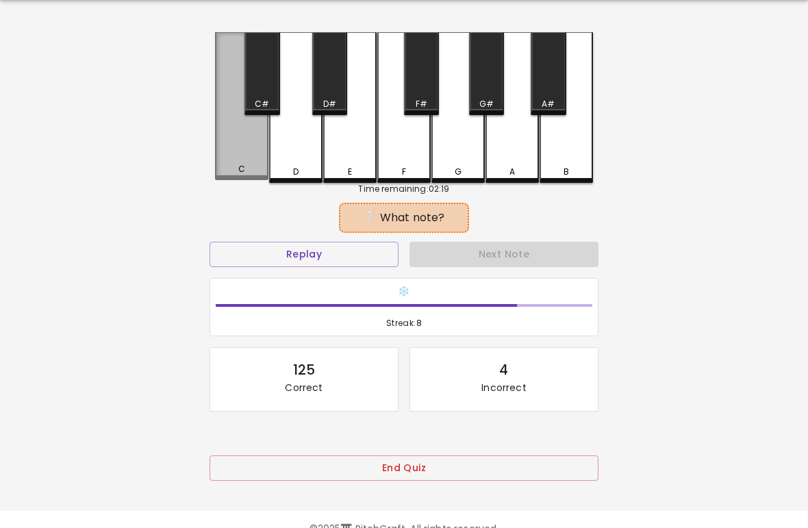
click at [233, 157] on div "C" at bounding box center [241, 106] width 53 height 148
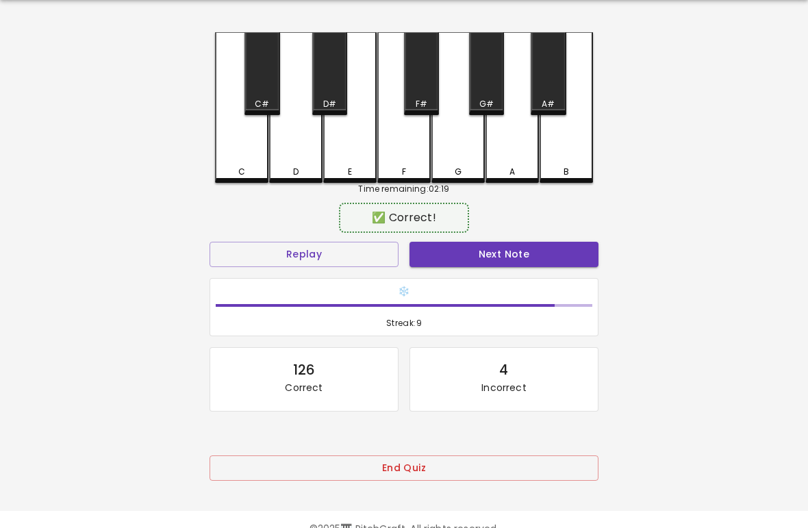
click at [500, 247] on button "Next Note" at bounding box center [504, 254] width 189 height 25
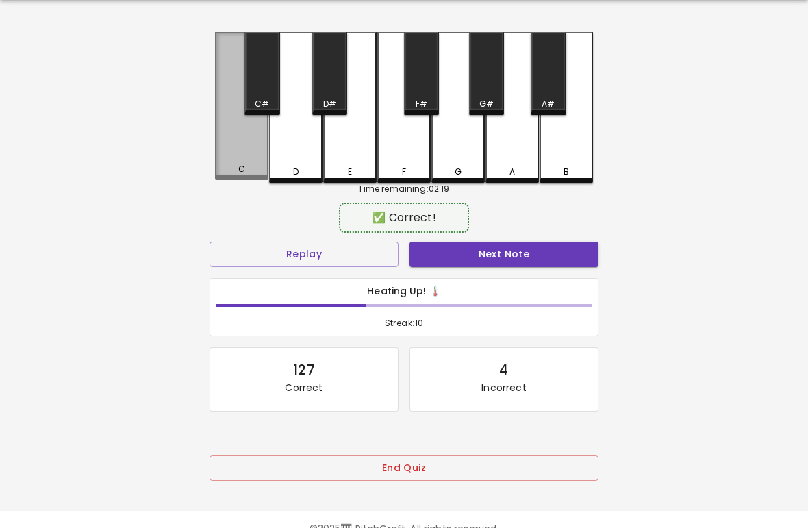
click at [235, 156] on div "C" at bounding box center [241, 106] width 53 height 148
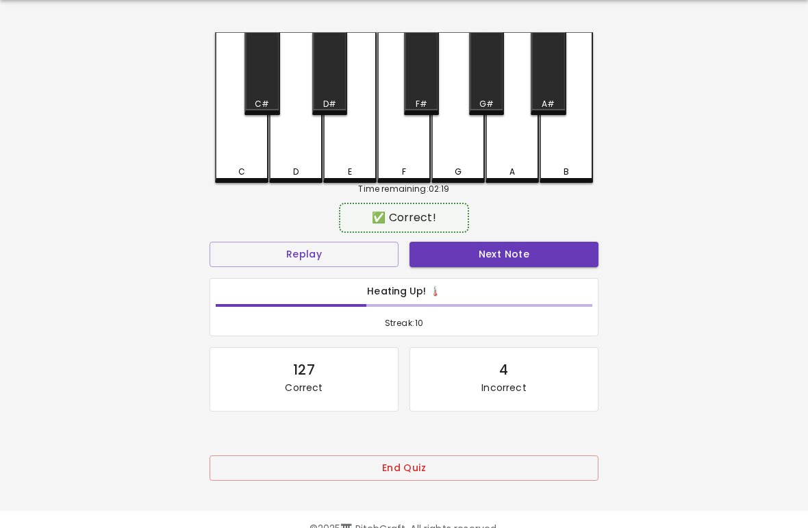
click at [499, 265] on button "Next Note" at bounding box center [504, 254] width 189 height 25
click at [230, 158] on div "C" at bounding box center [241, 107] width 53 height 151
click at [510, 259] on button "Next Note" at bounding box center [504, 254] width 189 height 25
click at [222, 158] on div "C" at bounding box center [241, 107] width 53 height 151
click at [507, 251] on button "Next Note" at bounding box center [504, 254] width 189 height 25
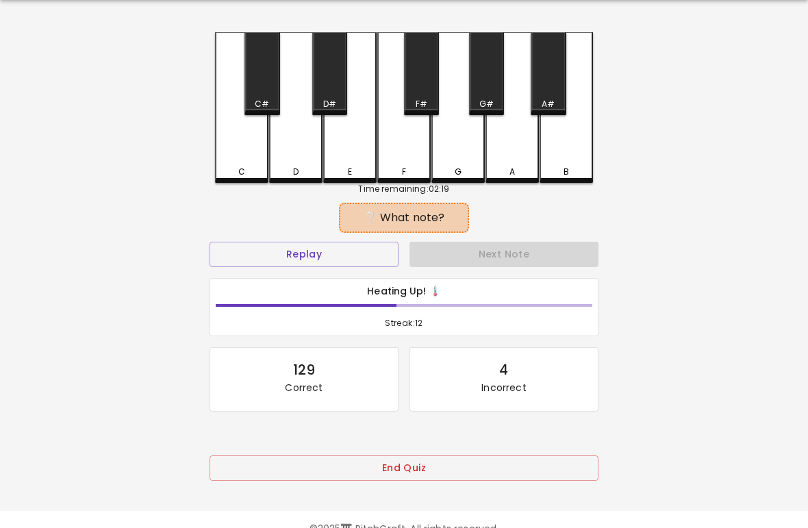
click at [226, 155] on div "C" at bounding box center [241, 107] width 53 height 151
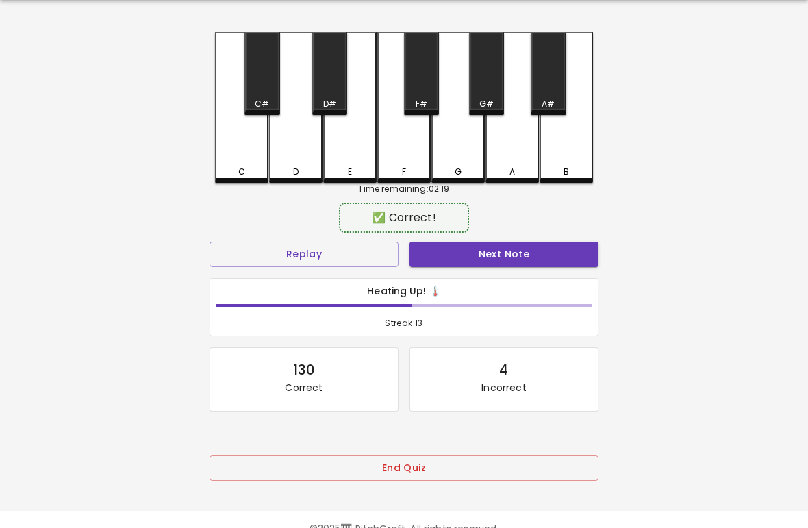
click at [502, 256] on button "Next Note" at bounding box center [504, 254] width 189 height 25
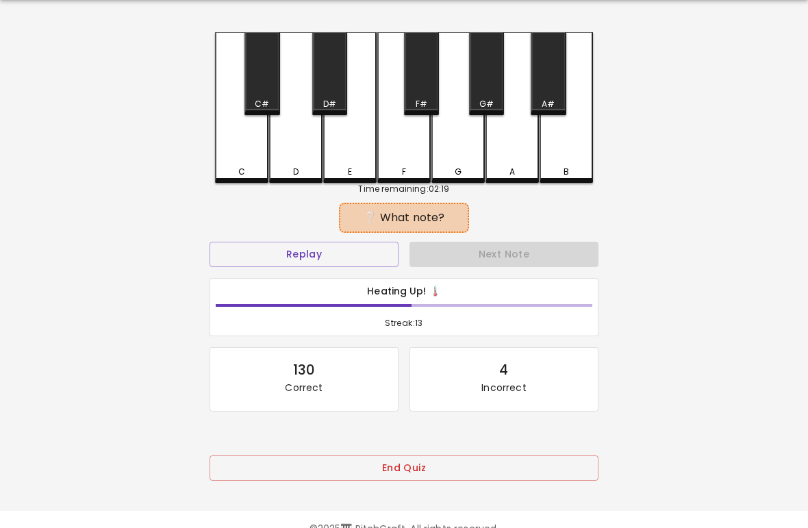
click at [282, 172] on div "D" at bounding box center [296, 172] width 51 height 12
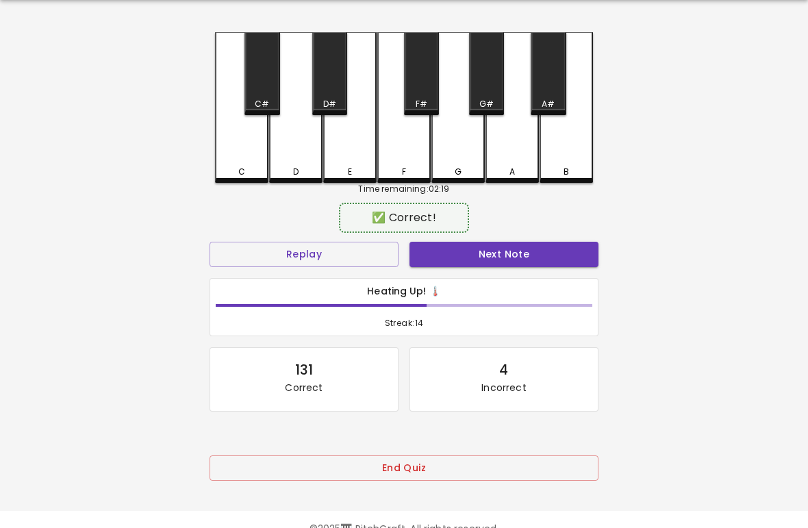
click at [507, 251] on button "Next Note" at bounding box center [504, 254] width 189 height 25
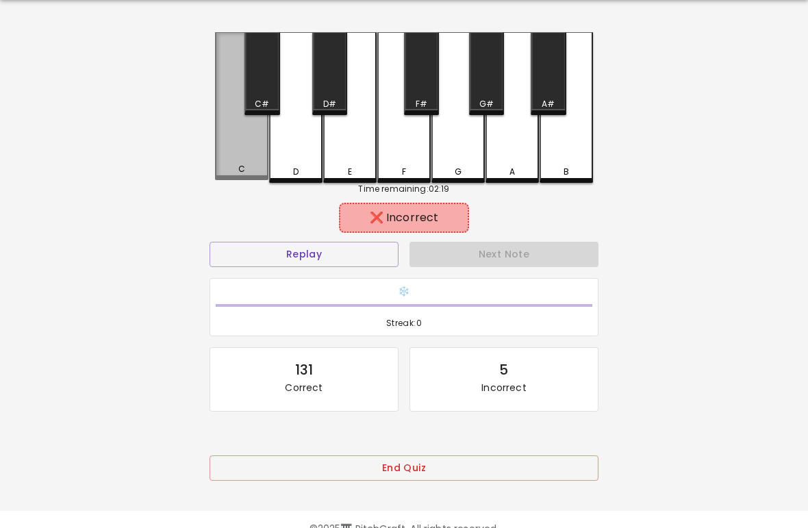
click at [238, 160] on div "C" at bounding box center [241, 106] width 53 height 148
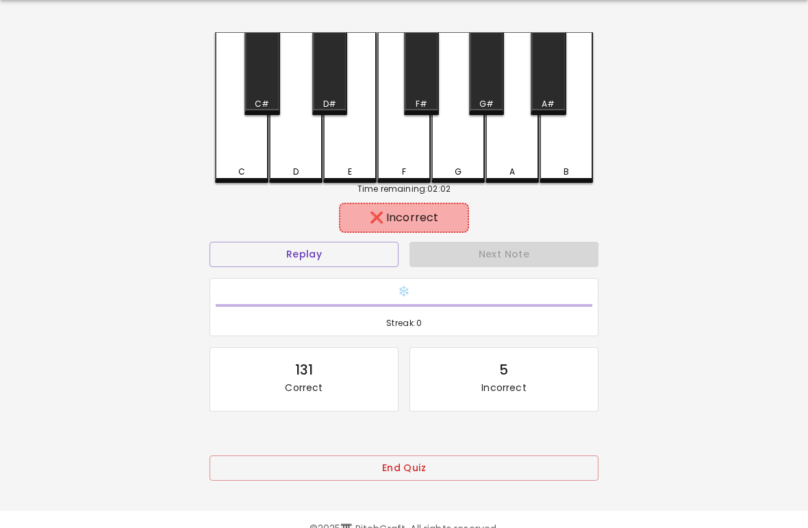
click at [373, 247] on button "Replay" at bounding box center [304, 254] width 189 height 25
click at [292, 192] on div "Time remaining: 02:02" at bounding box center [404, 189] width 378 height 12
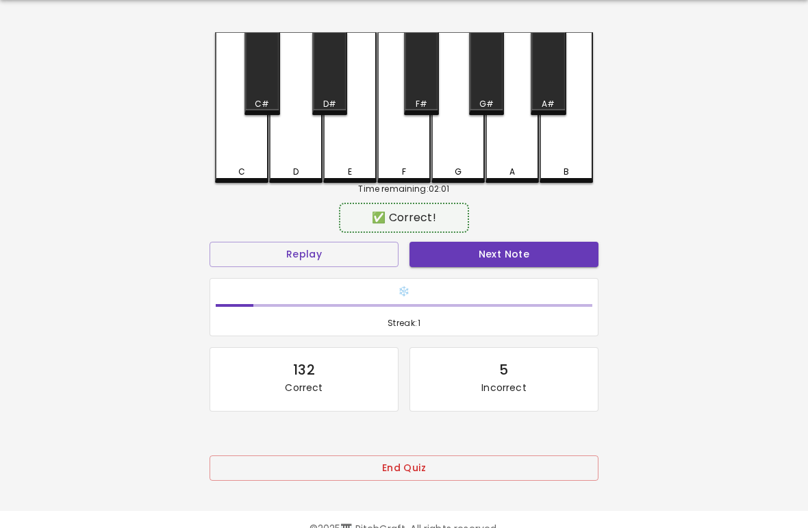
click at [285, 170] on div "D" at bounding box center [296, 172] width 51 height 12
click at [526, 264] on button "Next Note" at bounding box center [504, 254] width 189 height 25
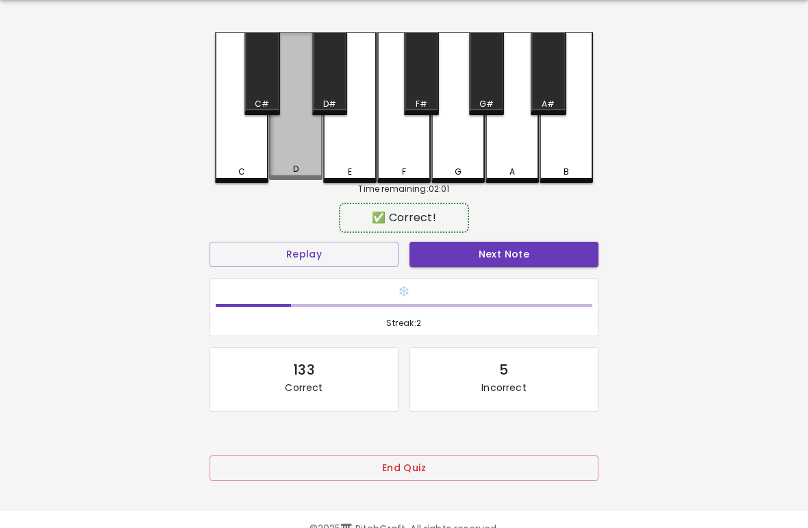
click at [283, 172] on div "D" at bounding box center [296, 169] width 51 height 12
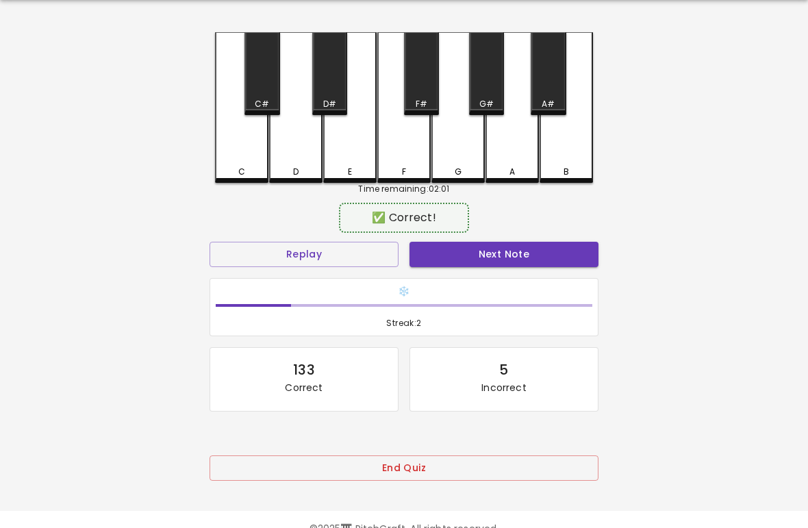
click at [516, 266] on button "Next Note" at bounding box center [504, 254] width 189 height 25
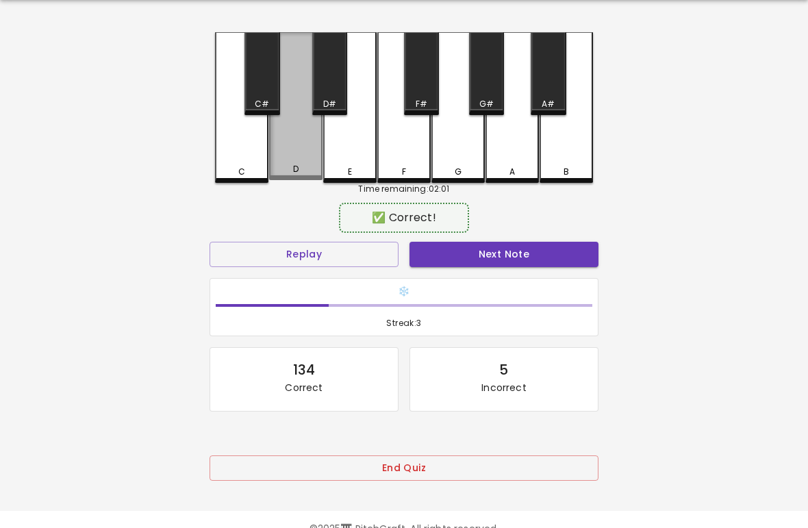
click at [285, 171] on div "D" at bounding box center [296, 169] width 51 height 12
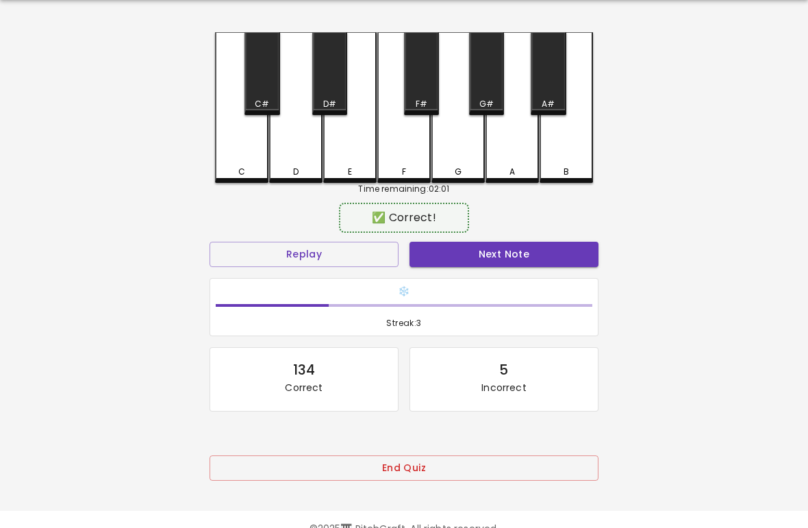
click at [518, 257] on button "Next Note" at bounding box center [504, 254] width 189 height 25
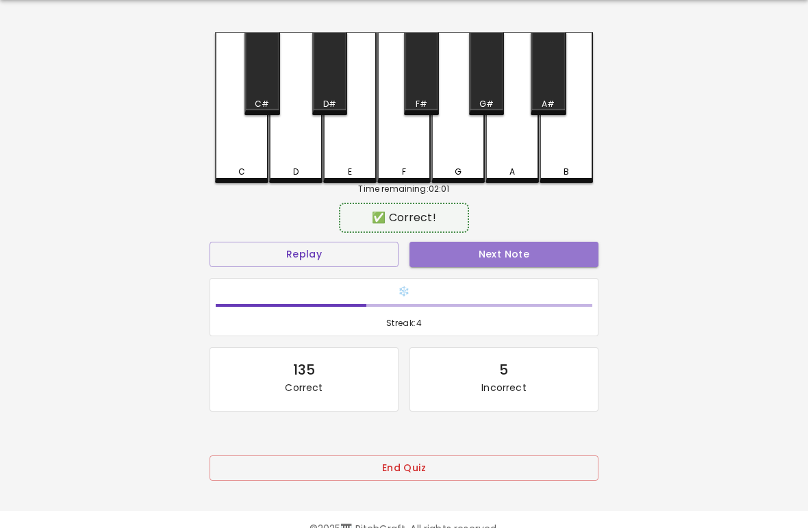
click at [503, 266] on button "Next Note" at bounding box center [504, 254] width 189 height 25
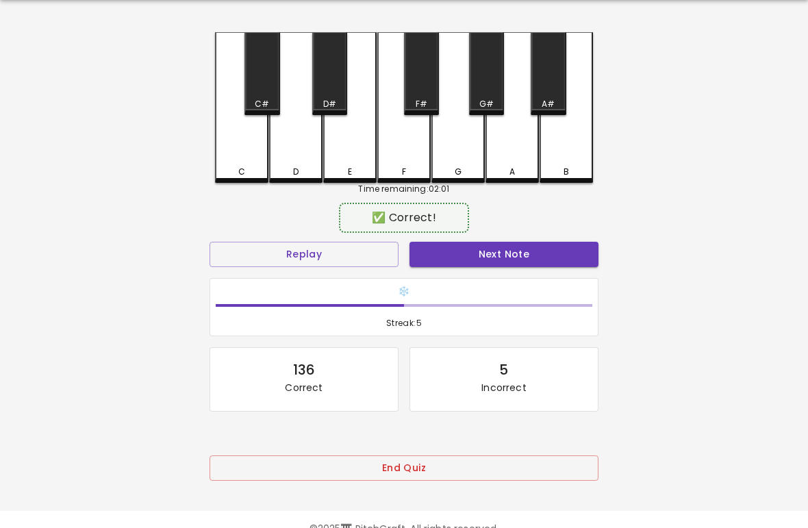
click at [495, 253] on button "Next Note" at bounding box center [504, 254] width 189 height 25
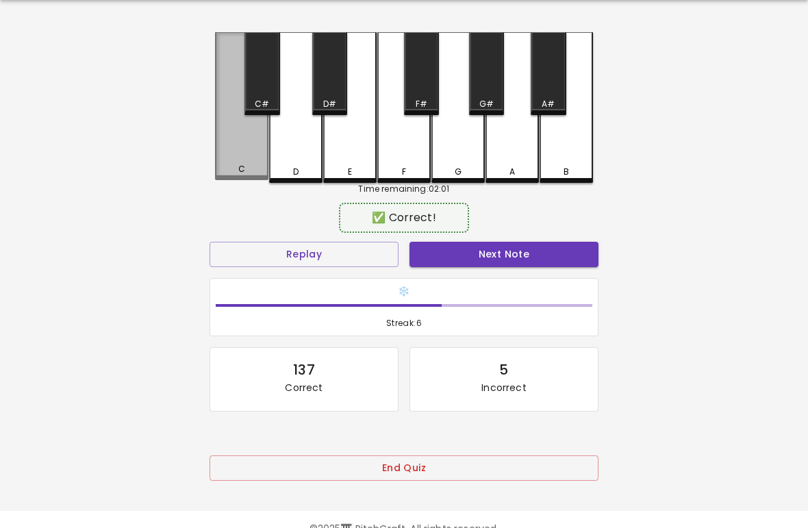
click at [505, 258] on button "Next Note" at bounding box center [504, 254] width 189 height 25
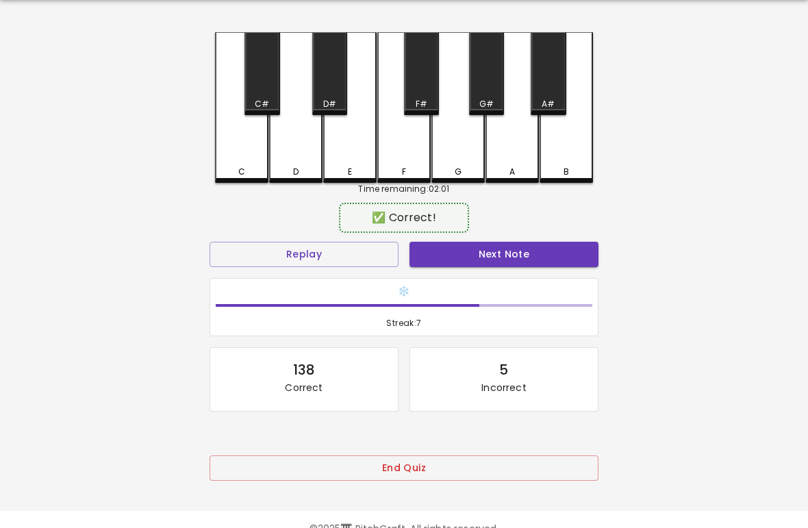
click at [502, 259] on button "Next Note" at bounding box center [504, 254] width 189 height 25
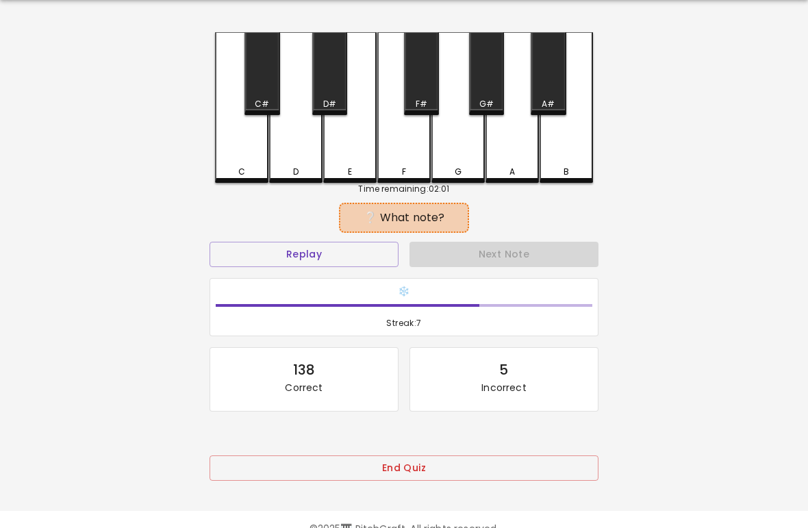
click at [501, 262] on button "Next Note" at bounding box center [504, 254] width 189 height 25
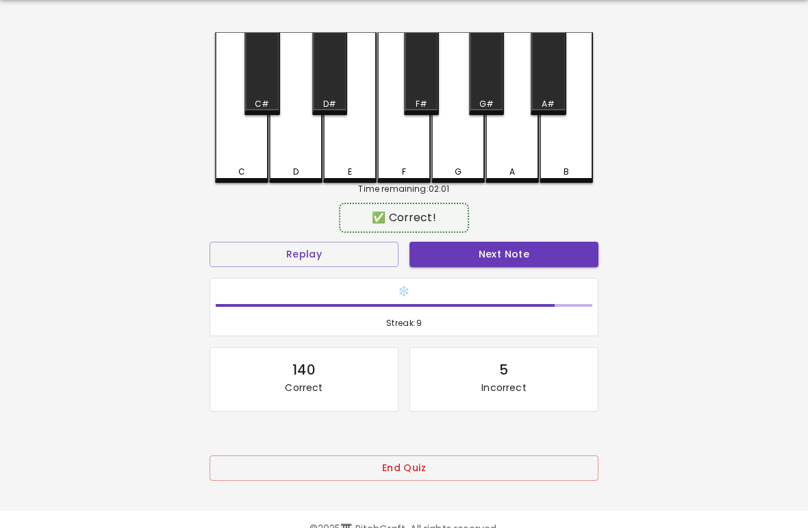
click at [510, 259] on button "Next Note" at bounding box center [504, 254] width 189 height 25
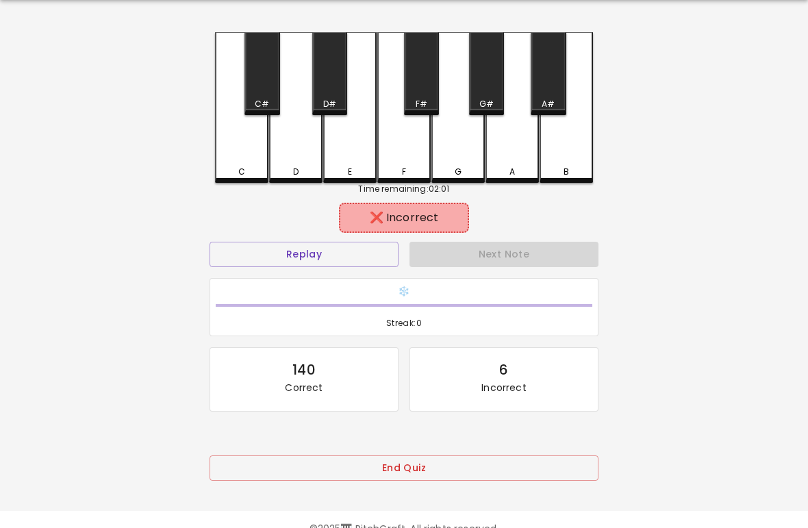
click at [273, 161] on div "D" at bounding box center [295, 107] width 53 height 151
click at [286, 279] on div "❄️ Streak: 0" at bounding box center [404, 308] width 388 height 58
click at [282, 264] on button "Replay" at bounding box center [304, 254] width 189 height 25
click at [209, 160] on div "C C# D D# E F F# G G# A A# B Time remaining: 01:52 ❌ Incorrect Replay Next Note…" at bounding box center [404, 266] width 411 height 468
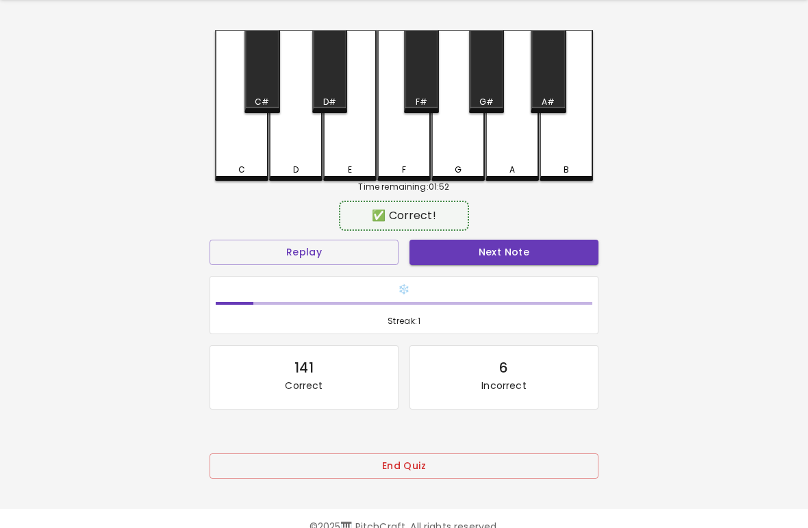
scroll to position [71, 0]
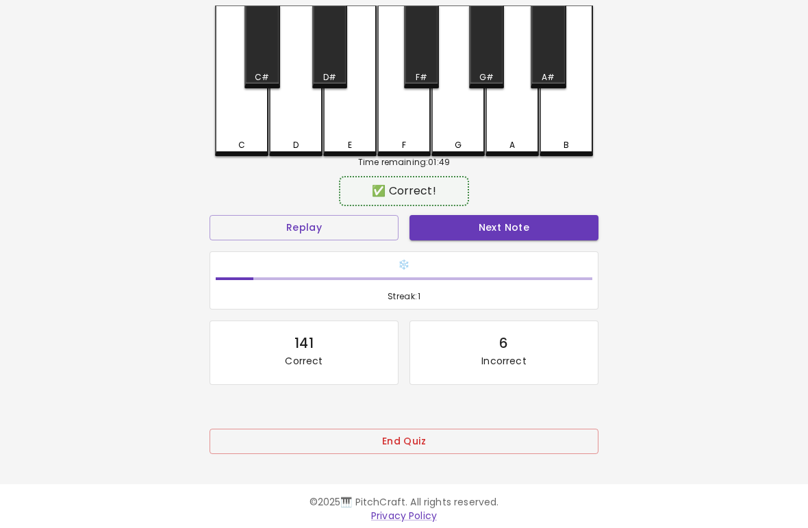
click at [514, 220] on button "Next Note" at bounding box center [504, 228] width 189 height 25
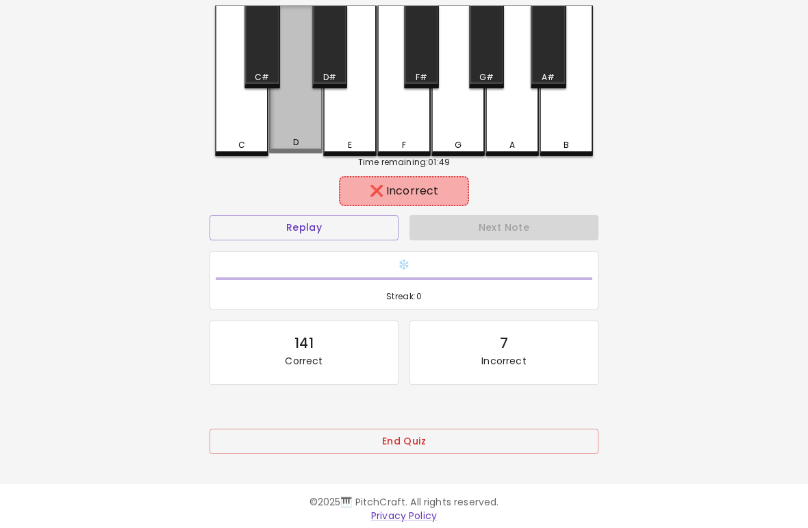
click at [283, 140] on div "D" at bounding box center [296, 143] width 51 height 12
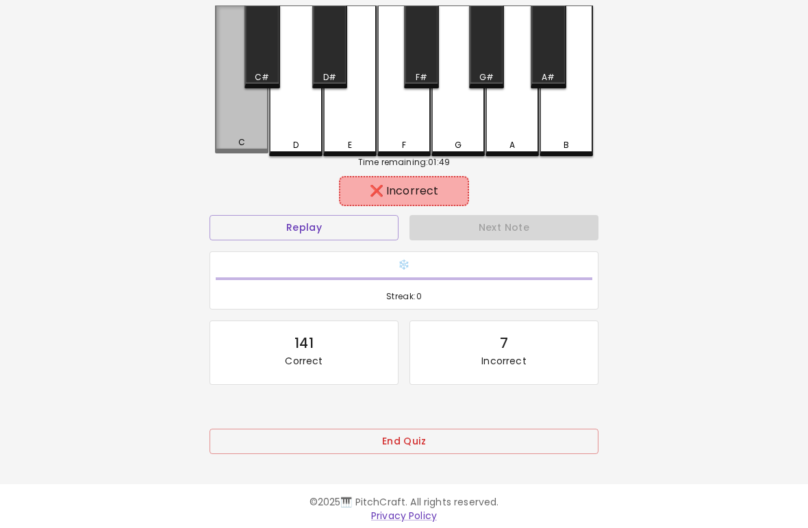
click at [237, 136] on div "C" at bounding box center [241, 80] width 53 height 148
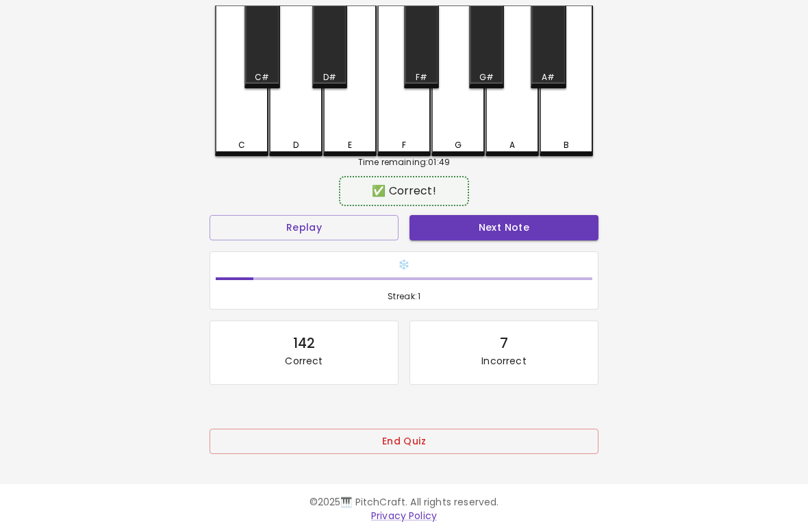
click at [510, 231] on button "Next Note" at bounding box center [504, 228] width 189 height 25
click at [281, 134] on div "D" at bounding box center [295, 81] width 53 height 151
click at [512, 234] on button "Next Note" at bounding box center [504, 228] width 189 height 25
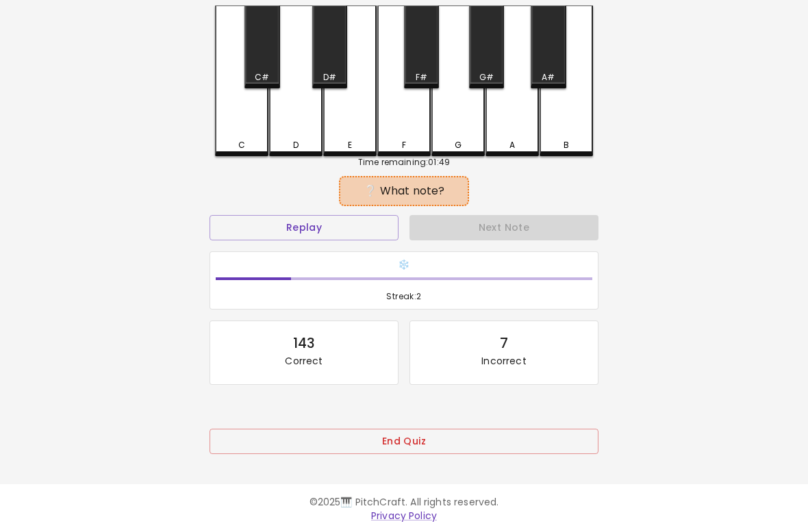
click at [234, 128] on div "C" at bounding box center [241, 81] width 53 height 151
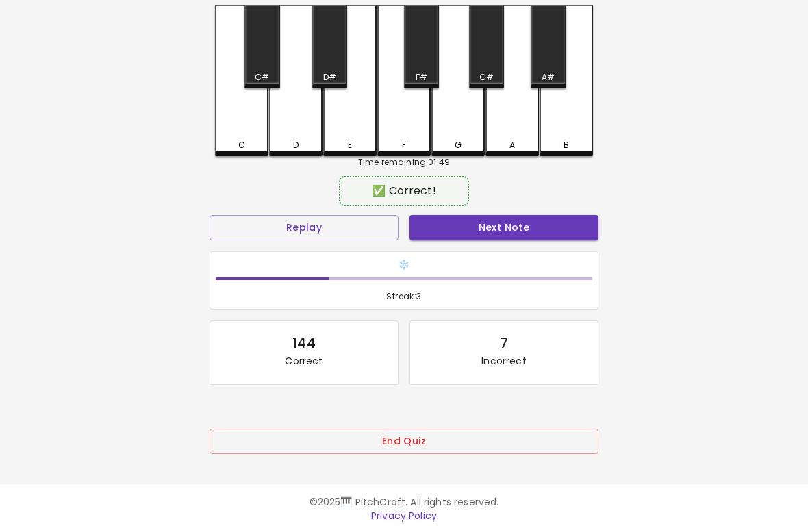
click at [520, 232] on button "Next Note" at bounding box center [504, 228] width 189 height 25
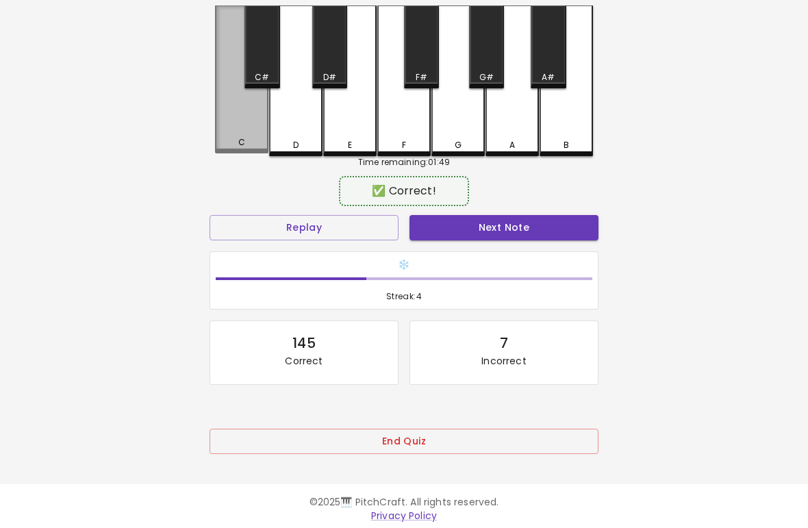
click at [239, 129] on div "C" at bounding box center [241, 80] width 53 height 148
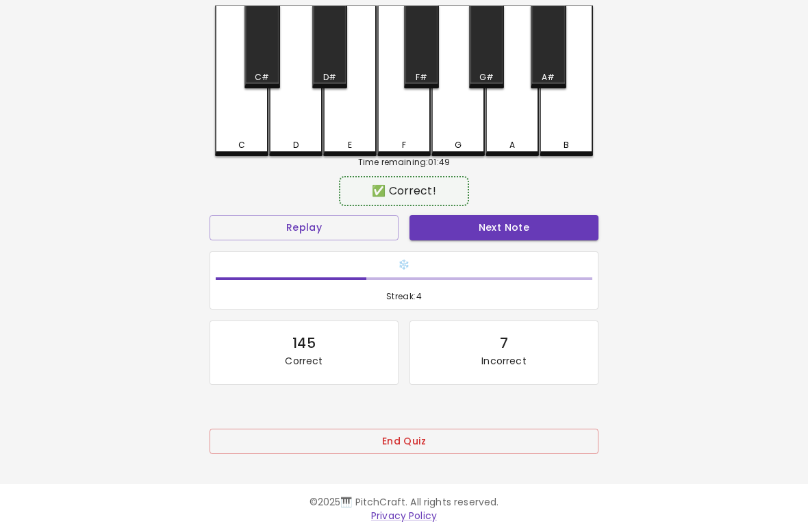
click at [522, 233] on button "Next Note" at bounding box center [504, 228] width 189 height 25
click at [226, 125] on div "C" at bounding box center [241, 81] width 53 height 151
click at [521, 234] on button "Next Note" at bounding box center [504, 228] width 189 height 25
click at [281, 134] on div "D" at bounding box center [295, 81] width 53 height 151
click at [525, 229] on button "Next Note" at bounding box center [504, 228] width 189 height 25
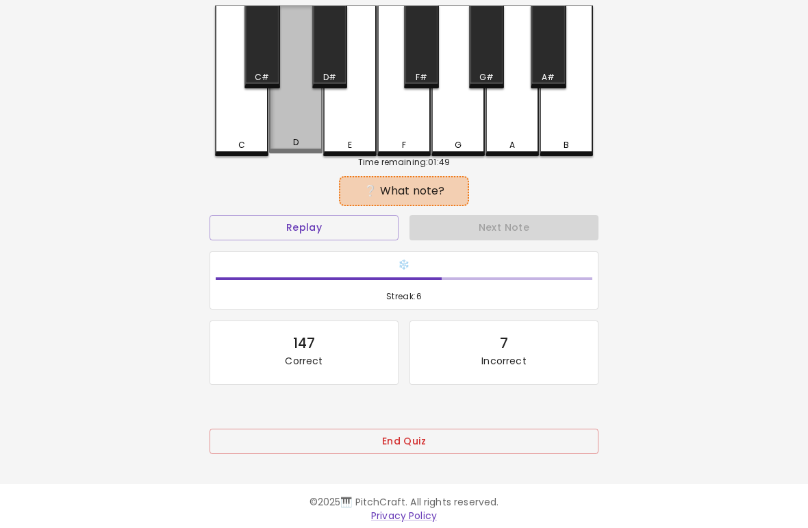
click at [283, 134] on div "D" at bounding box center [295, 80] width 53 height 148
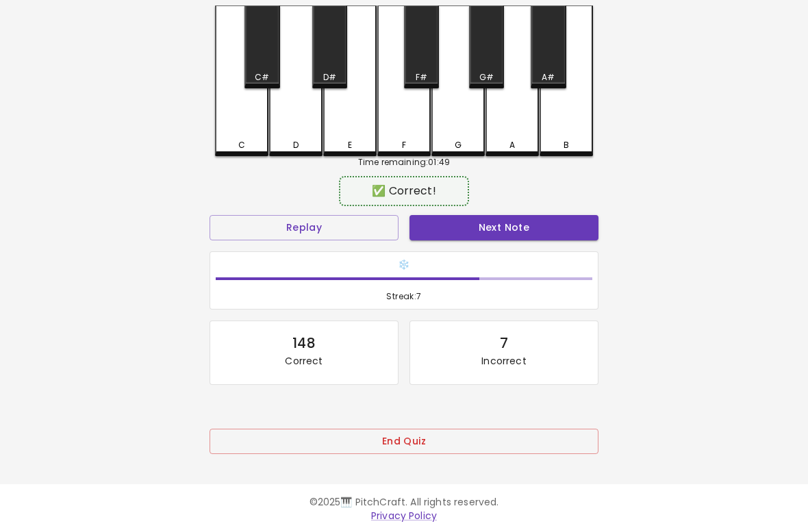
click at [520, 230] on button "Next Note" at bounding box center [504, 228] width 189 height 25
click at [281, 136] on div "D" at bounding box center [295, 81] width 53 height 151
click at [515, 238] on button "Next Note" at bounding box center [504, 228] width 189 height 25
click at [242, 121] on div "C" at bounding box center [241, 81] width 53 height 151
click at [514, 235] on button "Next Note" at bounding box center [504, 228] width 189 height 25
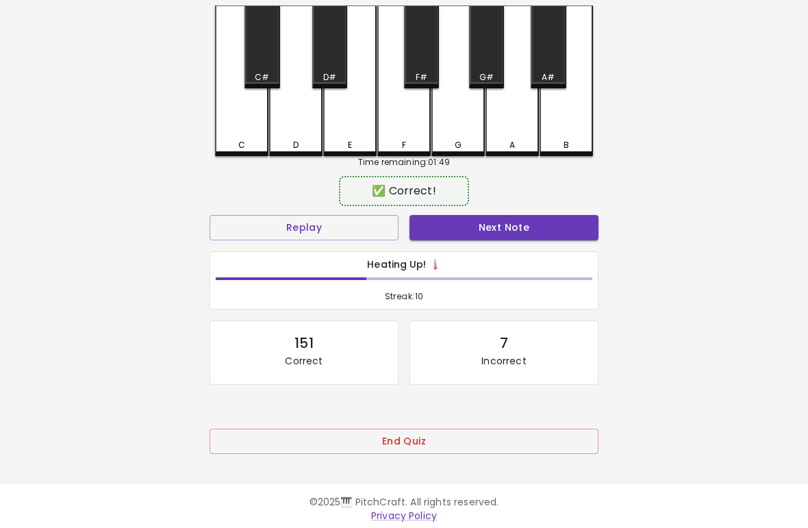
click at [239, 125] on div "C" at bounding box center [241, 81] width 53 height 151
click at [519, 234] on button "Next Note" at bounding box center [504, 228] width 189 height 25
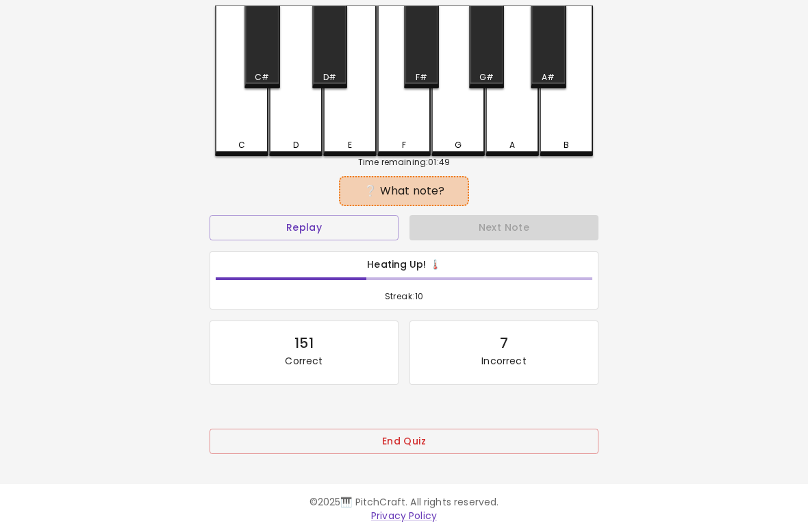
click at [7, 349] on div "🎹 PitchCraft About Badges Log Out C C# D D# E F F# G G# A A# B Time remaining: …" at bounding box center [404, 201] width 808 height 545
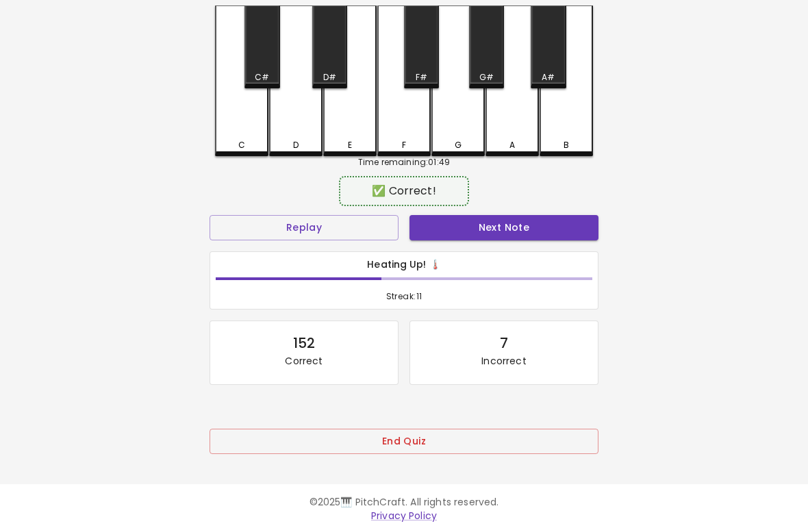
click at [231, 127] on div "C" at bounding box center [241, 81] width 53 height 151
click at [515, 229] on button "Next Note" at bounding box center [504, 228] width 189 height 25
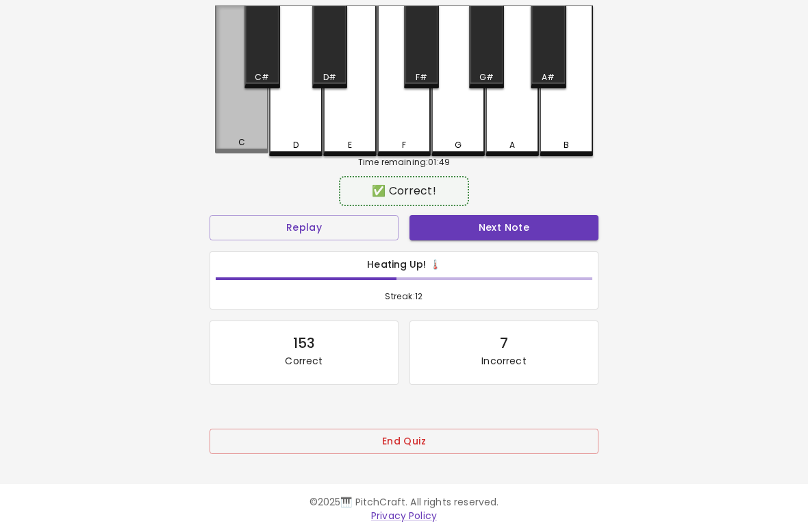
click at [234, 129] on div "C" at bounding box center [241, 80] width 53 height 148
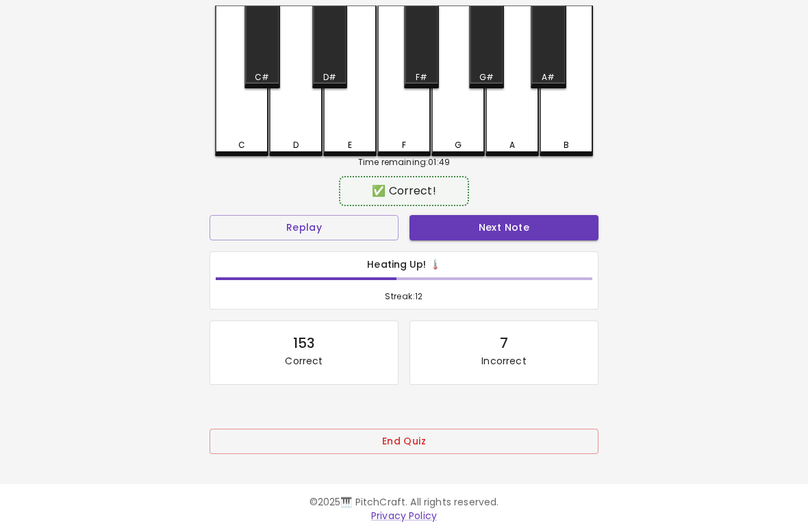
click at [511, 227] on button "Next Note" at bounding box center [504, 228] width 189 height 25
click at [285, 140] on div "D" at bounding box center [296, 146] width 51 height 12
click at [496, 236] on button "Next Note" at bounding box center [504, 228] width 189 height 25
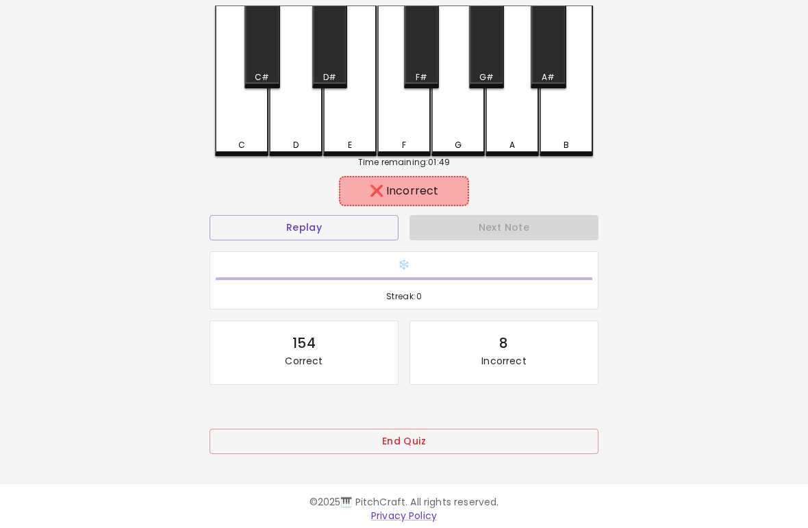
click at [235, 126] on div "C" at bounding box center [241, 81] width 53 height 151
click at [268, 125] on div "C" at bounding box center [241, 81] width 53 height 151
click at [358, 238] on button "Replay" at bounding box center [304, 228] width 189 height 25
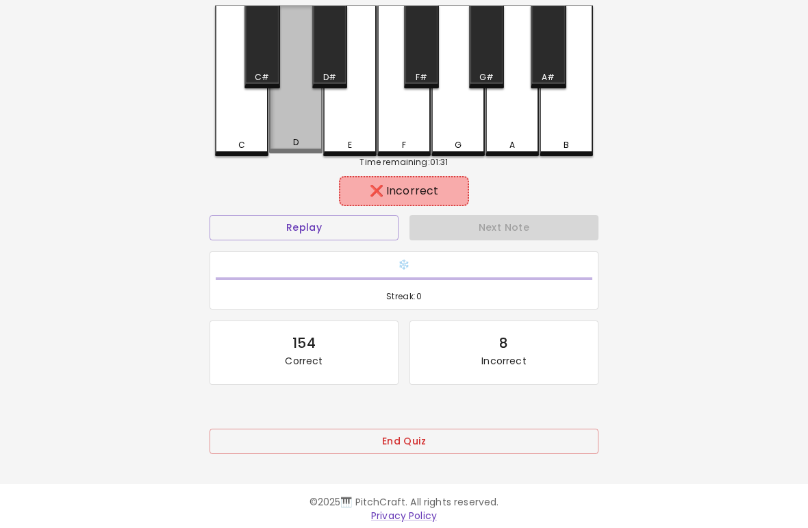
click at [301, 126] on div "D" at bounding box center [295, 80] width 53 height 148
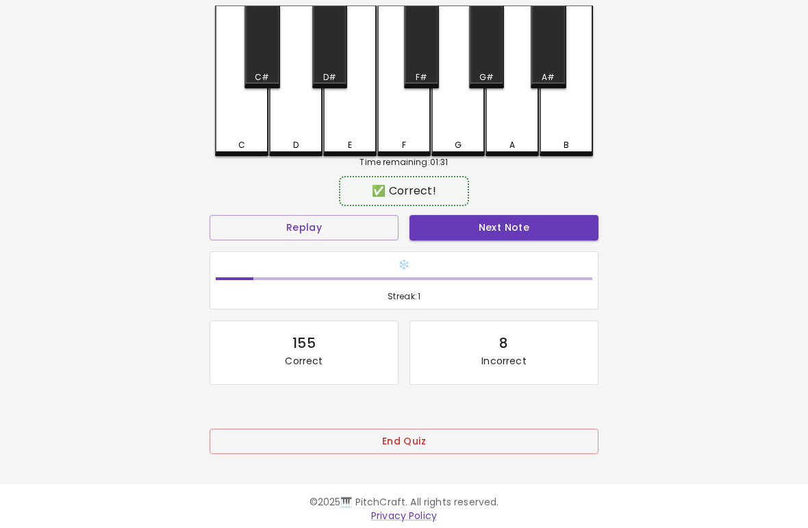
click at [491, 230] on button "Next Note" at bounding box center [504, 228] width 189 height 25
click at [300, 132] on div "D" at bounding box center [295, 81] width 53 height 151
click at [500, 235] on button "Next Note" at bounding box center [504, 228] width 189 height 25
click at [304, 136] on div "D" at bounding box center [295, 81] width 53 height 151
click at [479, 225] on button "Next Note" at bounding box center [504, 228] width 189 height 25
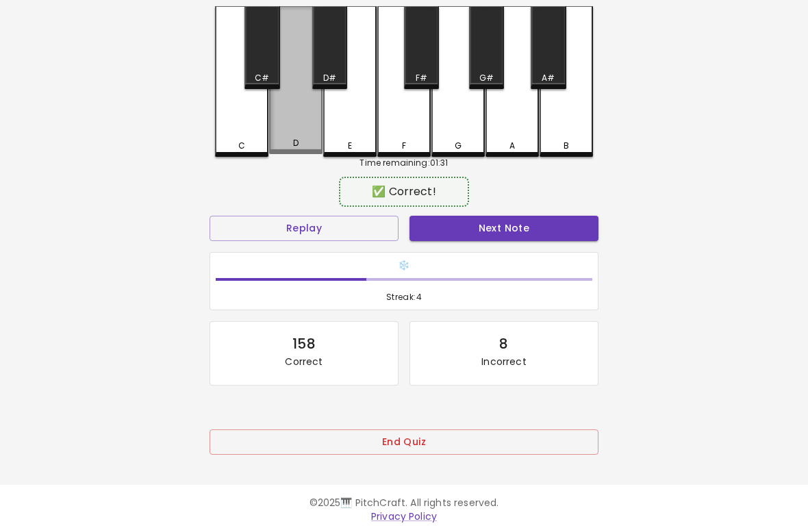
click at [306, 135] on div "D" at bounding box center [295, 80] width 53 height 148
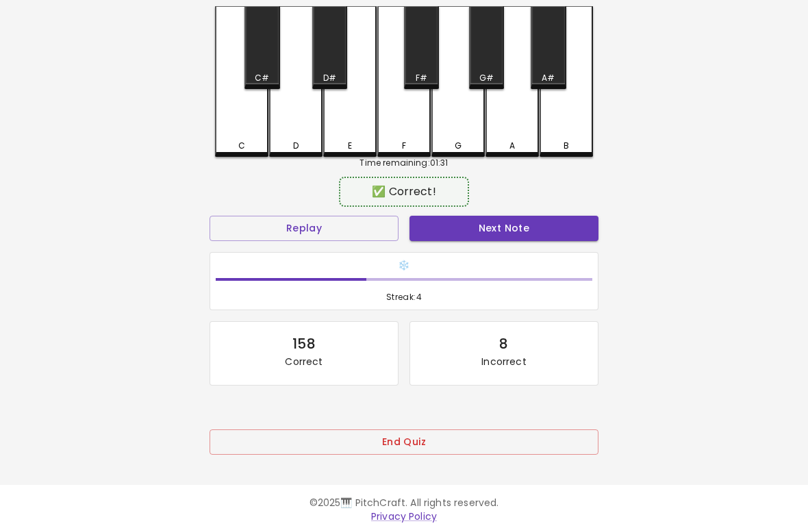
click at [492, 234] on button "Next Note" at bounding box center [504, 228] width 189 height 25
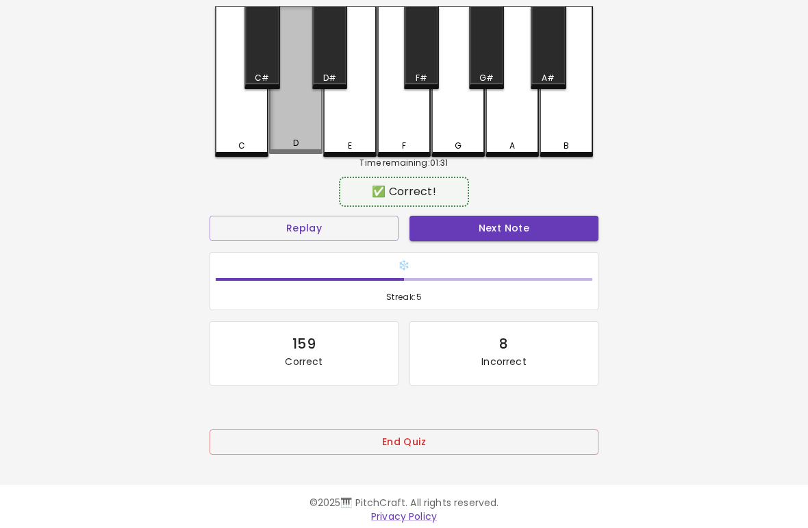
click at [301, 142] on div "D" at bounding box center [296, 143] width 51 height 12
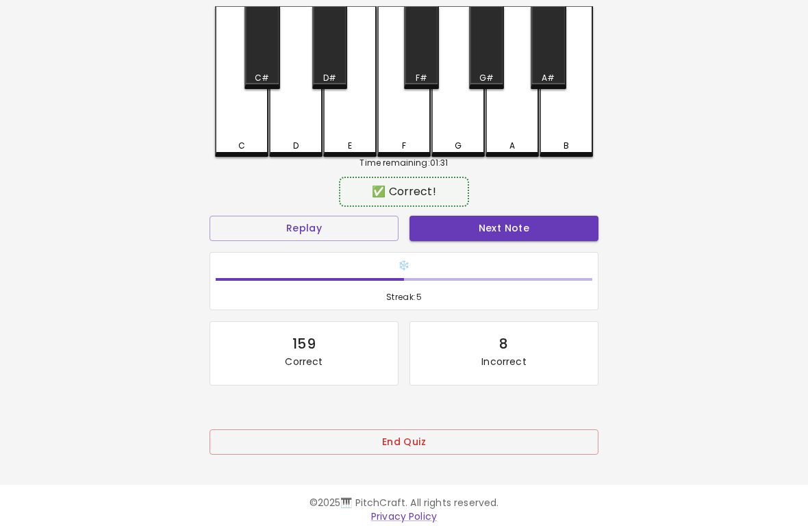
click at [489, 233] on button "Next Note" at bounding box center [504, 228] width 189 height 25
click at [306, 142] on div "D" at bounding box center [296, 146] width 51 height 12
click at [480, 227] on button "Next Note" at bounding box center [504, 228] width 189 height 25
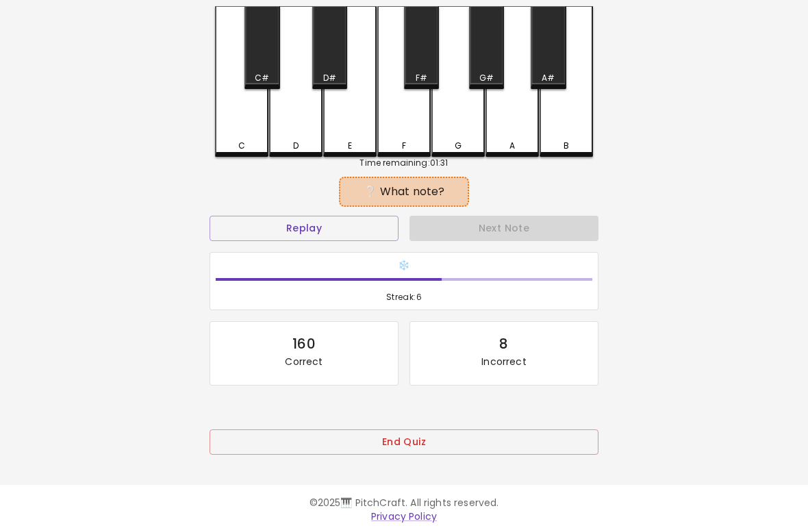
click
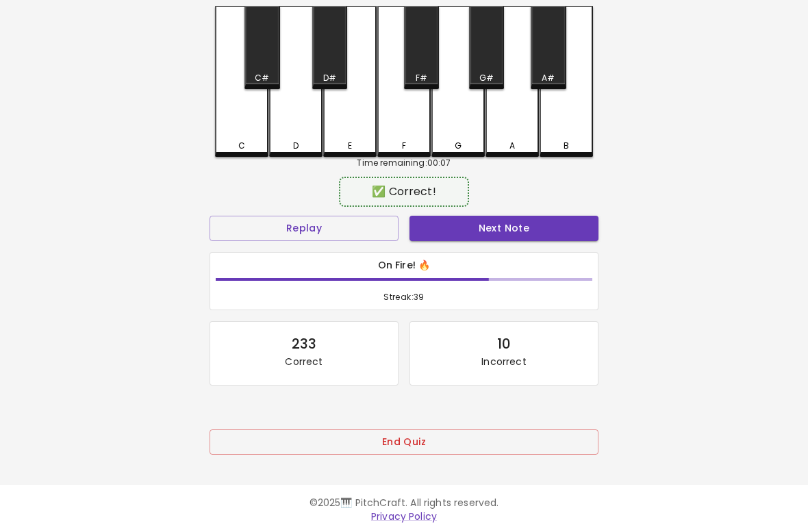
scroll to position [0, 0]
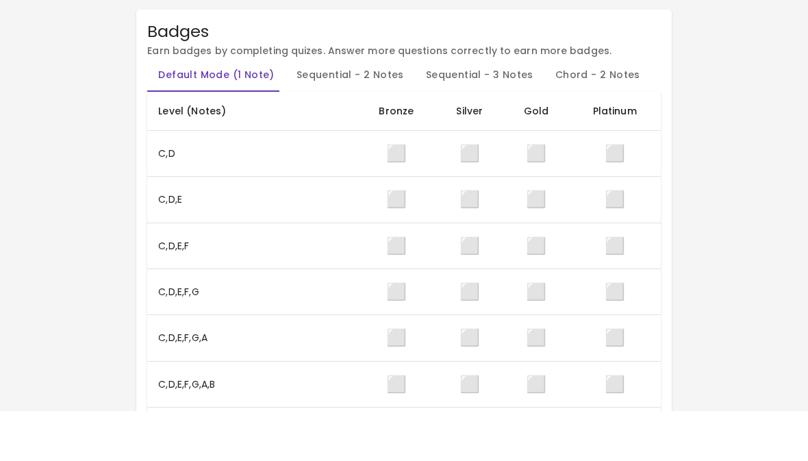
scroll to position [67, 0]
